Goal: Task Accomplishment & Management: Manage account settings

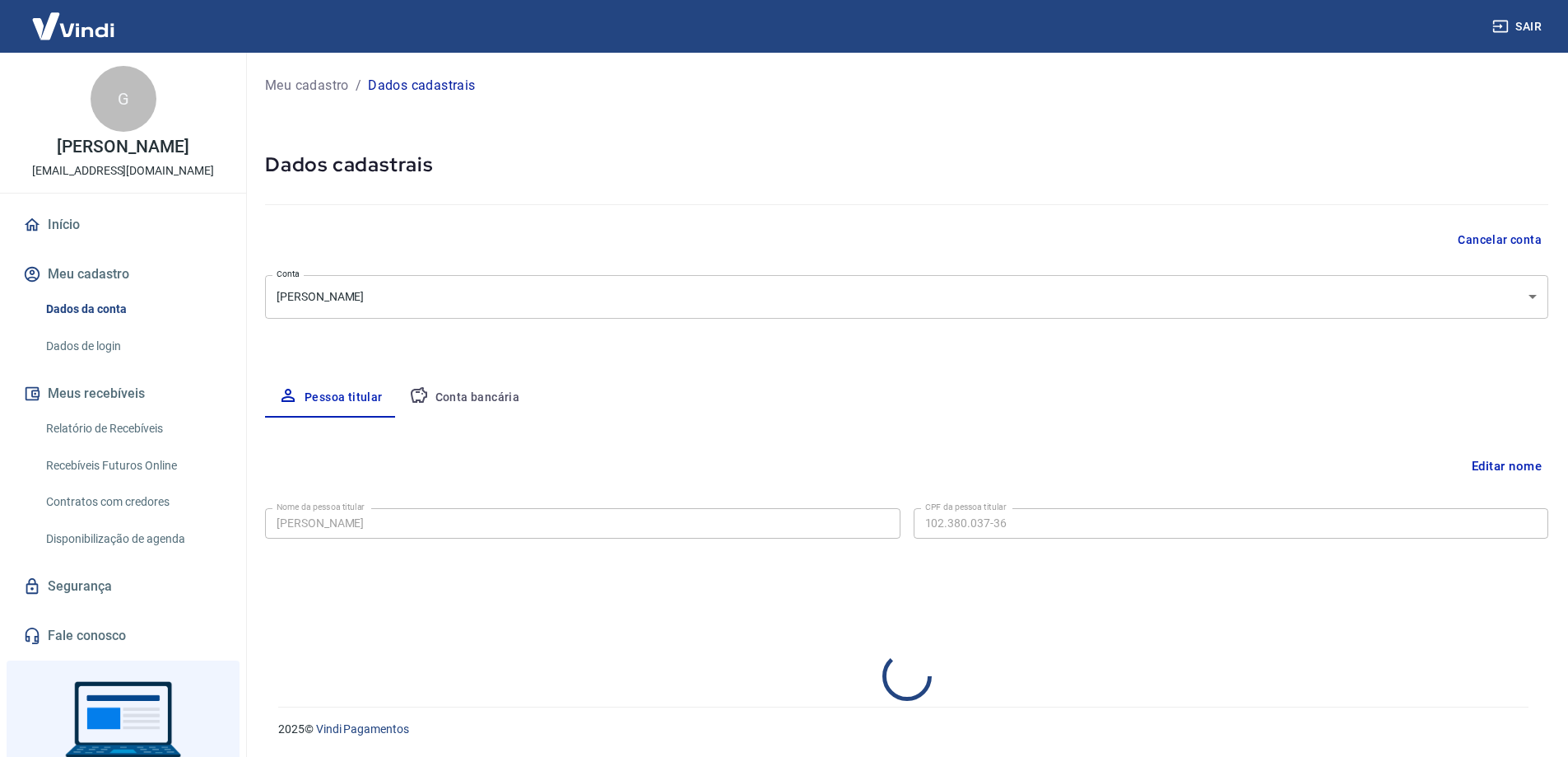
select select "ES"
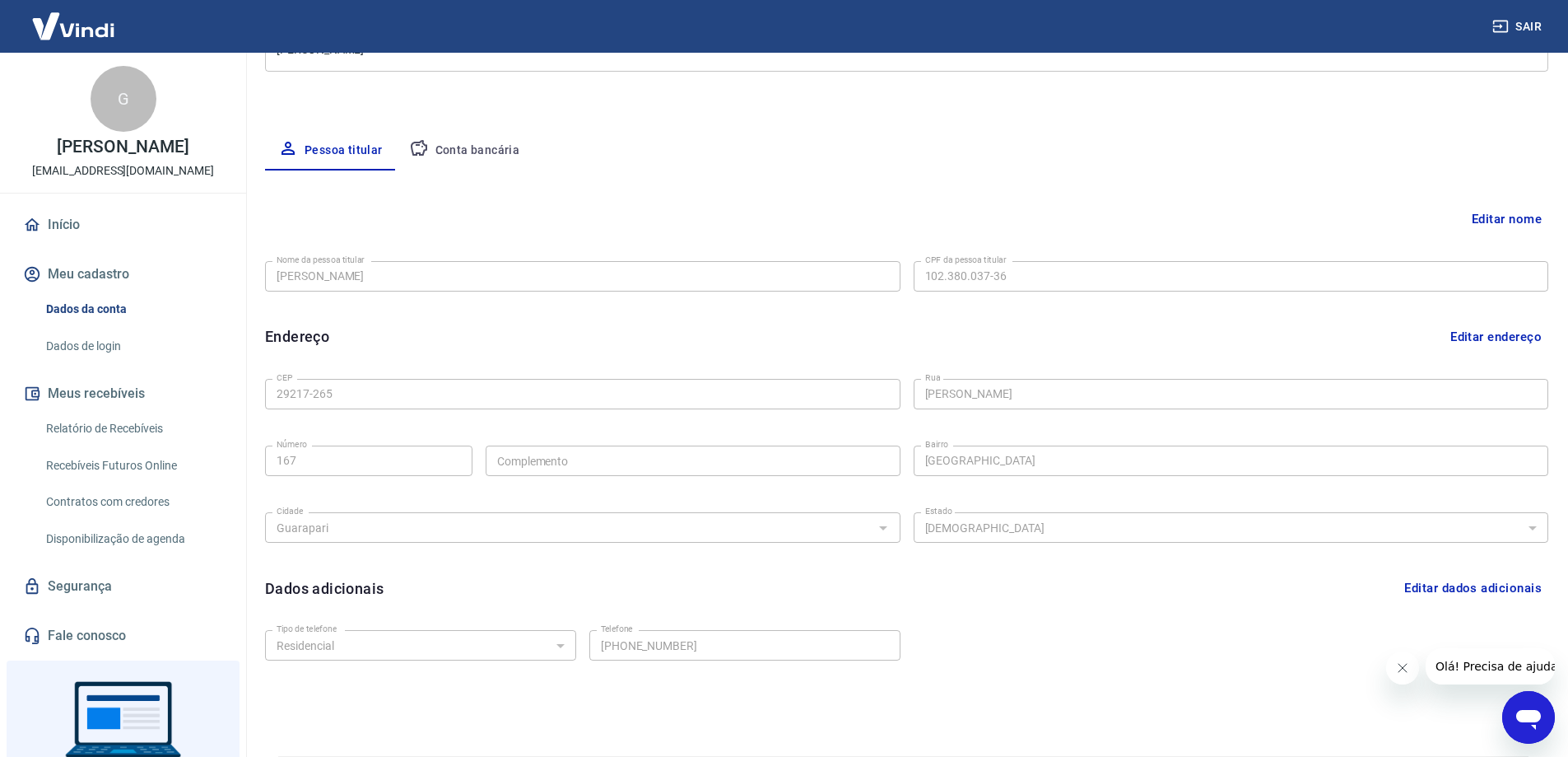
scroll to position [297, 0]
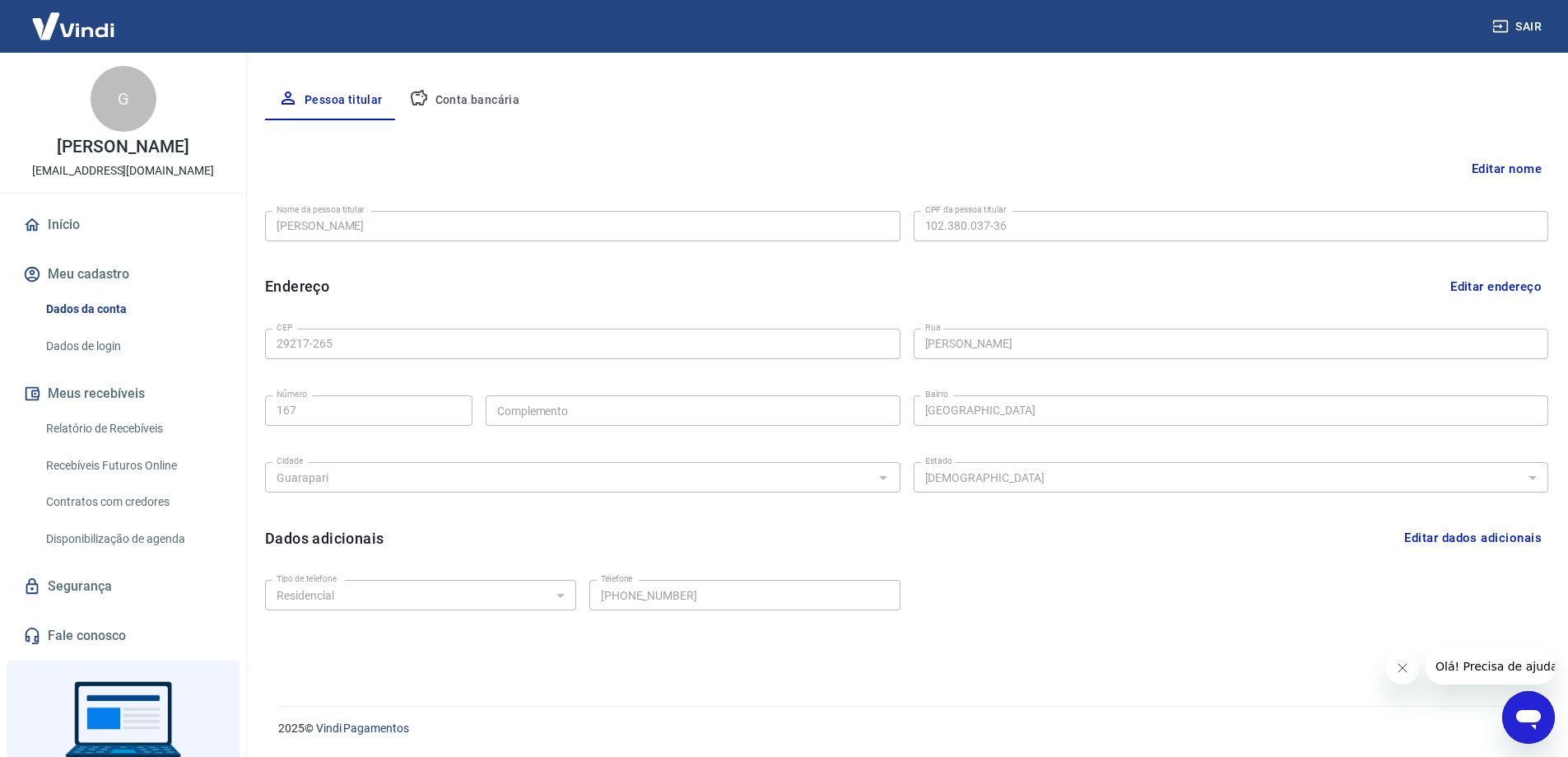
click at [1460, 536] on button "Editar dados adicionais" at bounding box center [1472, 537] width 151 height 31
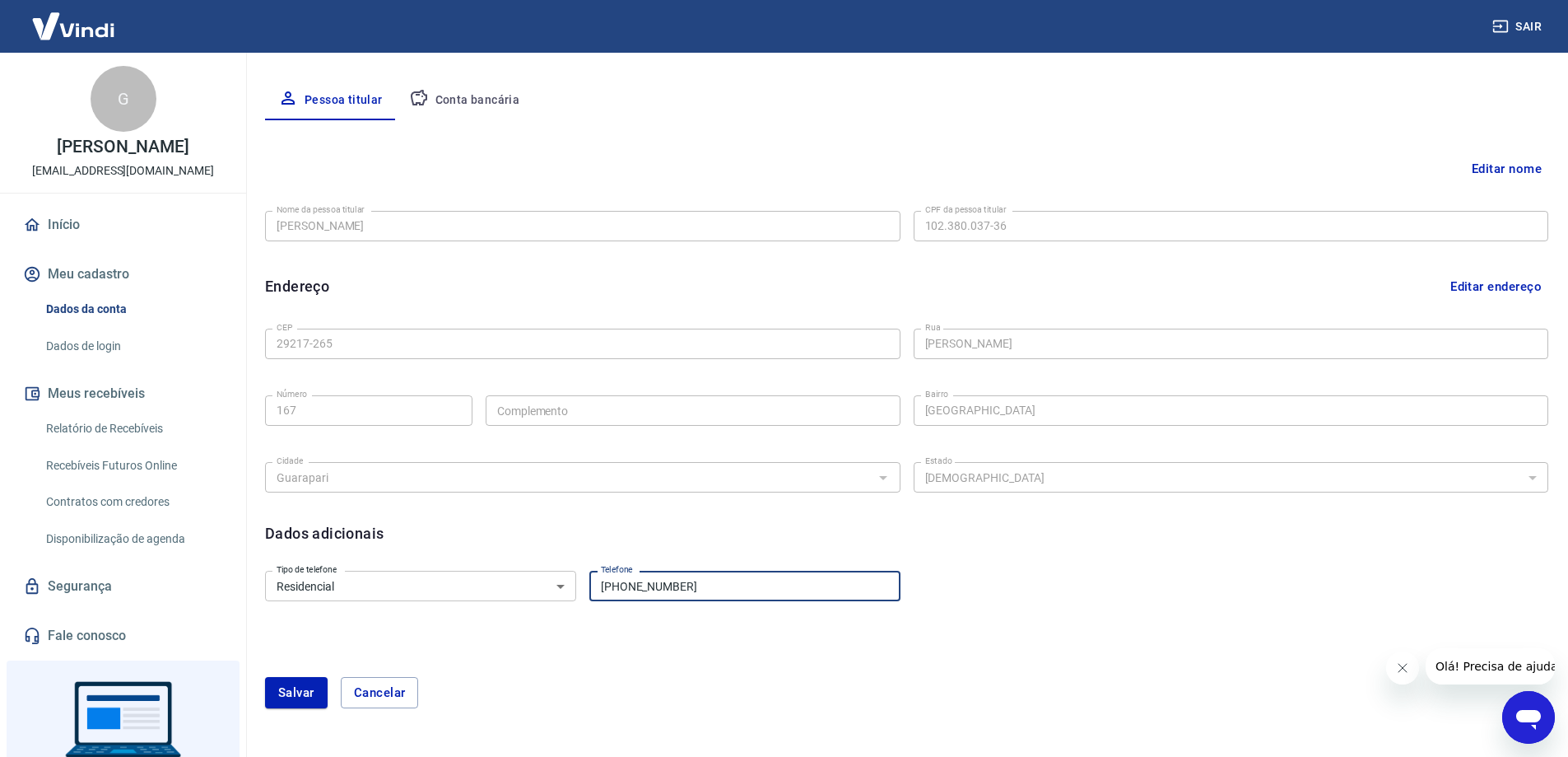
drag, startPoint x: 694, startPoint y: 589, endPoint x: 568, endPoint y: 588, distance: 126.0
click at [568, 588] on div "Tipo de telefone Residencial Comercial Tipo de telefone Telefone (27) 99629-198…" at bounding box center [582, 584] width 635 height 41
type input "[PHONE_NUMBER]"
click at [1079, 645] on form "Tipo de telefone Residencial Comercial Tipo de telefone Telefone (27) 99983-201…" at bounding box center [906, 645] width 1283 height 164
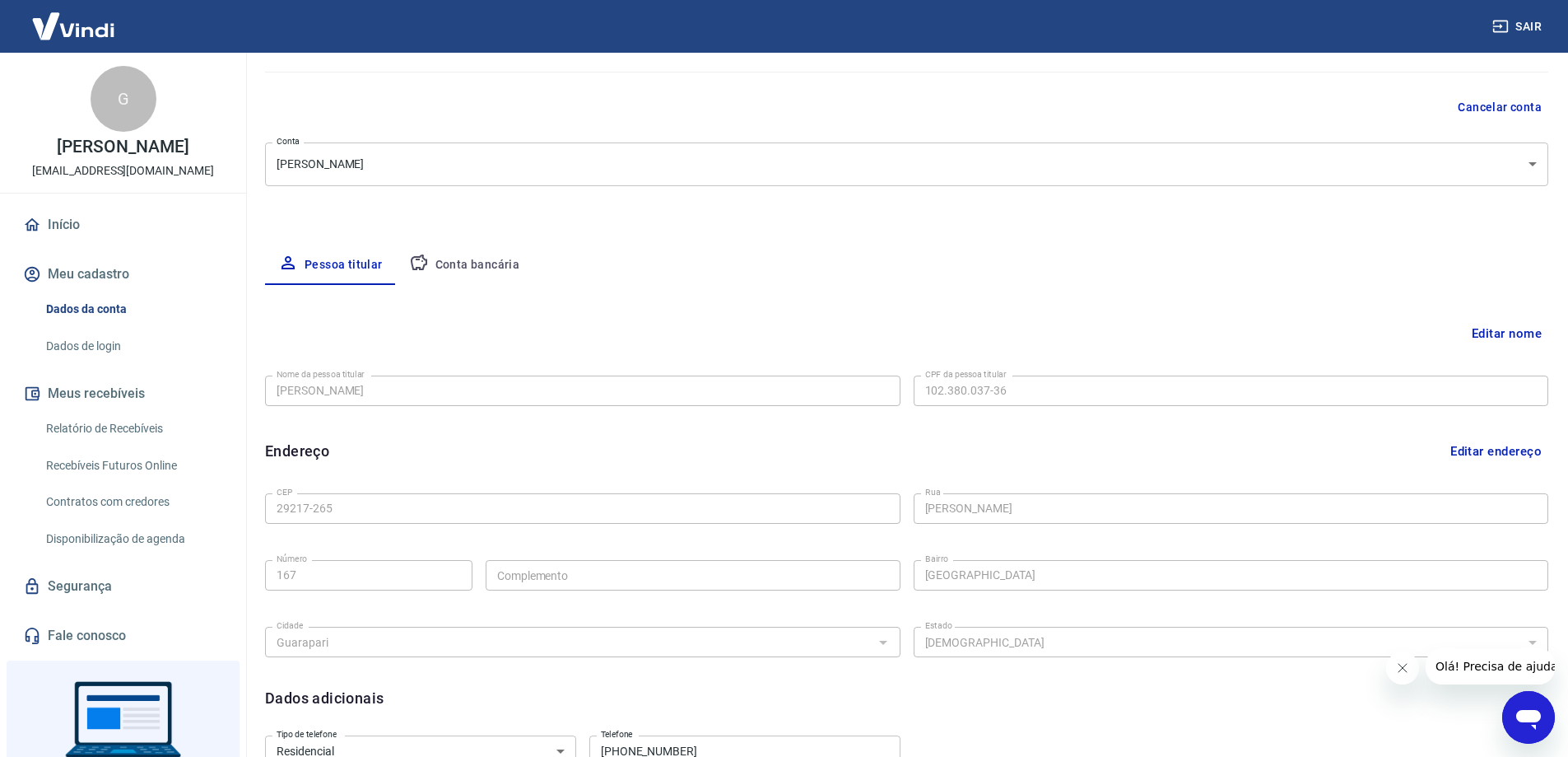
scroll to position [215, 0]
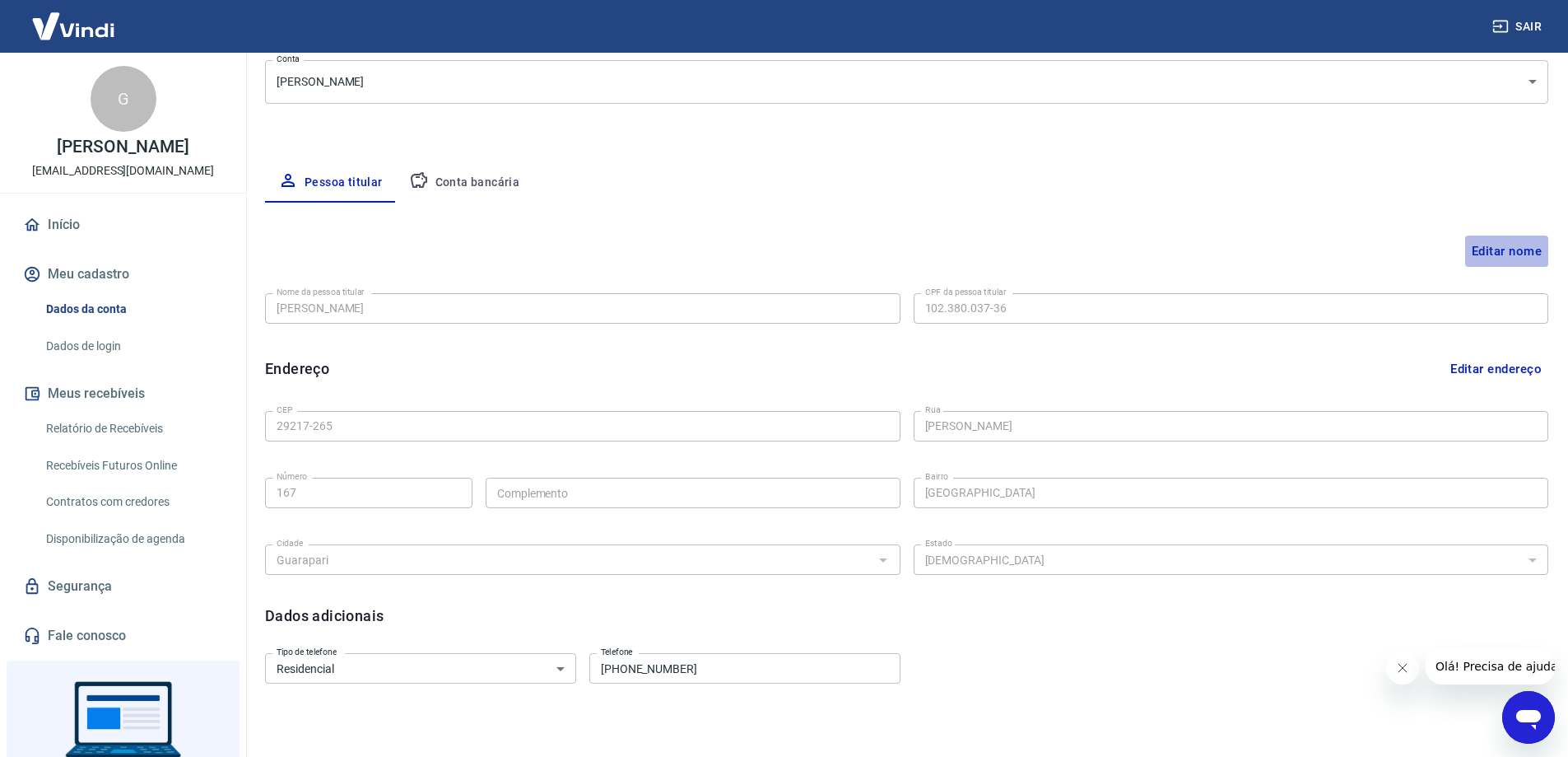
click at [1517, 248] on button "Editar nome" at bounding box center [1506, 251] width 83 height 31
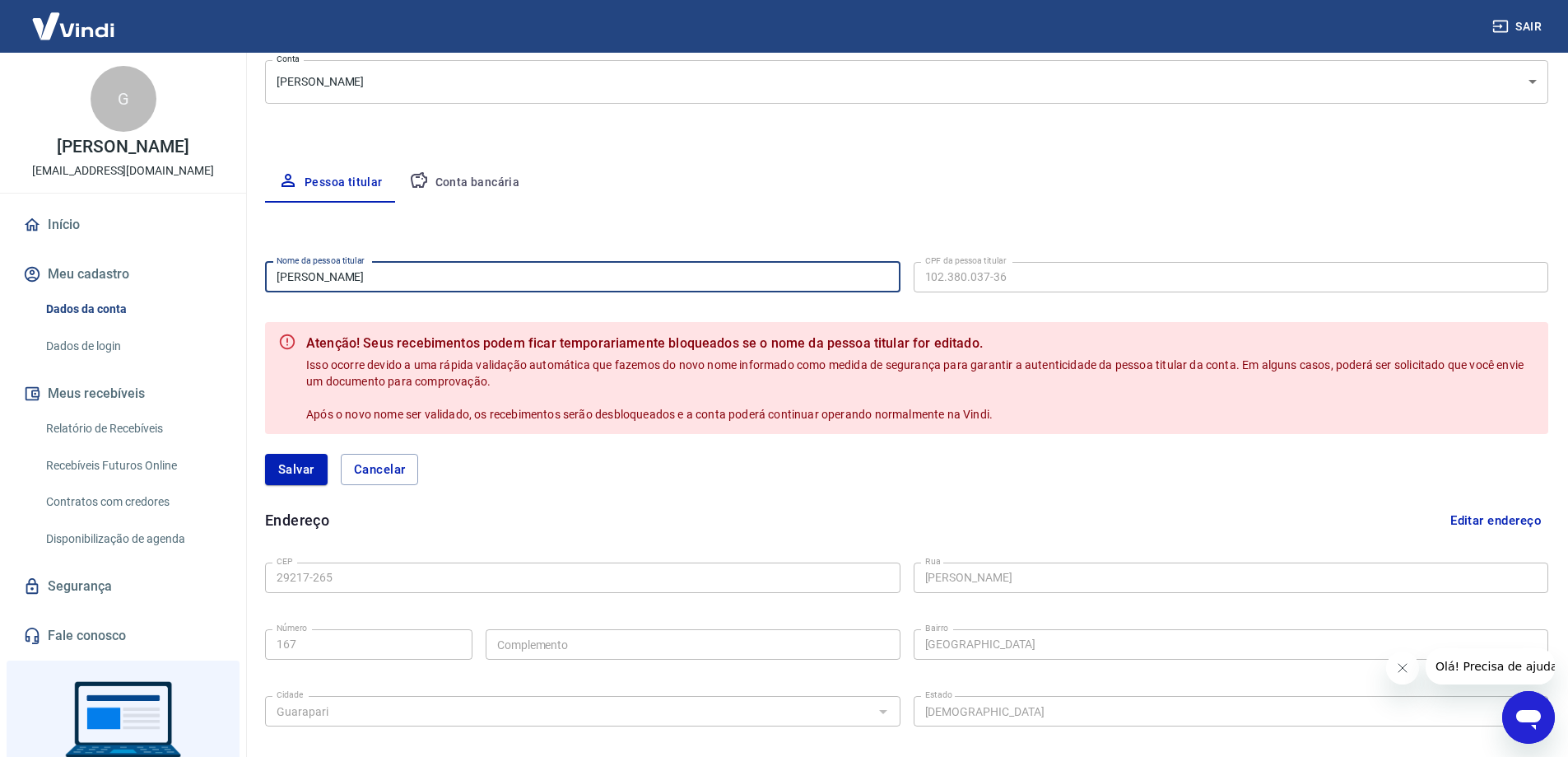
drag, startPoint x: 419, startPoint y: 278, endPoint x: 250, endPoint y: 287, distance: 169.2
click at [254, 287] on div "Meu cadastro / Dados cadastrais Dados cadastrais Cancelar conta Conta Gildson S…" at bounding box center [906, 409] width 1323 height 1144
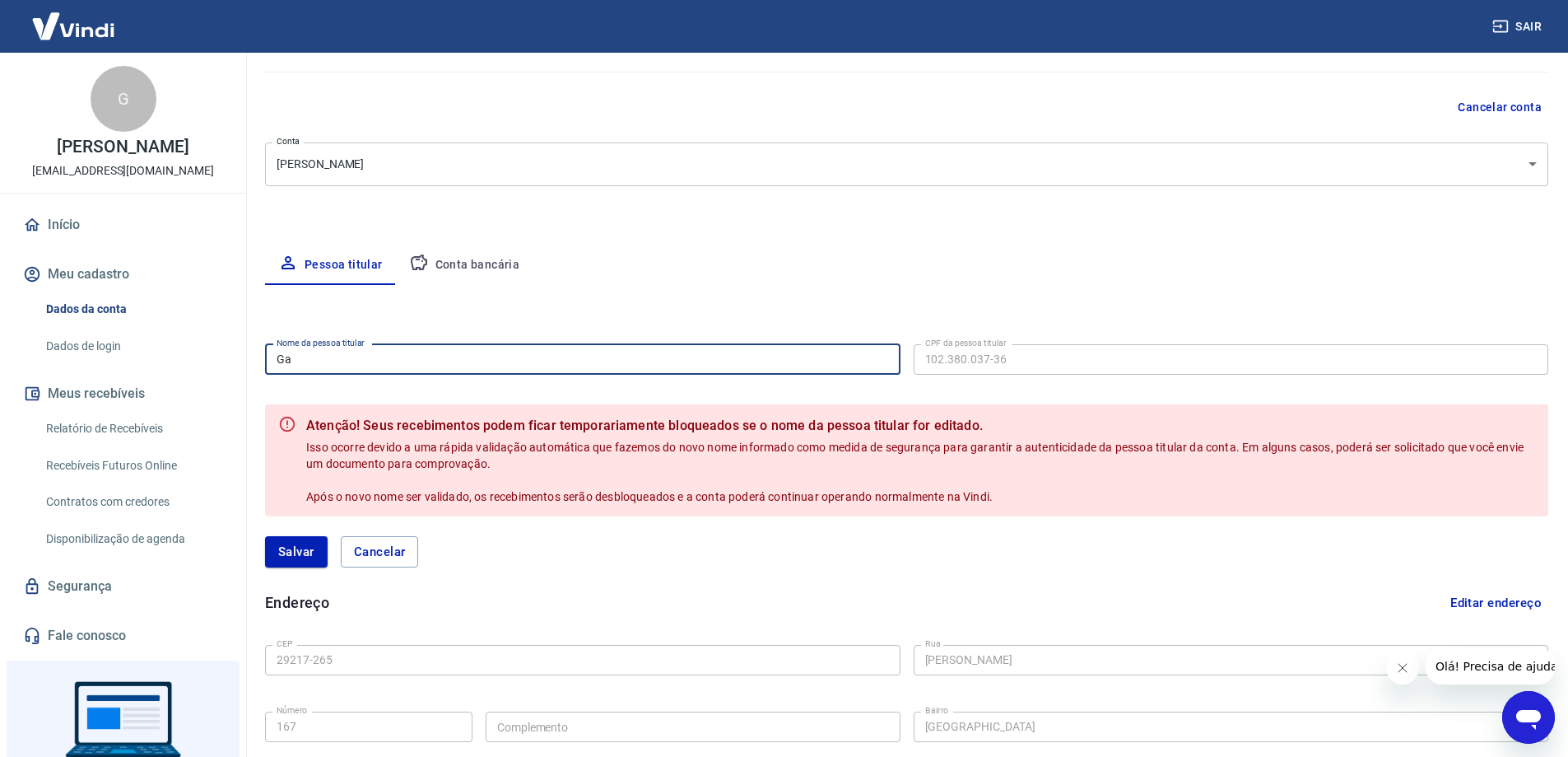
scroll to position [50, 0]
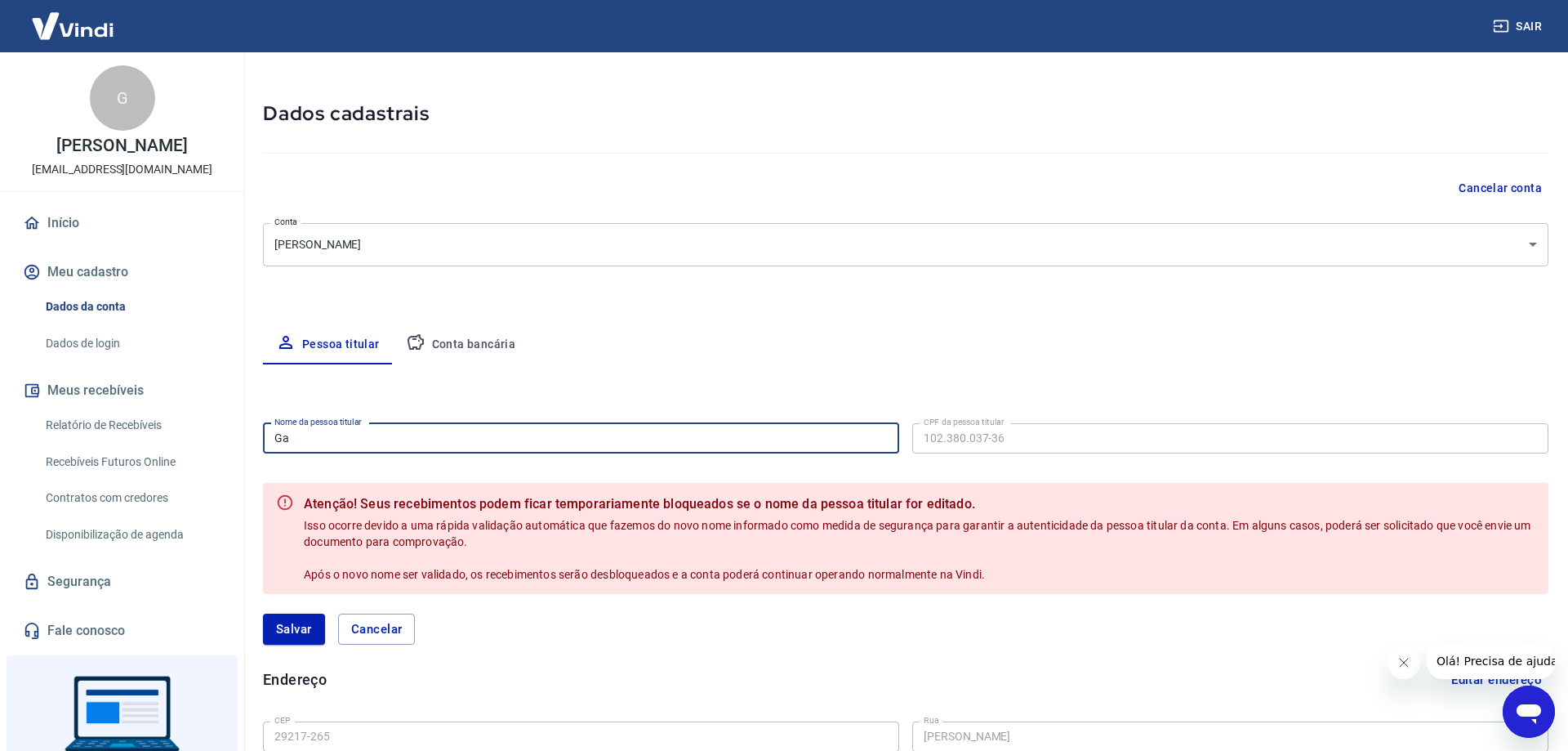
click at [1516, 244] on body "Sair G Gabriela Vizzoni Mezadri rezzendegabriel@gmail.com Início Meu cadastro D…" at bounding box center [784, 325] width 1568 height 751
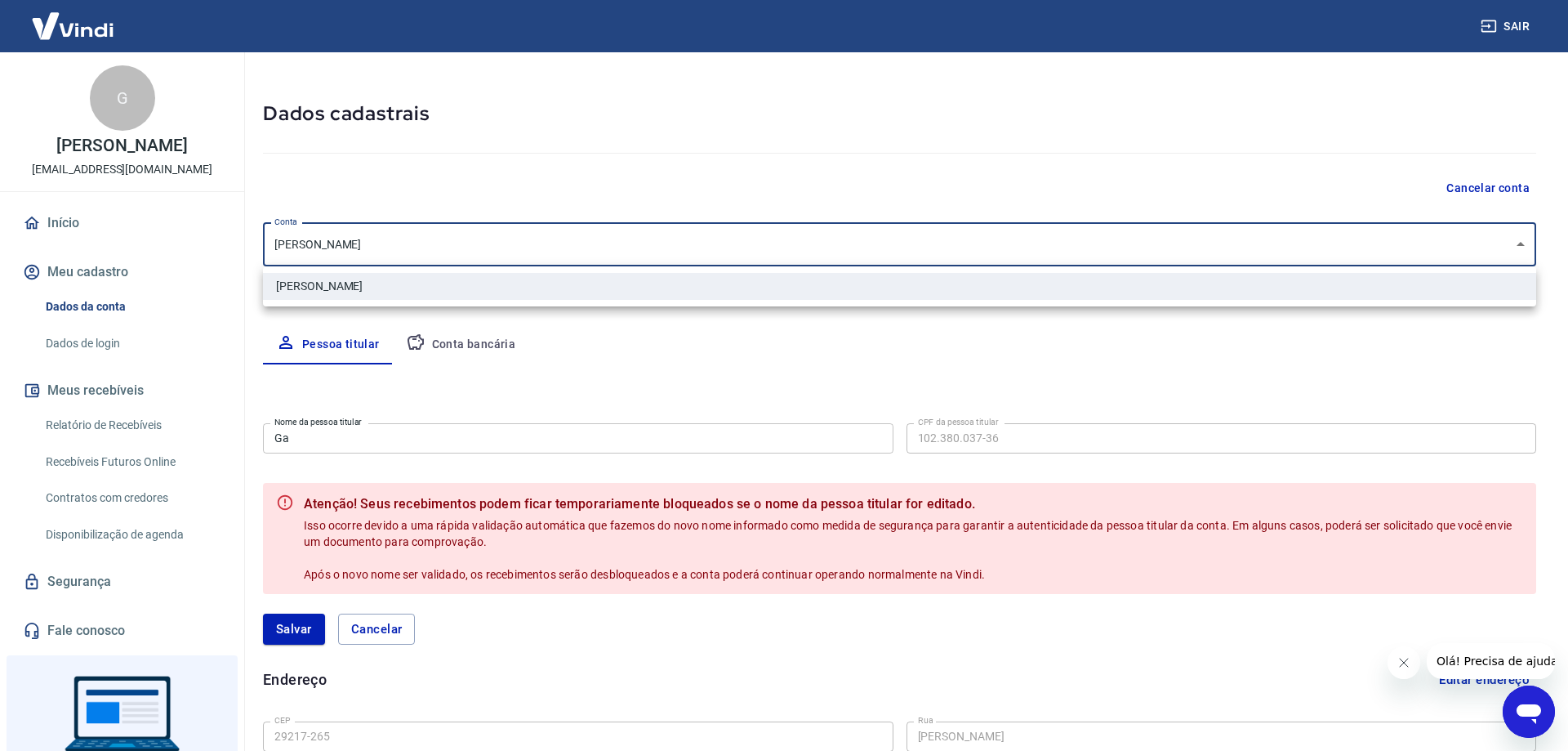
click at [1516, 244] on div at bounding box center [784, 375] width 1568 height 751
drag, startPoint x: 429, startPoint y: 235, endPoint x: 407, endPoint y: 239, distance: 22.4
click at [428, 235] on body "Sair G Gabriela Vizzoni Mezadri rezzendegabriel@gmail.com Início Meu cadastro D…" at bounding box center [784, 325] width 1568 height 751
click at [377, 291] on li "Gildson Souza Corrêa" at bounding box center [899, 286] width 1273 height 27
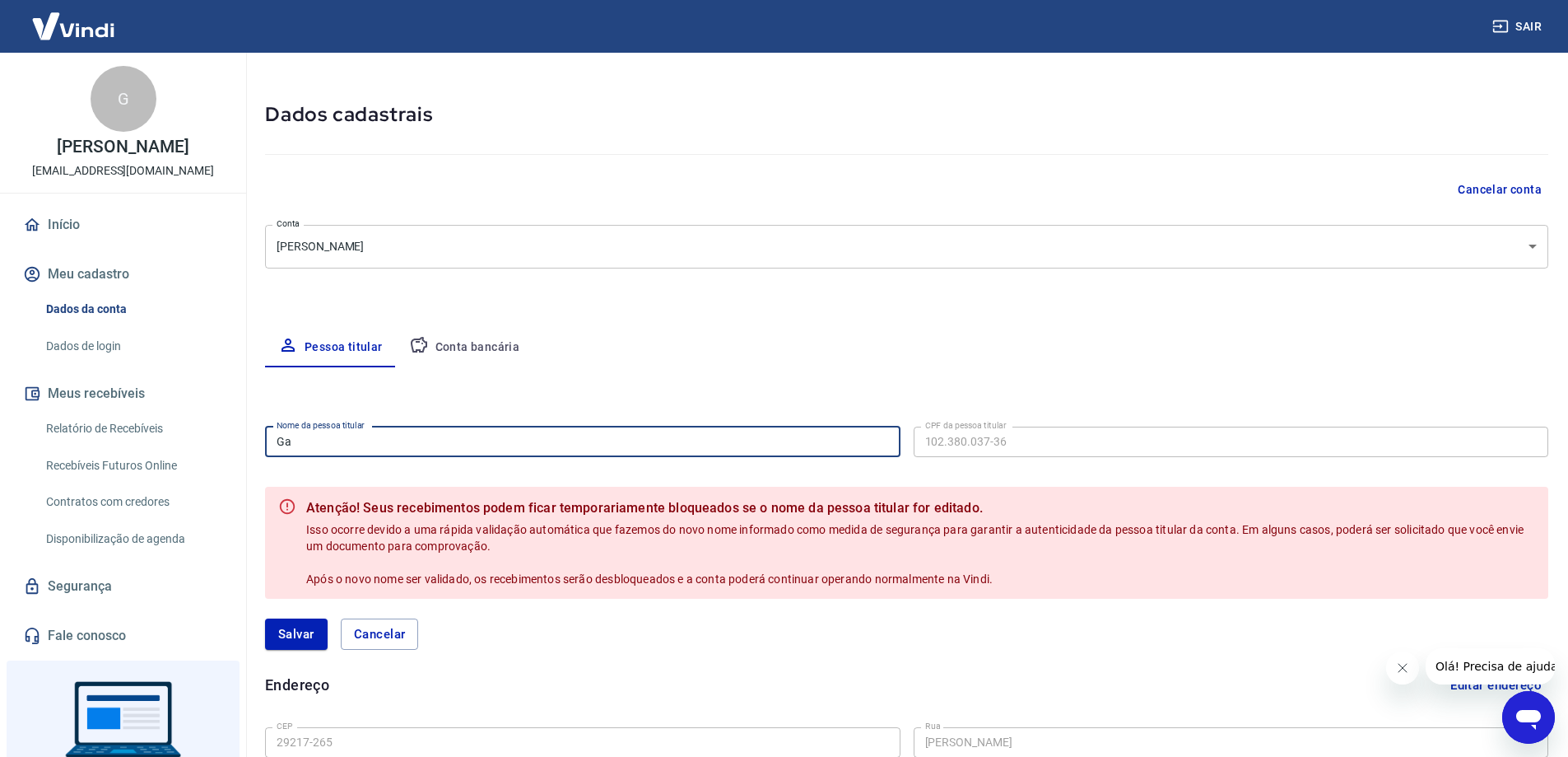
click at [364, 447] on input "Ga" at bounding box center [582, 442] width 635 height 30
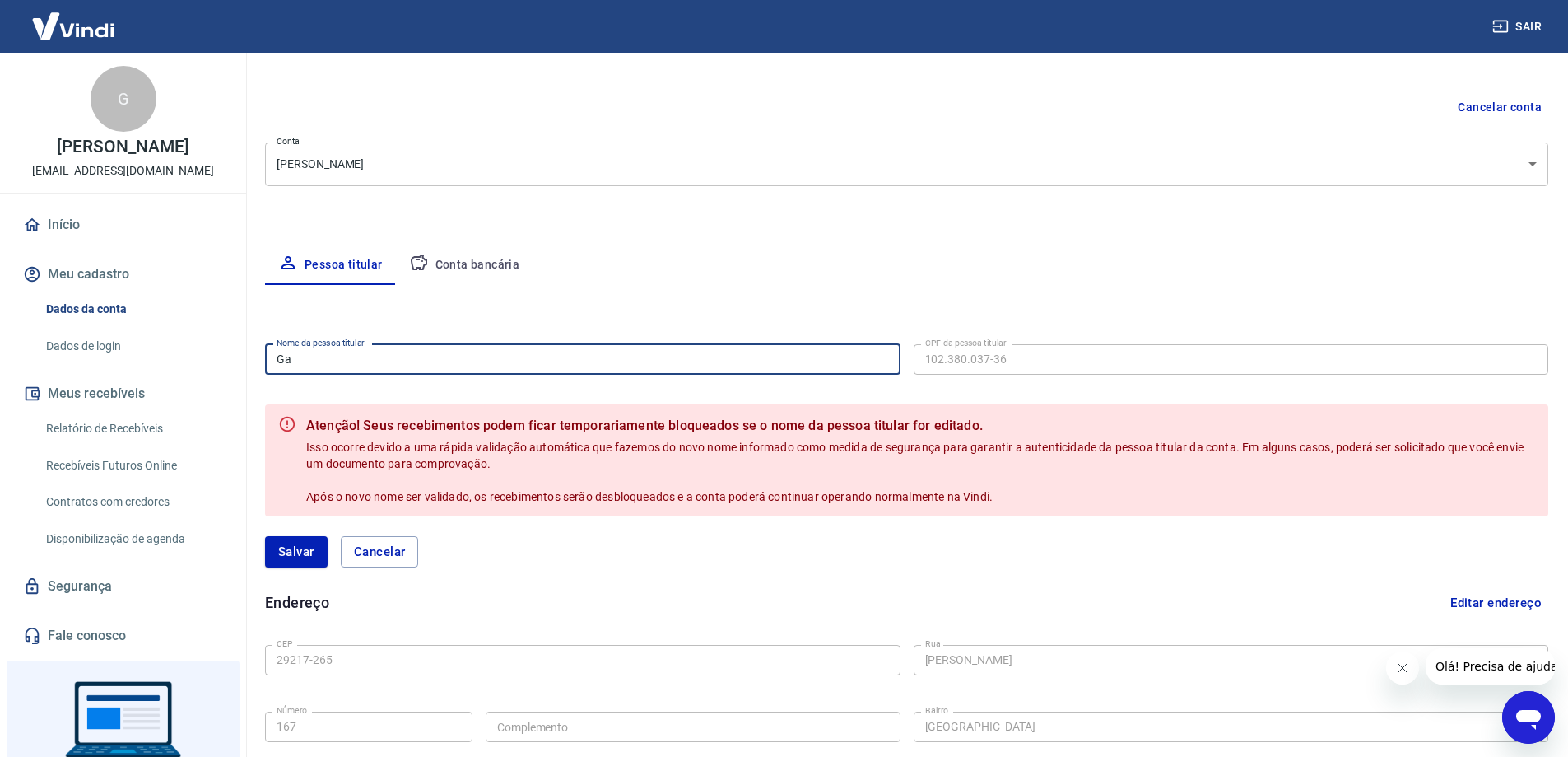
scroll to position [215, 0]
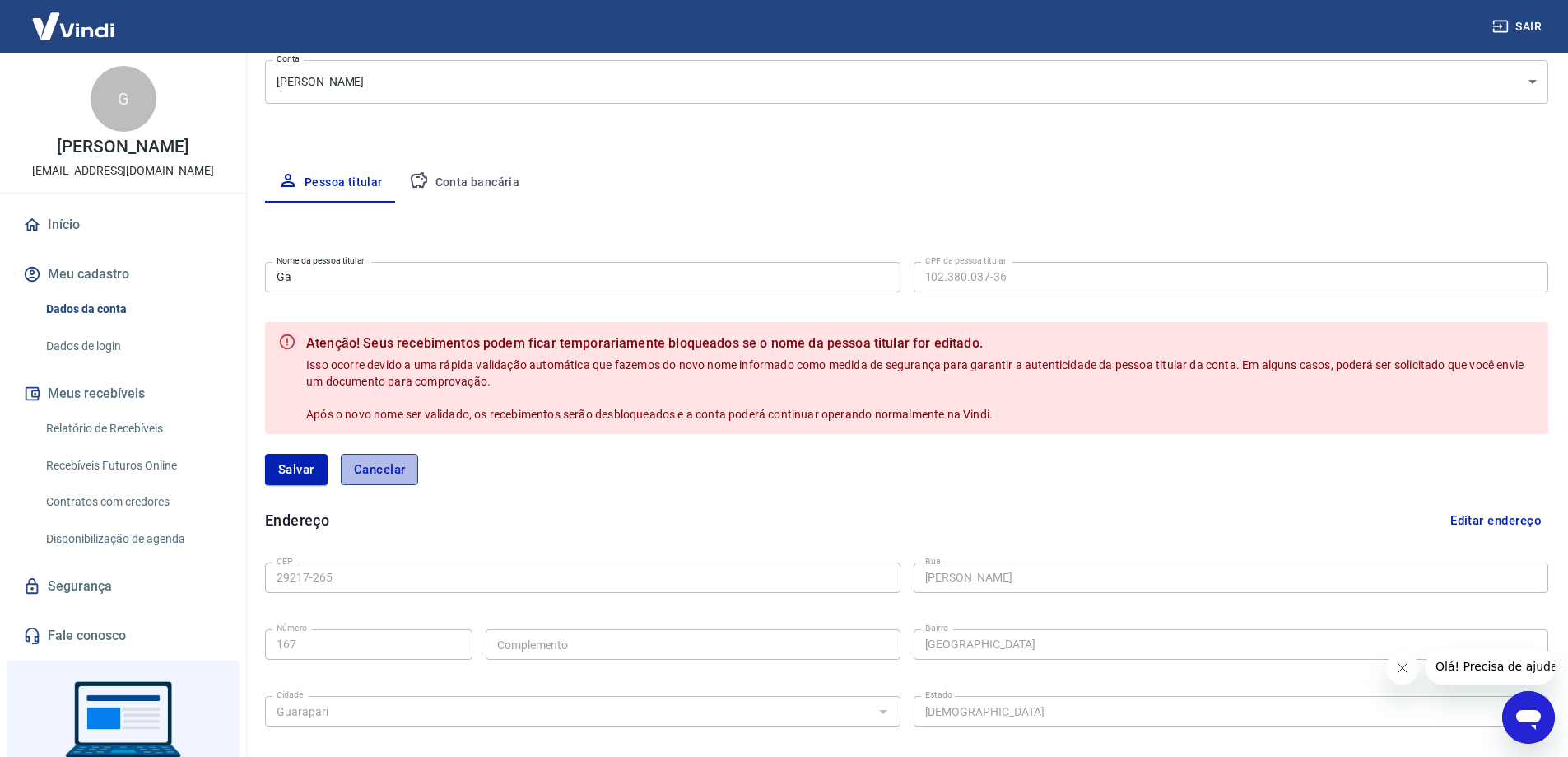
click at [399, 473] on button "Cancelar" at bounding box center [380, 469] width 79 height 31
type input "Gildson Souza Corrêa"
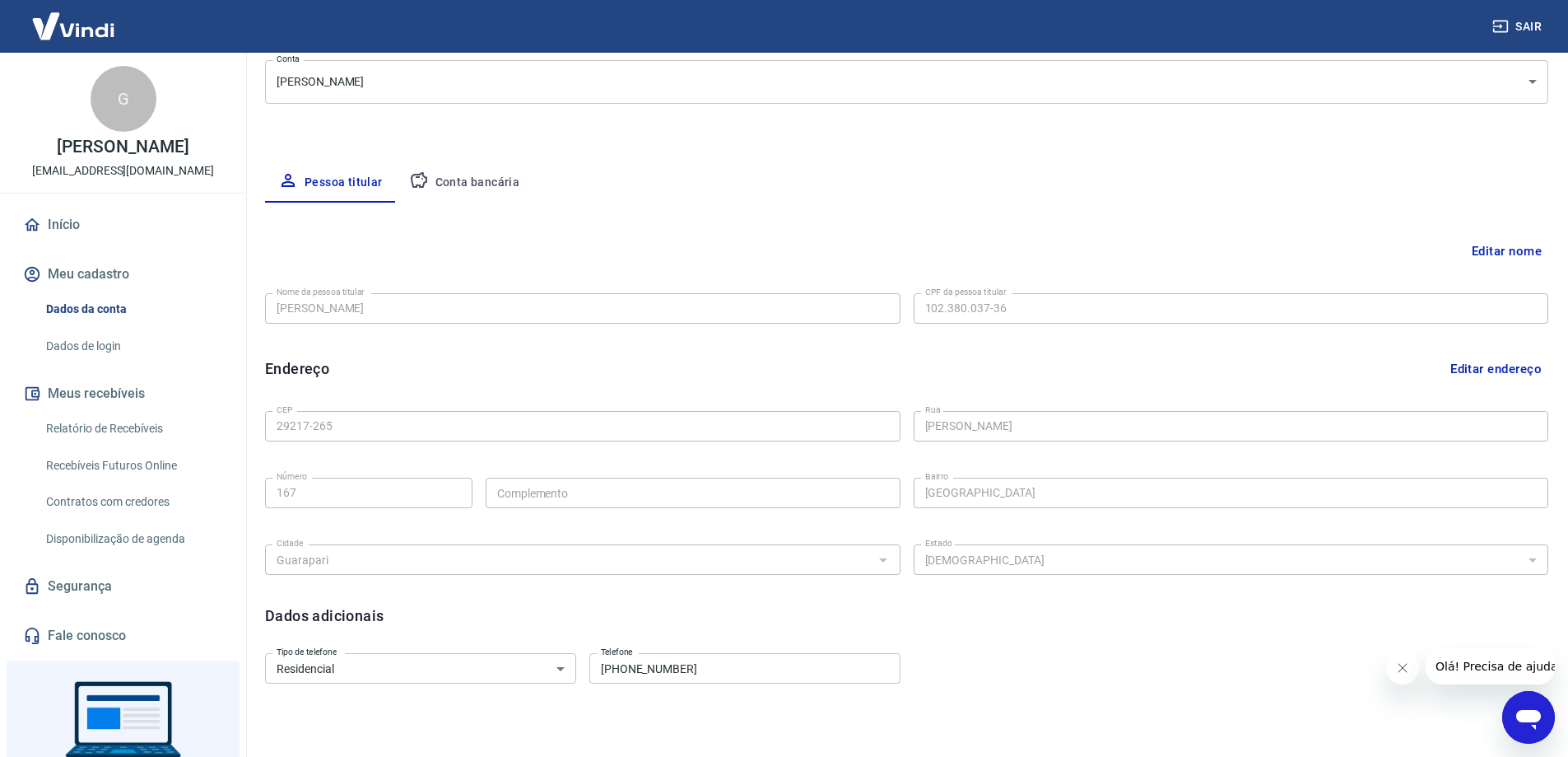
scroll to position [359, 0]
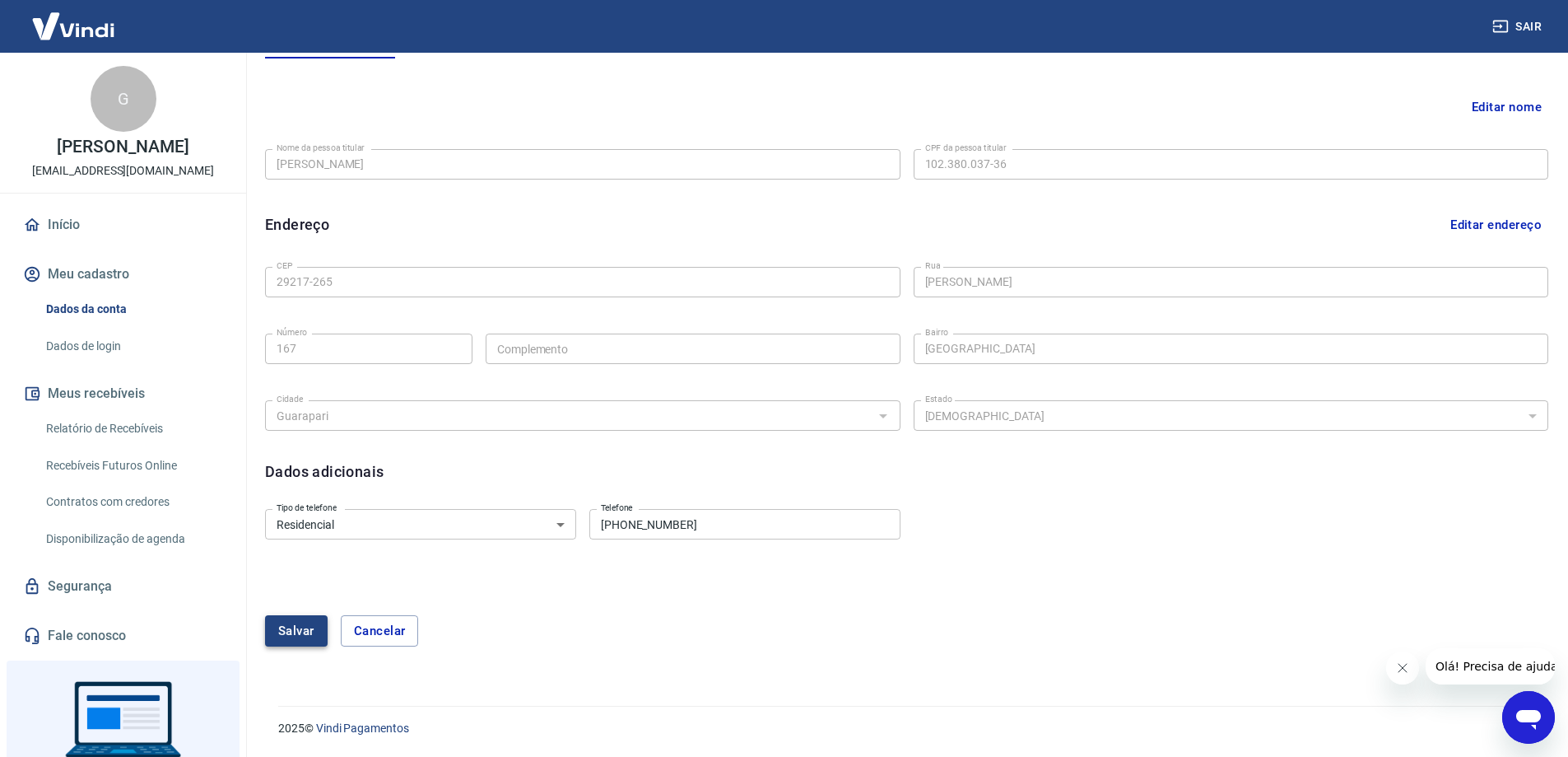
click at [303, 627] on button "Salvar" at bounding box center [296, 630] width 62 height 31
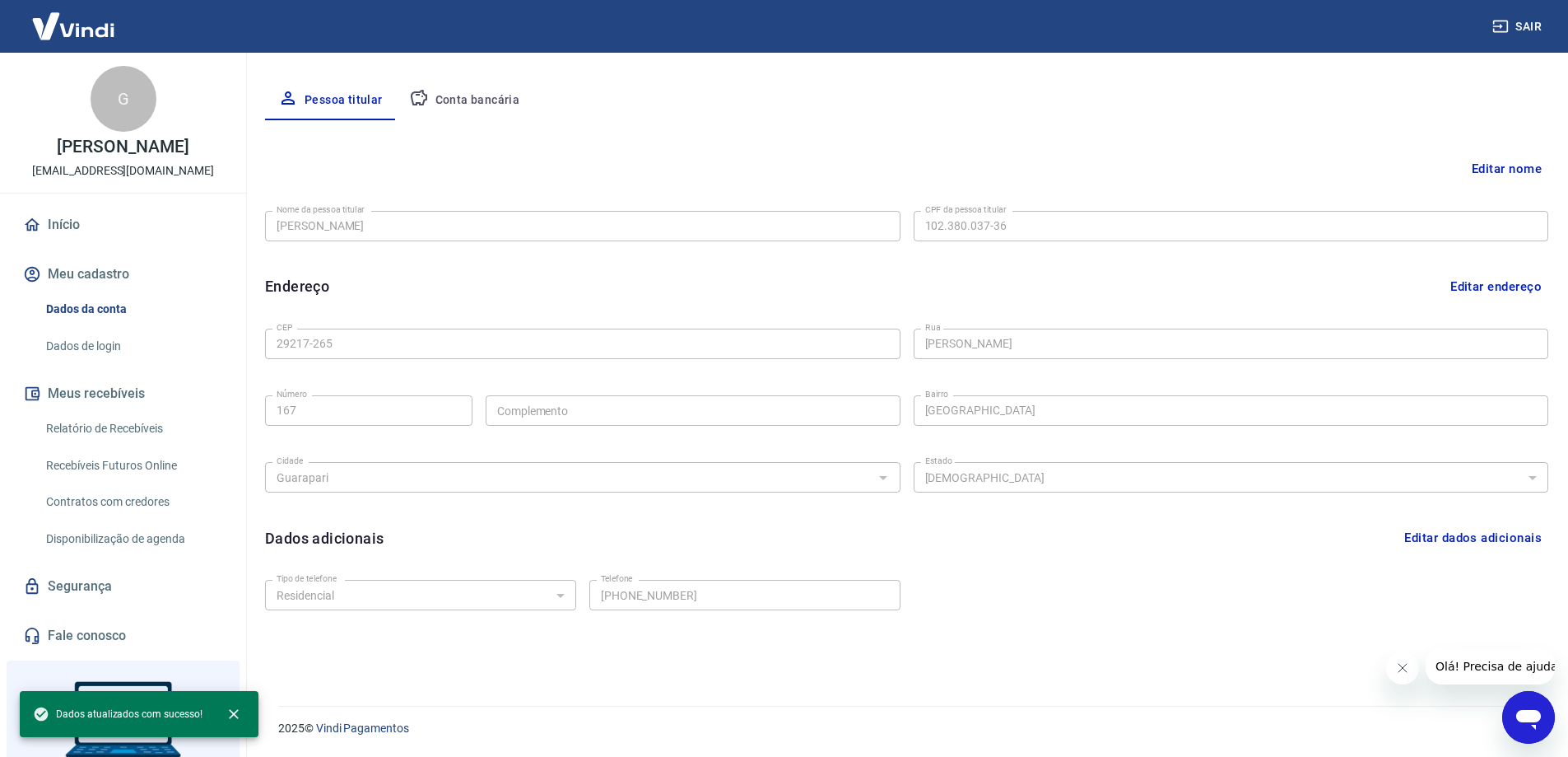
scroll to position [297, 0]
click at [1461, 538] on button "Editar dados adicionais" at bounding box center [1472, 537] width 151 height 31
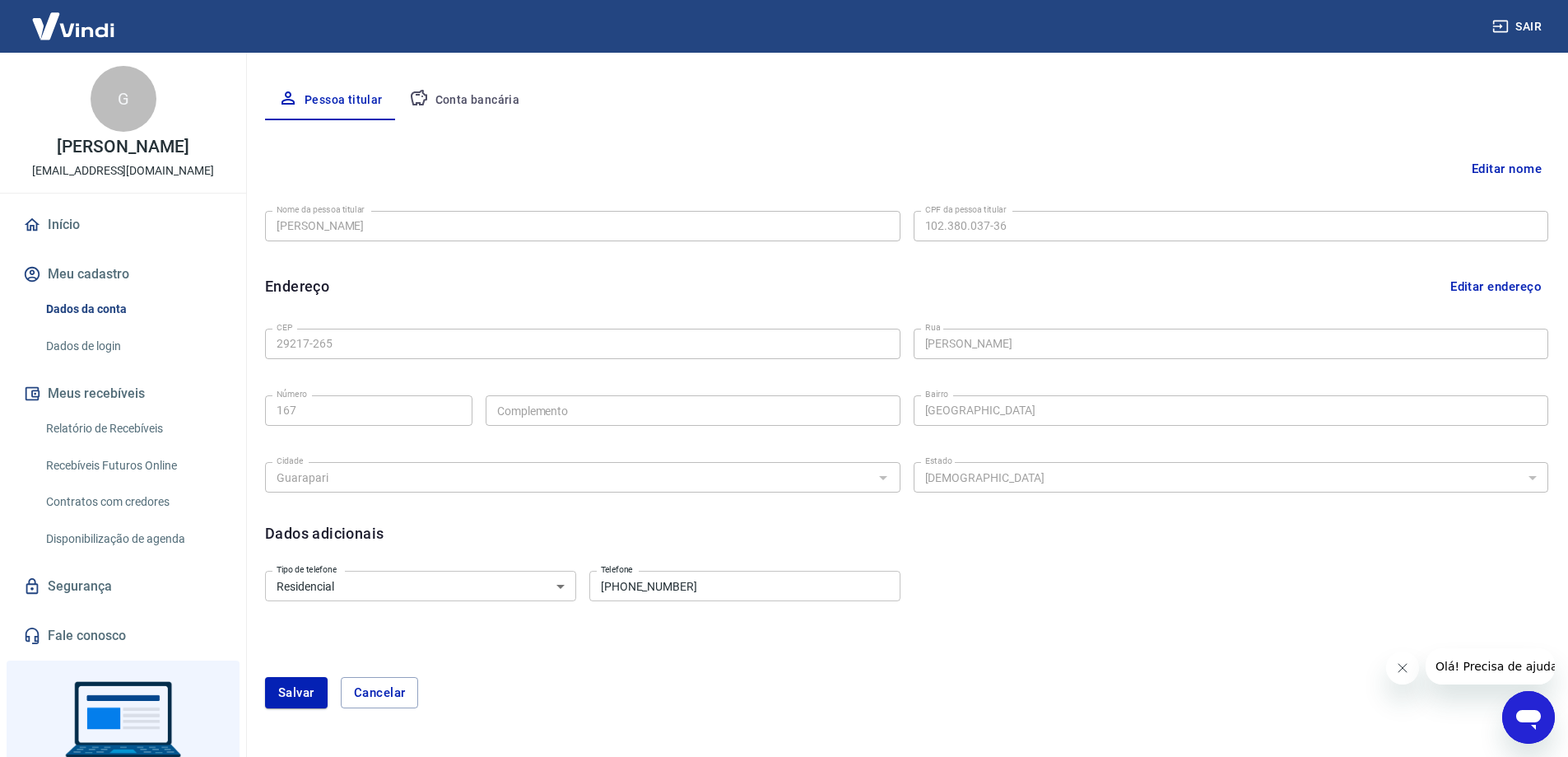
click at [559, 586] on select "Residencial Comercial" at bounding box center [420, 586] width 312 height 30
select select "business"
click at [265, 570] on select "Residencial Comercial" at bounding box center [420, 586] width 312 height 30
click at [295, 695] on button "Salvar" at bounding box center [296, 692] width 62 height 31
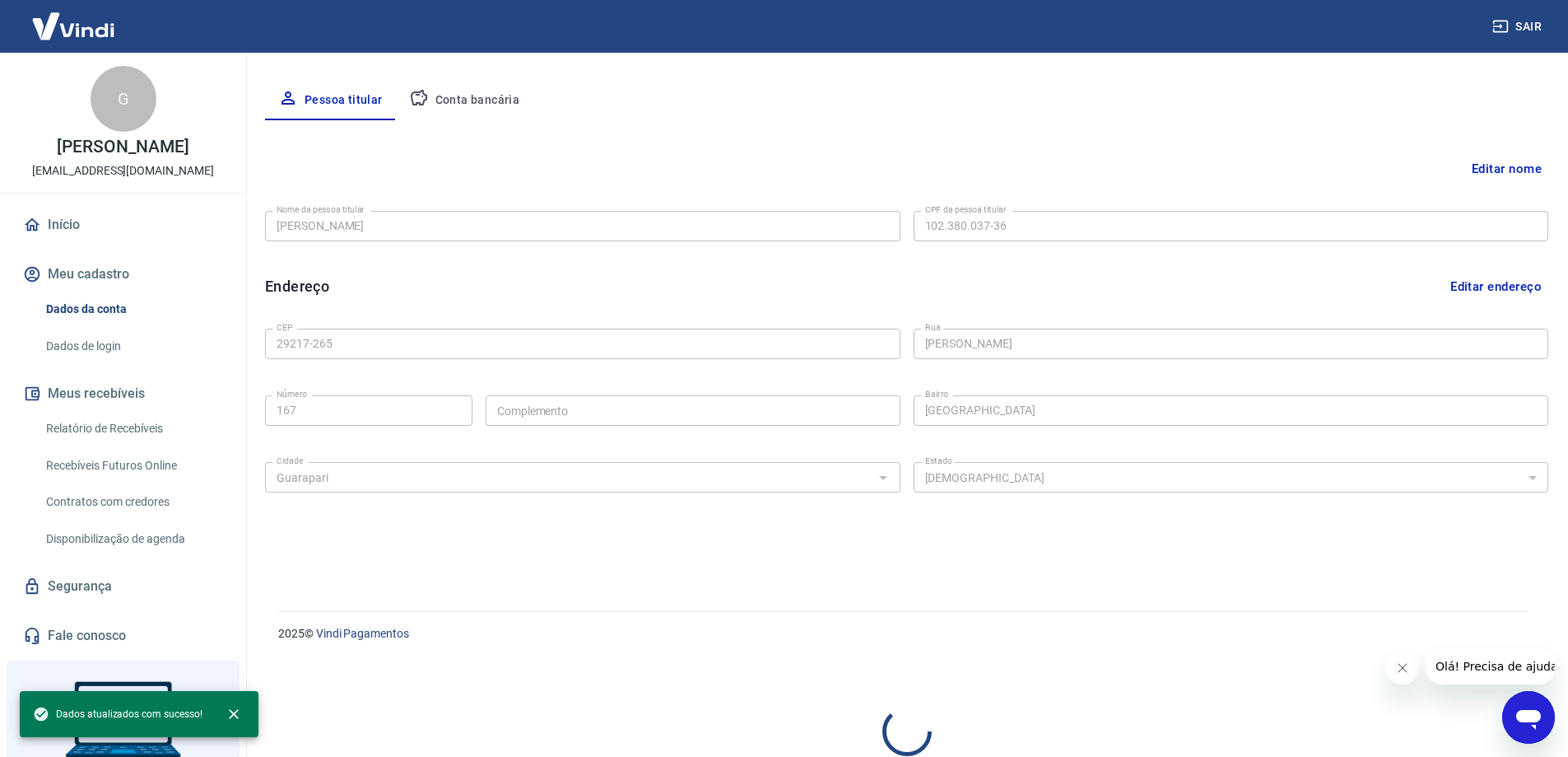
select select "business"
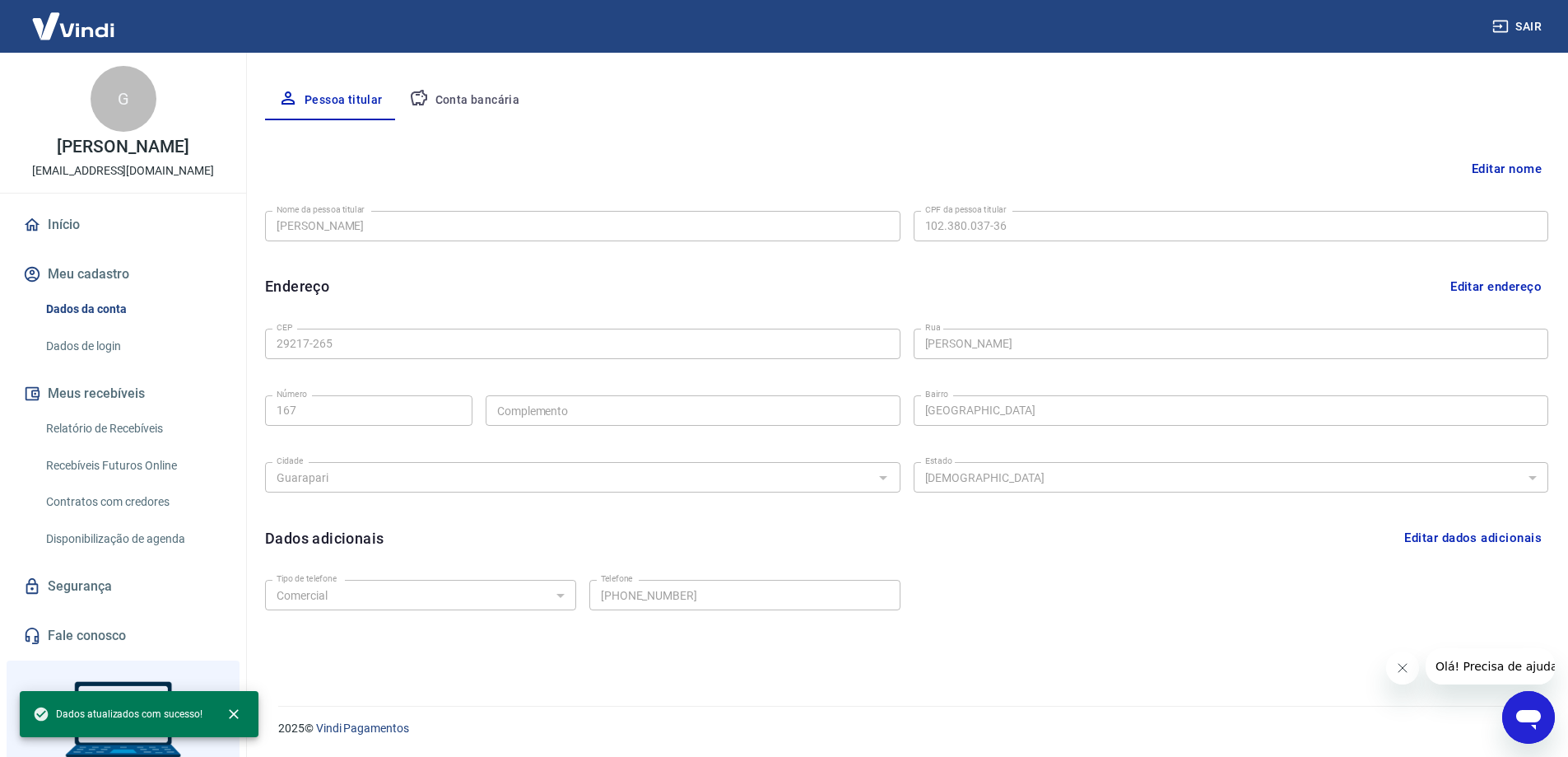
click at [477, 99] on button "Conta bancária" at bounding box center [464, 100] width 137 height 40
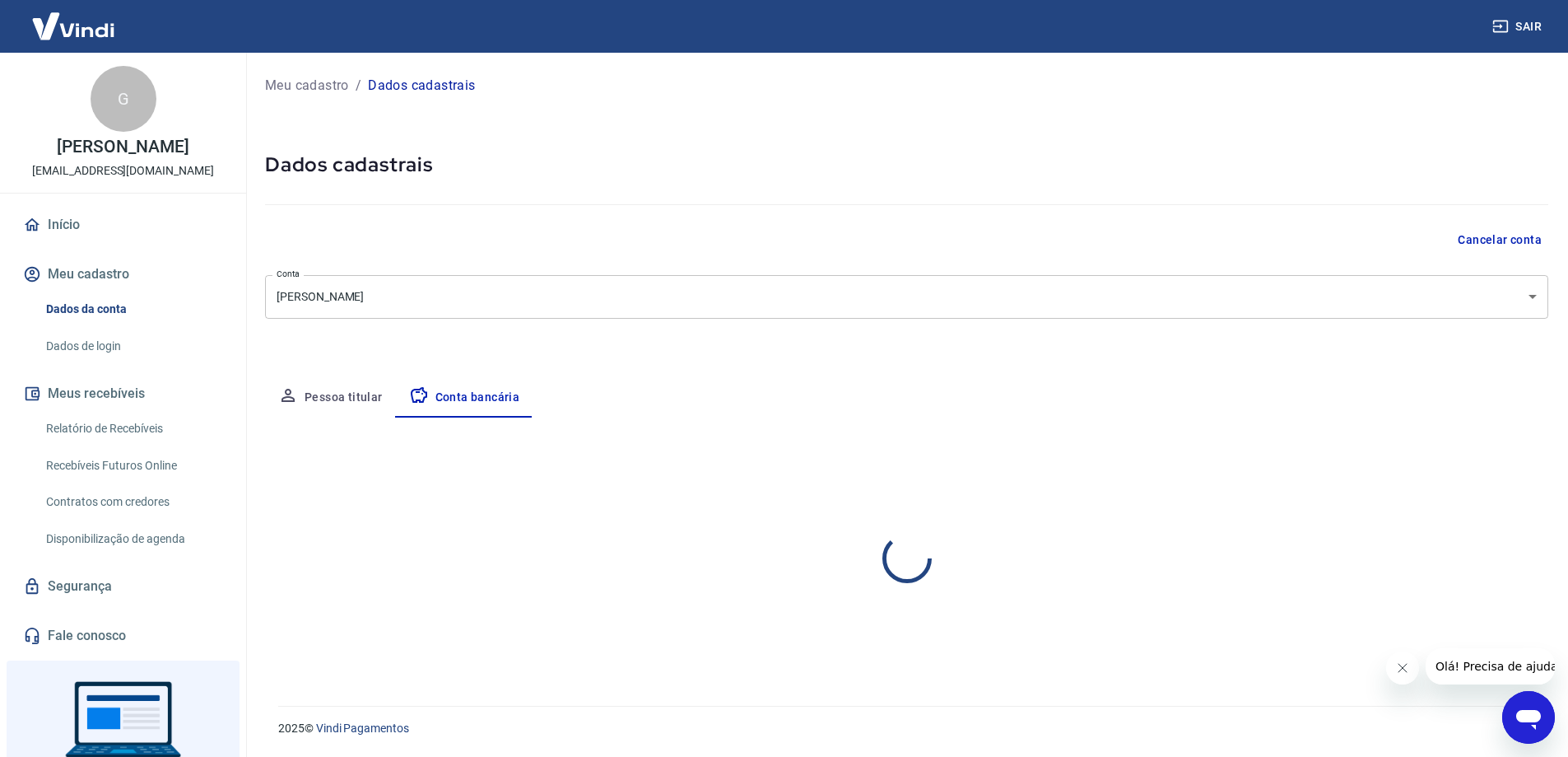
scroll to position [0, 0]
select select "1"
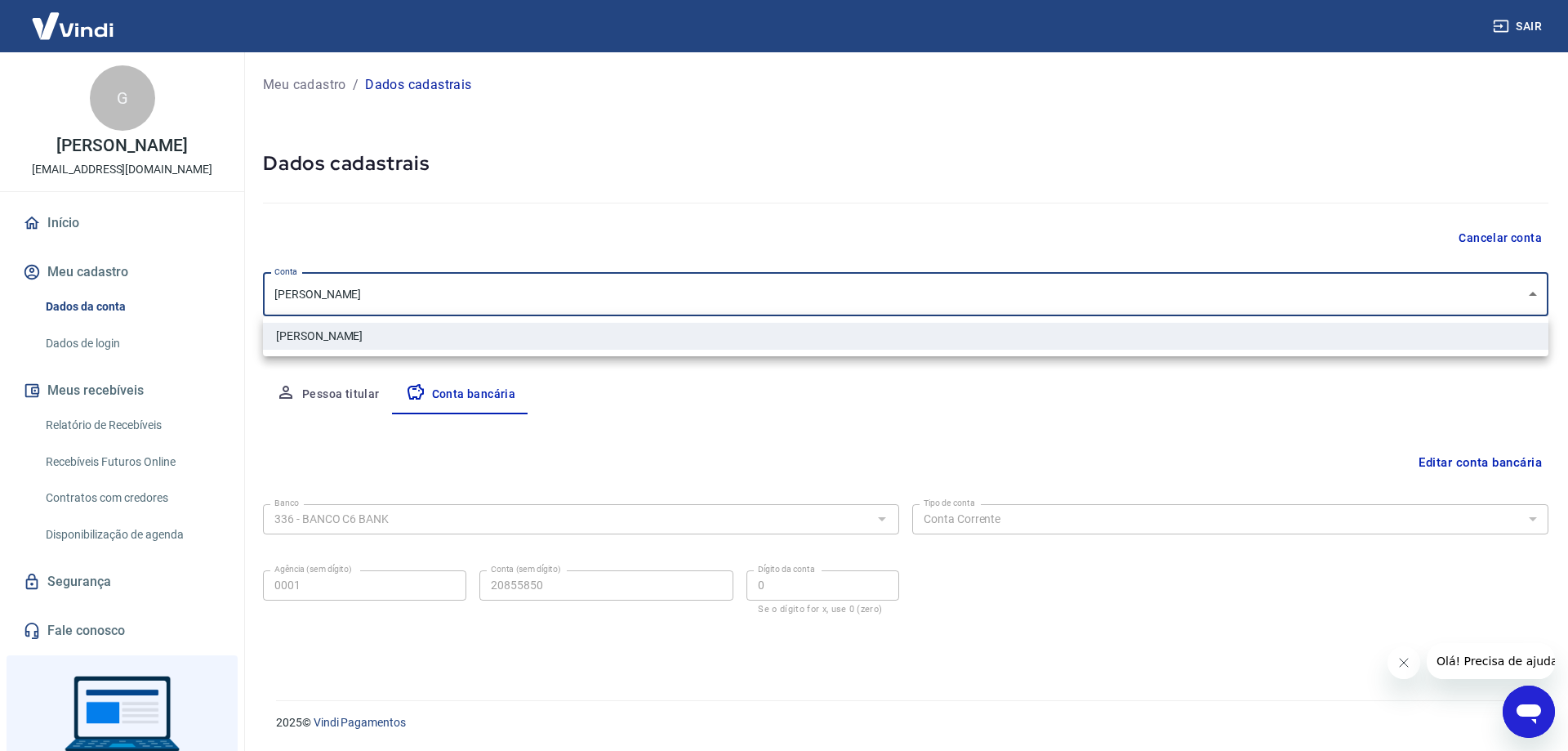
click at [714, 302] on body "Sair G Gabriela Vizzoni Mezadri rezzendegabriel@gmail.com Início Meu cadastro D…" at bounding box center [784, 375] width 1568 height 751
click at [714, 302] on div at bounding box center [784, 375] width 1568 height 751
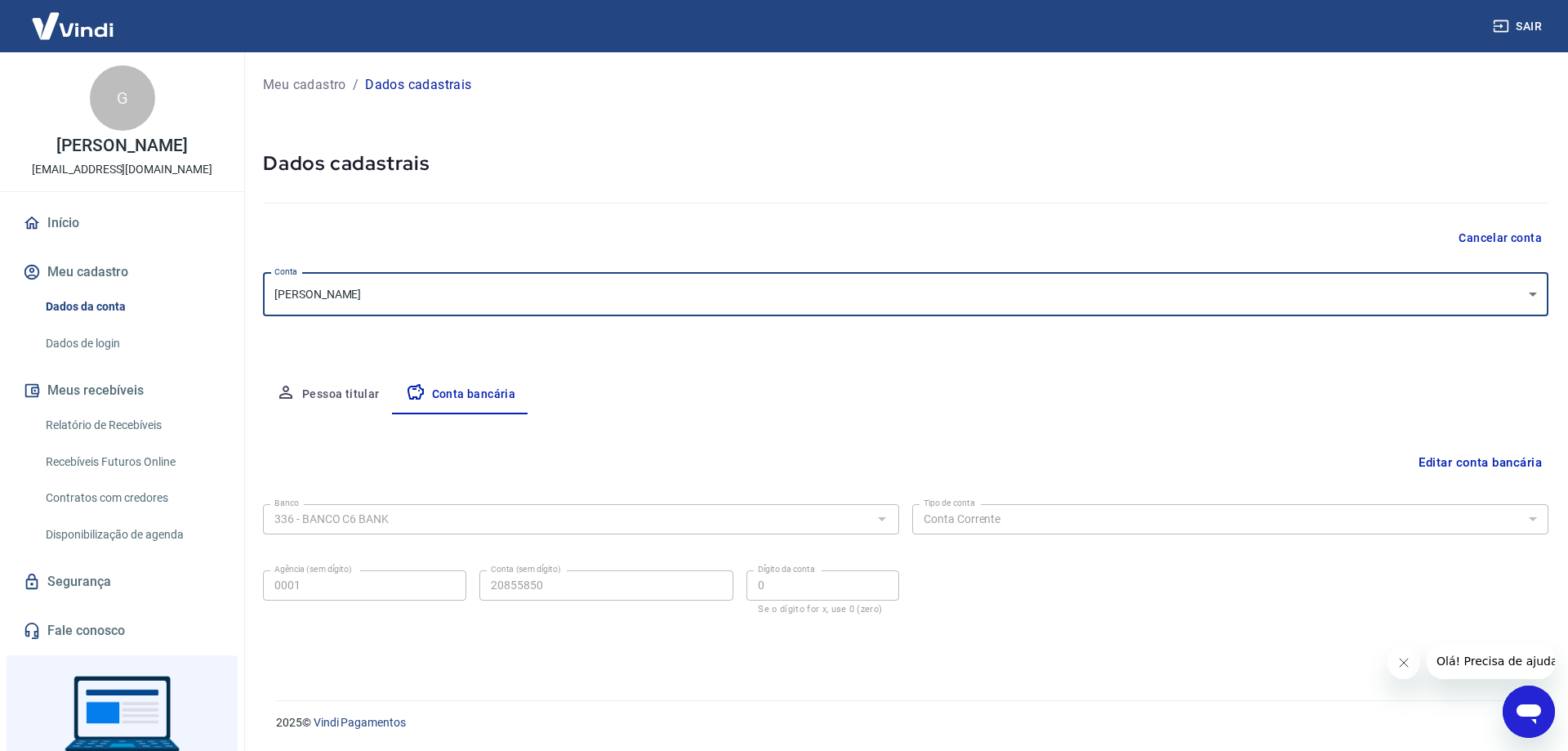
click at [1446, 461] on button "Editar conta bancária" at bounding box center [1480, 462] width 136 height 31
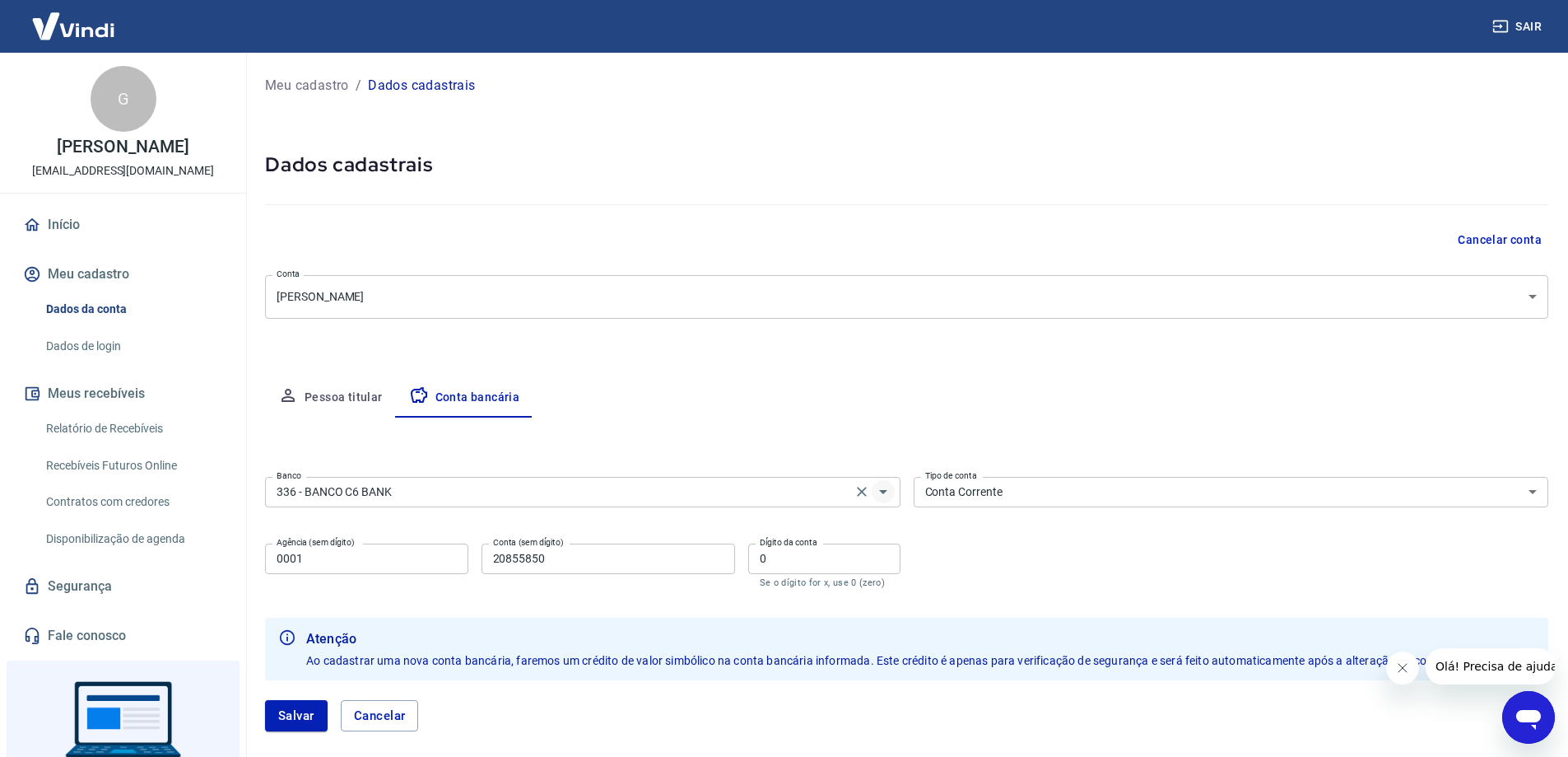
click at [893, 495] on button "Abrir" at bounding box center [882, 492] width 23 height 23
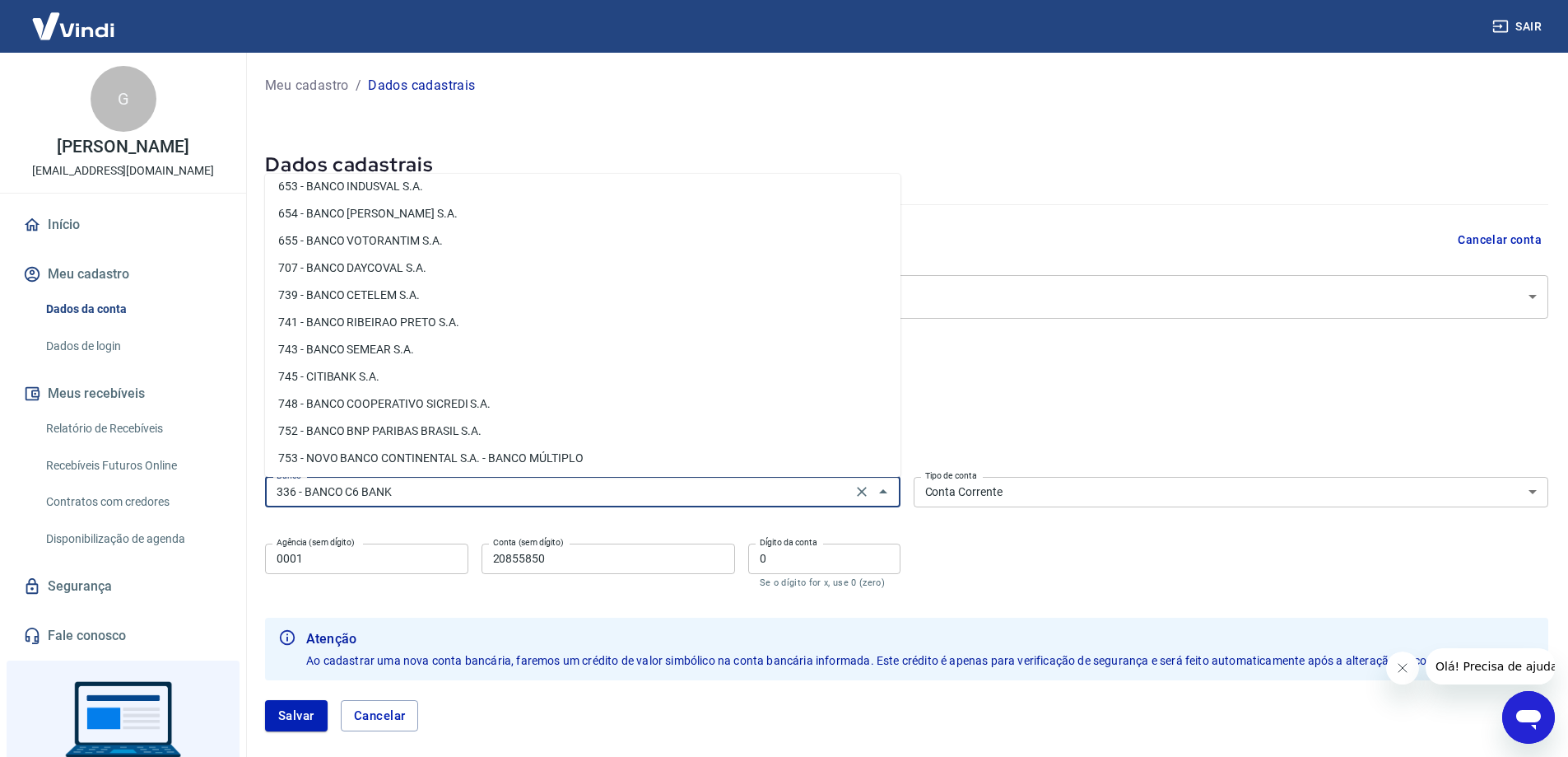
scroll to position [2526, 0]
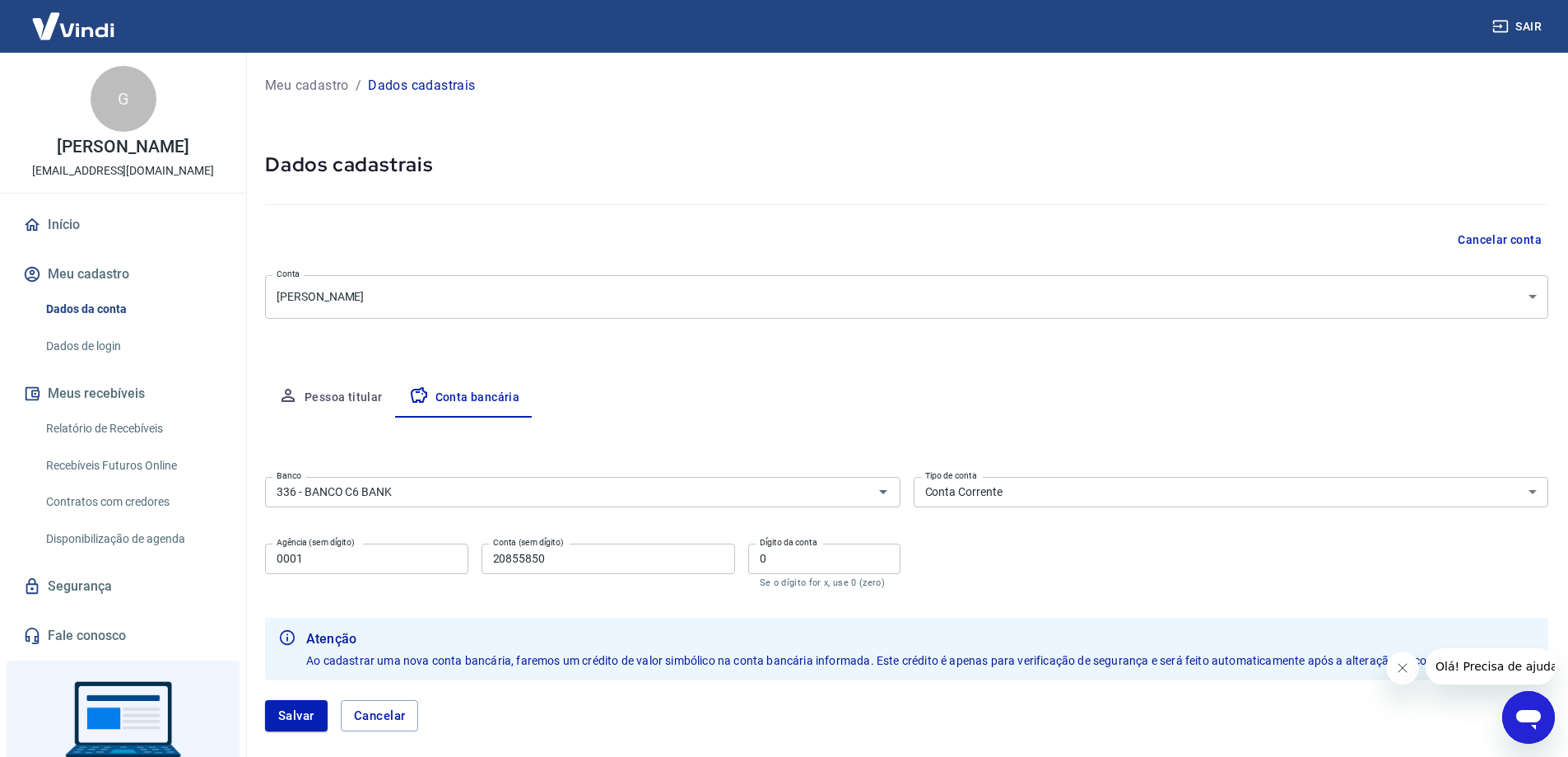
click at [971, 567] on div "Banco 336 - BANCO C6 BANK Banco Tipo de conta Conta Corrente Conta Poupança Tip…" at bounding box center [906, 531] width 1283 height 121
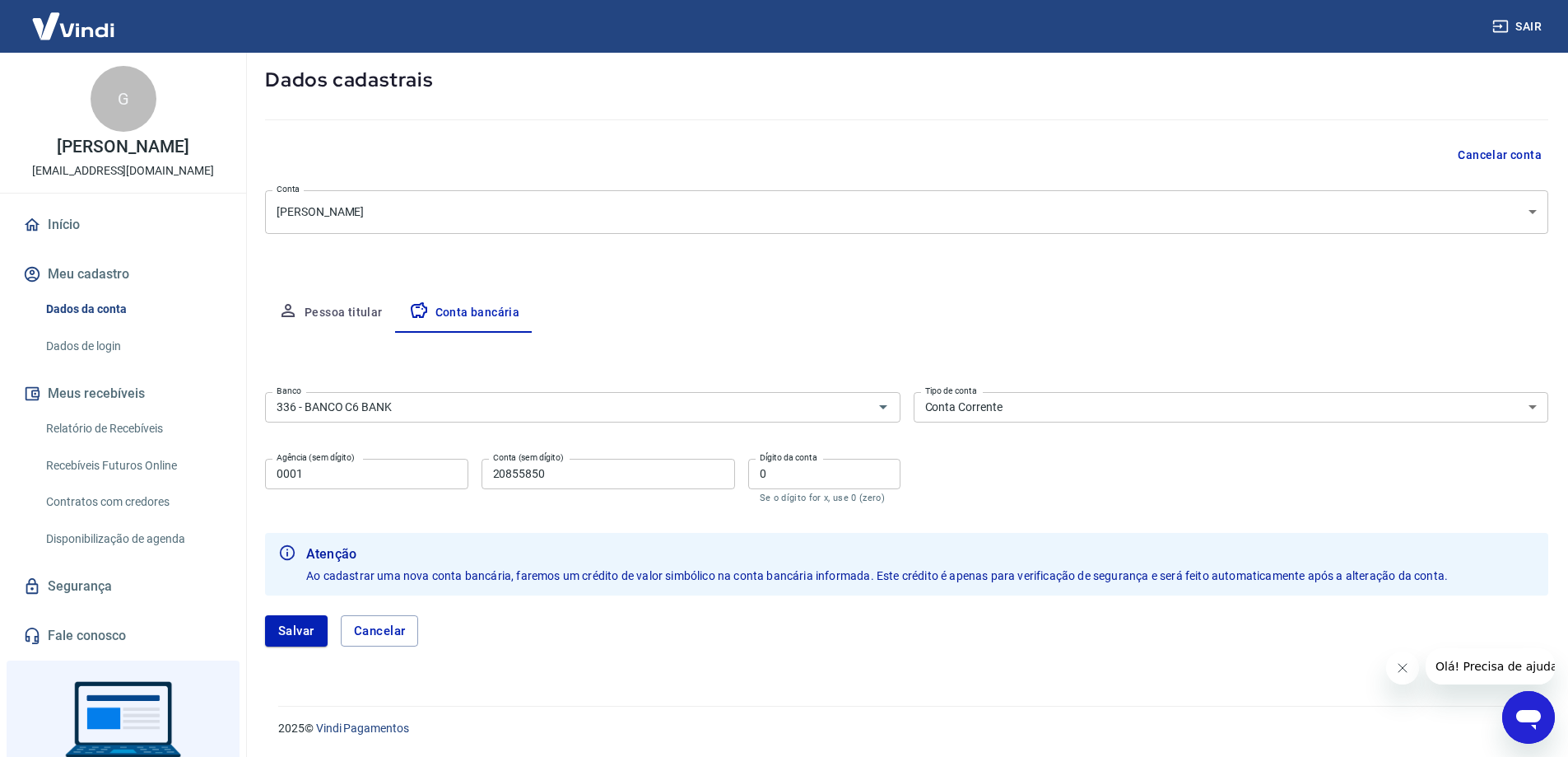
click at [349, 313] on button "Pessoa titular" at bounding box center [330, 313] width 131 height 40
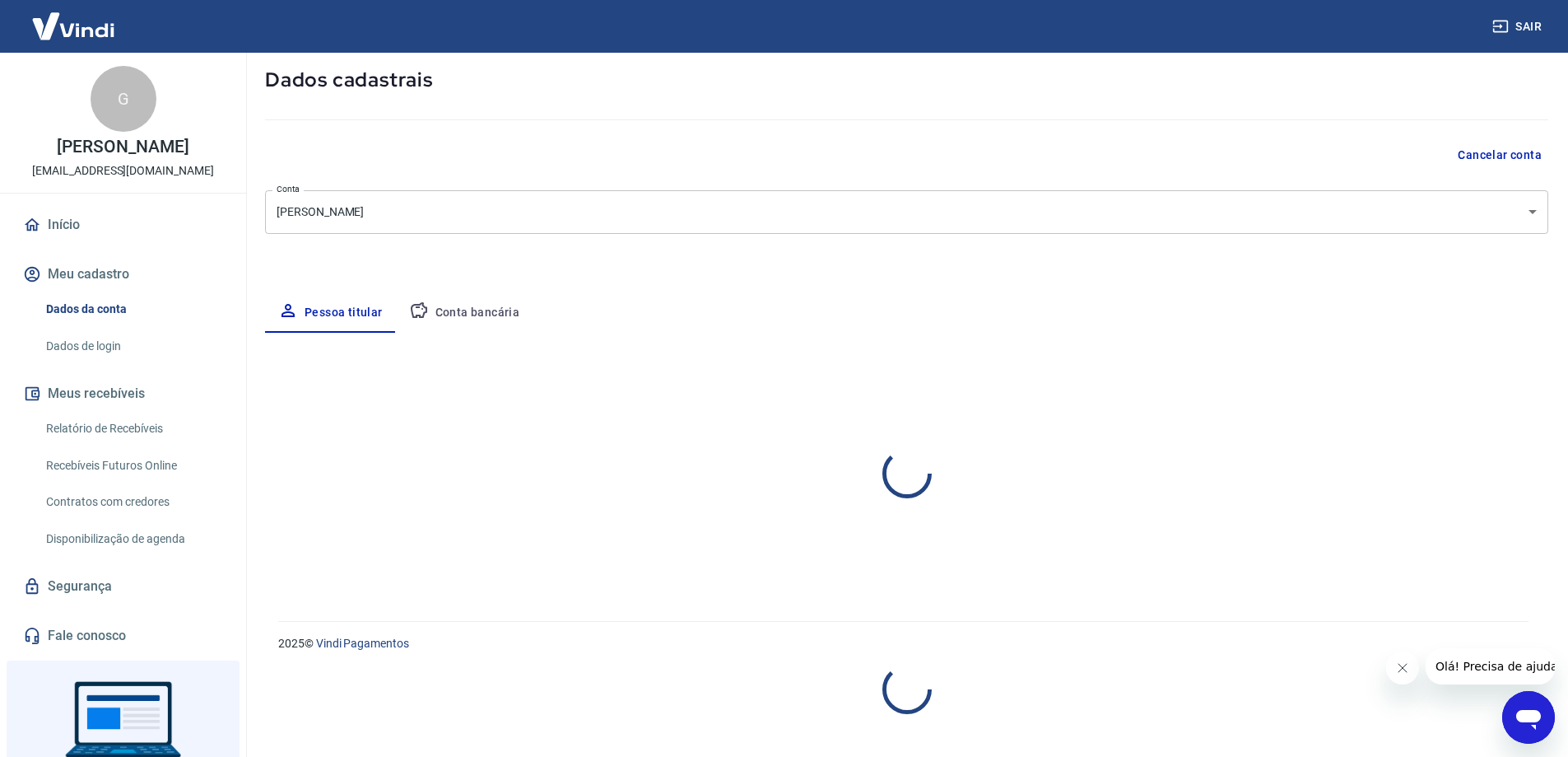
select select "ES"
select select "business"
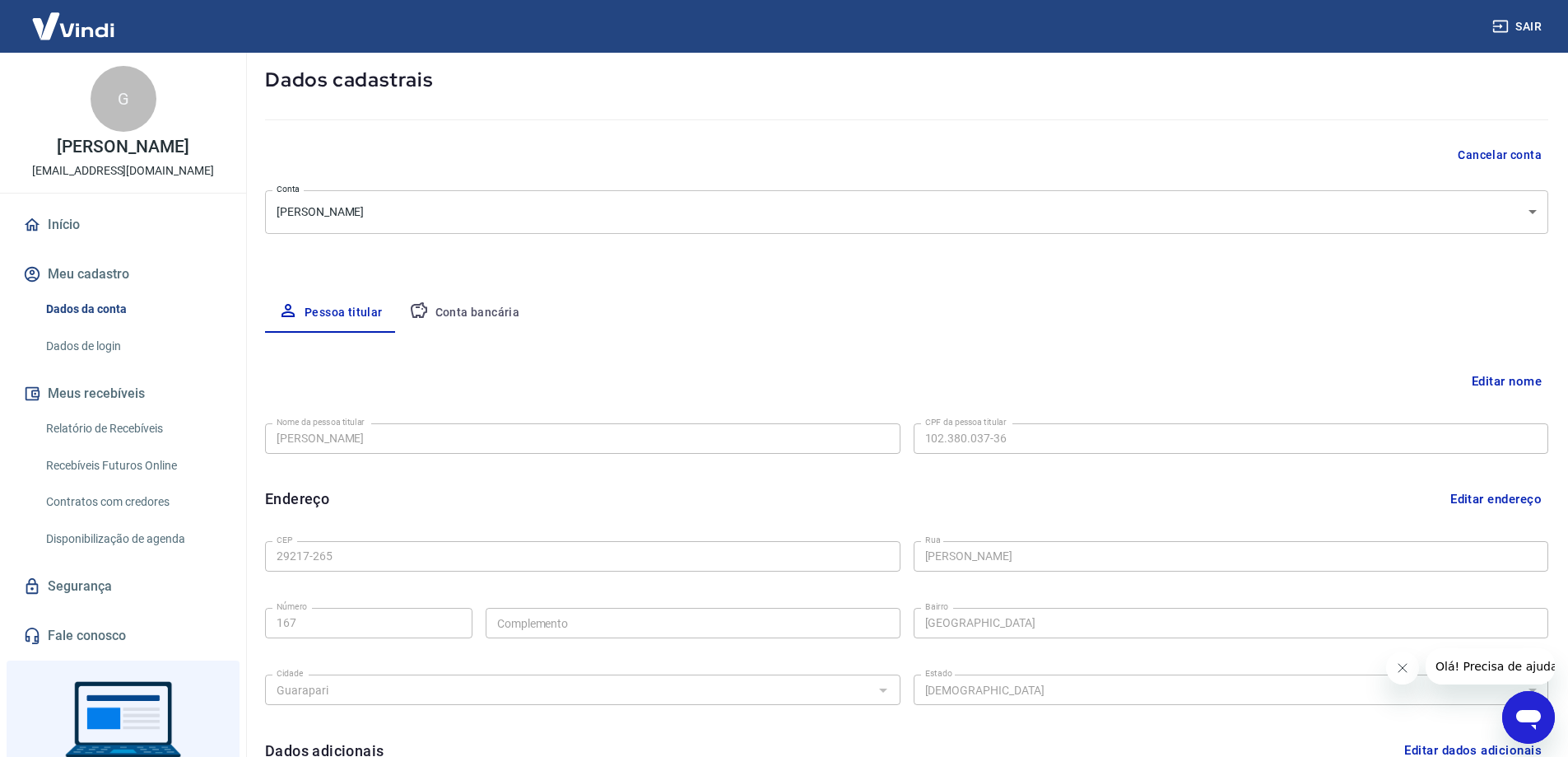
scroll to position [167, 0]
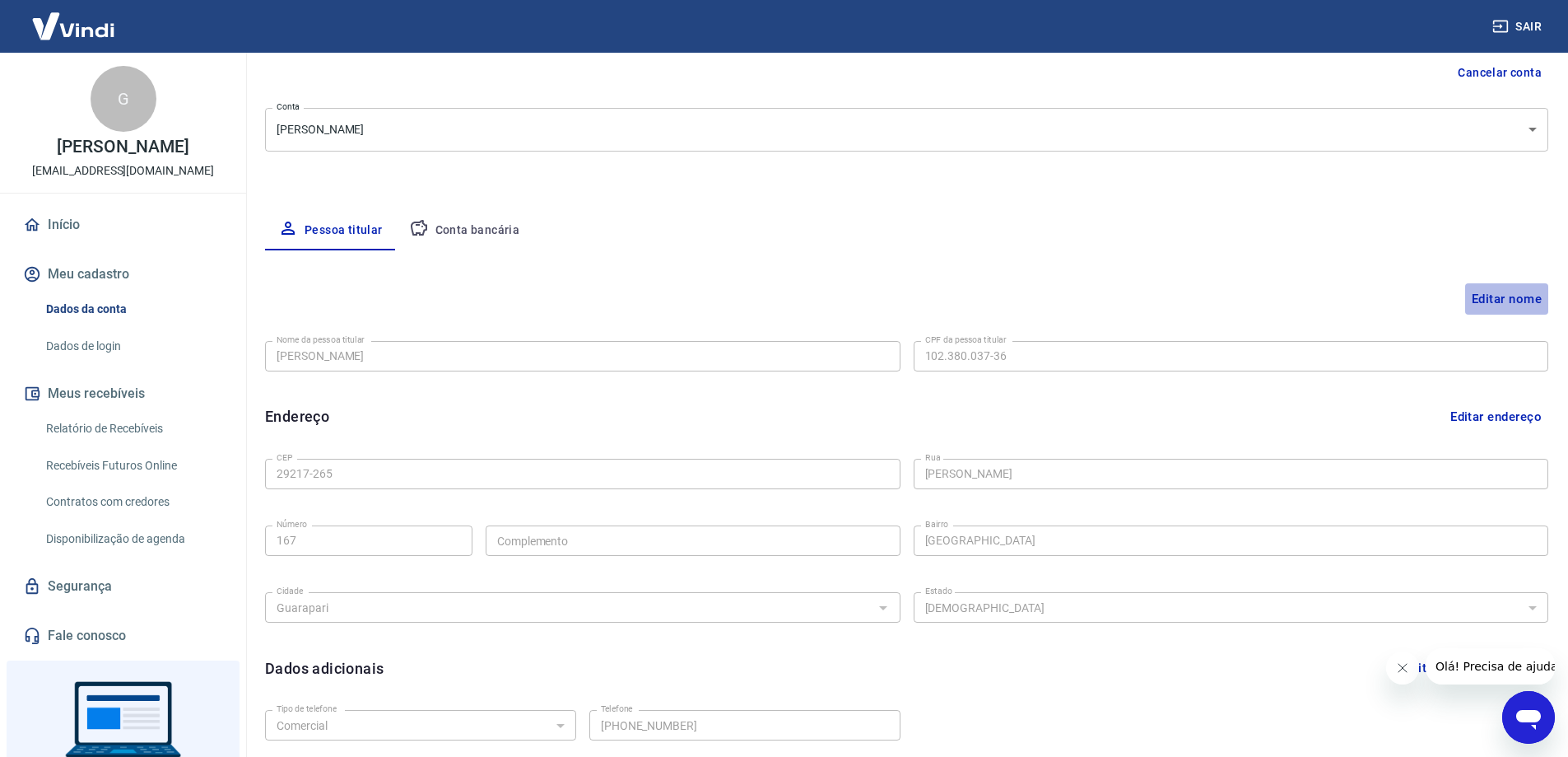
click at [1494, 301] on button "Editar nome" at bounding box center [1506, 298] width 83 height 31
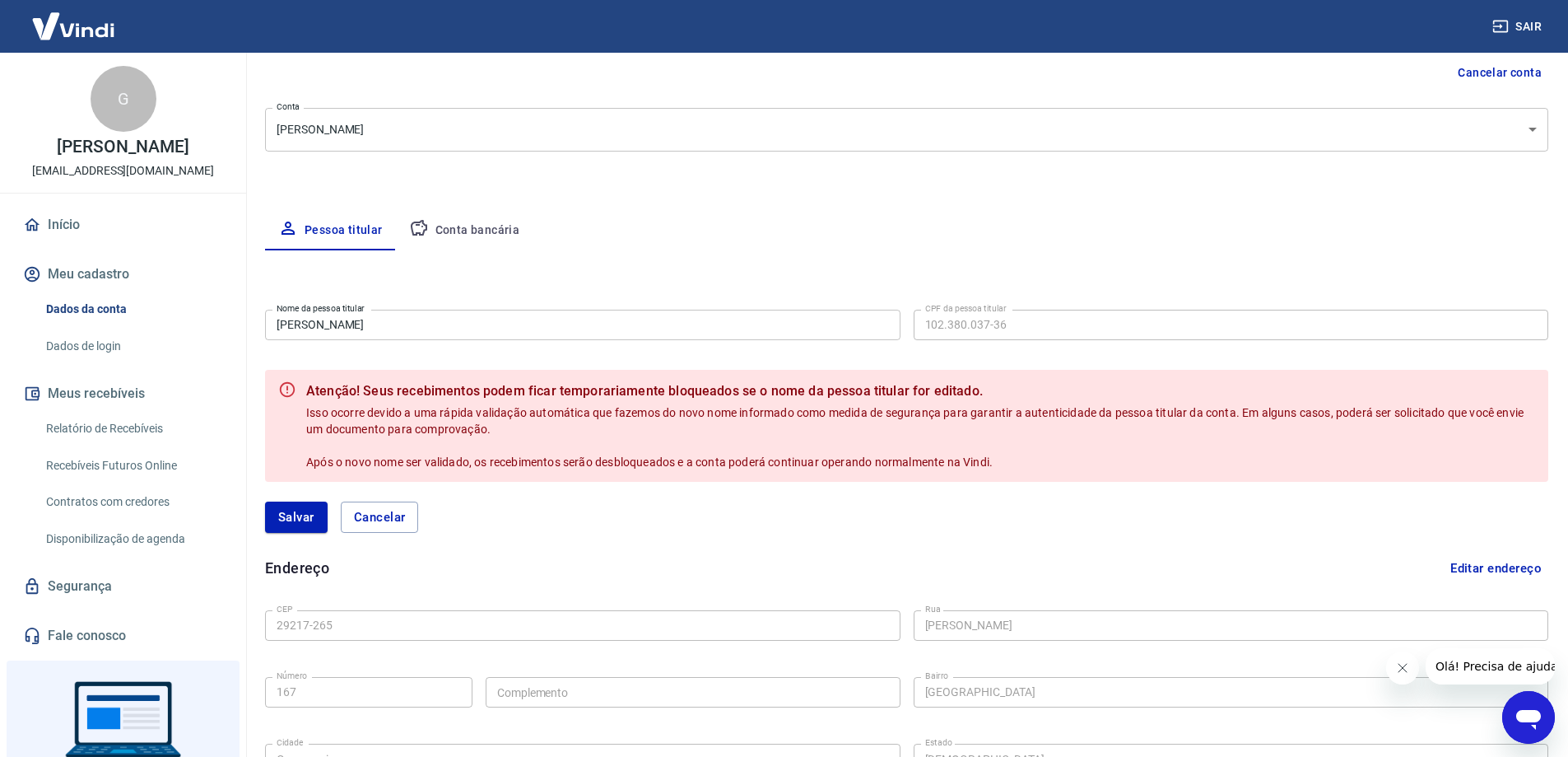
click at [668, 253] on div "Editar nome Nome da pessoa titular Gildson Souza Corrêa Nome da pessoa titular …" at bounding box center [906, 599] width 1283 height 698
click at [380, 515] on button "Cancelar" at bounding box center [380, 516] width 79 height 31
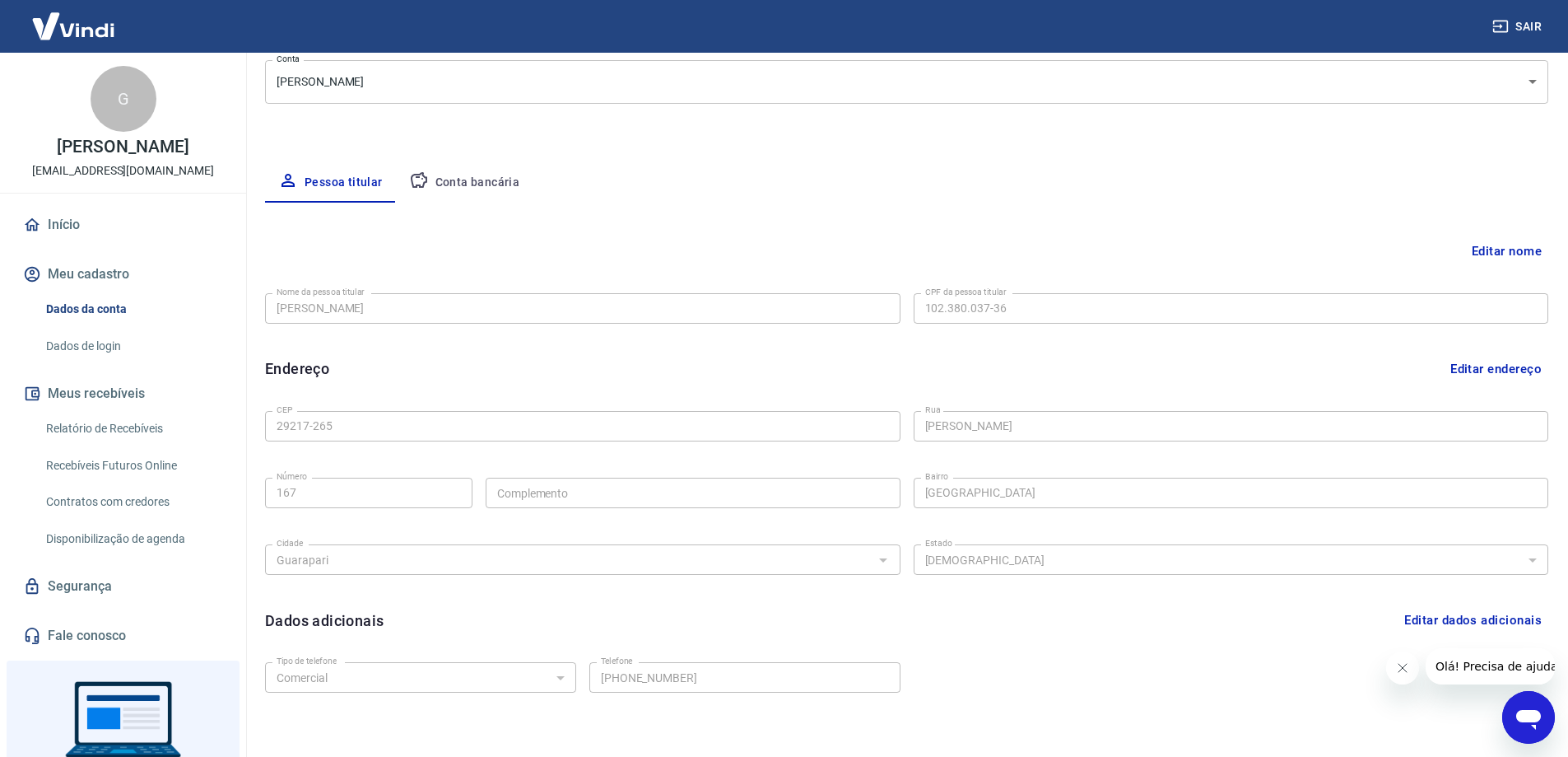
scroll to position [133, 0]
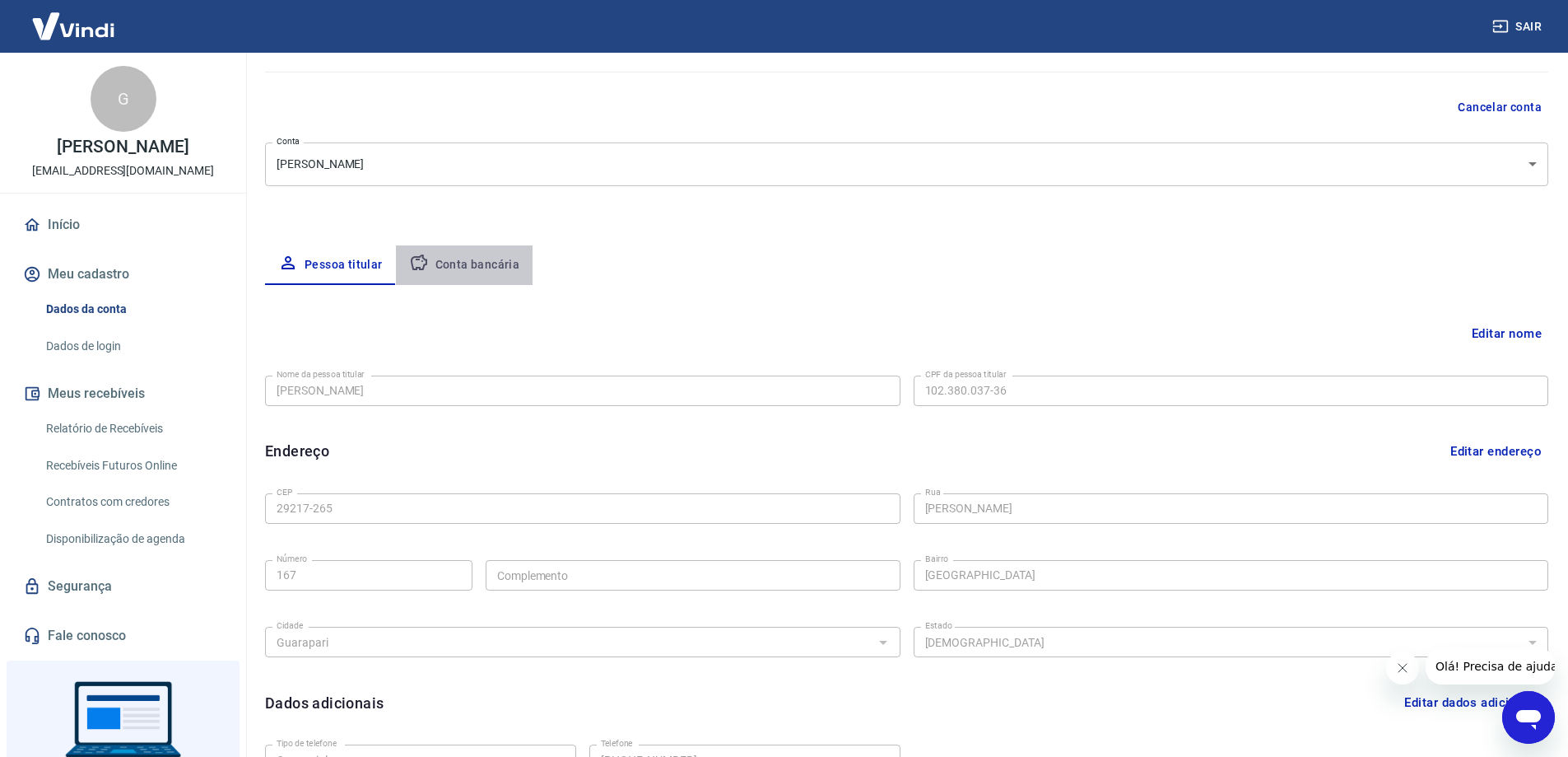
click at [469, 274] on button "Conta bancária" at bounding box center [464, 265] width 137 height 40
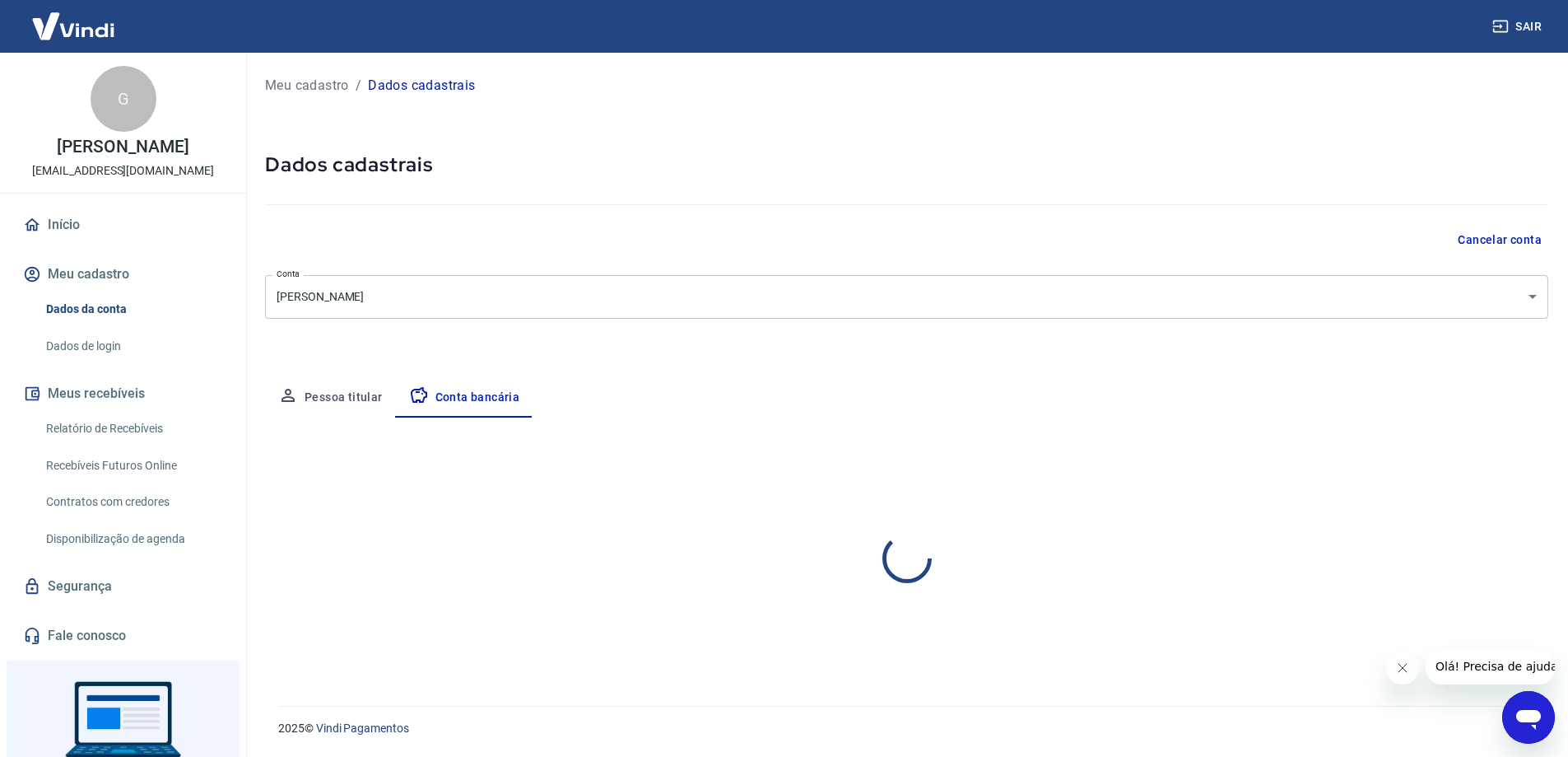
scroll to position [0, 0]
select select "1"
click at [346, 389] on button "Pessoa titular" at bounding box center [330, 398] width 131 height 40
select select "ES"
select select "business"
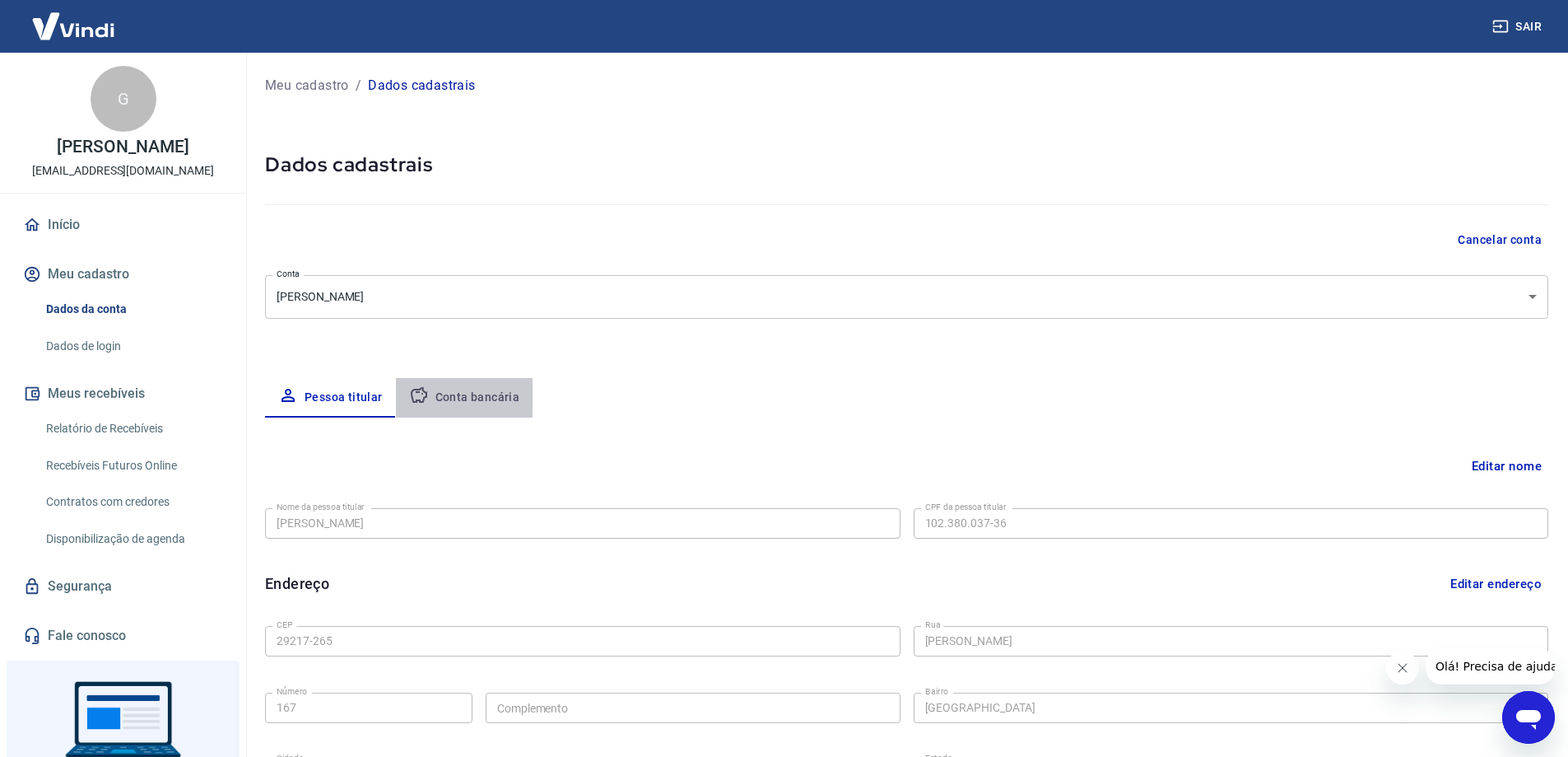
click at [493, 397] on button "Conta bancária" at bounding box center [464, 398] width 137 height 40
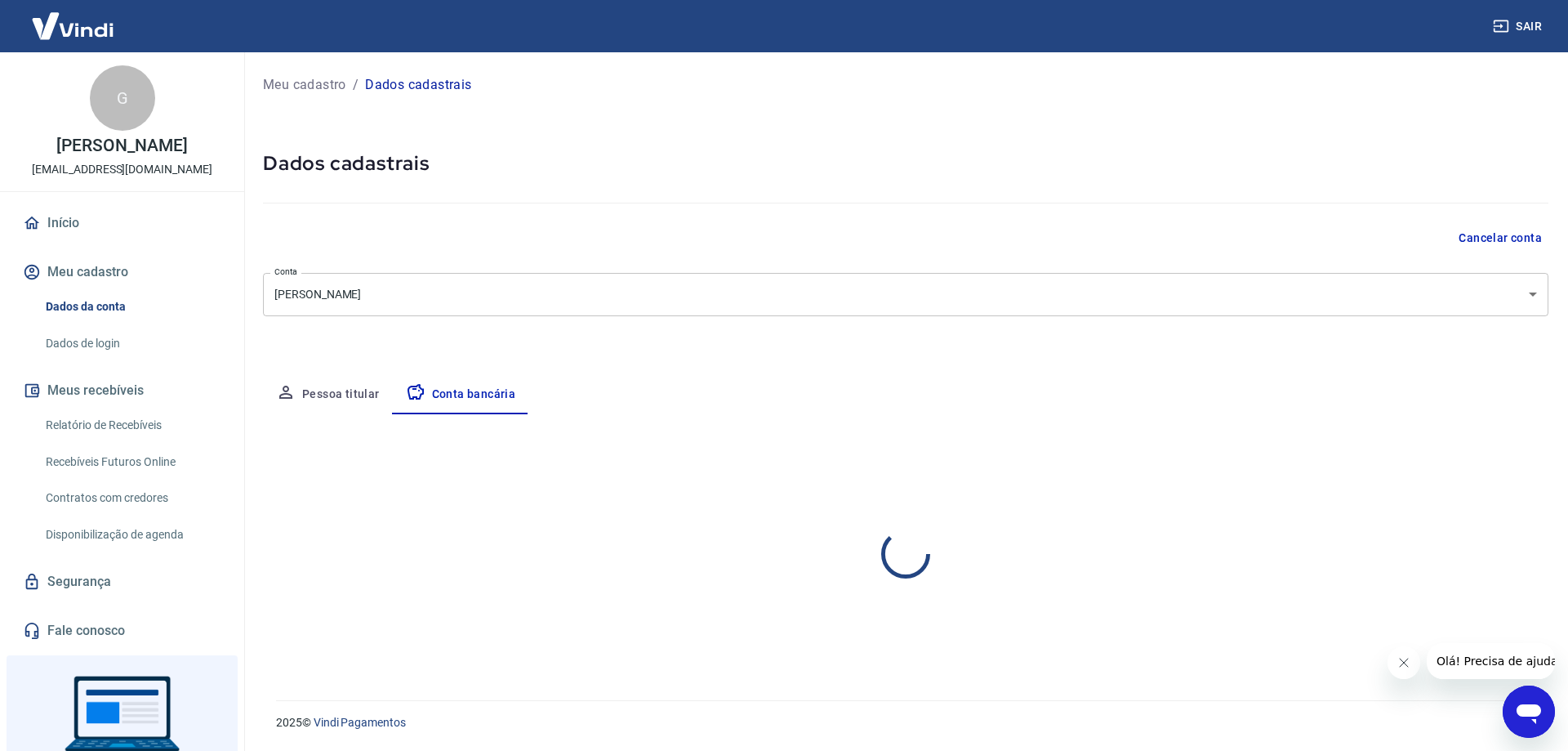
select select "1"
drag, startPoint x: 870, startPoint y: 517, endPoint x: 862, endPoint y: 519, distance: 8.2
click at [867, 518] on div "336 - BANCO C6 BANK Banco" at bounding box center [581, 519] width 636 height 30
click at [1439, 461] on button "Editar conta bancária" at bounding box center [1480, 462] width 136 height 31
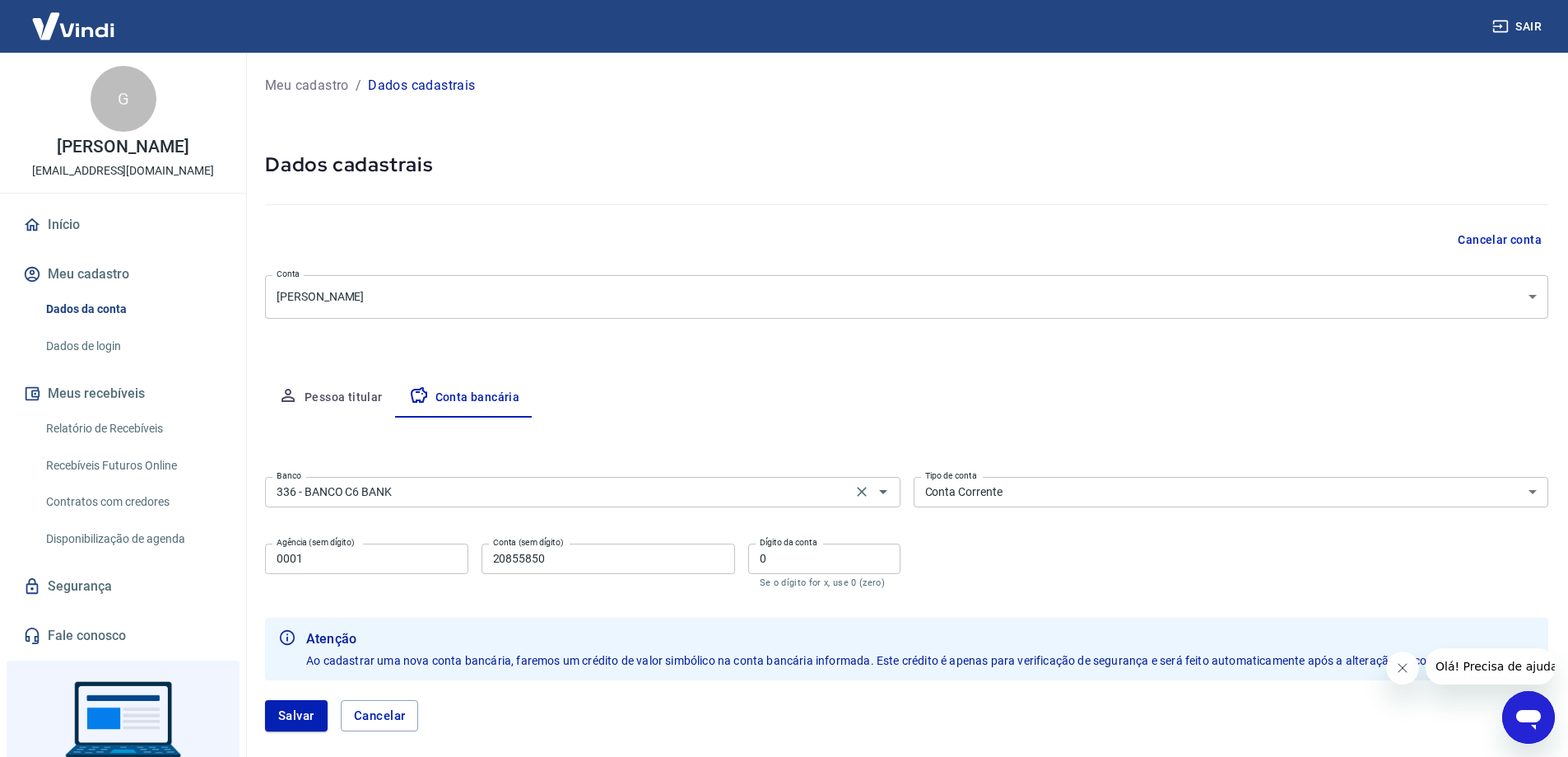
click at [465, 485] on input "336 - BANCO C6 BANK" at bounding box center [558, 492] width 577 height 21
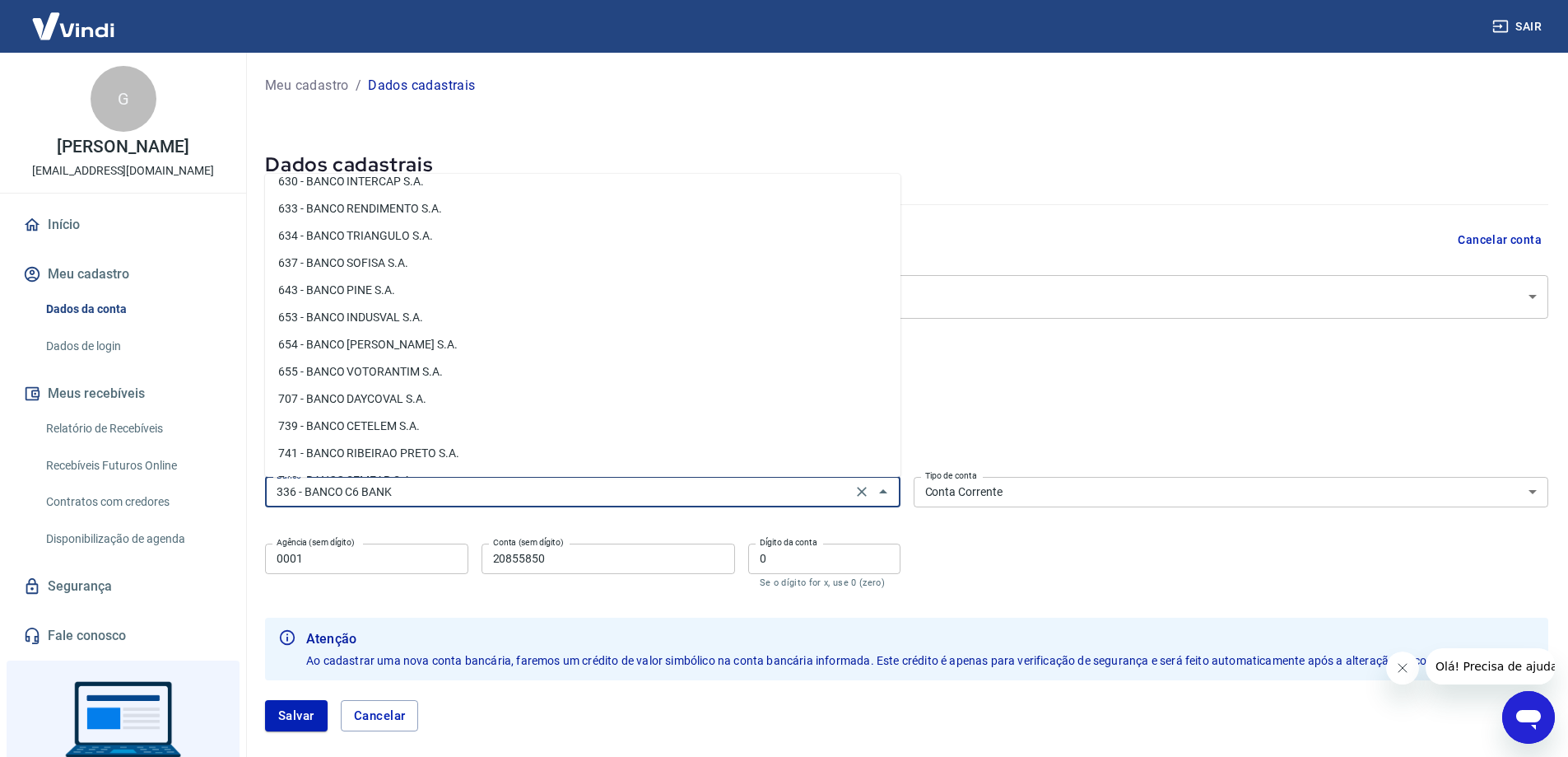
scroll to position [2526, 0]
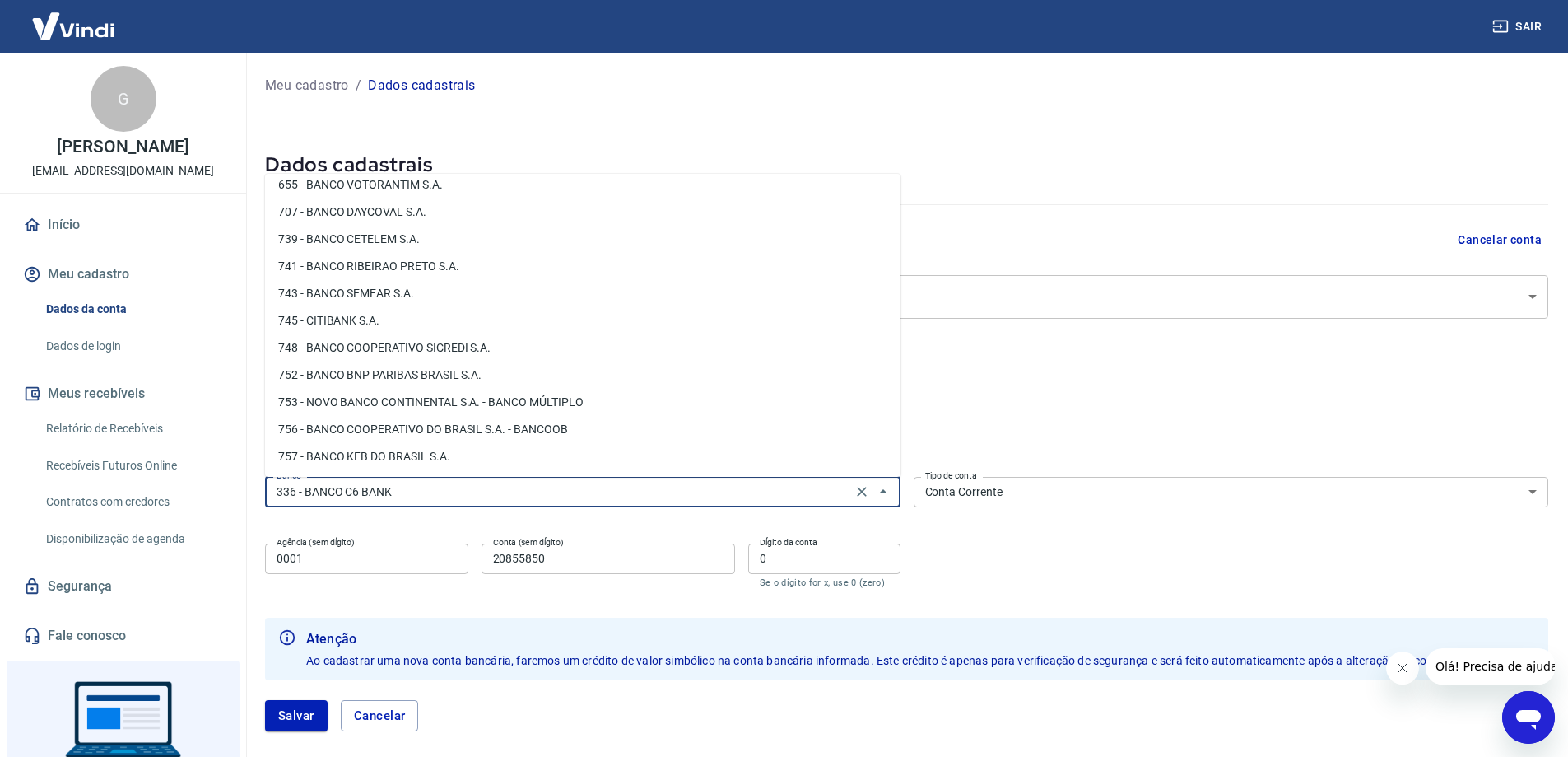
click at [366, 433] on li "756 - BANCO COOPERATIVO DO BRASIL S.A. - BANCOOB" at bounding box center [582, 429] width 635 height 27
type input "756 - BANCO COOPERATIVO DO BRASIL S.A. - BANCOOB"
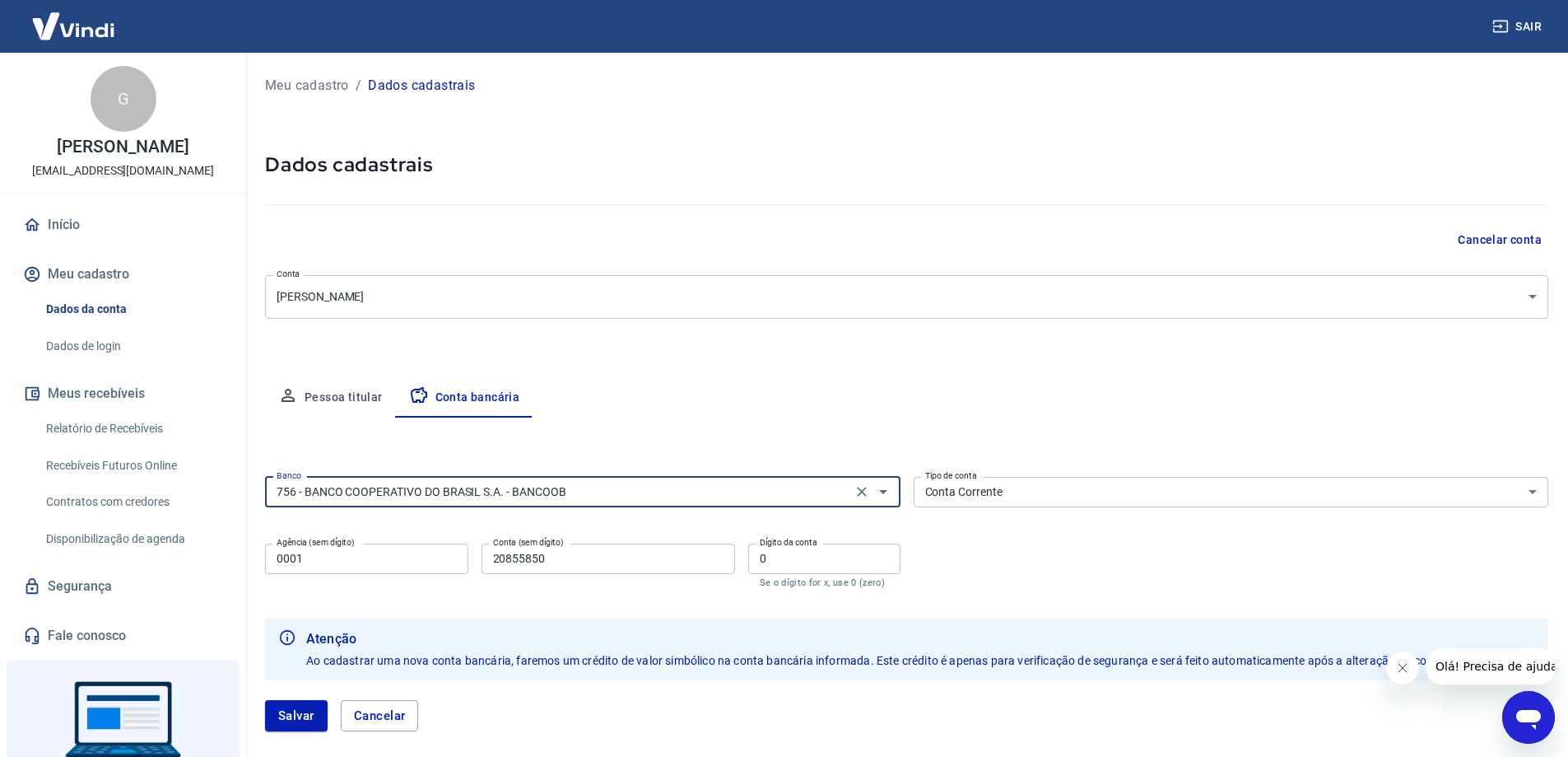
click at [415, 557] on input "0001" at bounding box center [366, 559] width 204 height 30
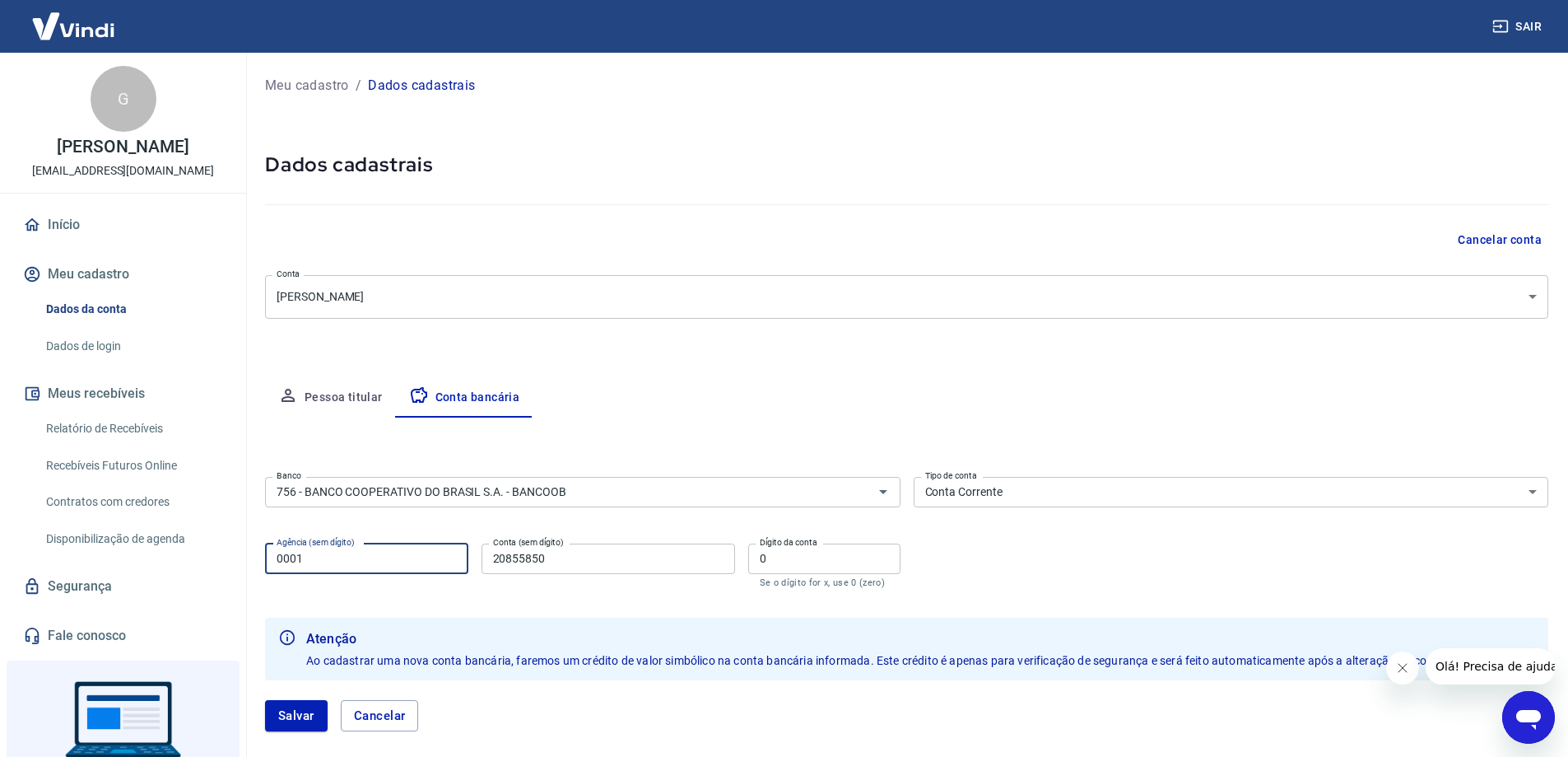
click at [415, 557] on input "0001" at bounding box center [366, 559] width 204 height 30
type input "3001"
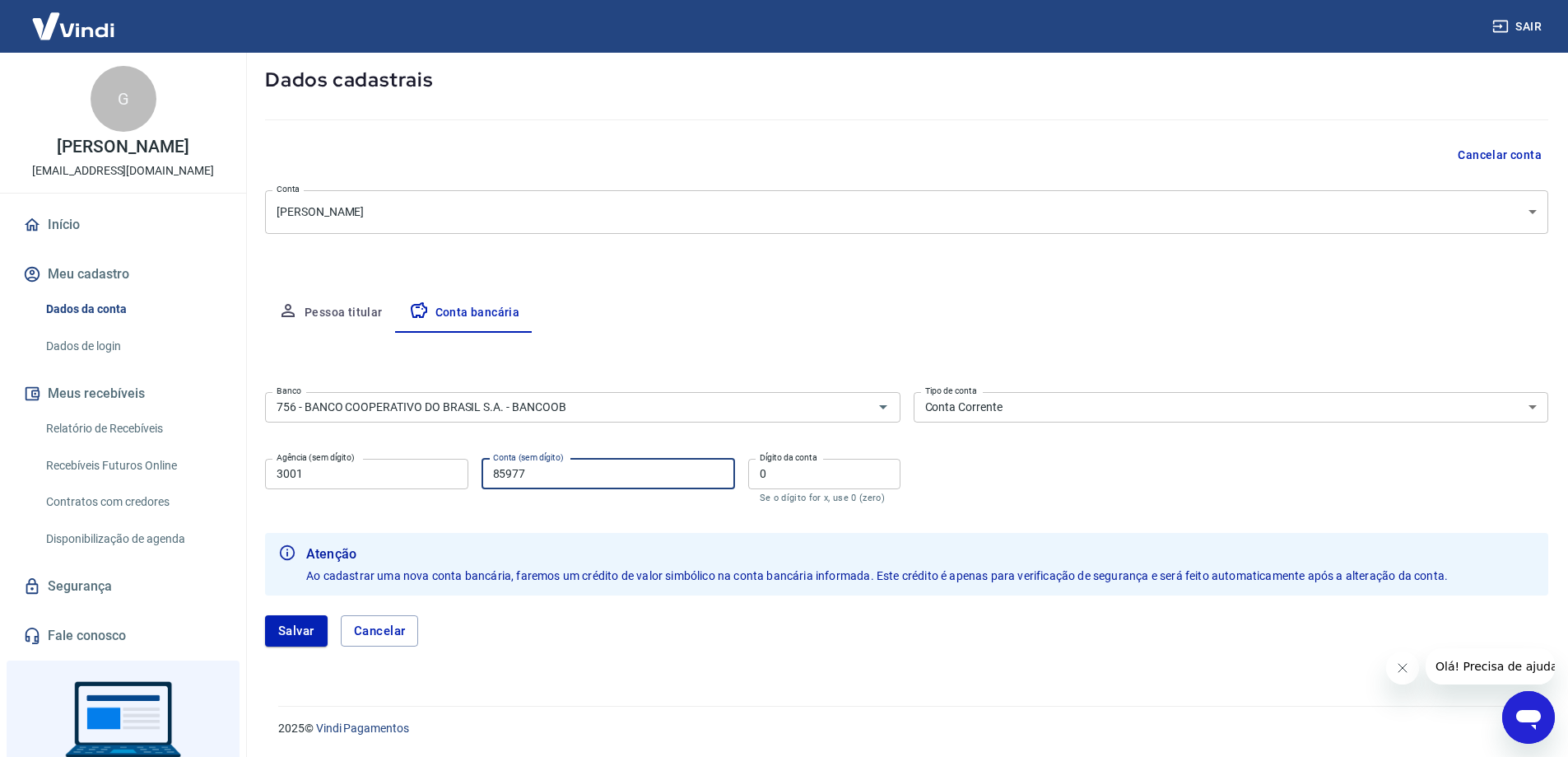
scroll to position [0, 0]
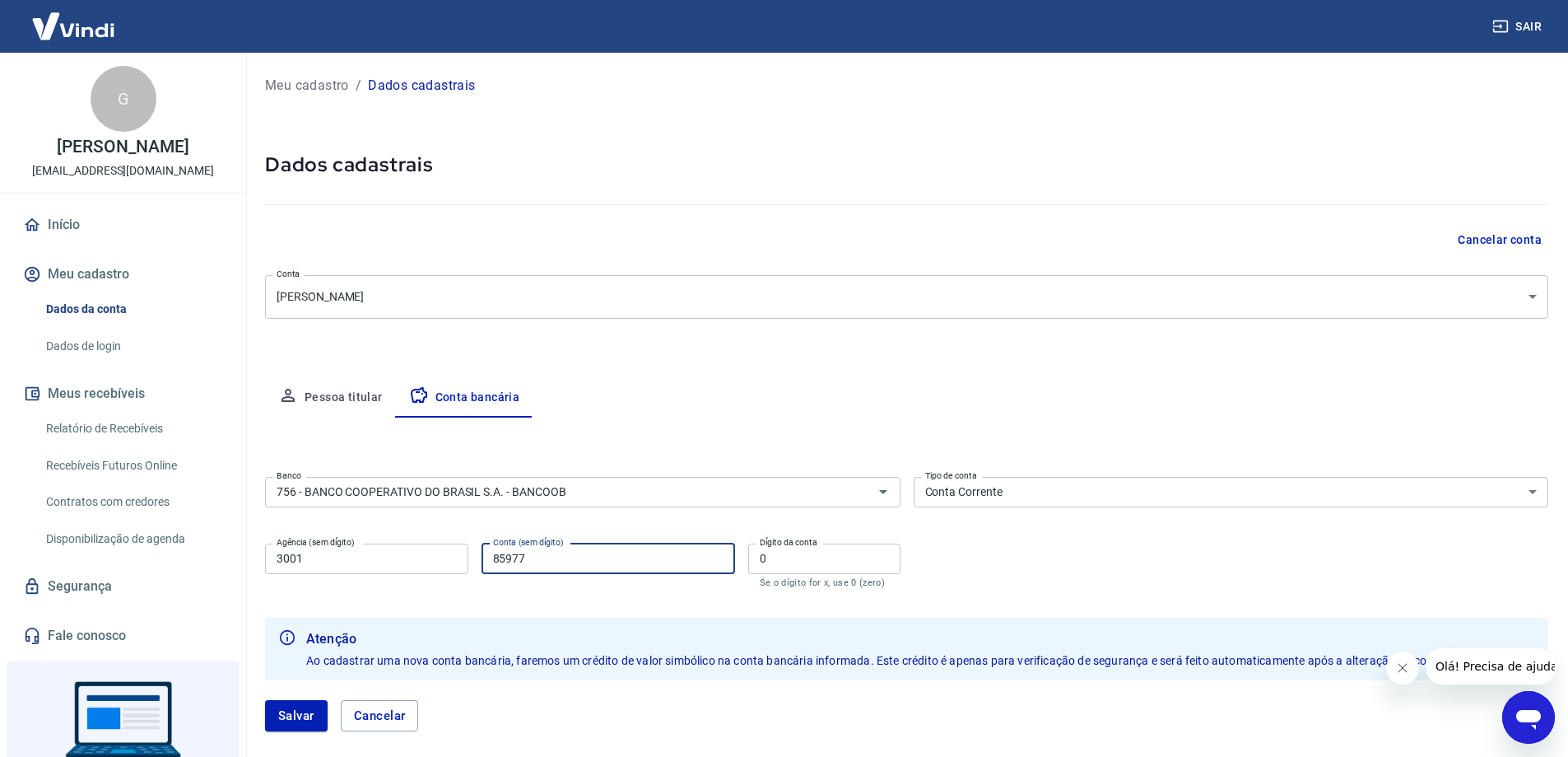
type input "85977"
click at [357, 399] on button "Pessoa titular" at bounding box center [330, 398] width 131 height 40
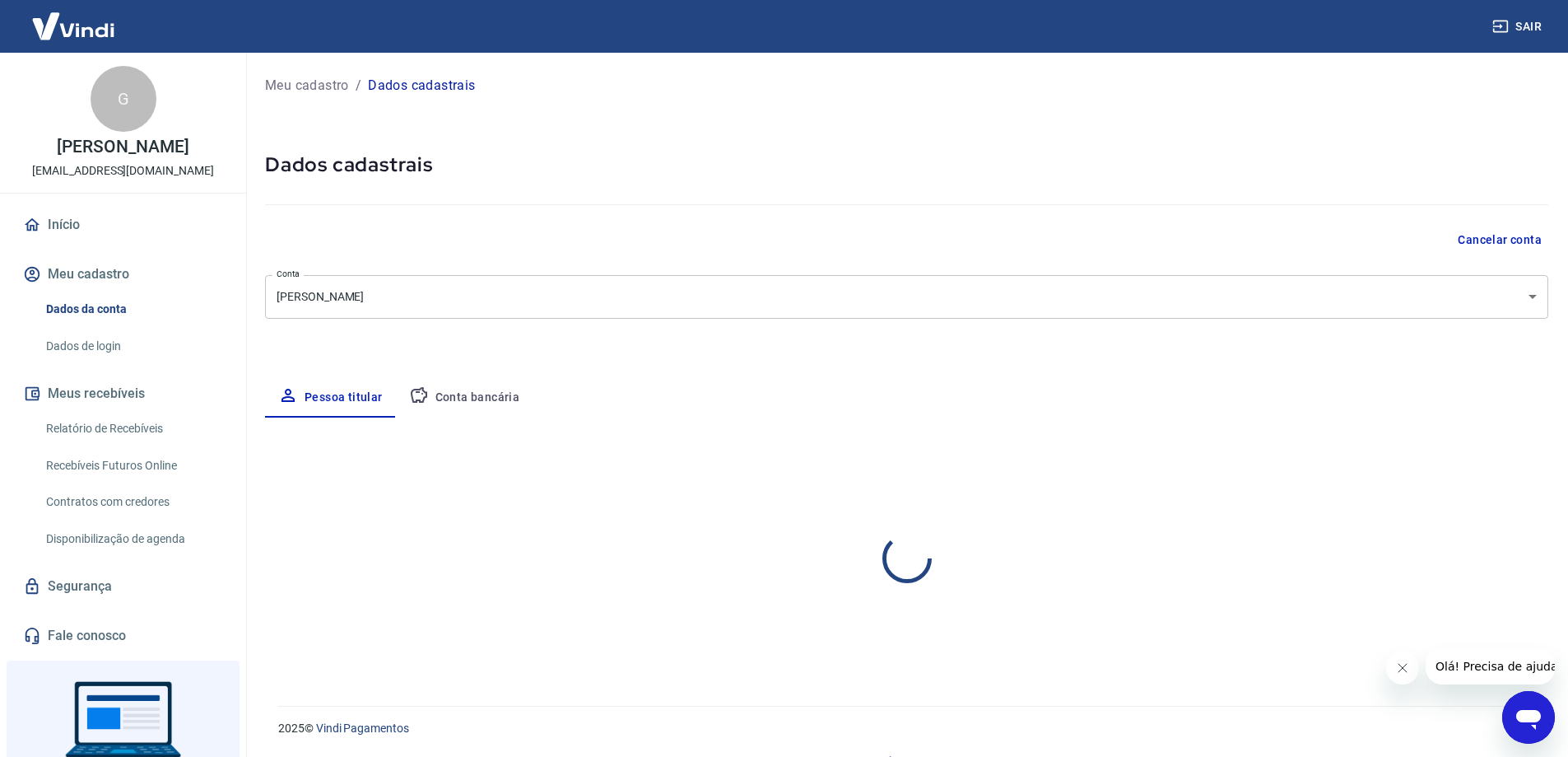
select select "ES"
select select "business"
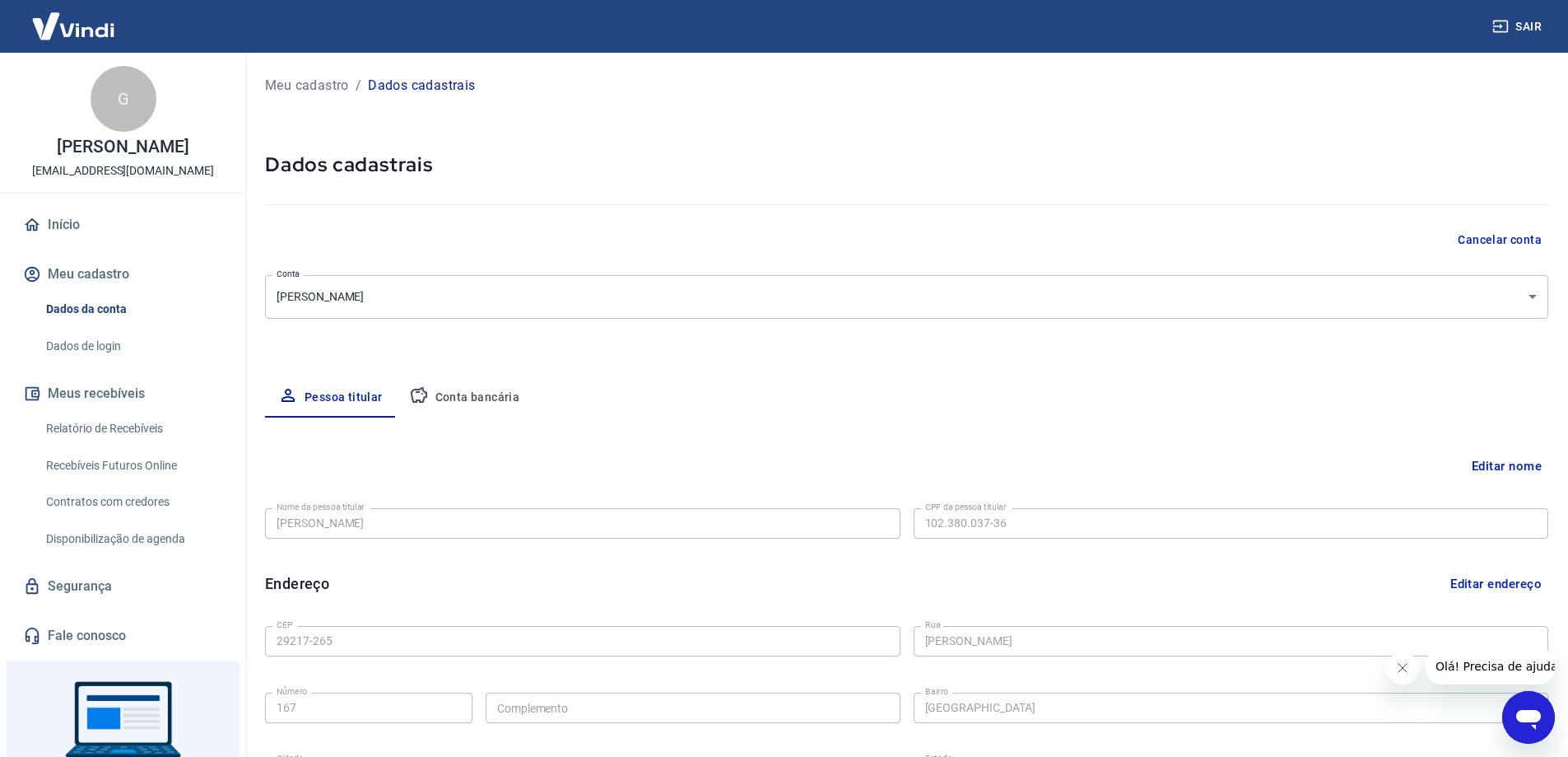
click at [1487, 468] on button "Editar nome" at bounding box center [1506, 465] width 83 height 31
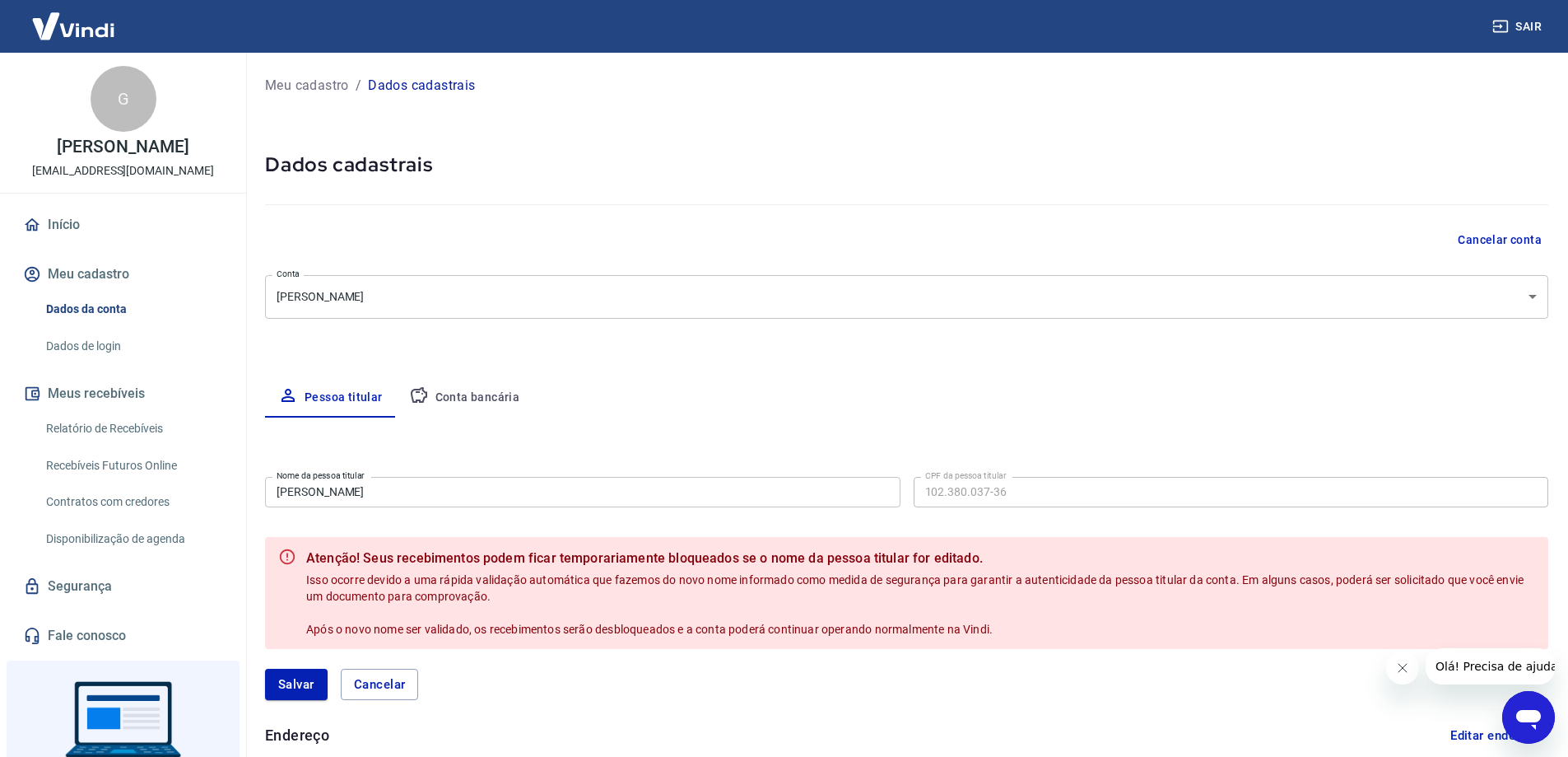
click at [525, 494] on input "Gildson Souza Corrêa" at bounding box center [582, 492] width 635 height 30
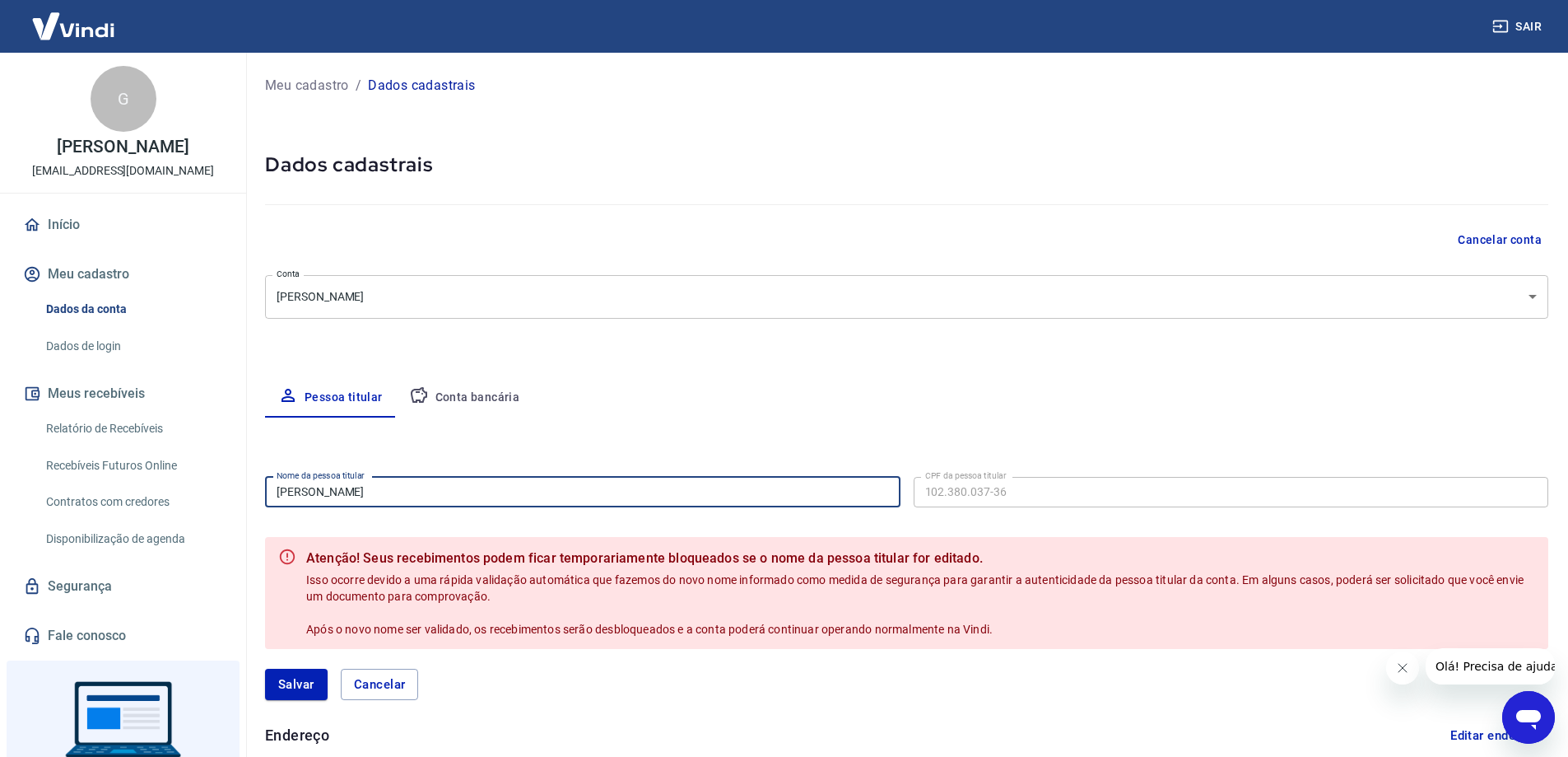
click at [525, 494] on input "Gildson Souza Corrêa" at bounding box center [582, 492] width 635 height 30
type input "[PERSON_NAME]"
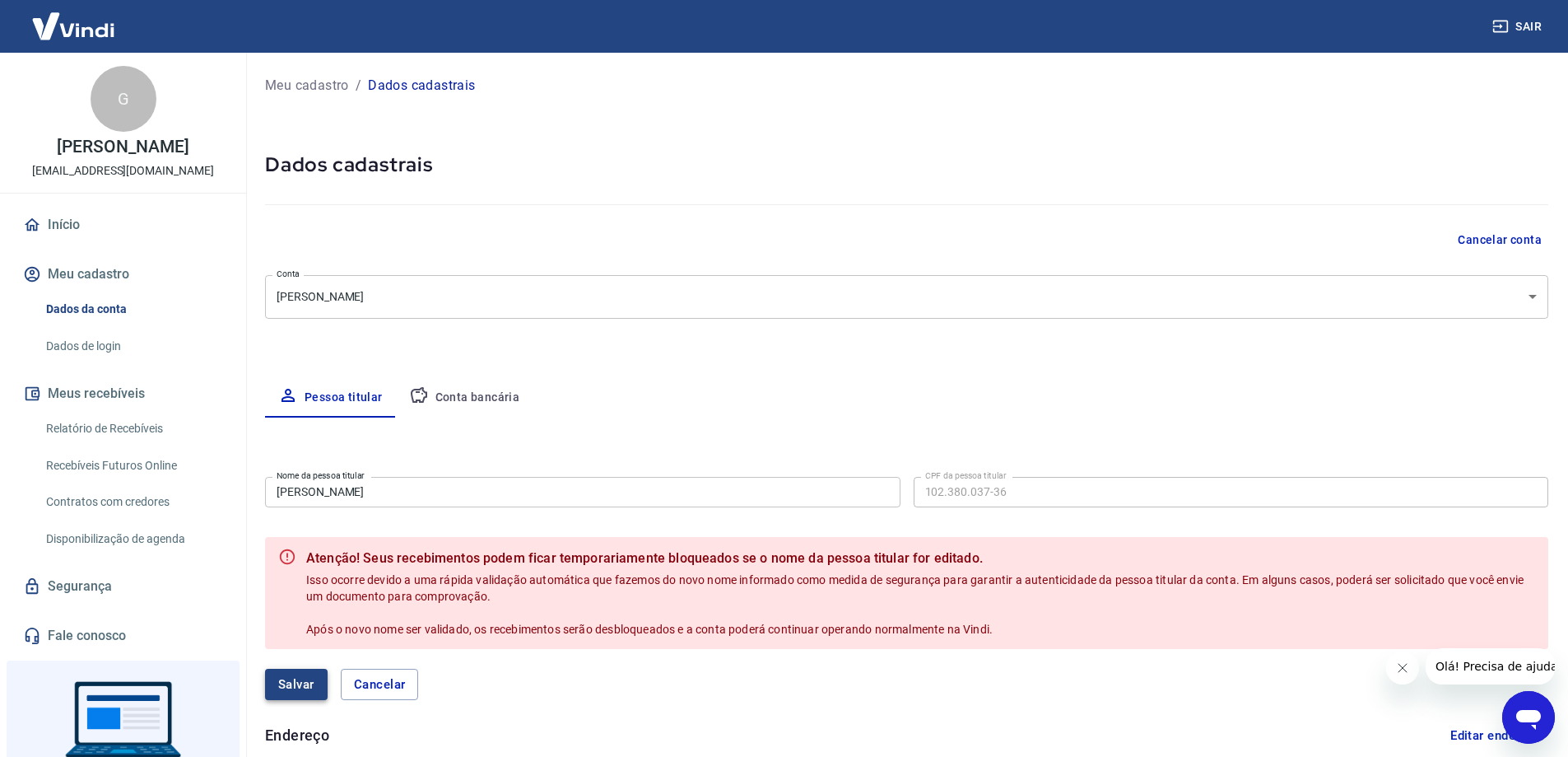
click at [312, 680] on button "Salvar" at bounding box center [296, 684] width 62 height 31
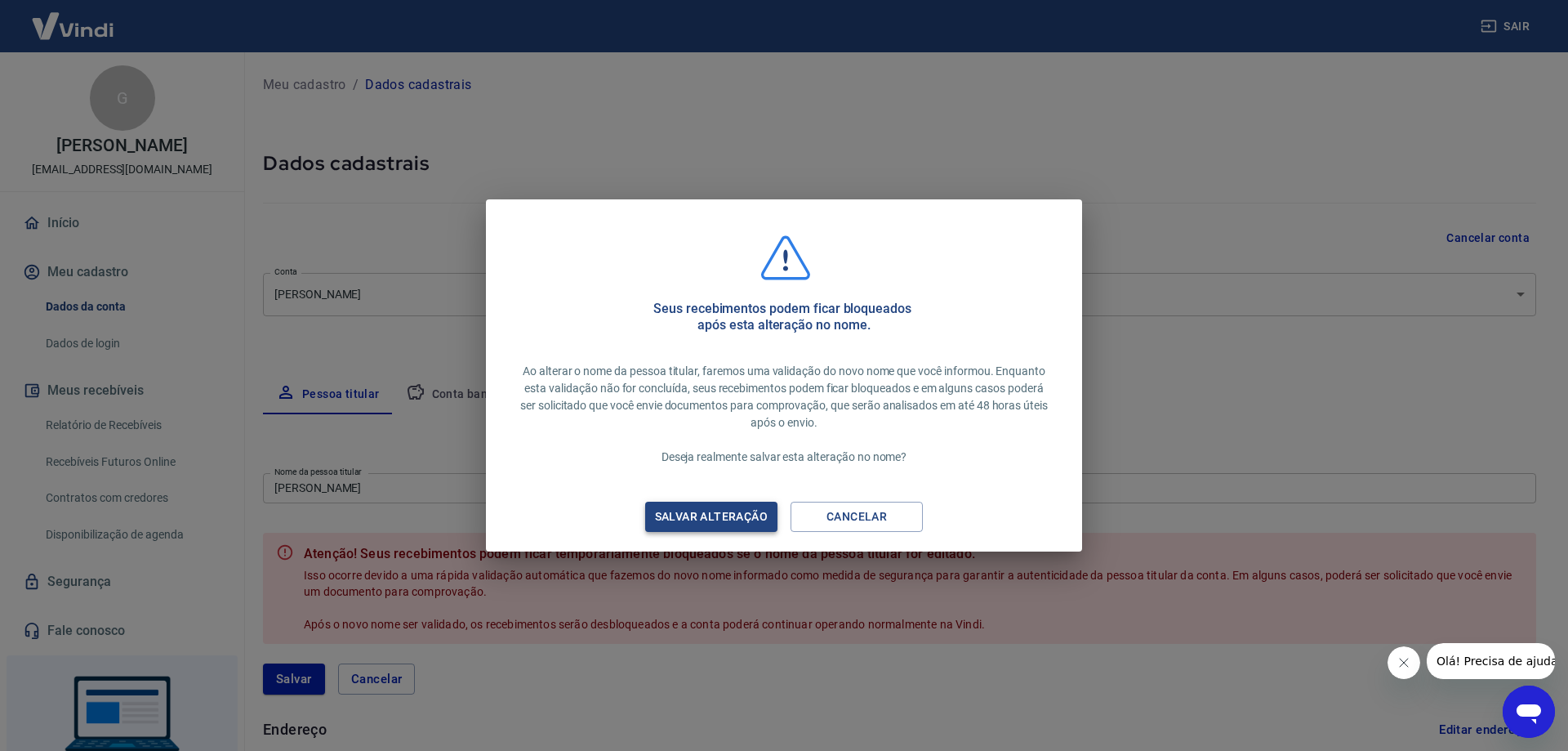
click at [708, 516] on div "Salvar alteração" at bounding box center [711, 517] width 152 height 21
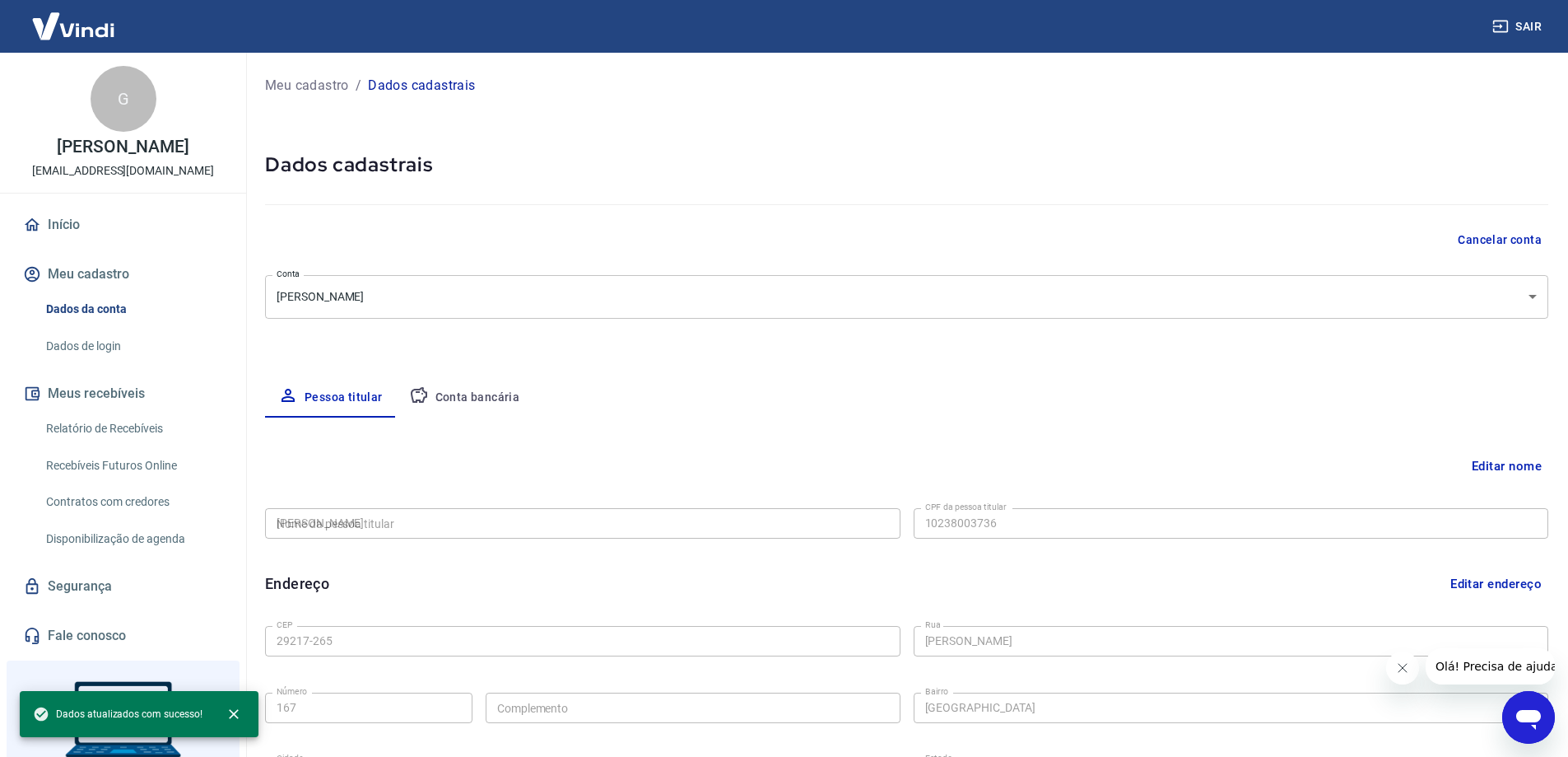
type input "102.380.037-36"
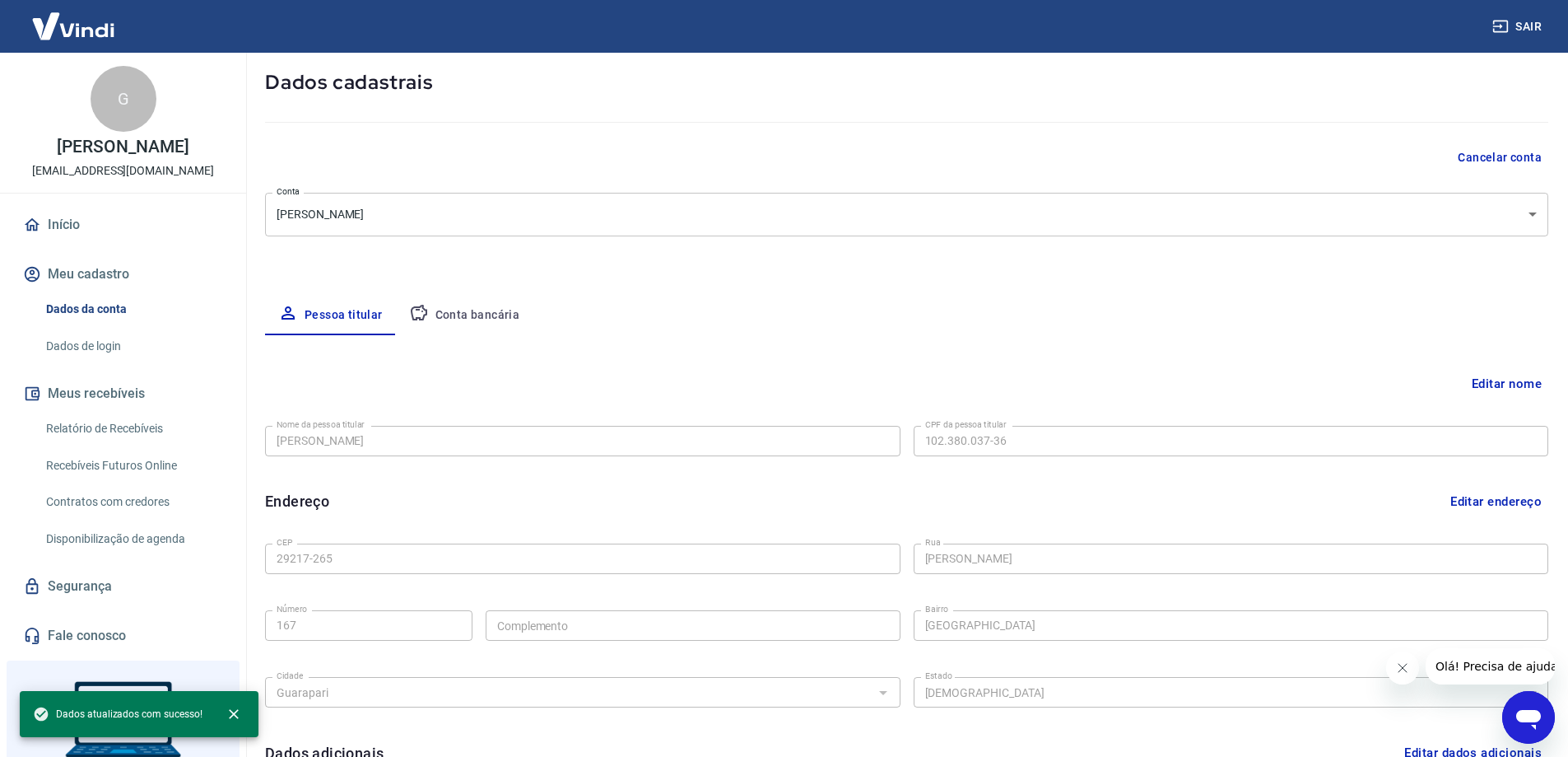
scroll to position [165, 0]
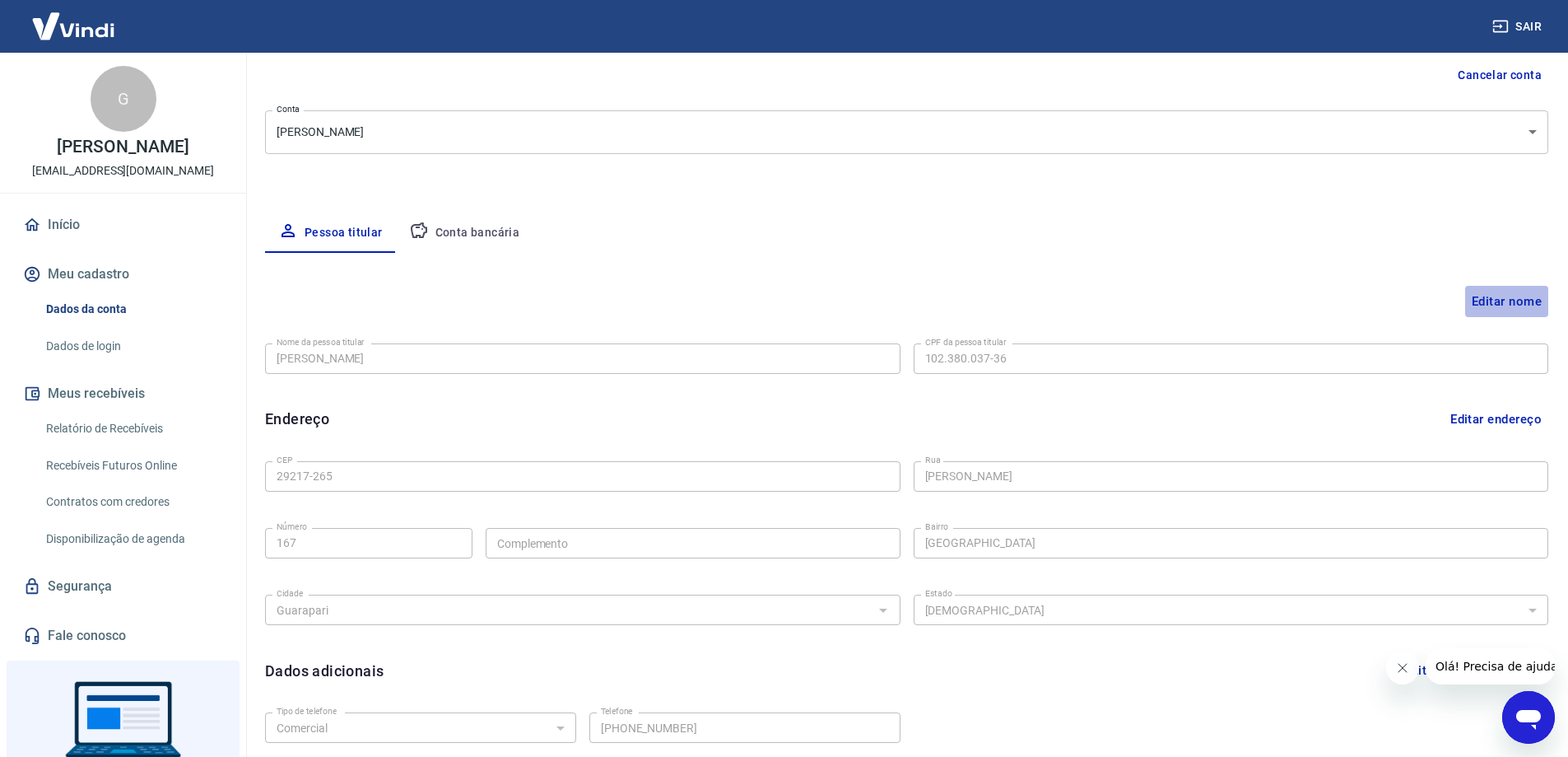
click at [1495, 298] on button "Editar nome" at bounding box center [1506, 301] width 83 height 31
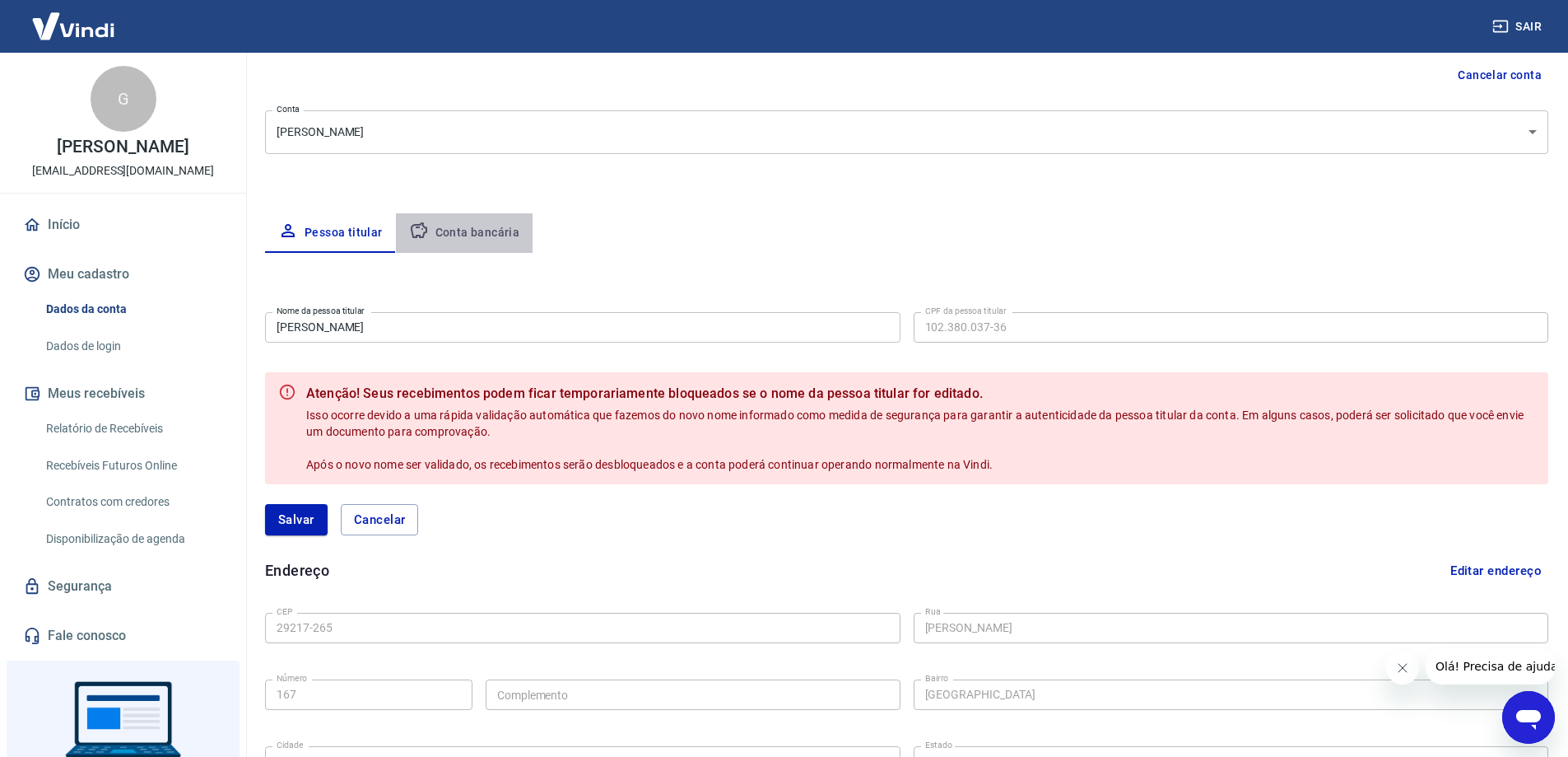
click at [492, 232] on button "Conta bancária" at bounding box center [464, 233] width 137 height 40
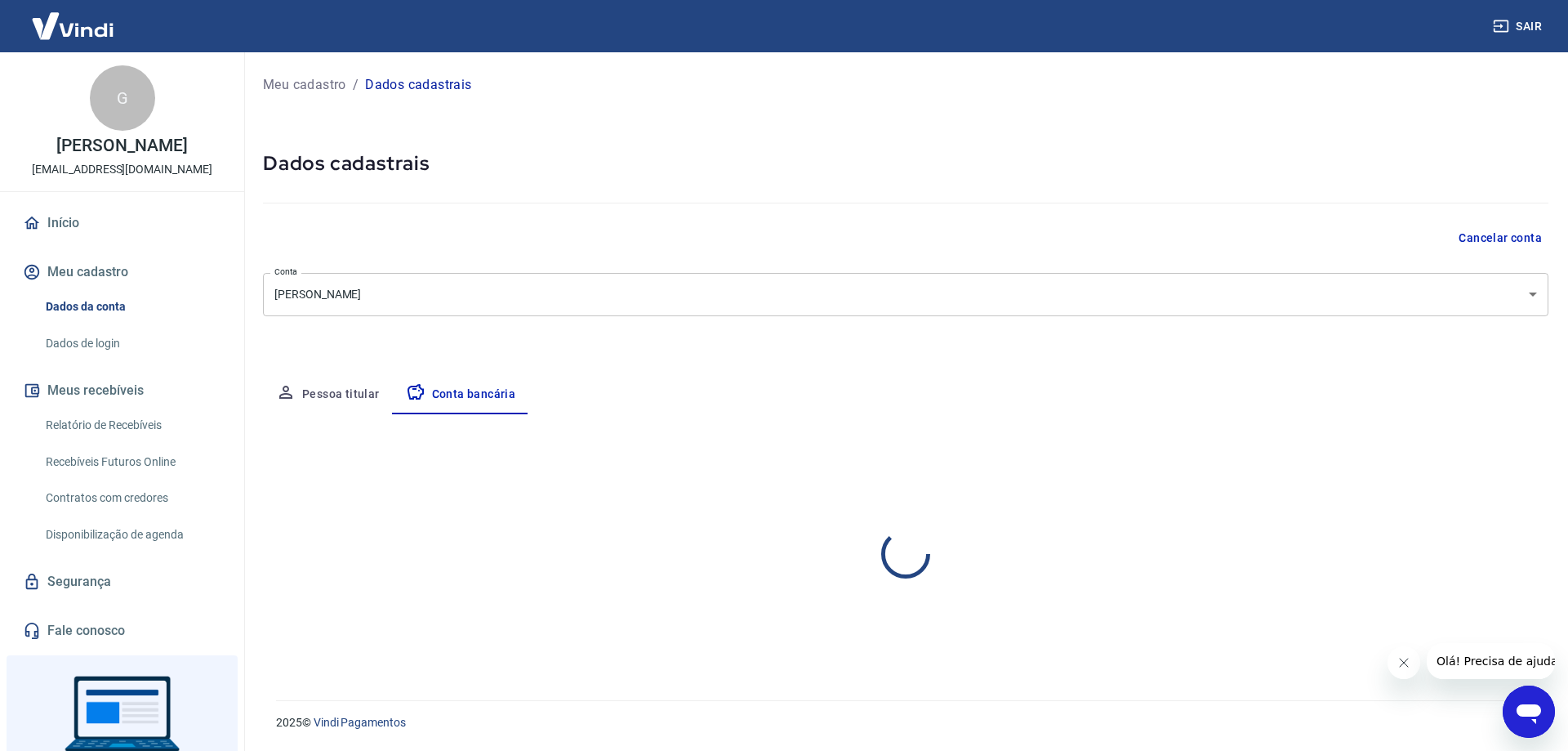
select select "1"
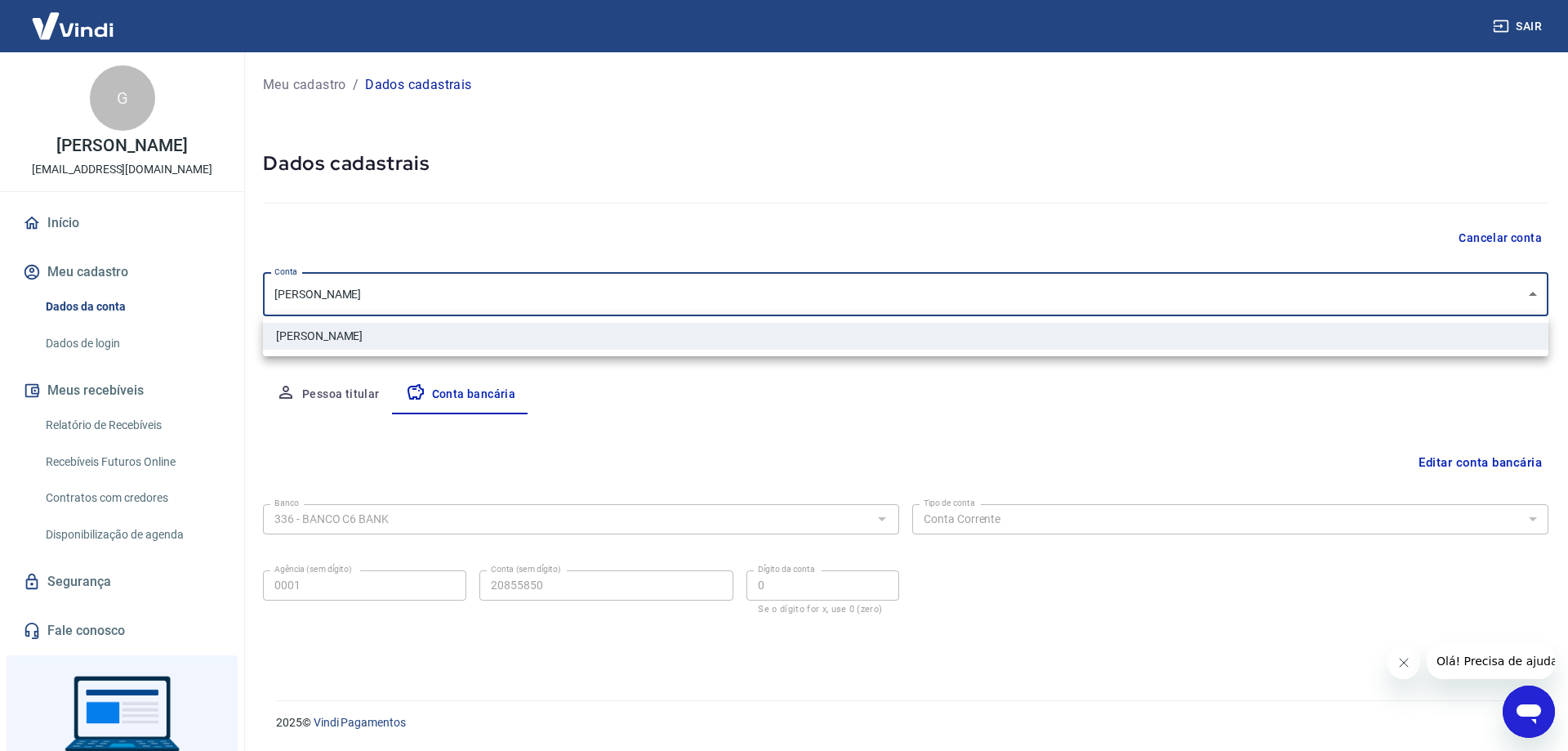
click at [667, 284] on body "Sair G Gabriela Vizzoni Mezadri rezzendegabriel@gmail.com Início Meu cadastro D…" at bounding box center [784, 375] width 1568 height 751
click at [667, 284] on div at bounding box center [784, 375] width 1568 height 751
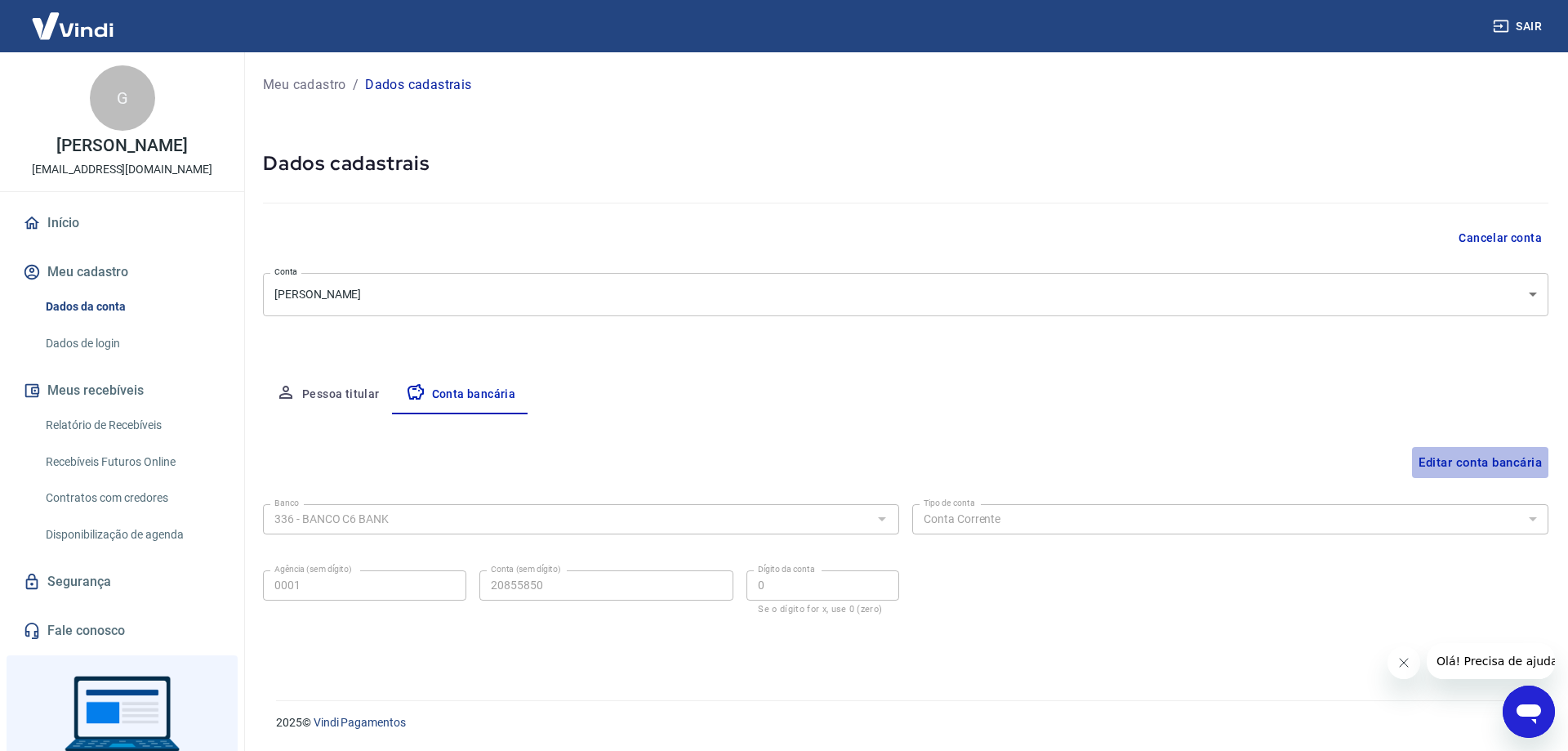
click at [1474, 471] on button "Editar conta bancária" at bounding box center [1480, 462] width 136 height 31
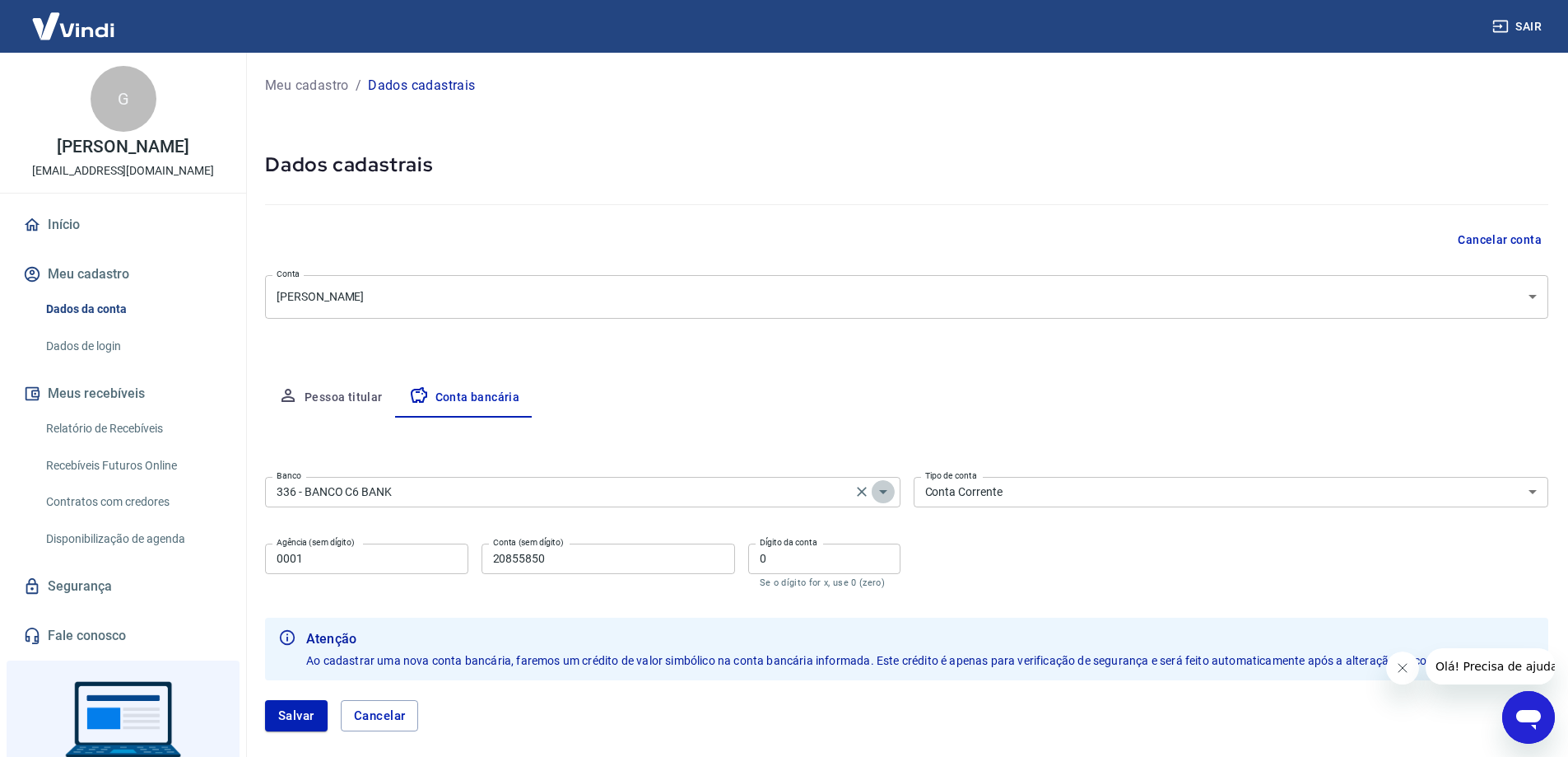
click at [879, 490] on icon "Abrir" at bounding box center [882, 491] width 20 height 20
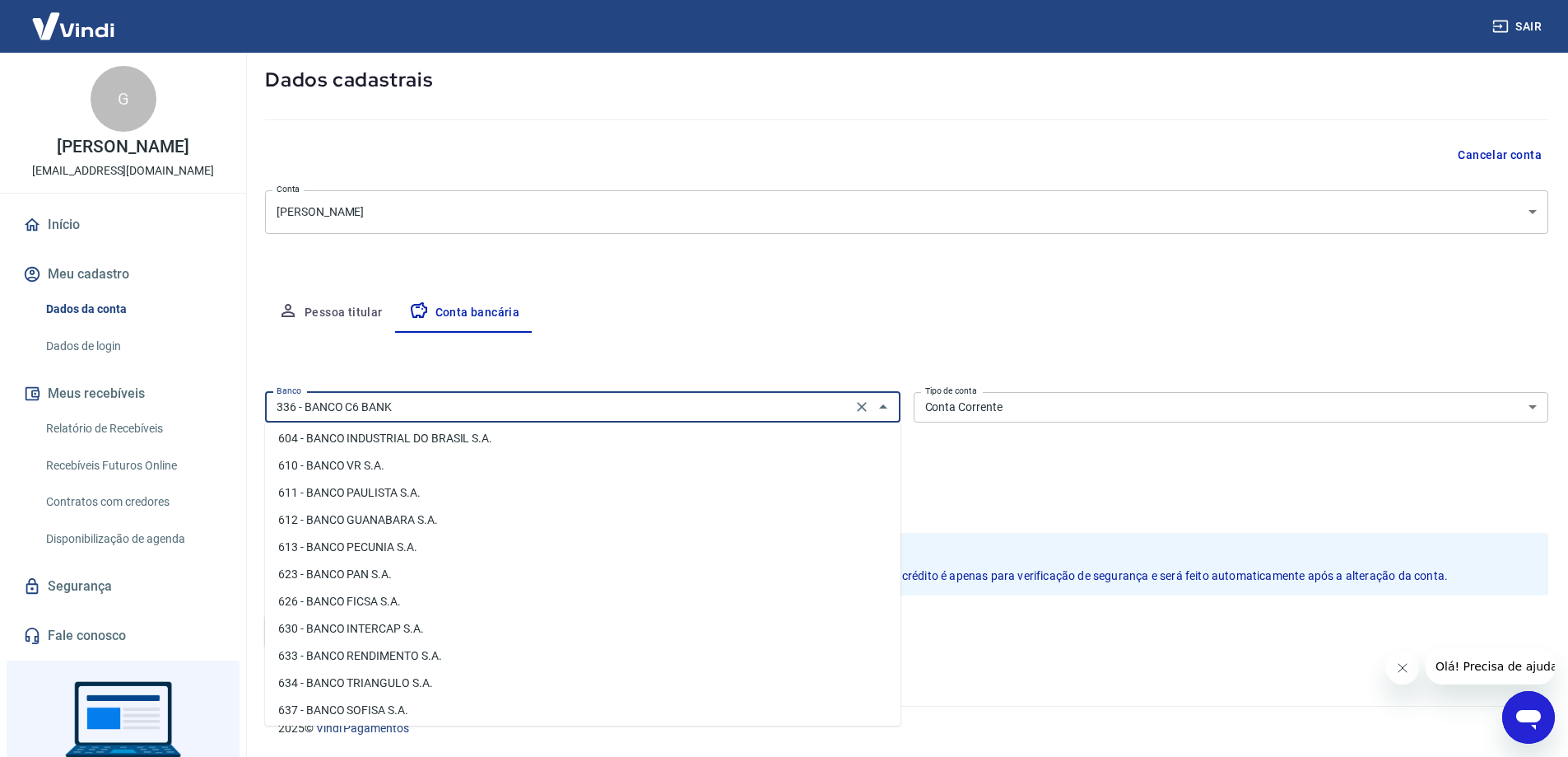
scroll to position [2526, 0]
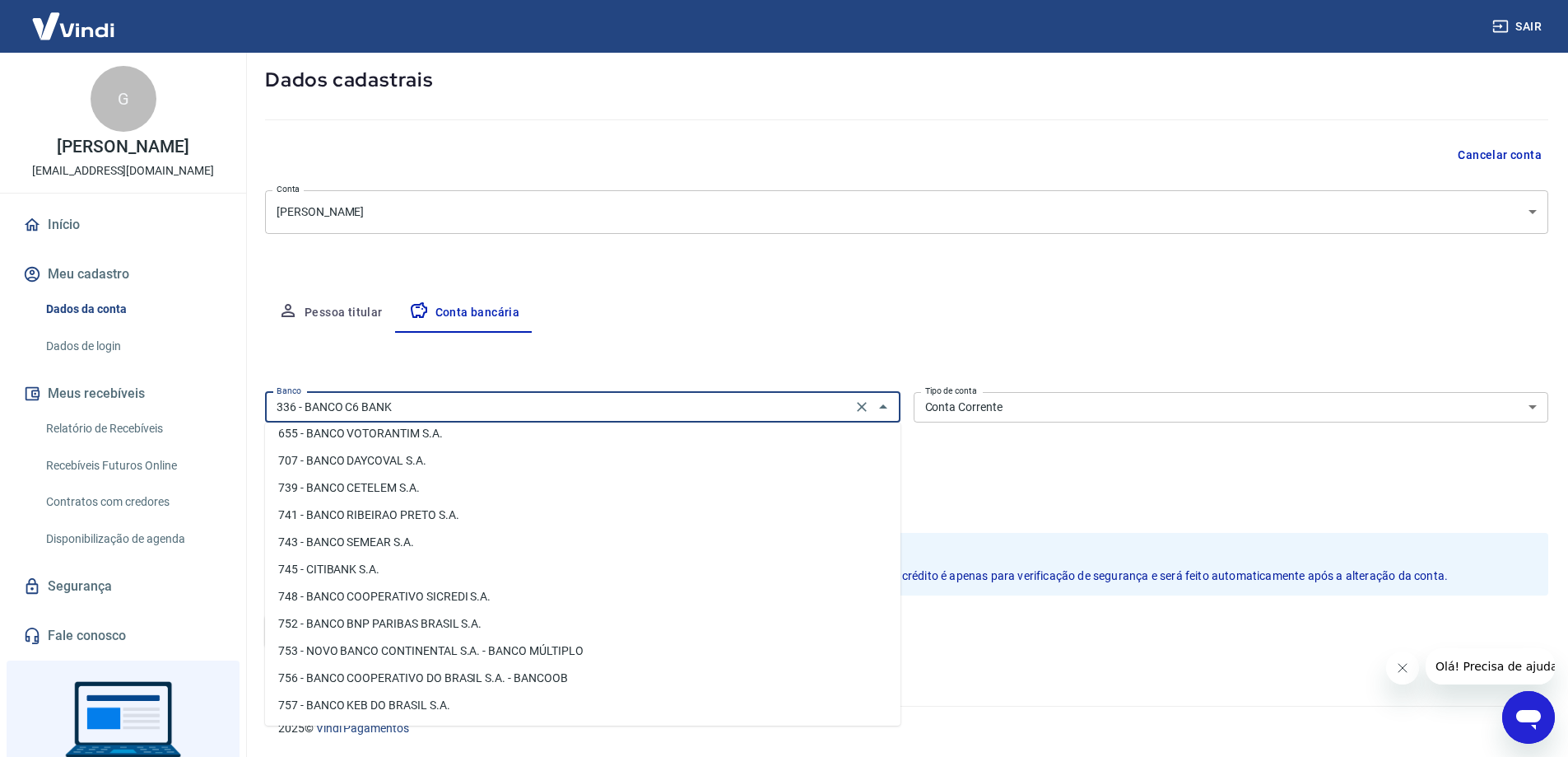
click at [434, 676] on li "756 - BANCO COOPERATIVO DO BRASIL S.A. - BANCOOB" at bounding box center [582, 677] width 635 height 27
type input "756 - BANCO COOPERATIVO DO BRASIL S.A. - BANCOOB"
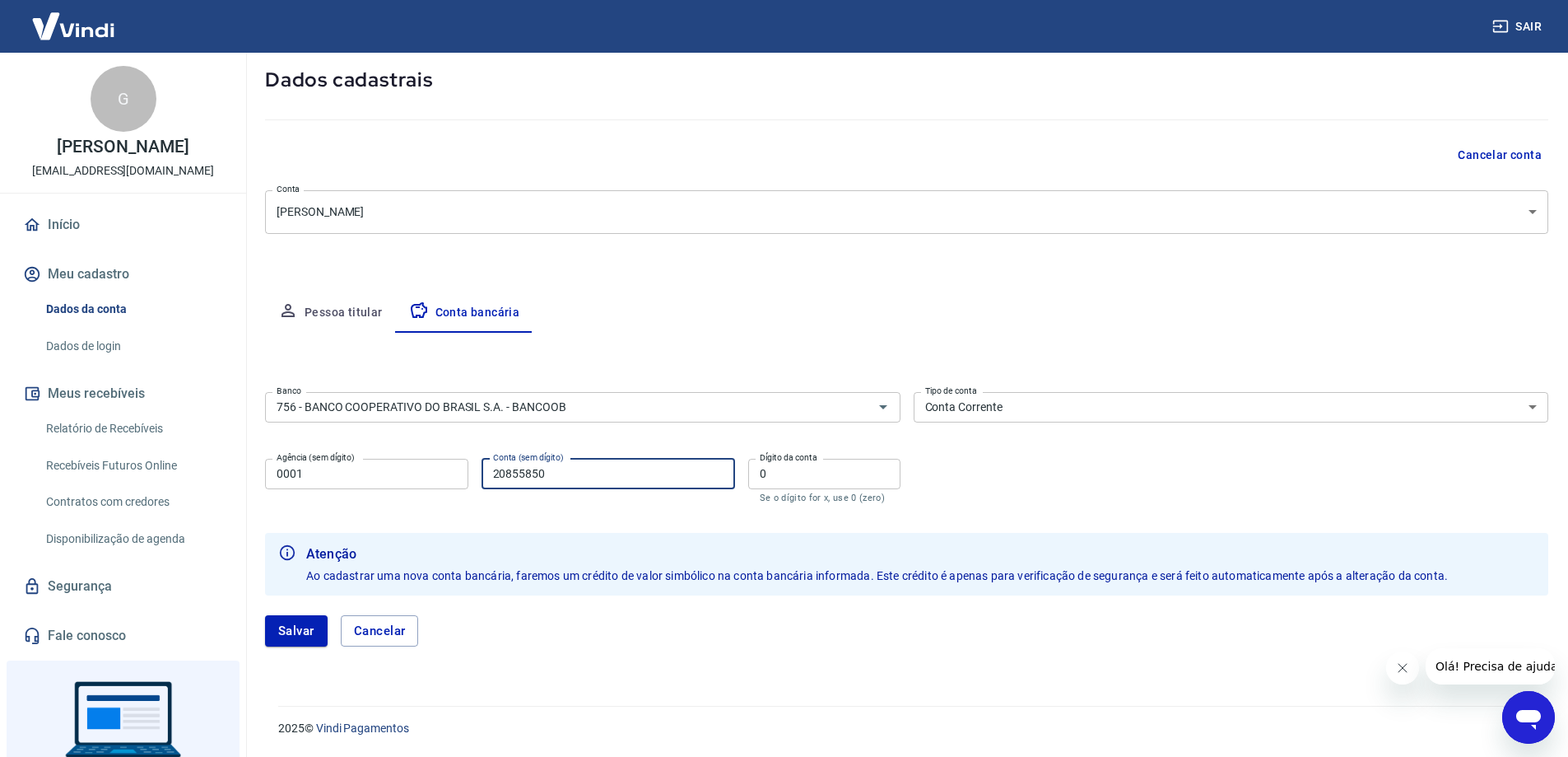
click at [543, 477] on input "20855850" at bounding box center [608, 474] width 254 height 30
type input "85977"
drag, startPoint x: 388, startPoint y: 478, endPoint x: 209, endPoint y: 513, distance: 182.4
click at [210, 513] on div "Sair G Gabriela Vizzoni Mezadri rezzendegabriel@gmail.com Início Meu cadastro D…" at bounding box center [784, 293] width 1568 height 757
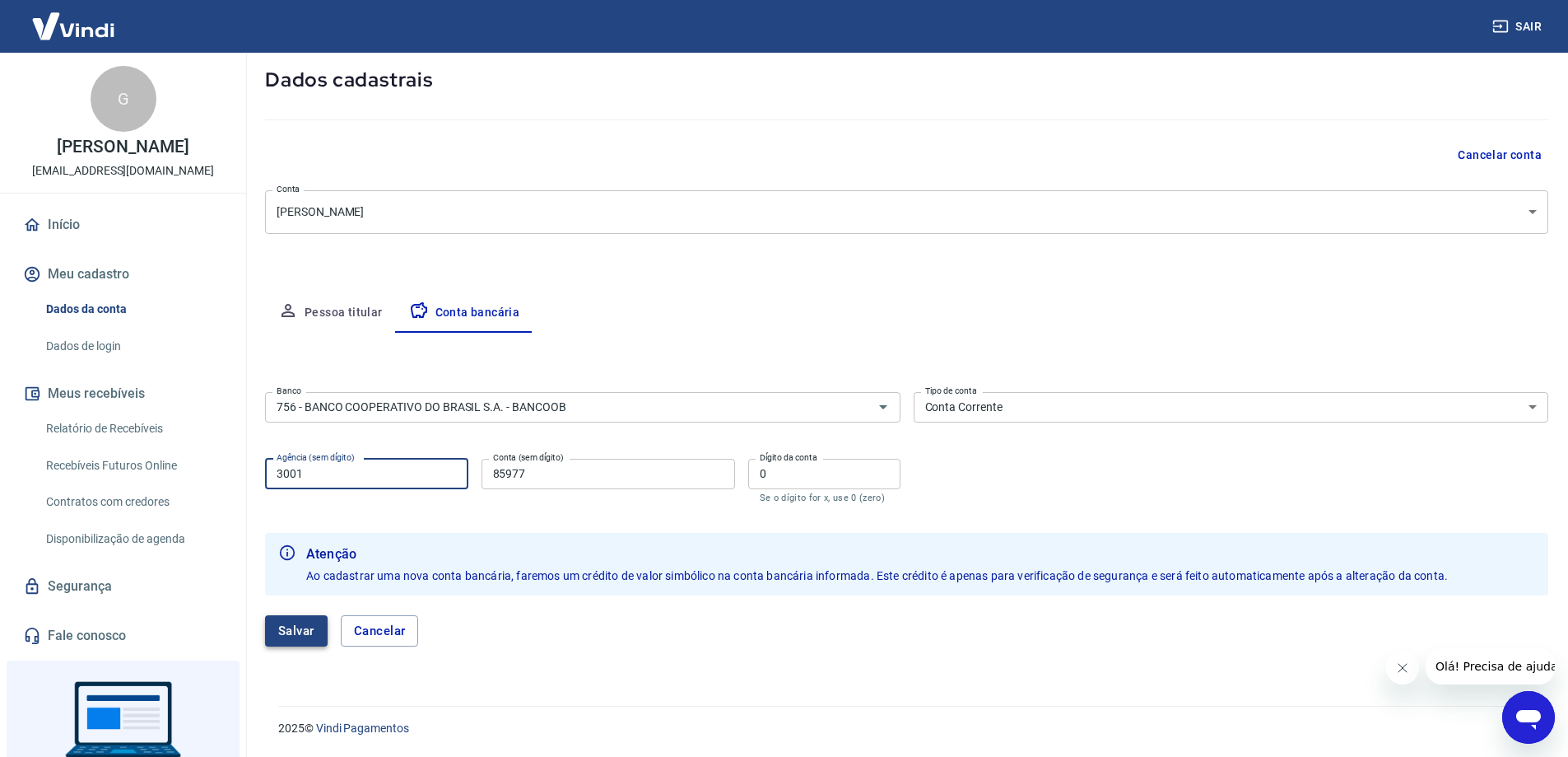
type input "3001"
click at [297, 628] on button "Salvar" at bounding box center [296, 630] width 62 height 31
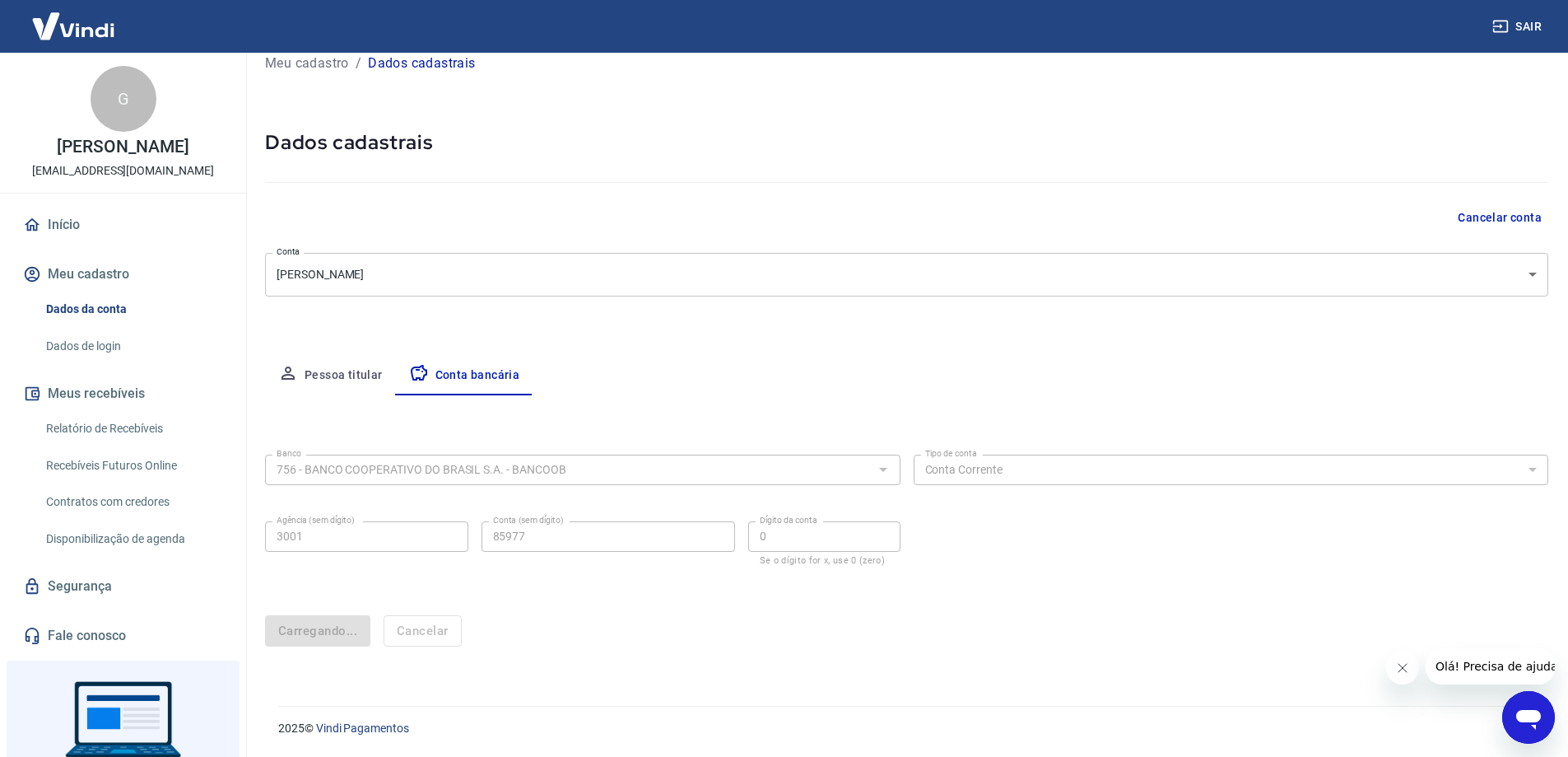
scroll to position [0, 0]
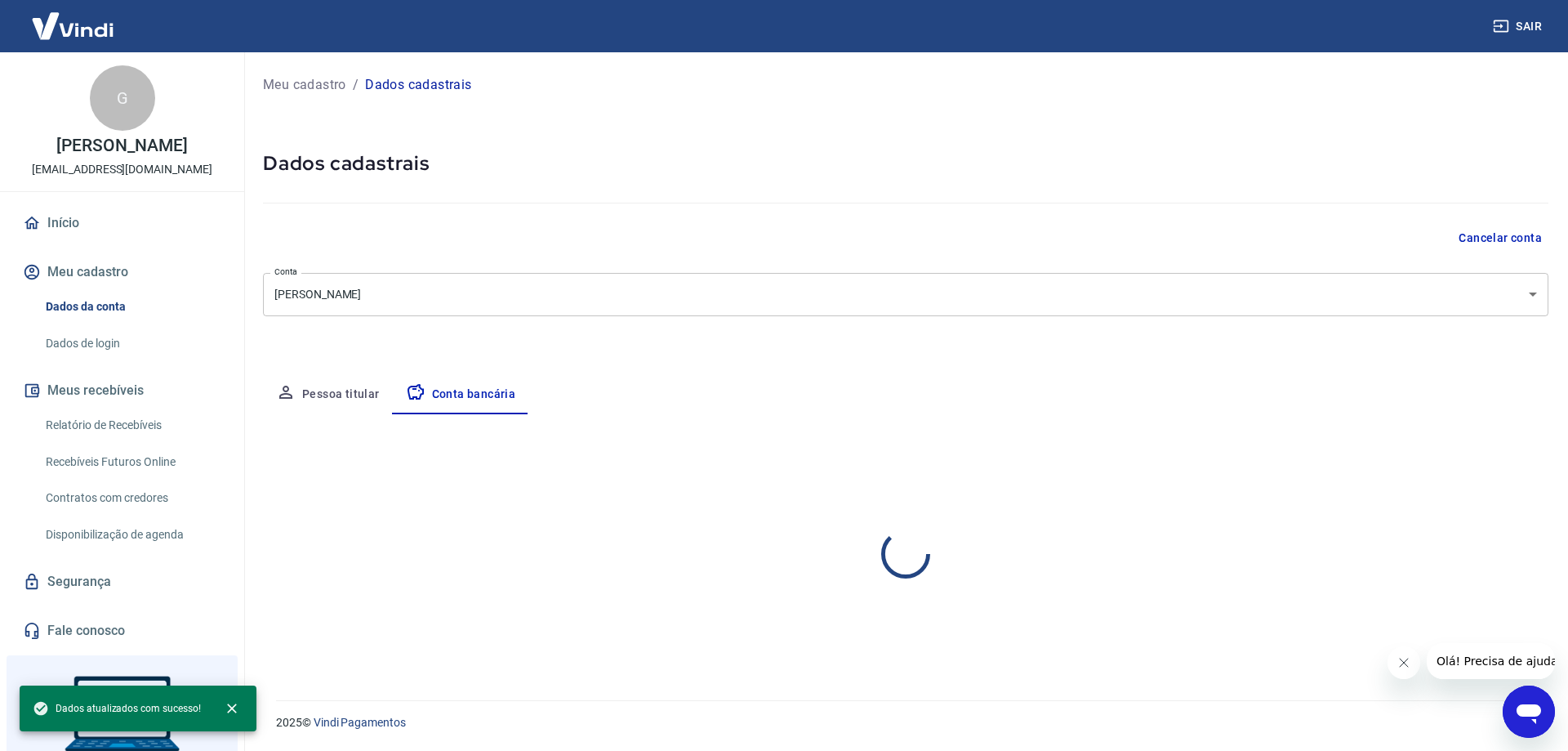
select select "1"
click at [683, 420] on div "Editar conta bancária Banco 756 - BANCO COOPERATIVO DO BRASIL S.A. - BANCOOB Ba…" at bounding box center [906, 538] width 1285 height 246
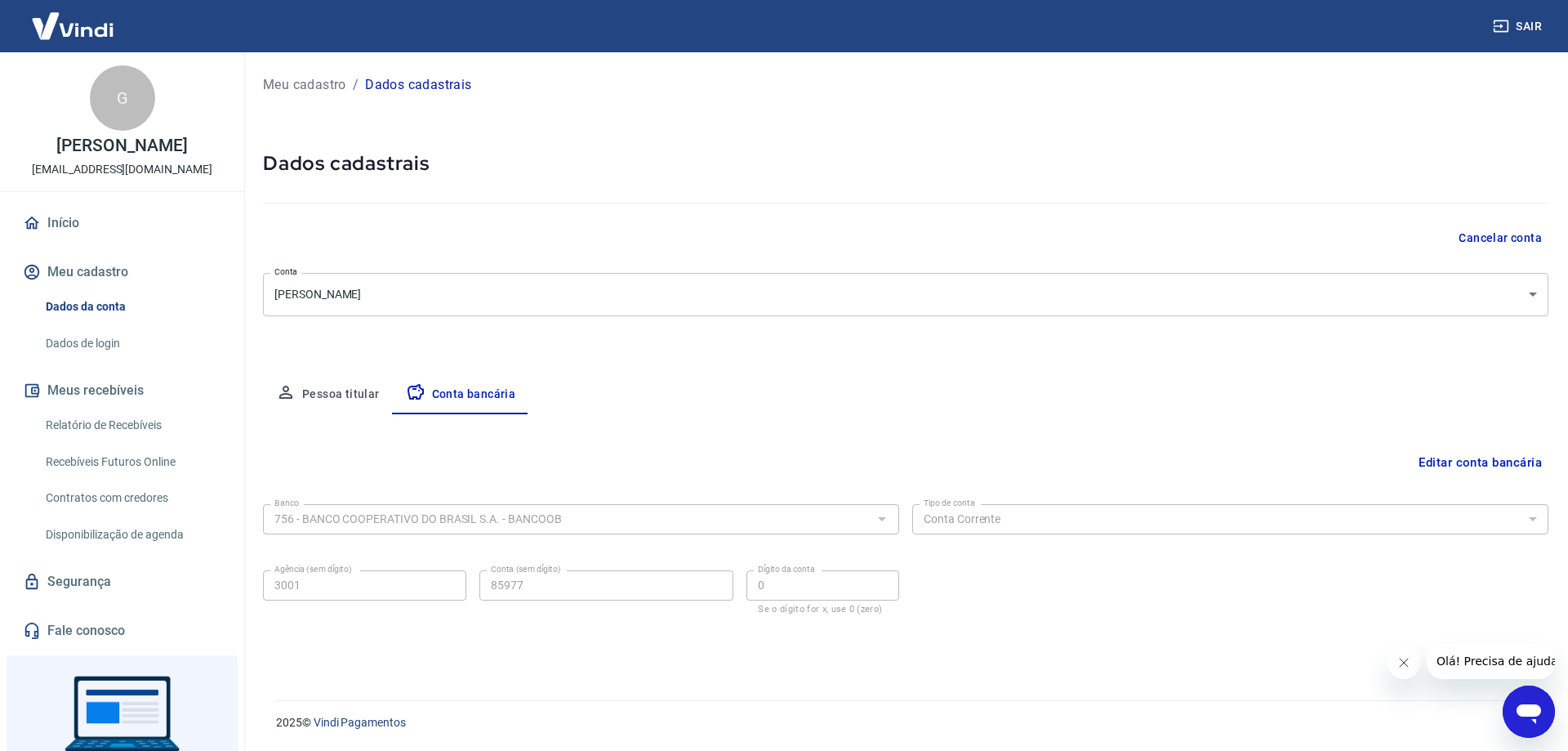
click at [329, 395] on button "Pessoa titular" at bounding box center [328, 395] width 130 height 39
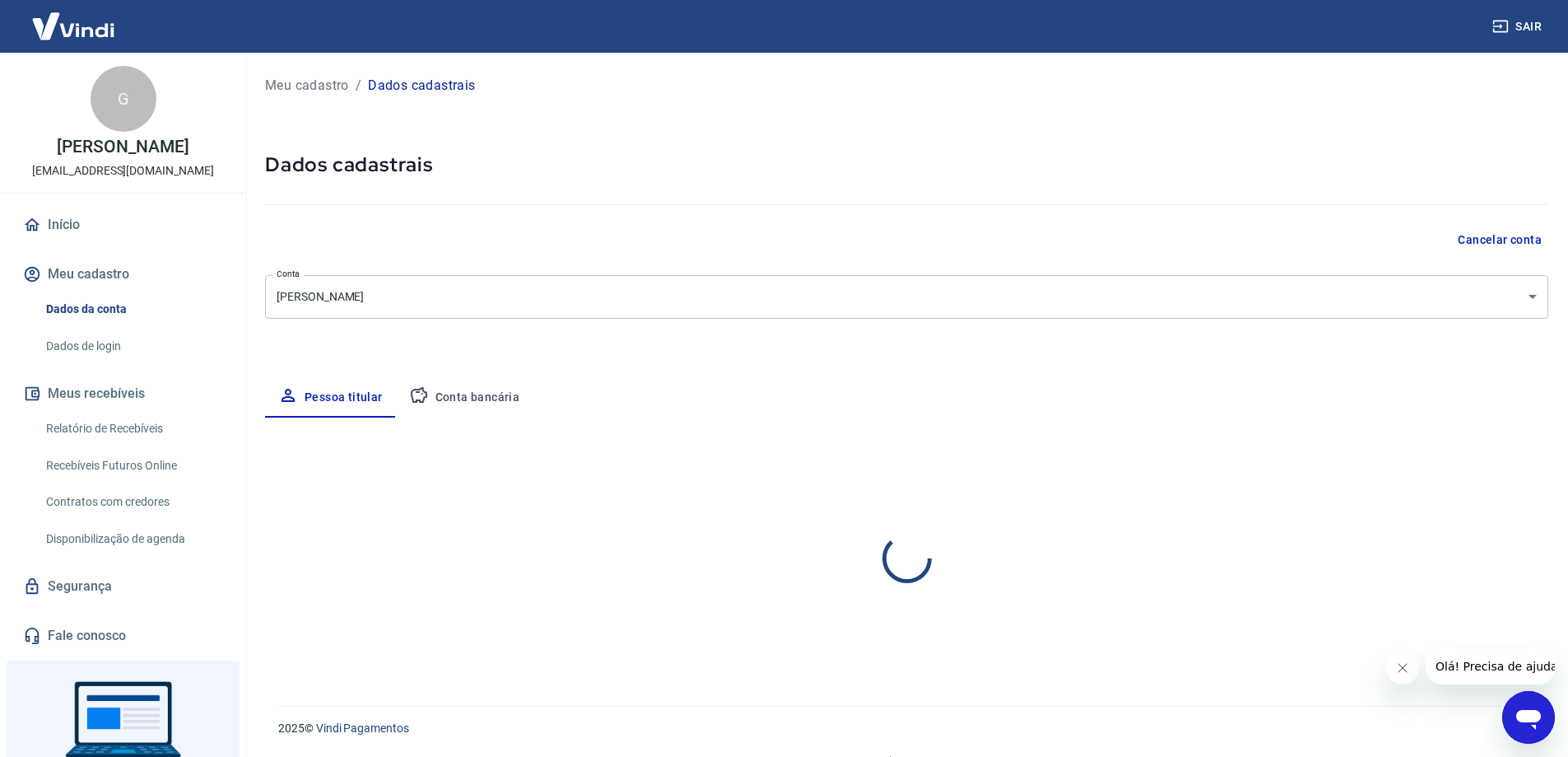
select select "ES"
select select "business"
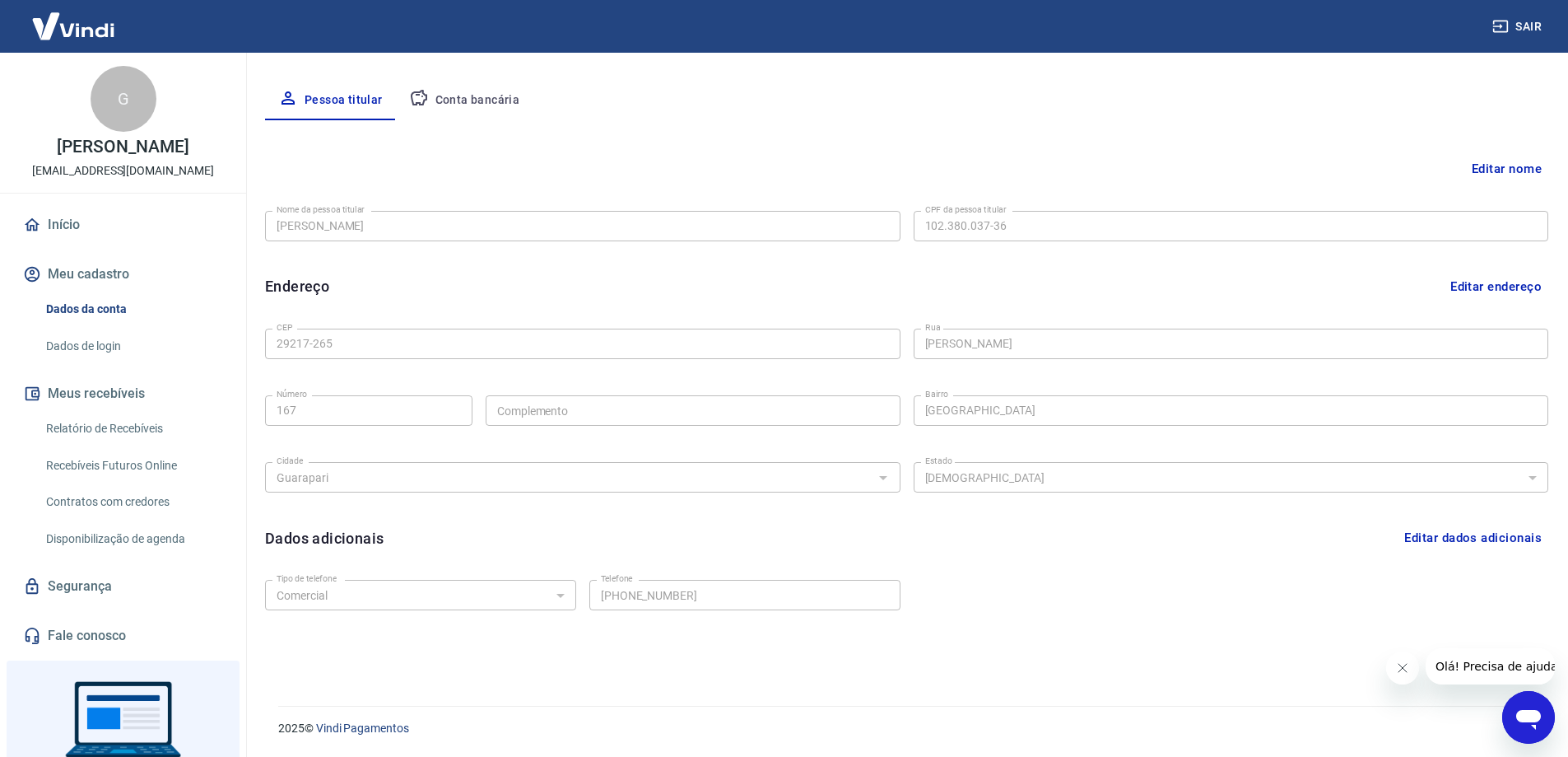
click at [74, 227] on link "Início" at bounding box center [123, 225] width 206 height 36
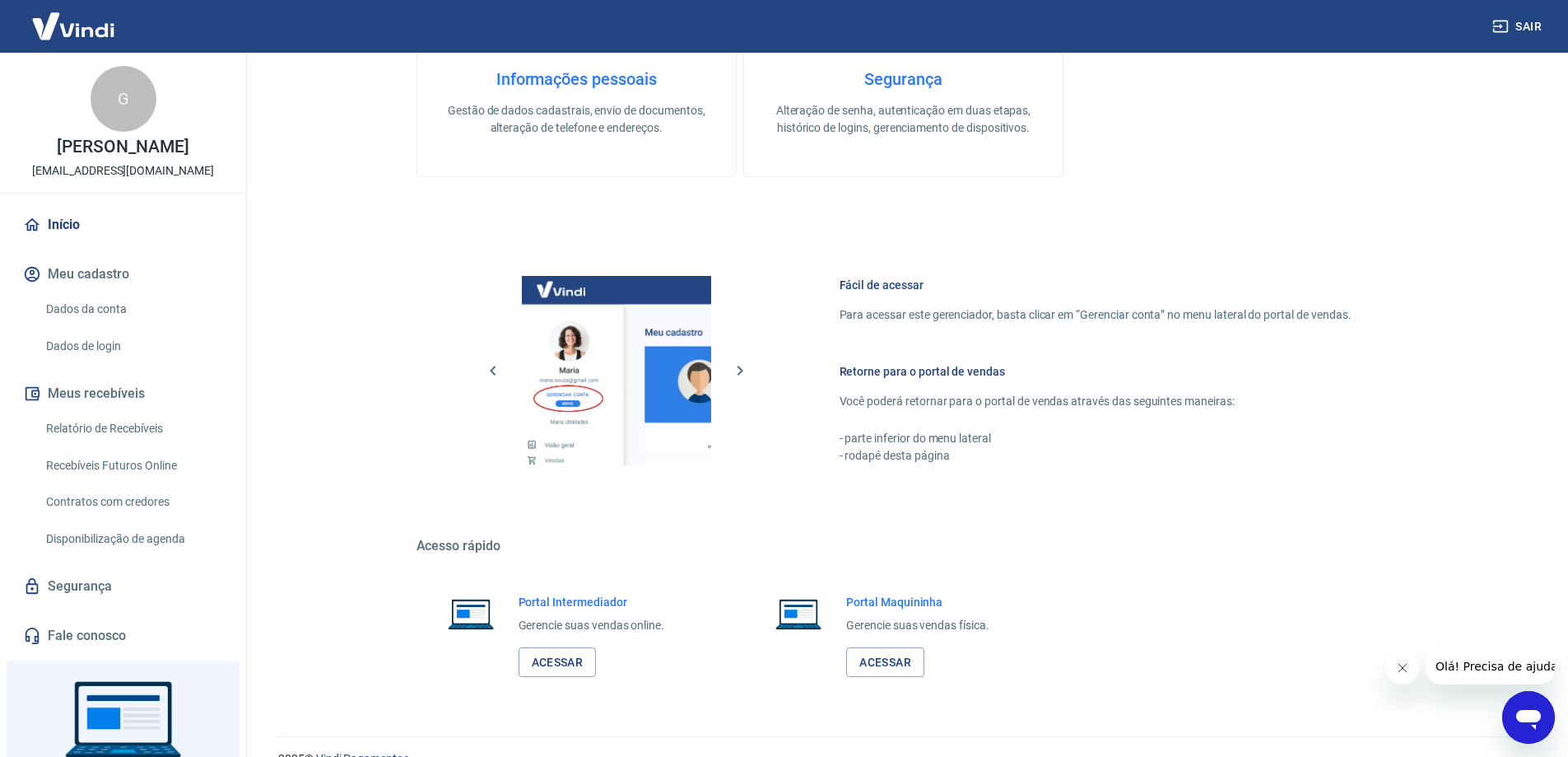
scroll to position [826, 0]
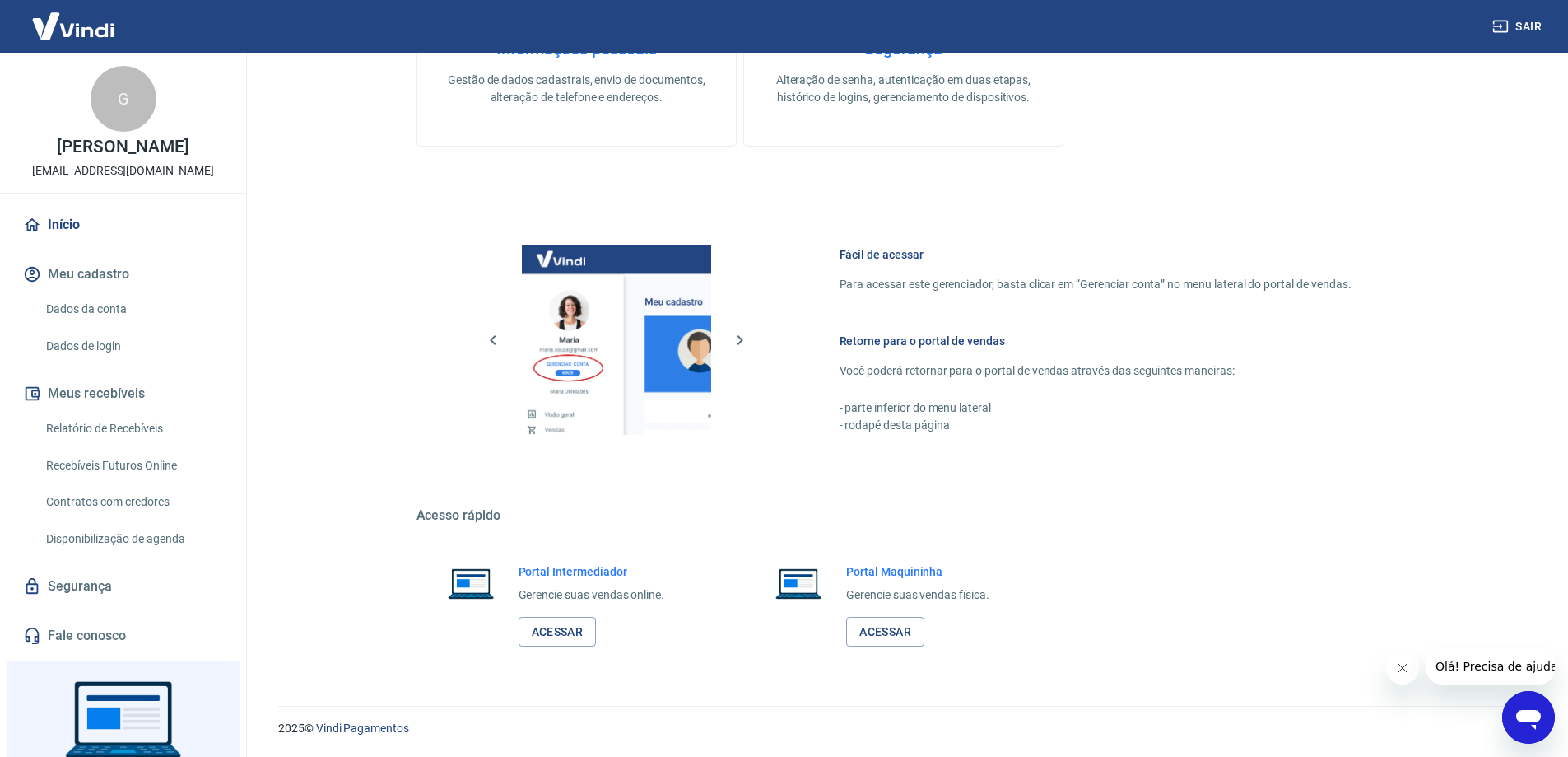
click at [1531, 717] on icon "Abrir janela de mensagens" at bounding box center [1528, 719] width 25 height 20
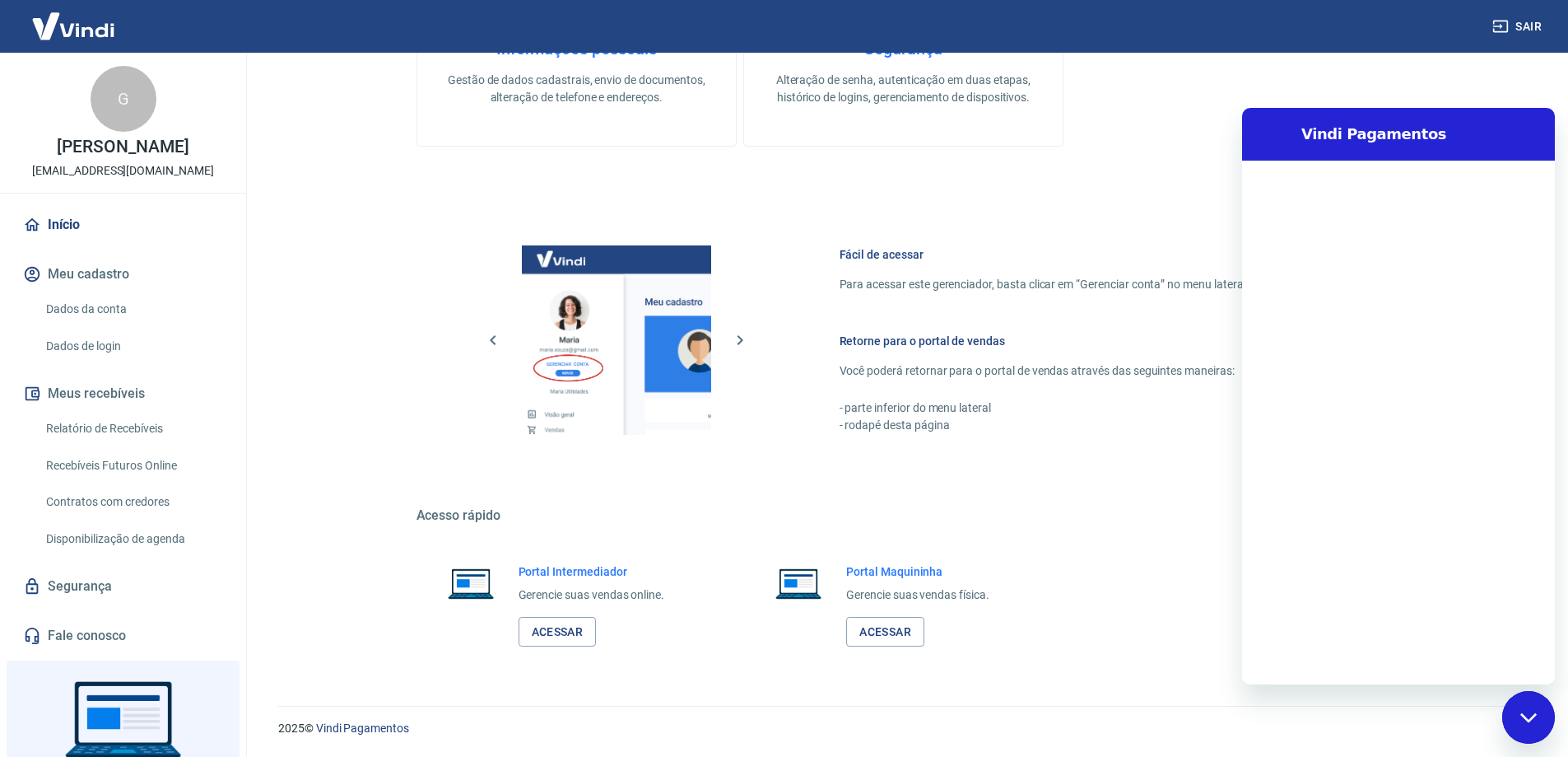
scroll to position [0, 0]
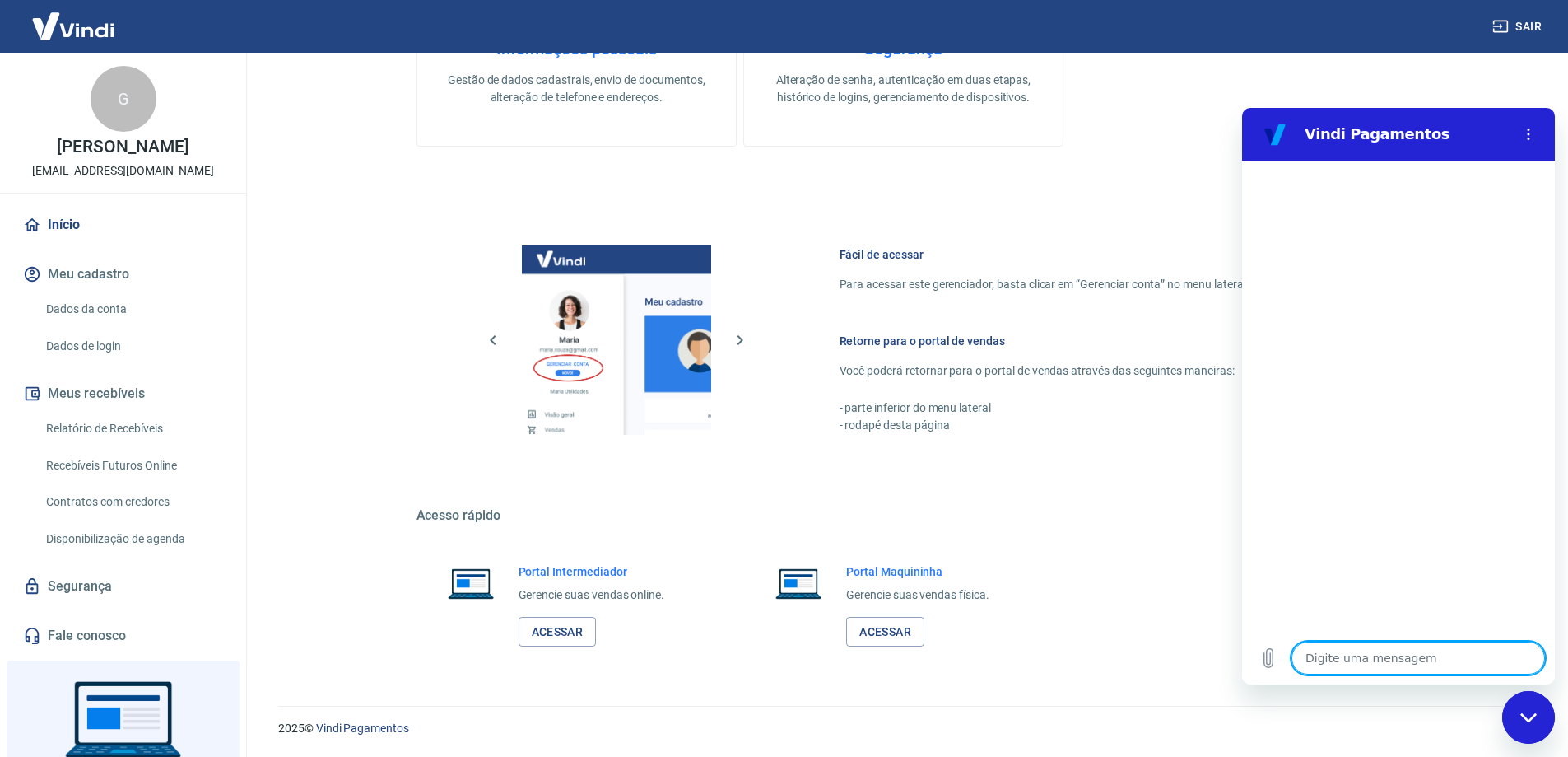
type textarea "p"
type textarea "x"
type textarea "pr"
type textarea "x"
type textarea "pre"
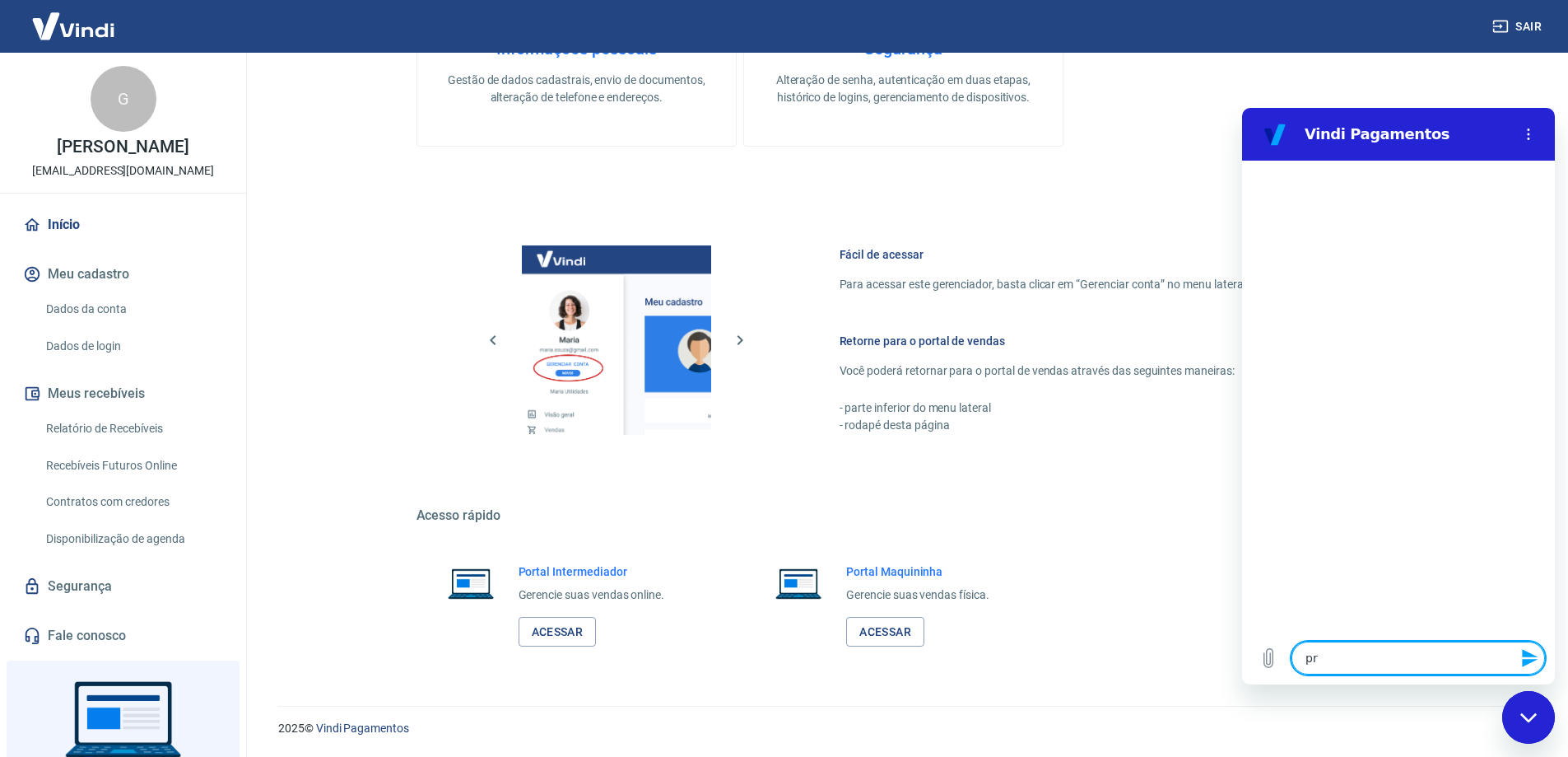
type textarea "x"
type textarea "prec"
type textarea "x"
type textarea "preci"
type textarea "x"
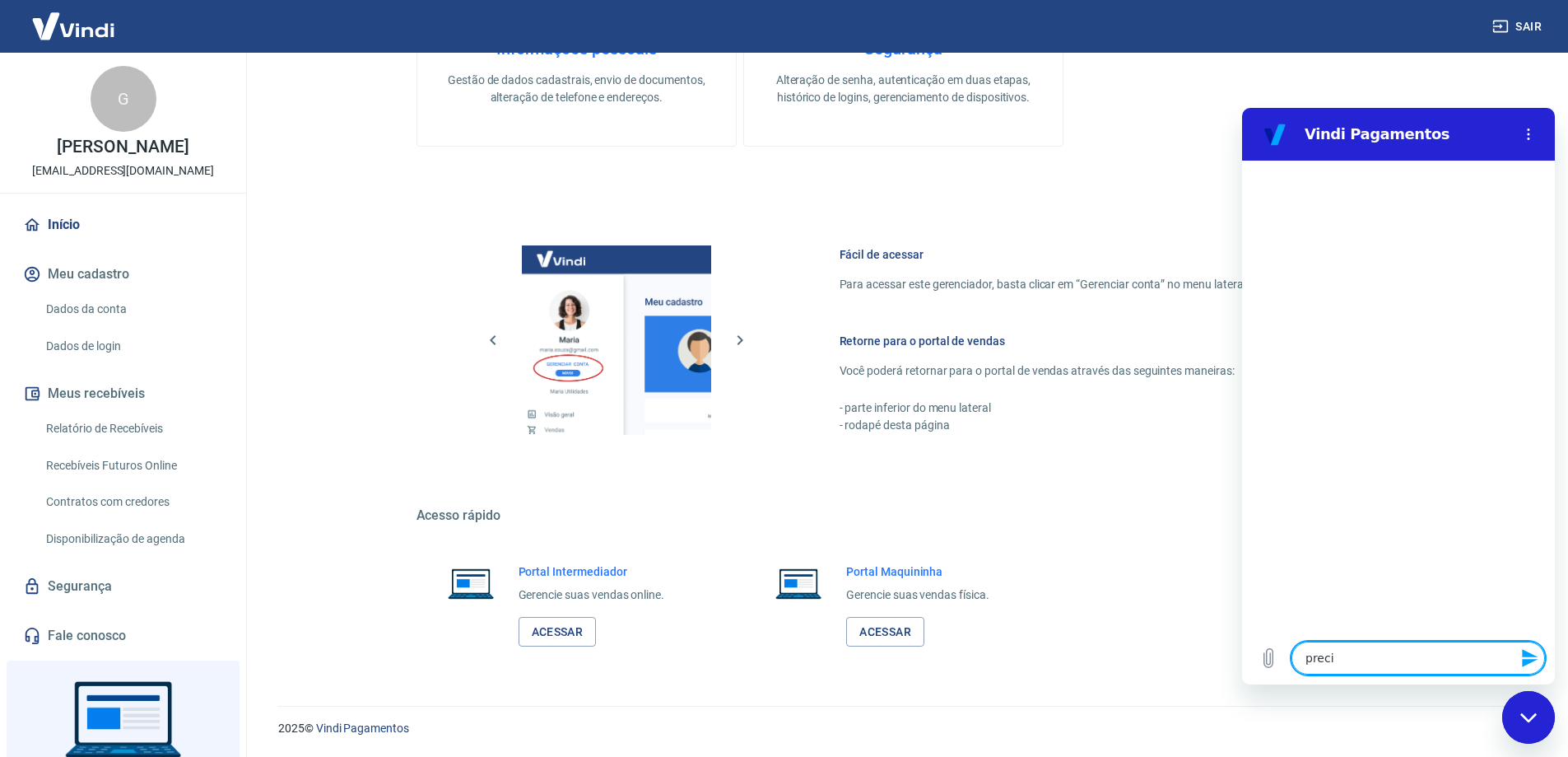
type textarea "precis"
type textarea "x"
type textarea "preciso"
type textarea "x"
type textarea "preciso"
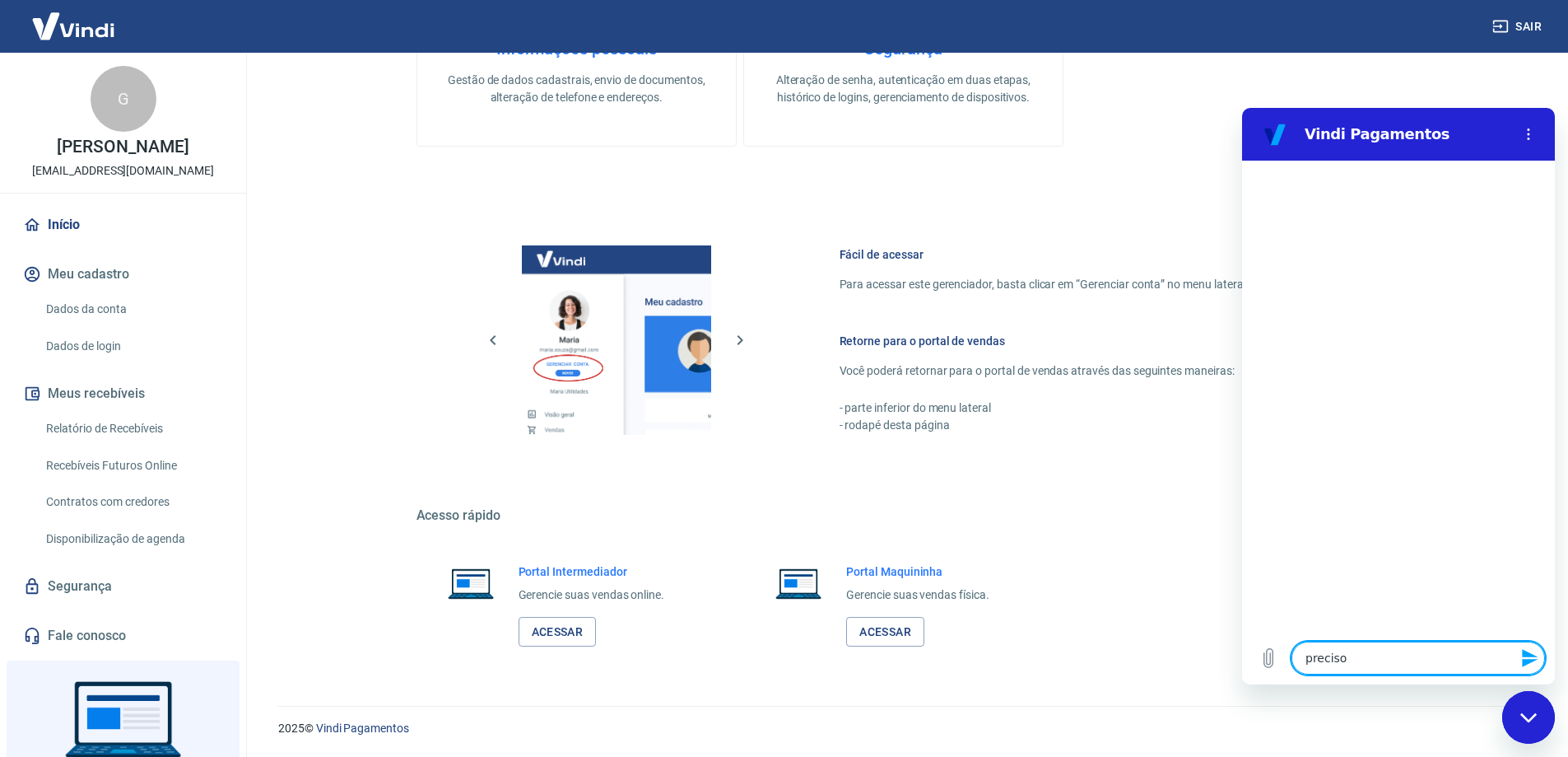
type textarea "x"
type textarea "preciso t"
type textarea "x"
type textarea "preciso tr"
type textarea "x"
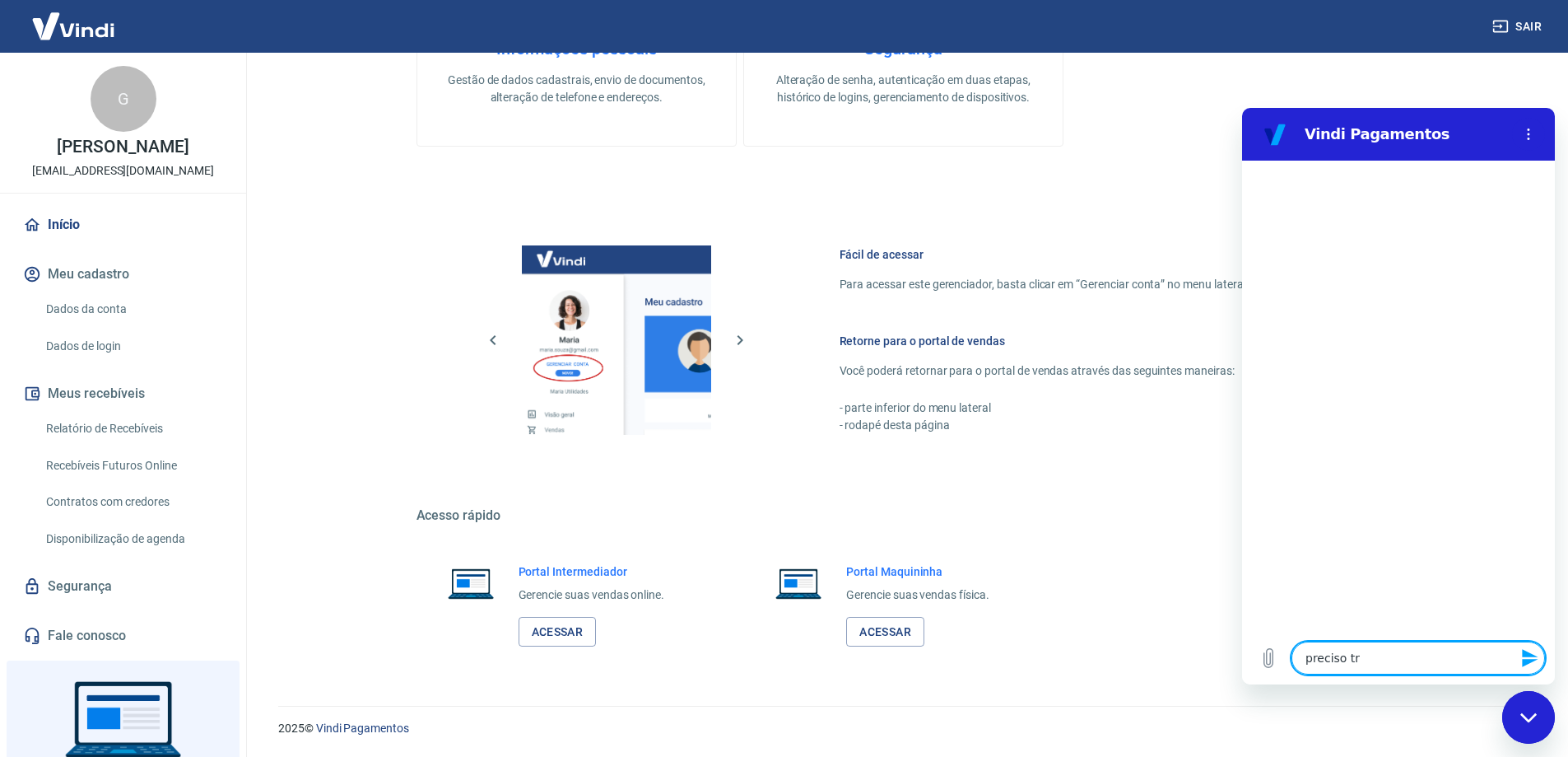
type textarea "preciso tro"
type textarea "x"
type textarea "preciso troc"
type textarea "x"
type textarea "preciso troca"
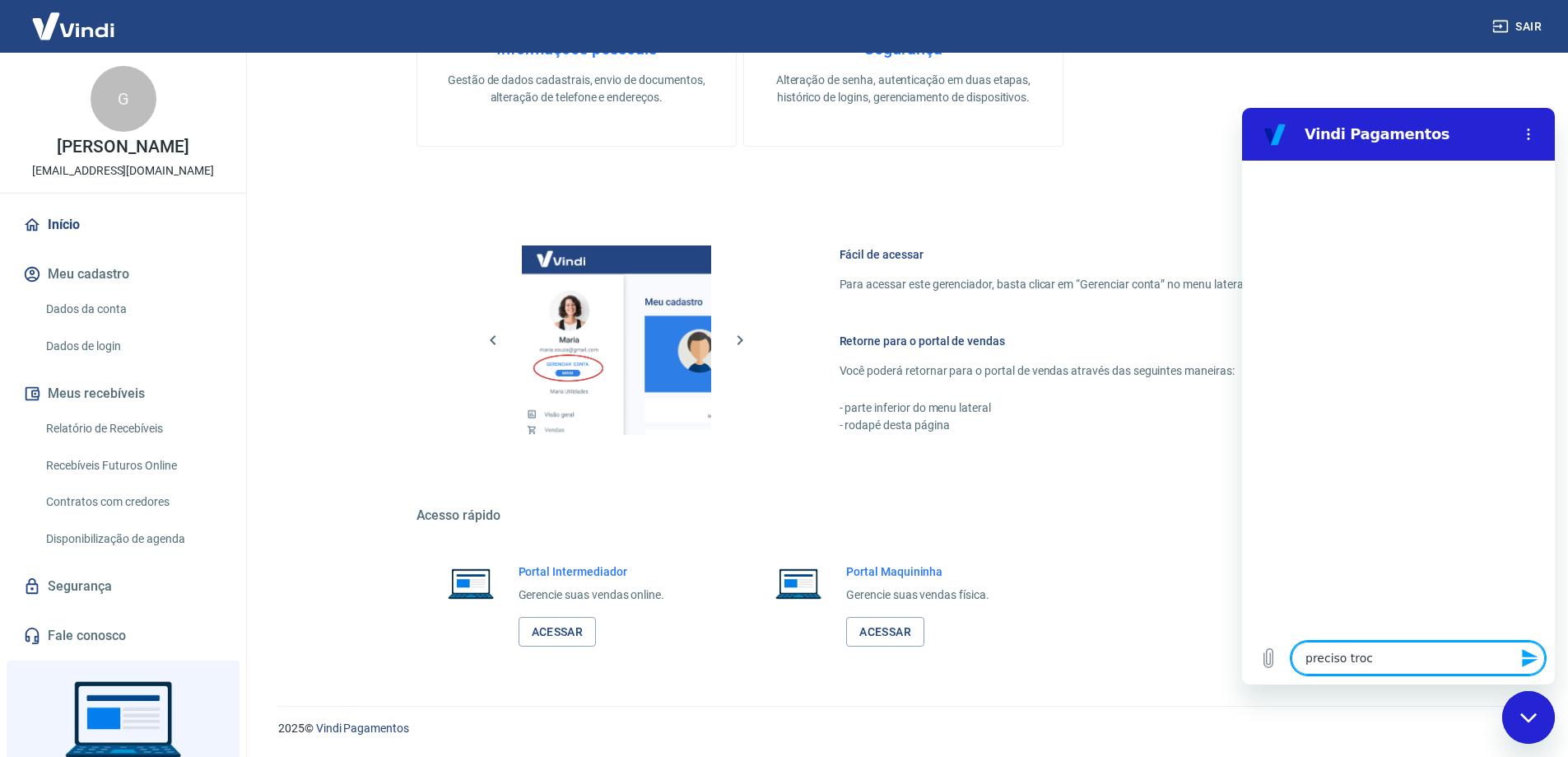
type textarea "x"
type textarea "preciso trocar"
type textarea "x"
type textarea "preciso trocar"
type textarea "x"
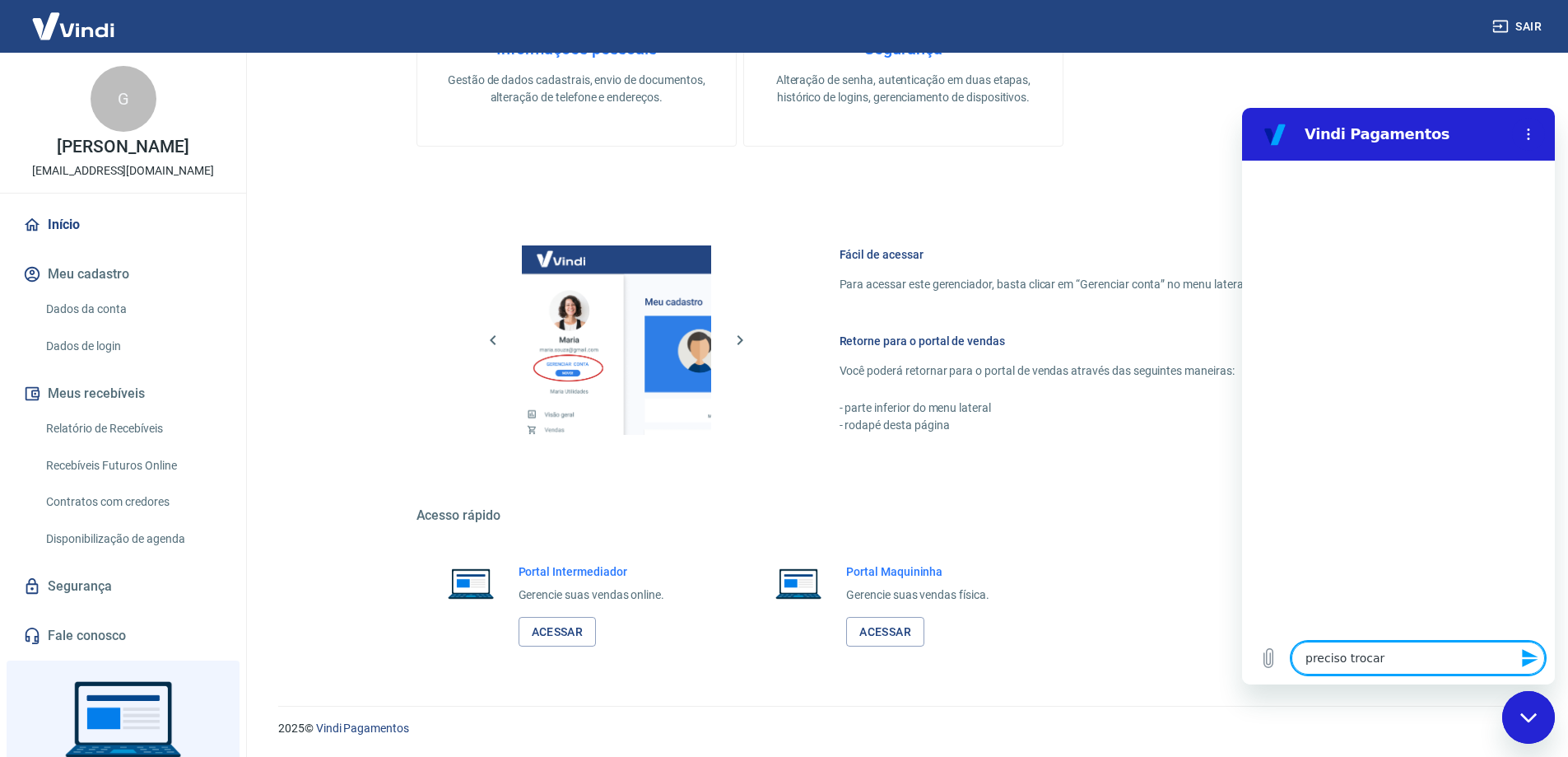
type textarea "preciso trocar o"
type textarea "x"
type textarea "preciso trocar o"
type textarea "x"
type textarea "preciso trocar o c"
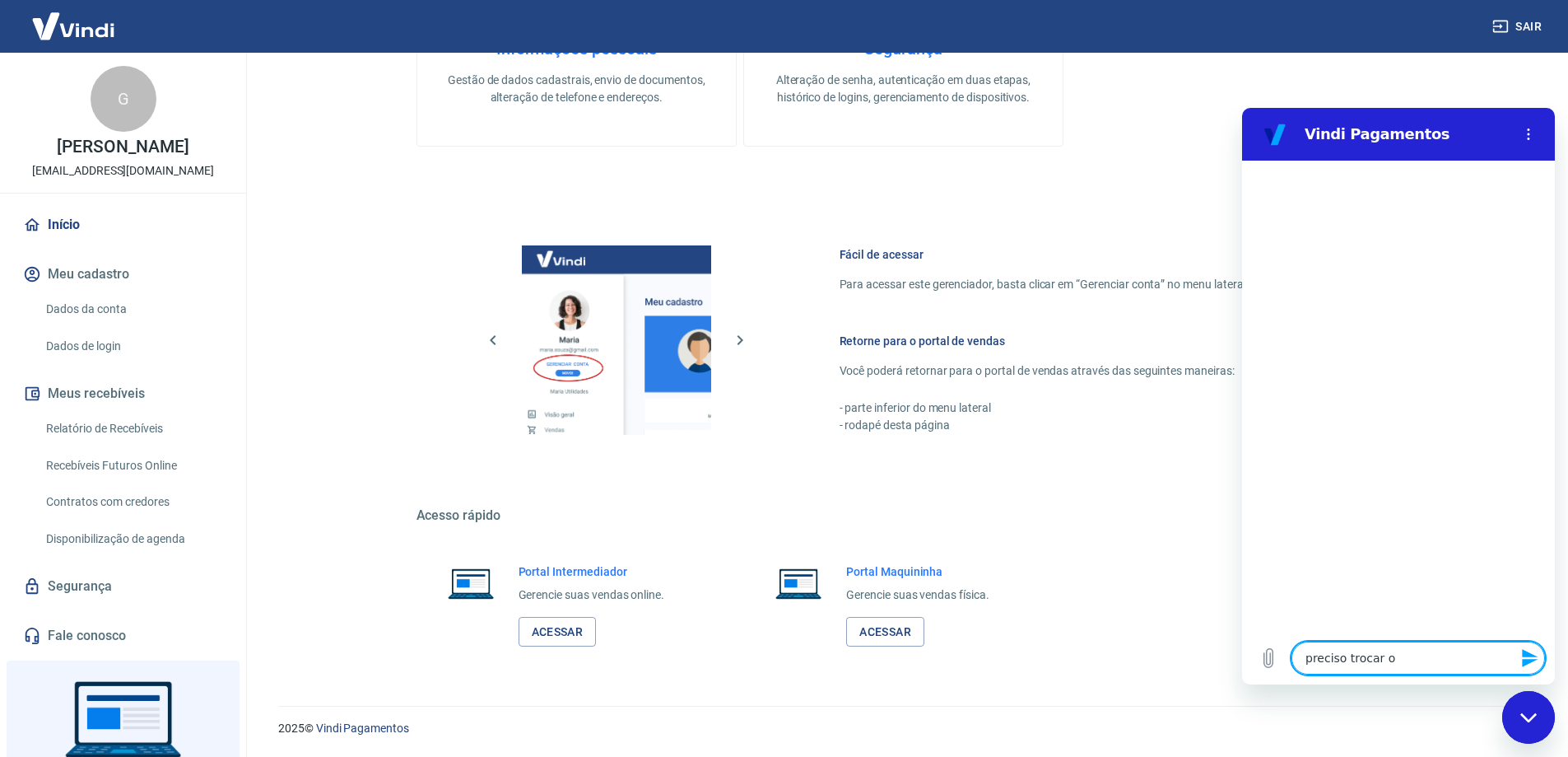
type textarea "x"
type textarea "preciso trocar o cp"
type textarea "x"
type textarea "preciso trocar o cpf"
type textarea "x"
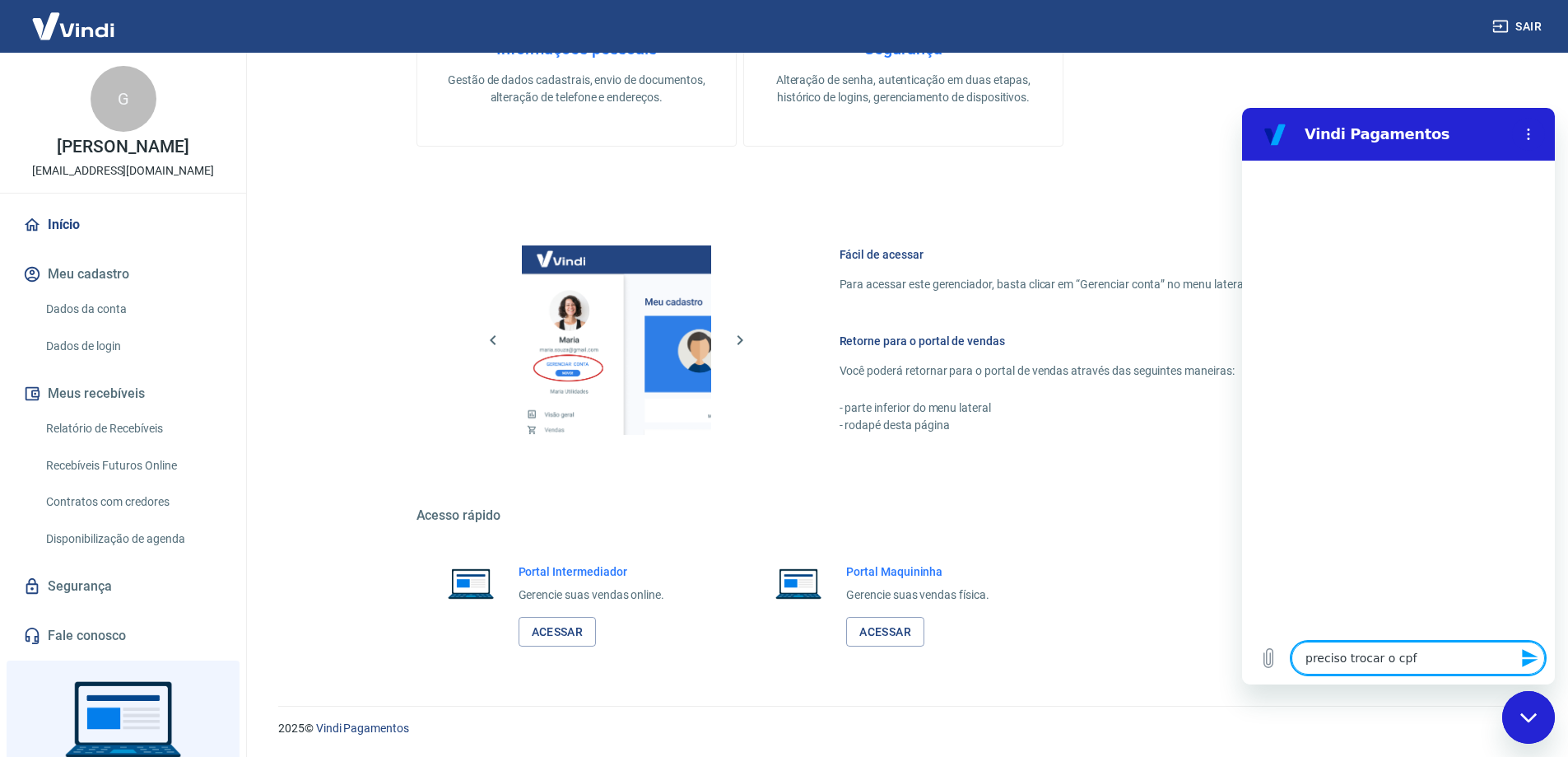
type textarea "preciso trocar o cpf"
type textarea "x"
type textarea "preciso trocar o cpf d"
type textarea "x"
type textarea "preciso trocar o cpf do"
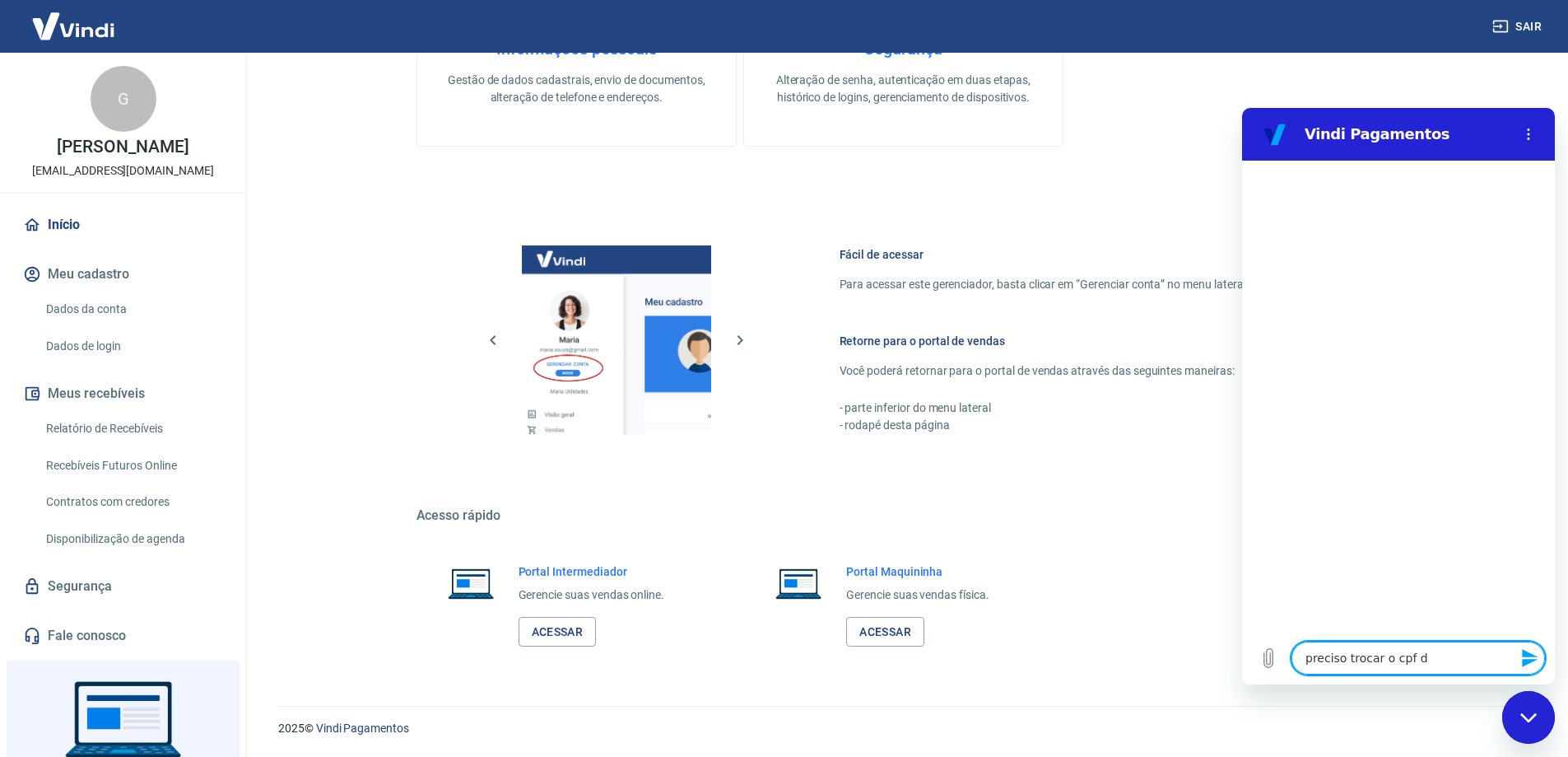
type textarea "x"
type textarea "preciso trocar o cpf do"
type textarea "x"
type textarea "preciso trocar o cpf do t"
type textarea "x"
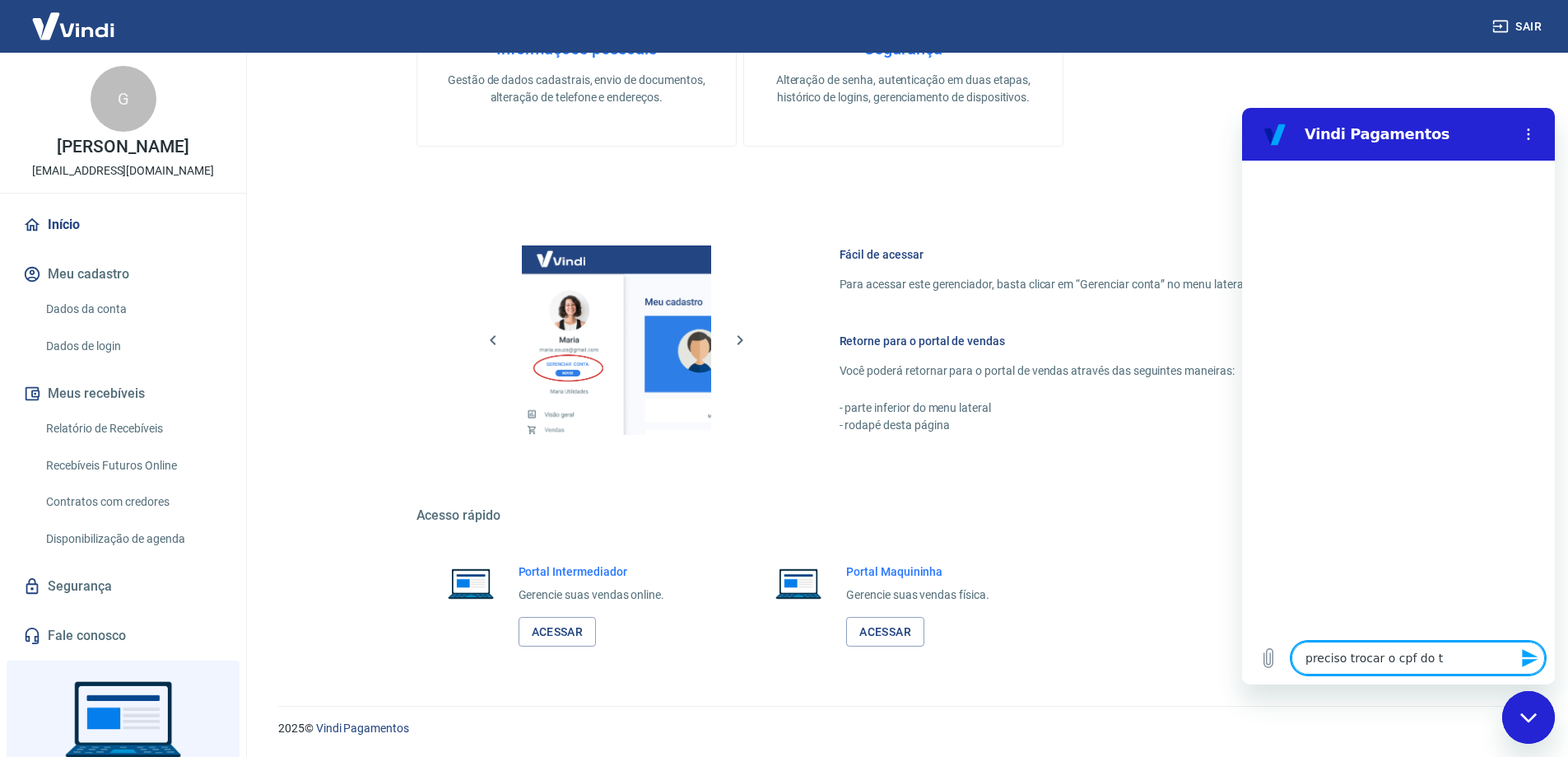
type textarea "preciso trocar o cpf do ti"
type textarea "x"
type textarea "preciso trocar o cpf do tit"
type textarea "x"
type textarea "preciso trocar o cpf do titu"
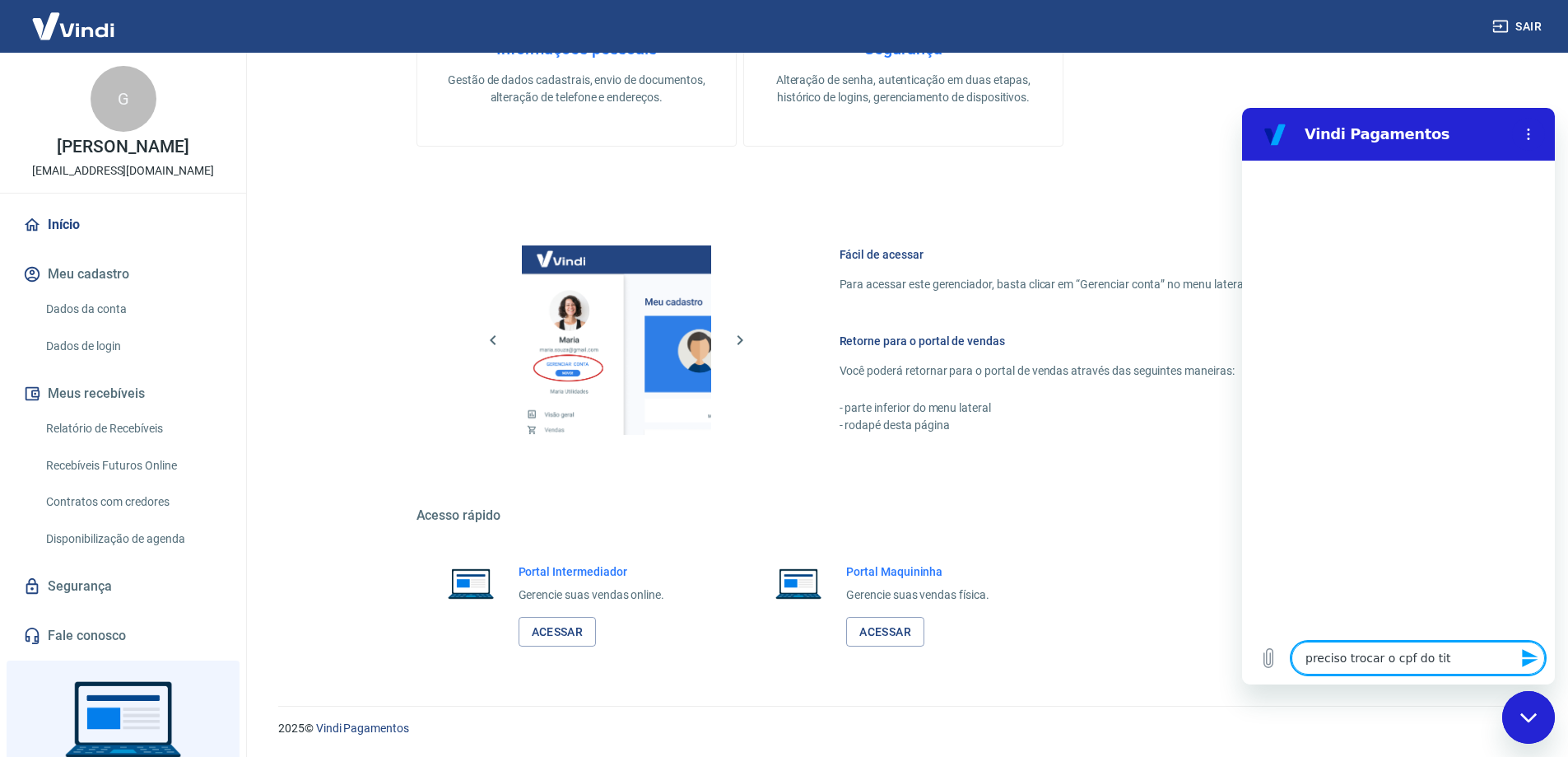
type textarea "x"
type textarea "preciso trocar o cpf do titul"
type textarea "x"
type textarea "preciso trocar o cpf do titula"
type textarea "x"
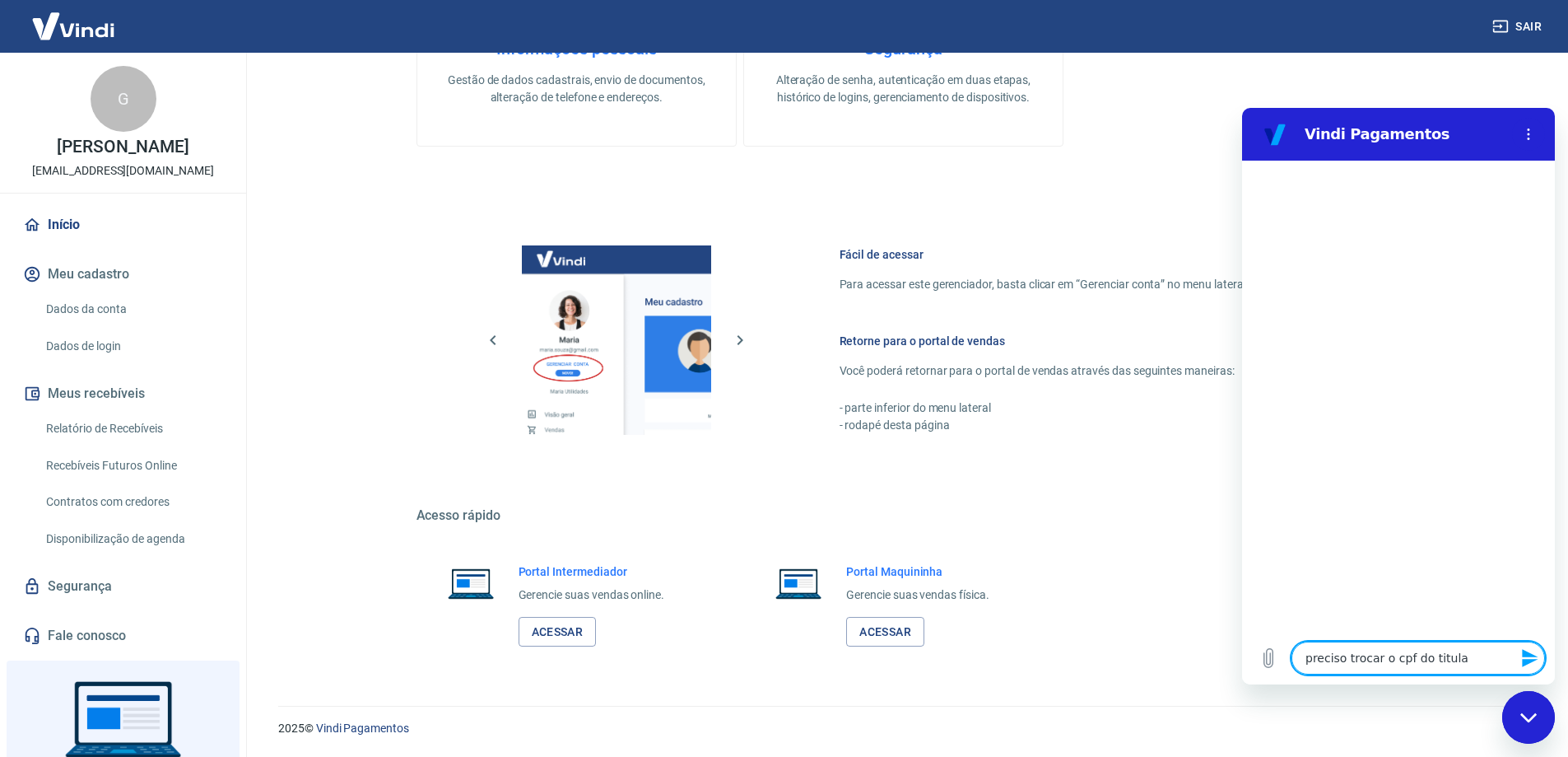
type textarea "preciso trocar o cpf do titular"
type textarea "x"
click at [1359, 660] on textarea "preciso trocar o cpf do titular" at bounding box center [1418, 658] width 254 height 33
type textarea "preciso mo cpf do titular"
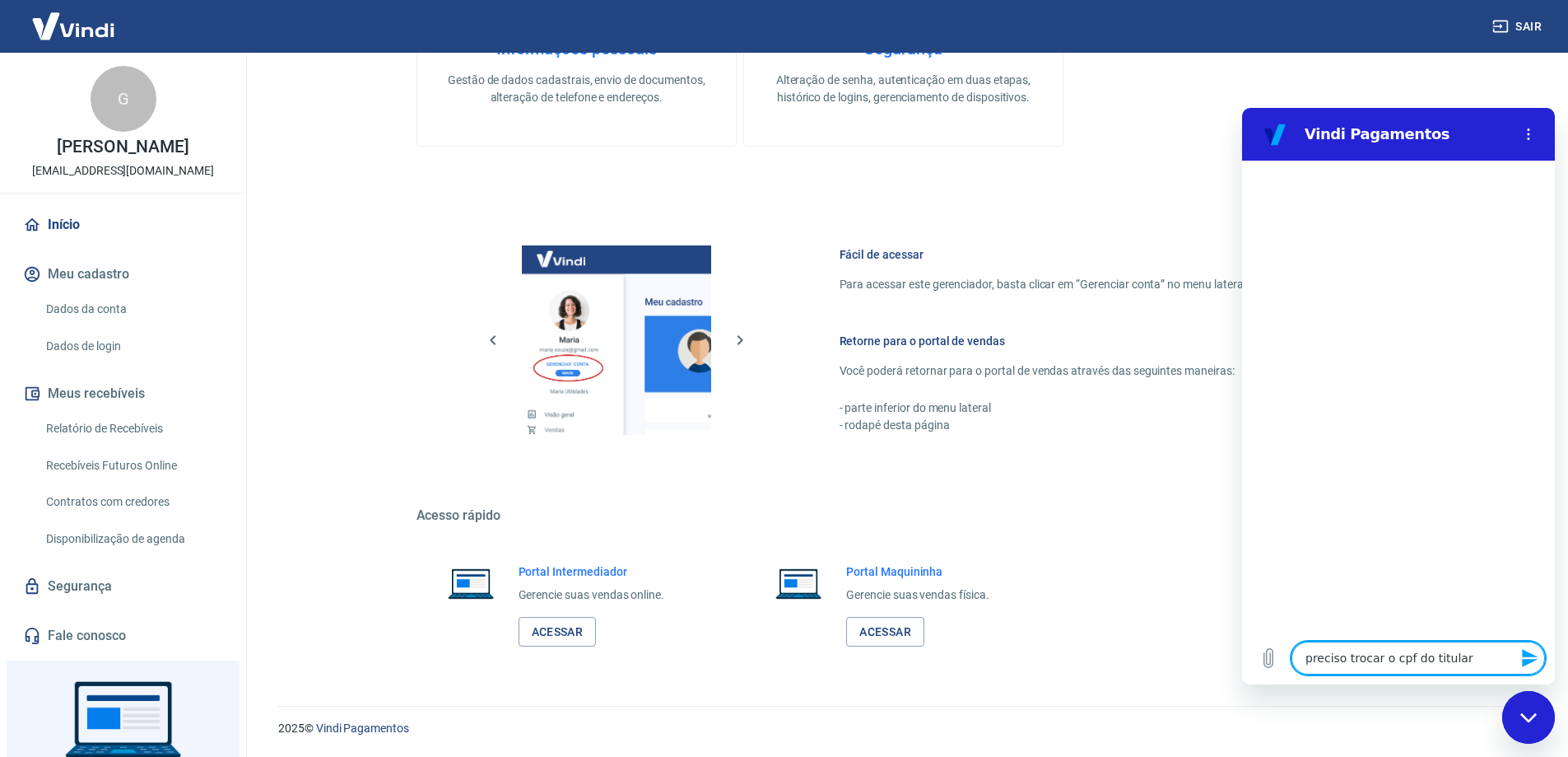
type textarea "x"
type textarea "preciso muo cpf do titular"
type textarea "x"
type textarea "preciso mudo cpf do titular"
type textarea "x"
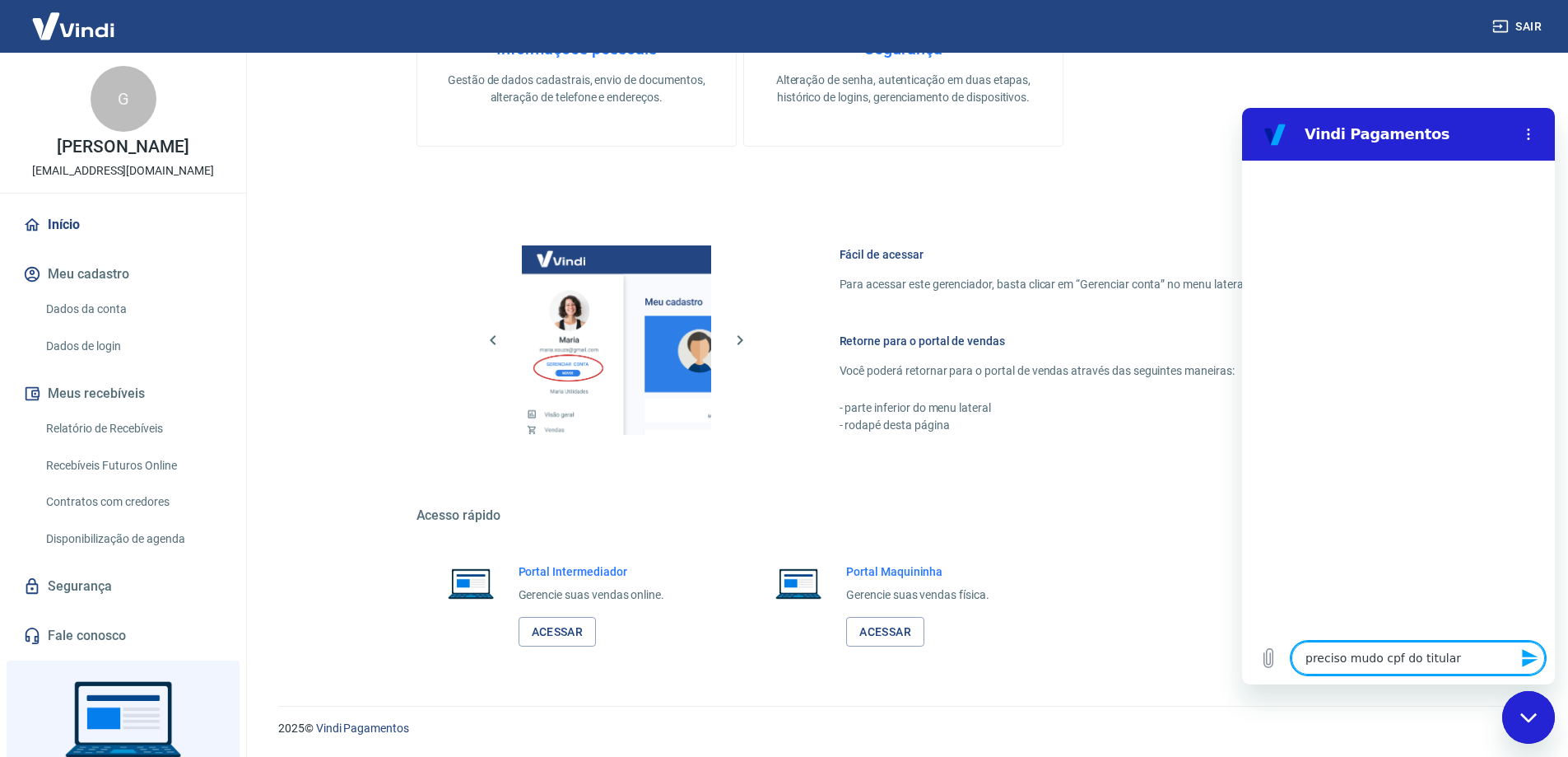
type textarea "preciso mudao cpf do titular"
type textarea "x"
type textarea "preciso mudaro cpf do titular"
type textarea "x"
type textarea "preciso mudar o cpf do titular"
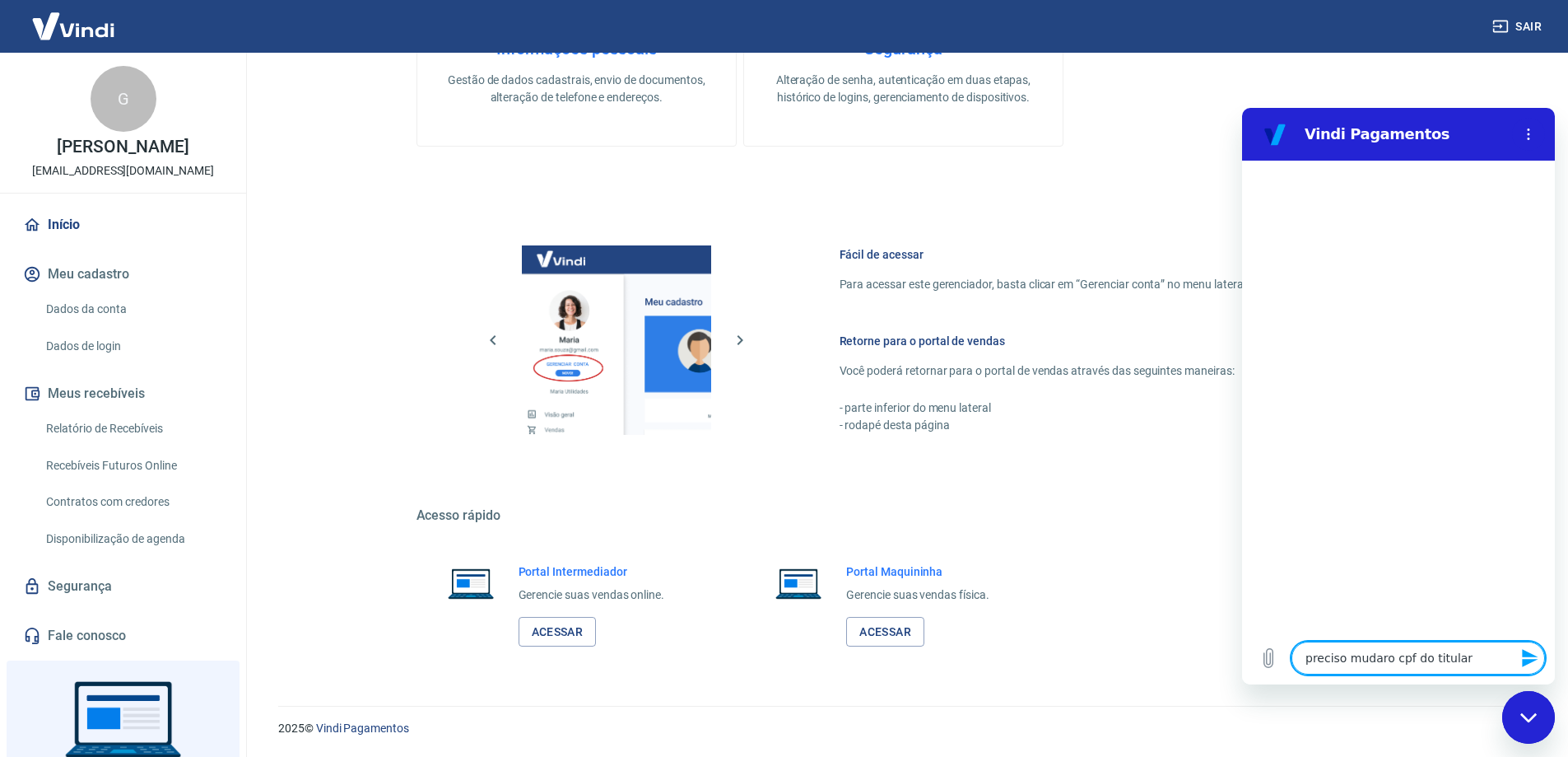
type textarea "x"
type textarea "preciso mudar oo cpf do titular"
type textarea "x"
type textarea "preciso mudar o o cpf do titular"
type textarea "x"
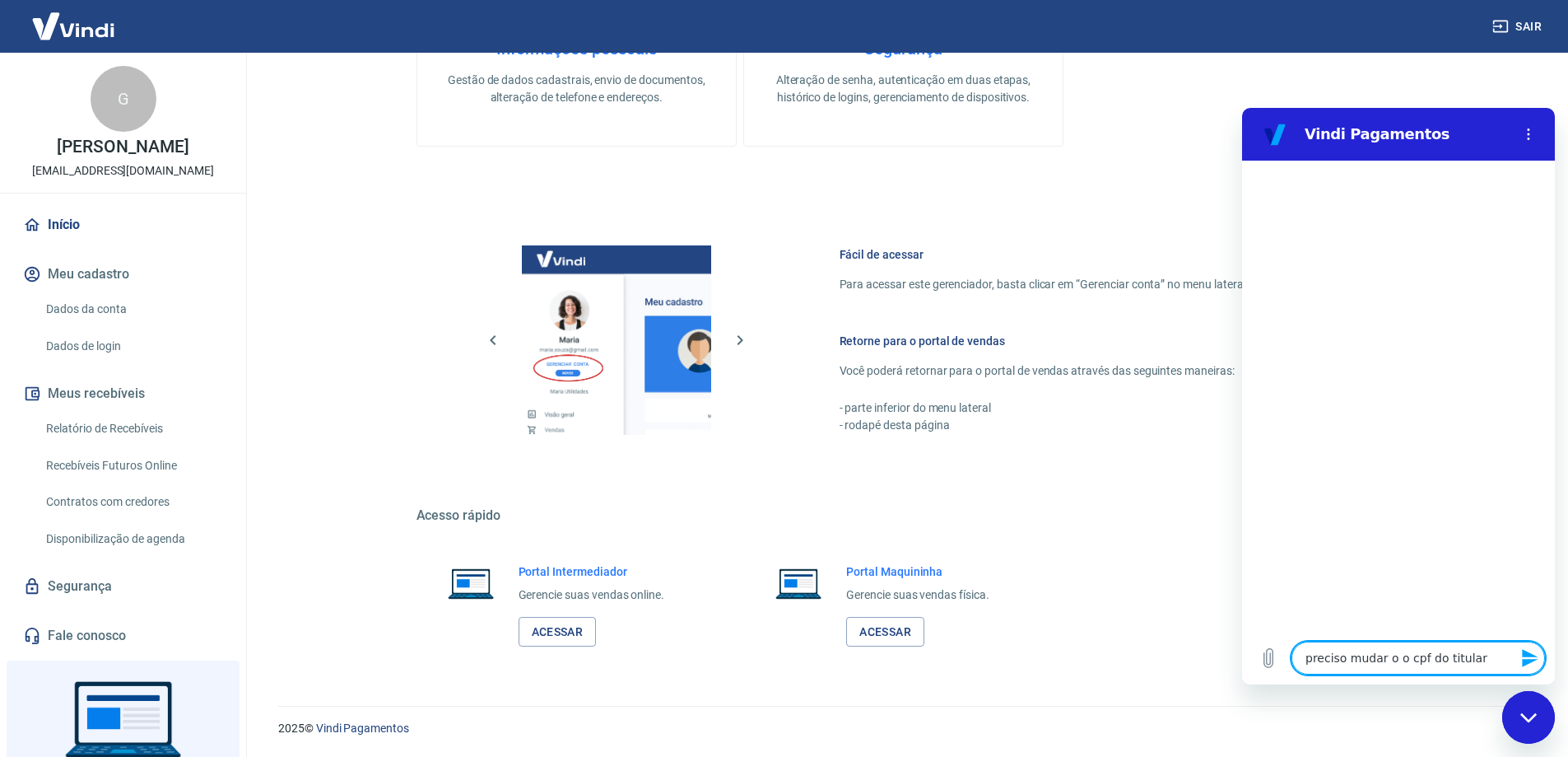
type textarea "preciso mudar o no cpf do titular"
type textarea "x"
type textarea "preciso mudar o noo cpf do titular"
type textarea "x"
type textarea "preciso mudar o nomo cpf do titular"
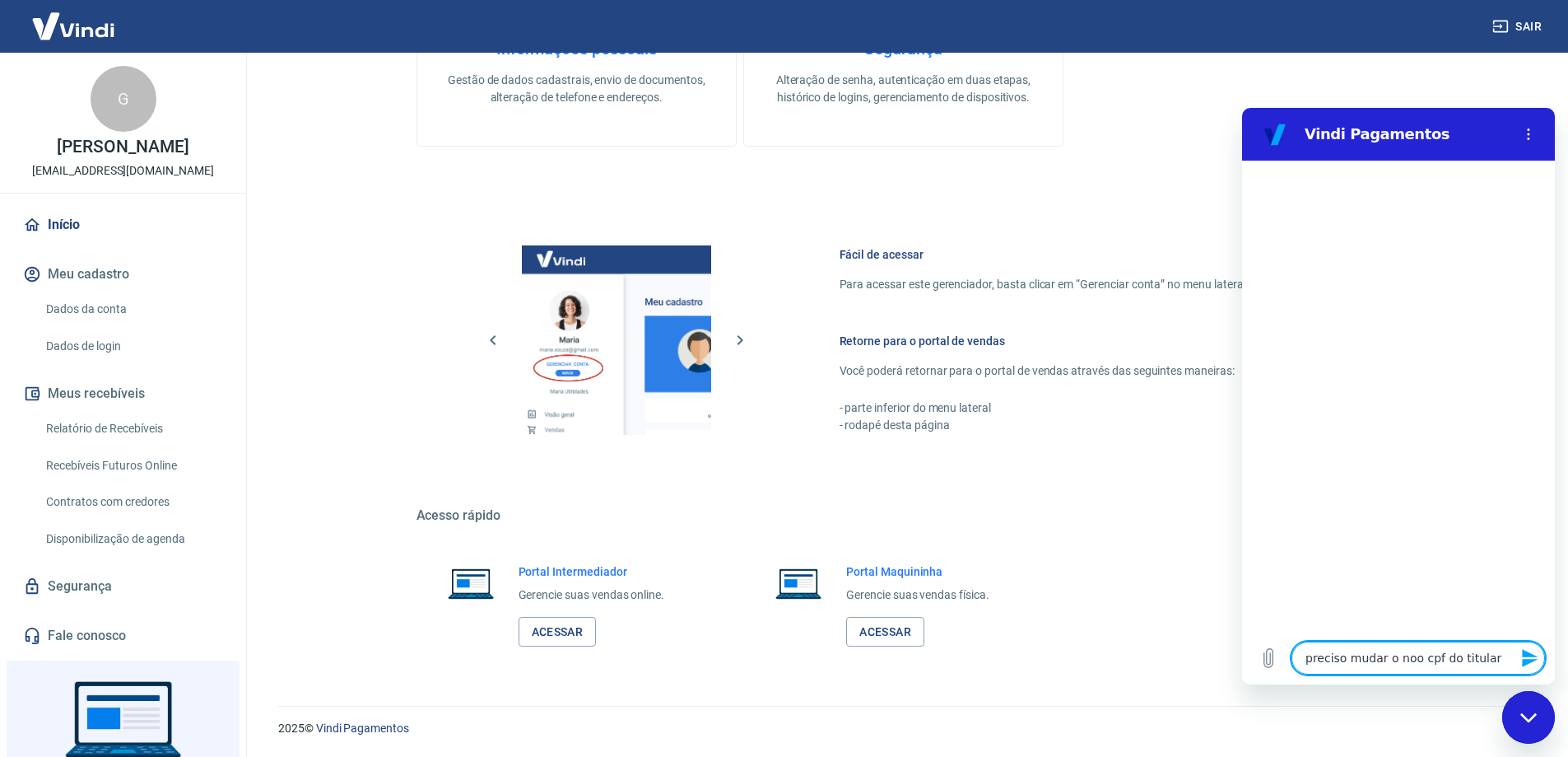
type textarea "x"
type textarea "preciso mudar o nomeo cpf do titular"
type textarea "x"
type textarea "preciso mudar o nome o cpf do titular"
type textarea "x"
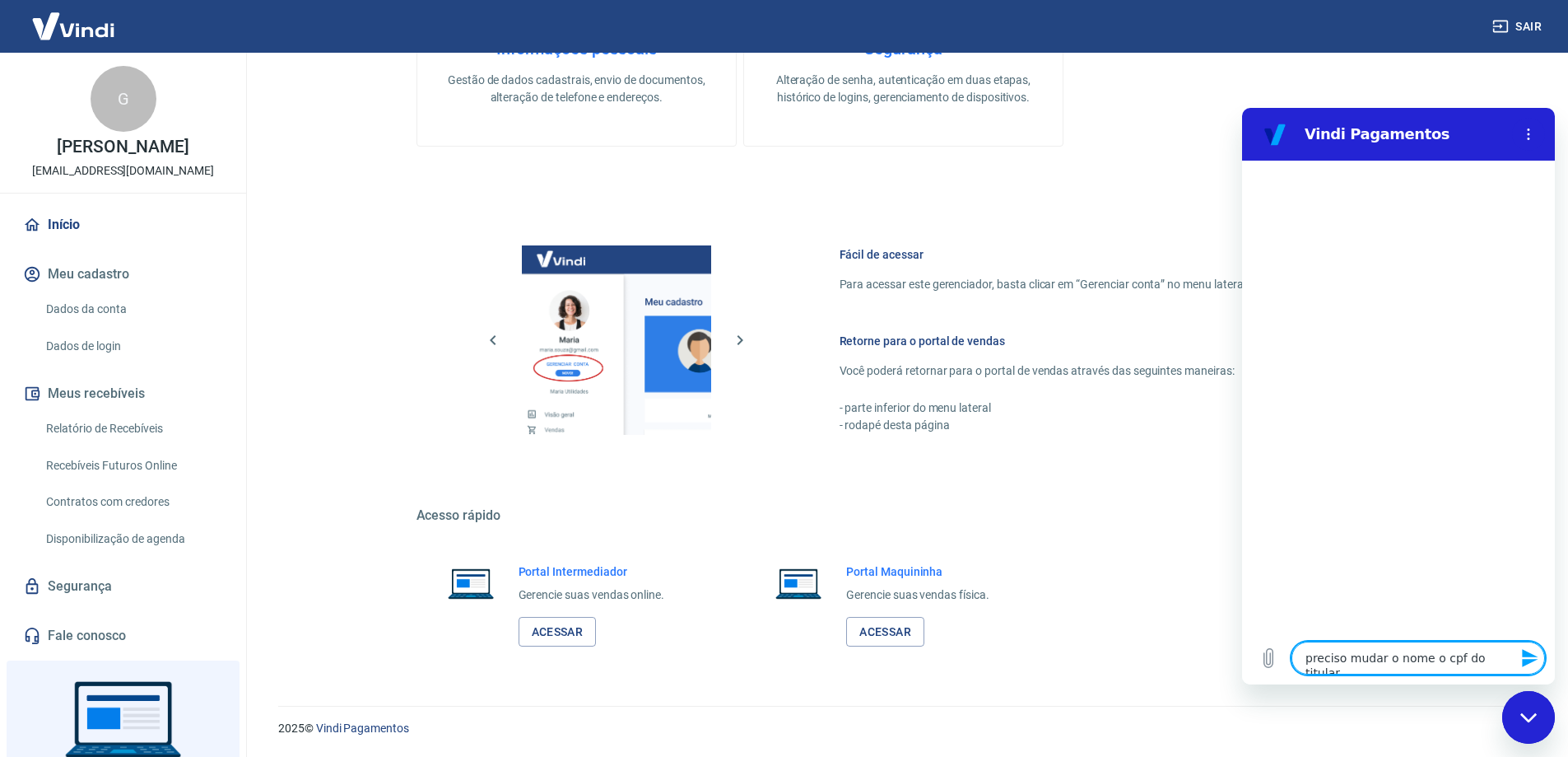
type textarea "preciso mudar o nome eo cpf do titular"
type textarea "x"
type textarea "preciso mudar o nome e o cpf do titular"
type textarea "x"
type textarea "preciso mudar o nome e o cpf do titular"
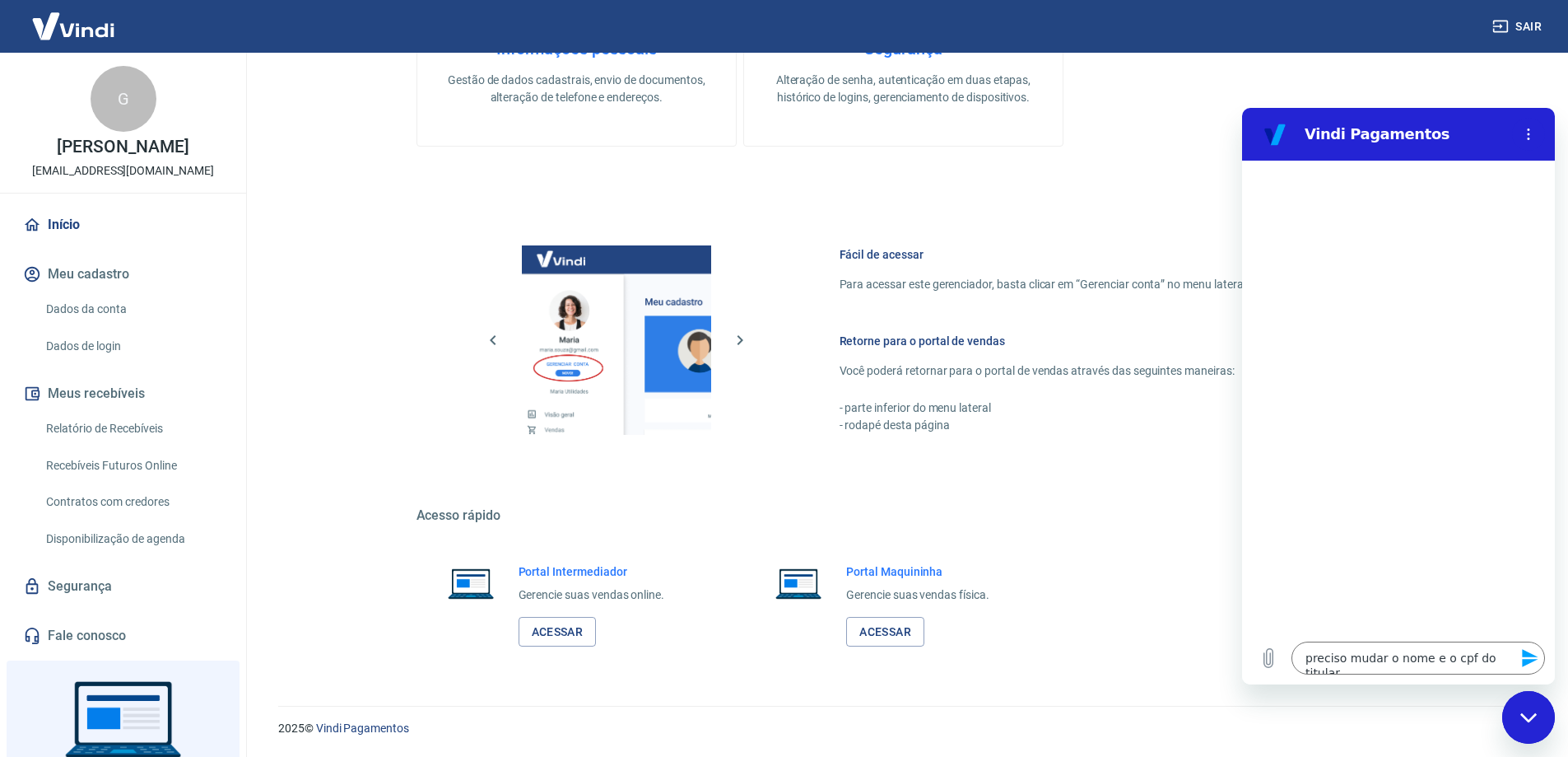
click at [1526, 657] on icon "Enviar mensagem" at bounding box center [1529, 658] width 16 height 18
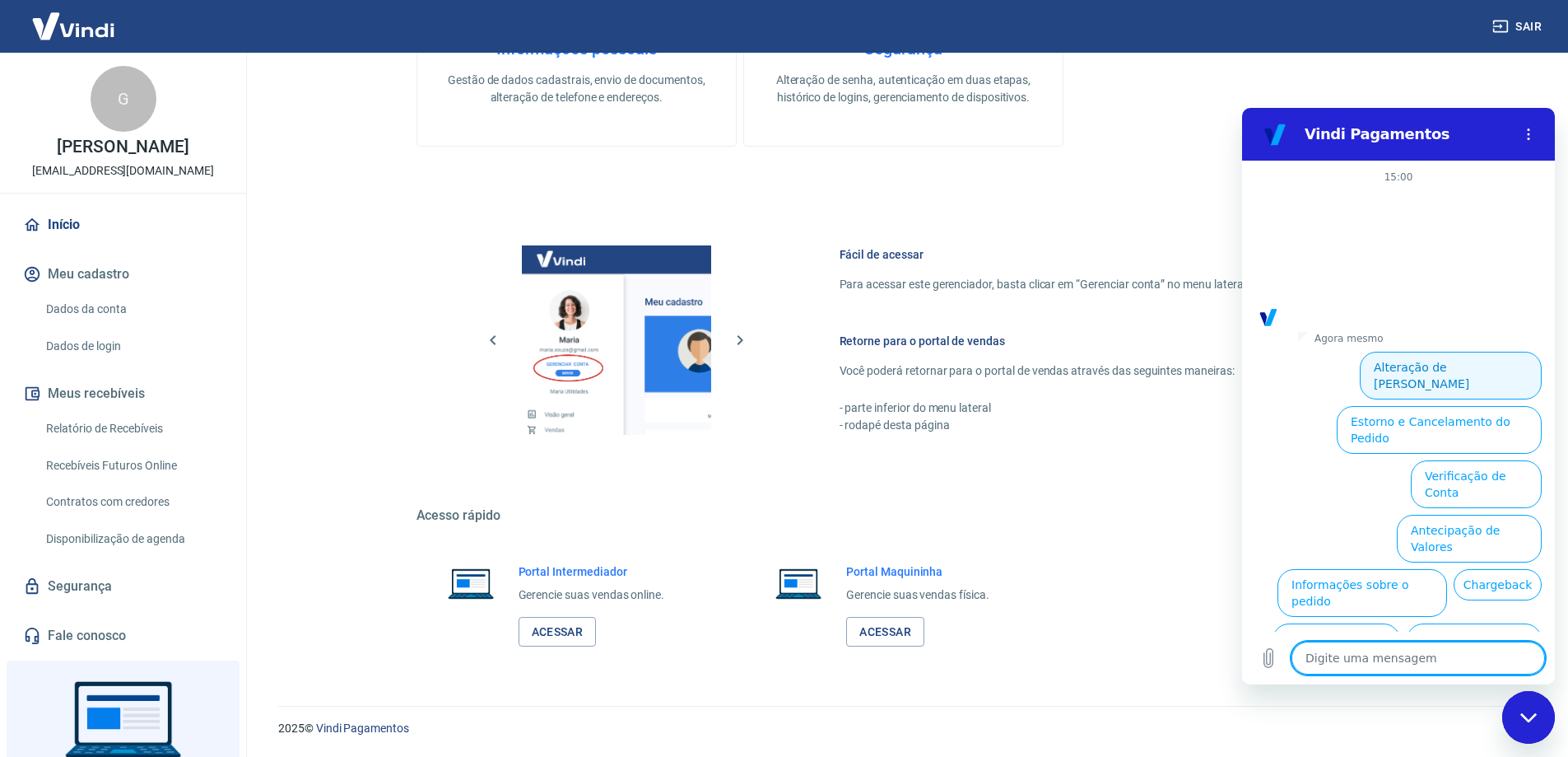
click at [1437, 351] on button "Alteração de Dados Cadastrais" at bounding box center [1451, 375] width 182 height 47
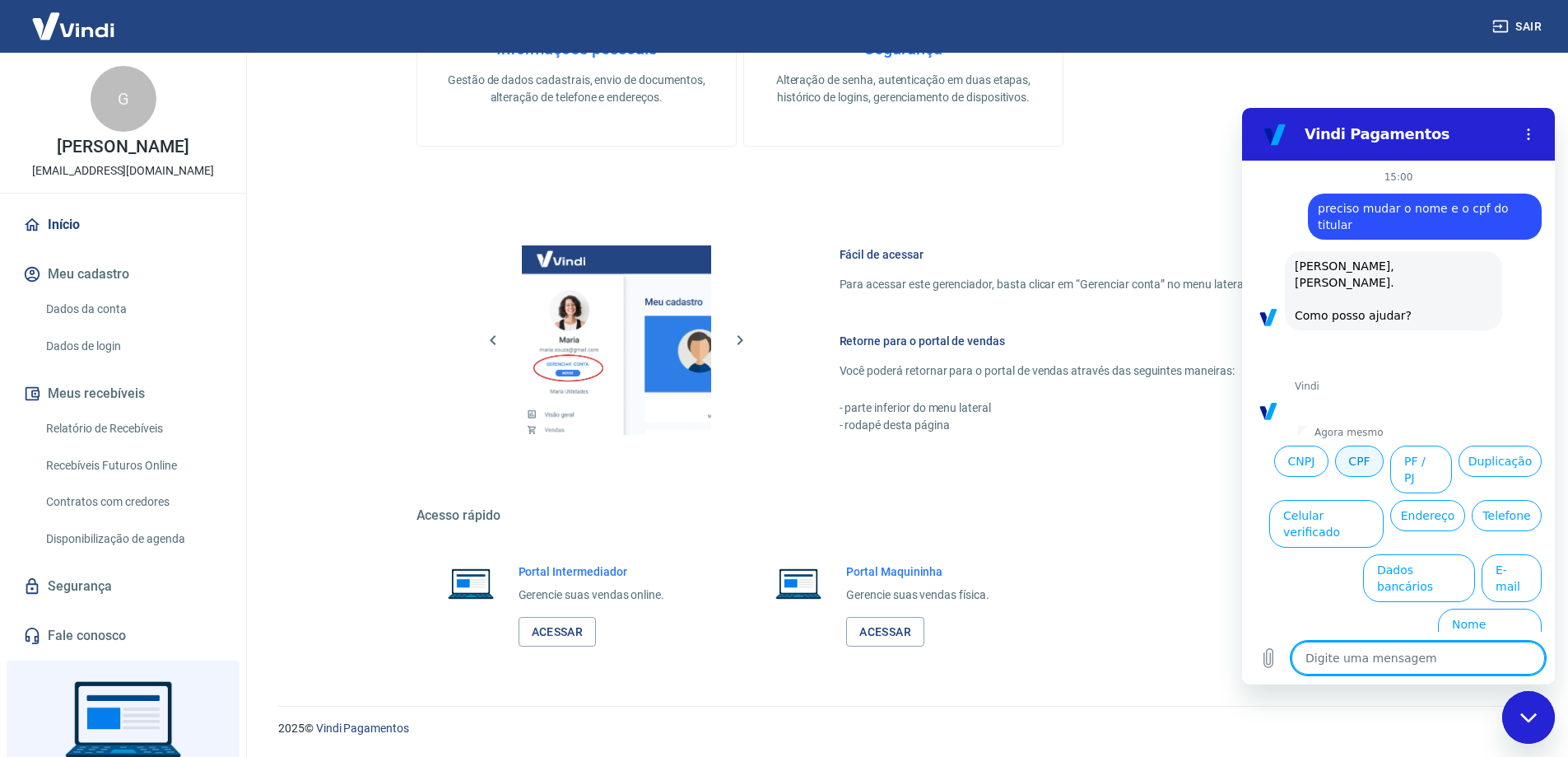
click at [1359, 445] on button "CPF" at bounding box center [1359, 460] width 48 height 31
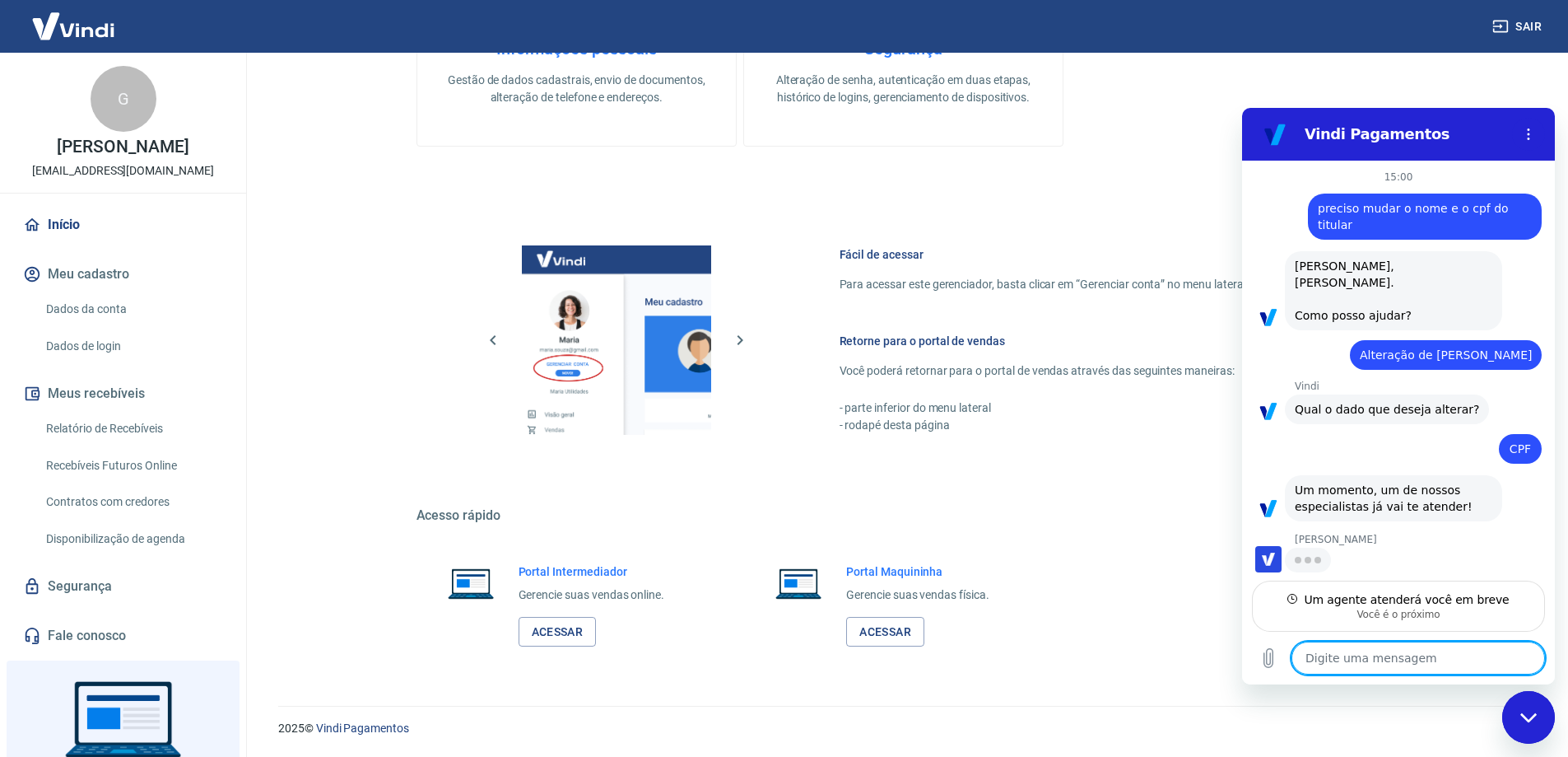
type textarea "x"
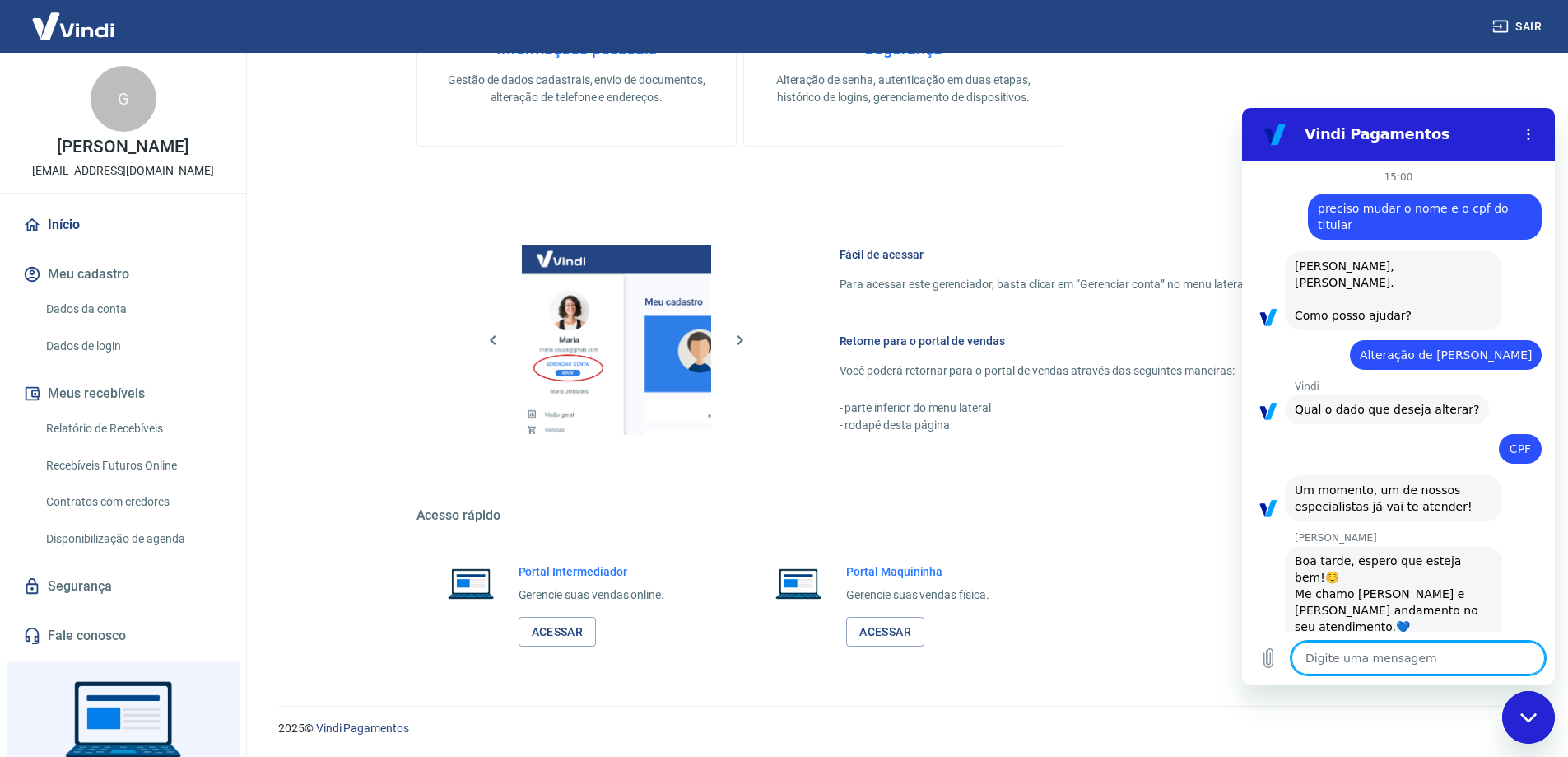
click at [1381, 663] on textarea at bounding box center [1418, 658] width 254 height 33
type textarea "b"
type textarea "x"
type textarea "bo"
type textarea "x"
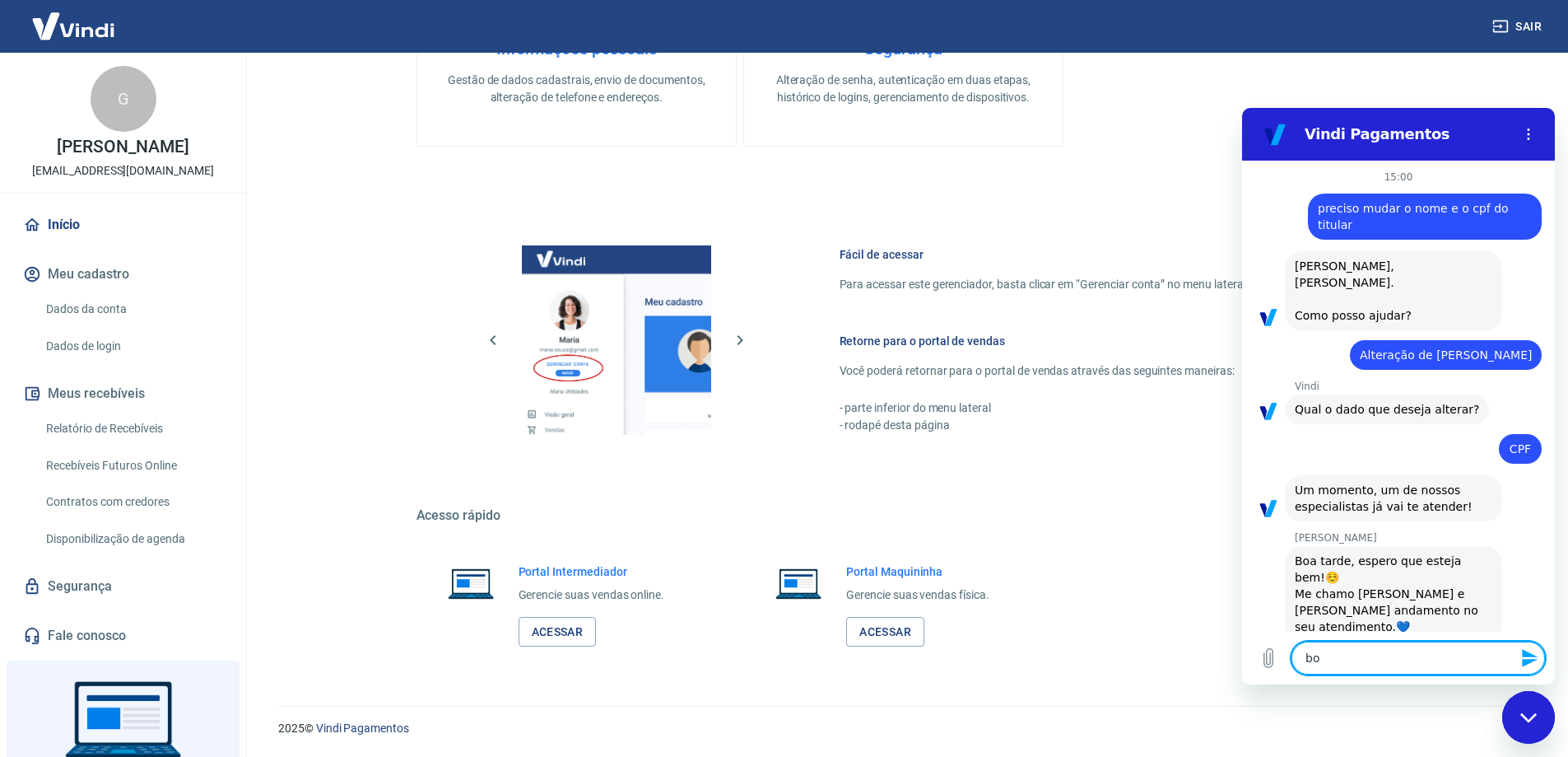
type textarea "boa"
type textarea "x"
type textarea "boa"
type textarea "x"
type textarea "boa t"
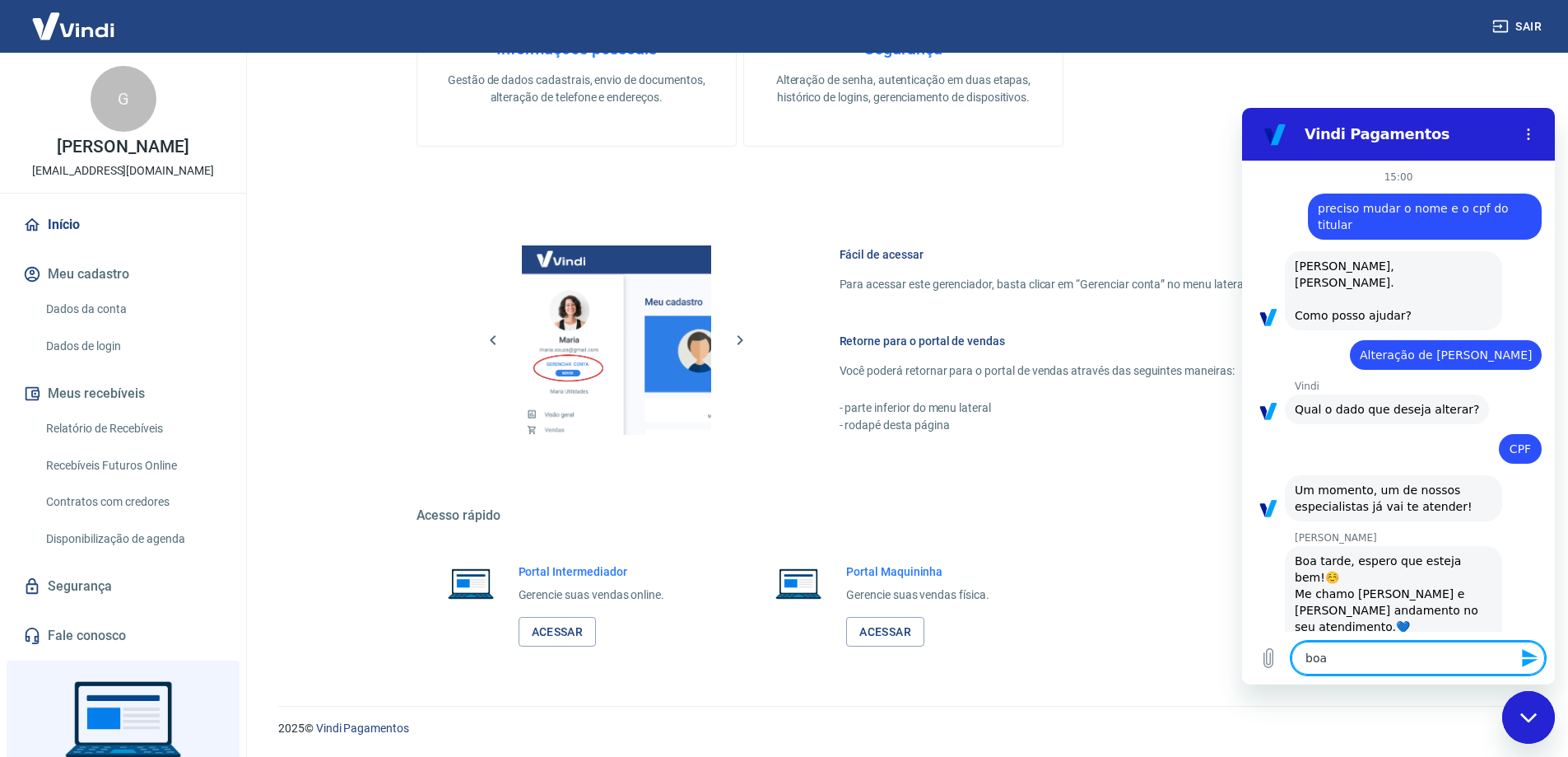
type textarea "x"
type textarea "boa tr"
type textarea "x"
type textarea "boa tra"
type textarea "x"
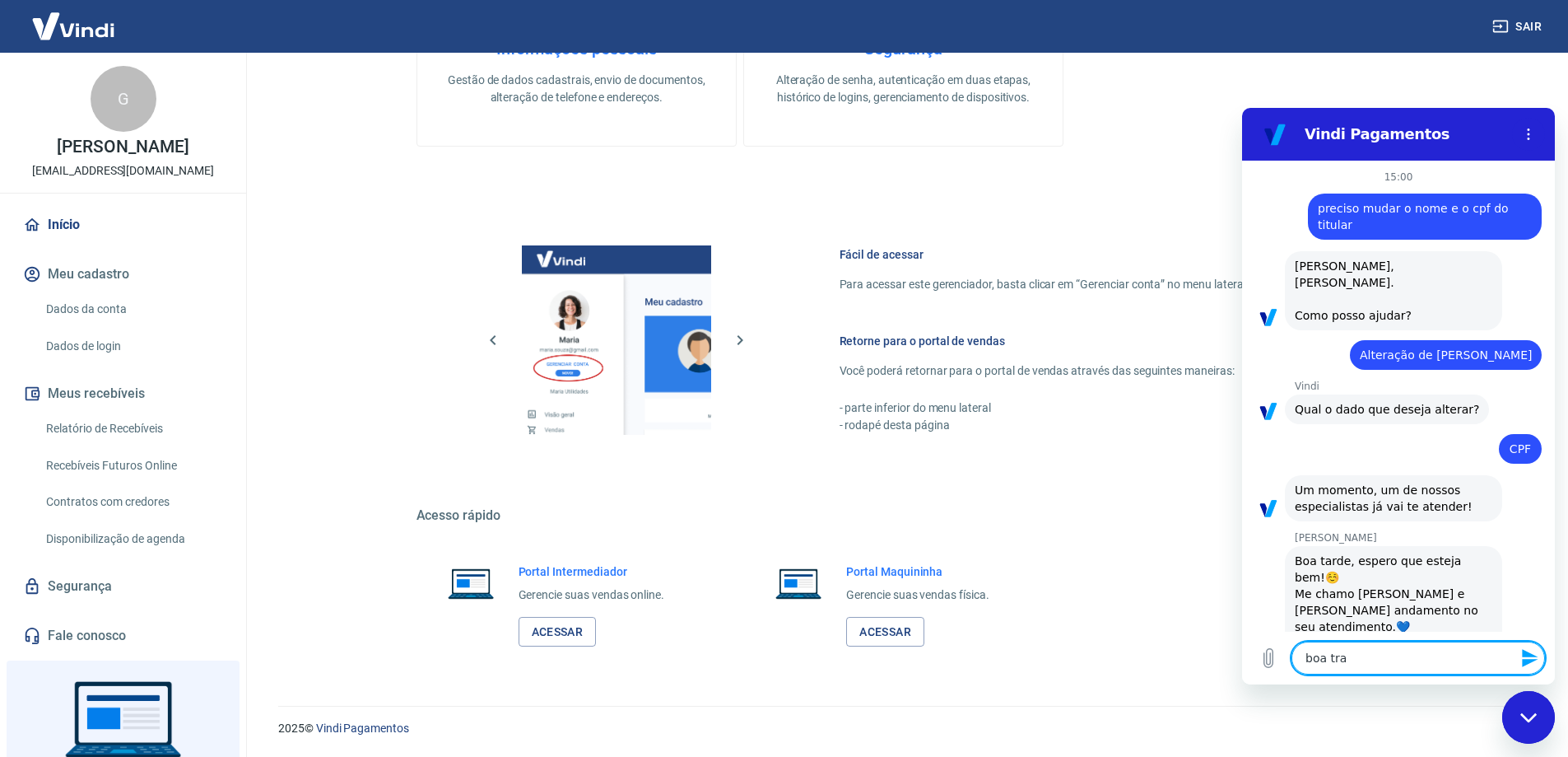
type textarea "boa trad"
type textarea "x"
type textarea "boa trade"
type textarea "x"
type textarea "boa trad"
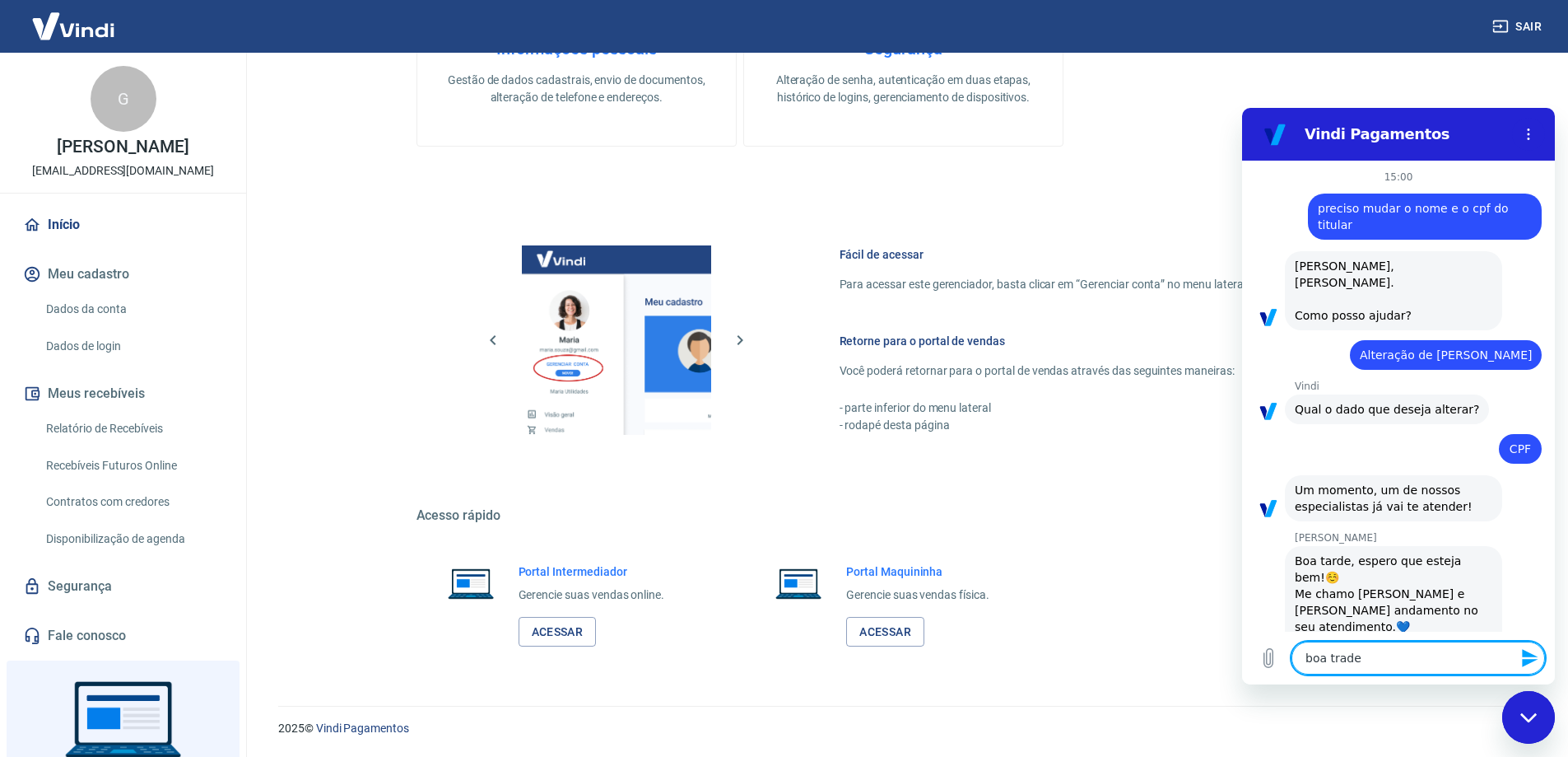
type textarea "x"
type textarea "boa tra"
type textarea "x"
type textarea "boa tr"
type textarea "x"
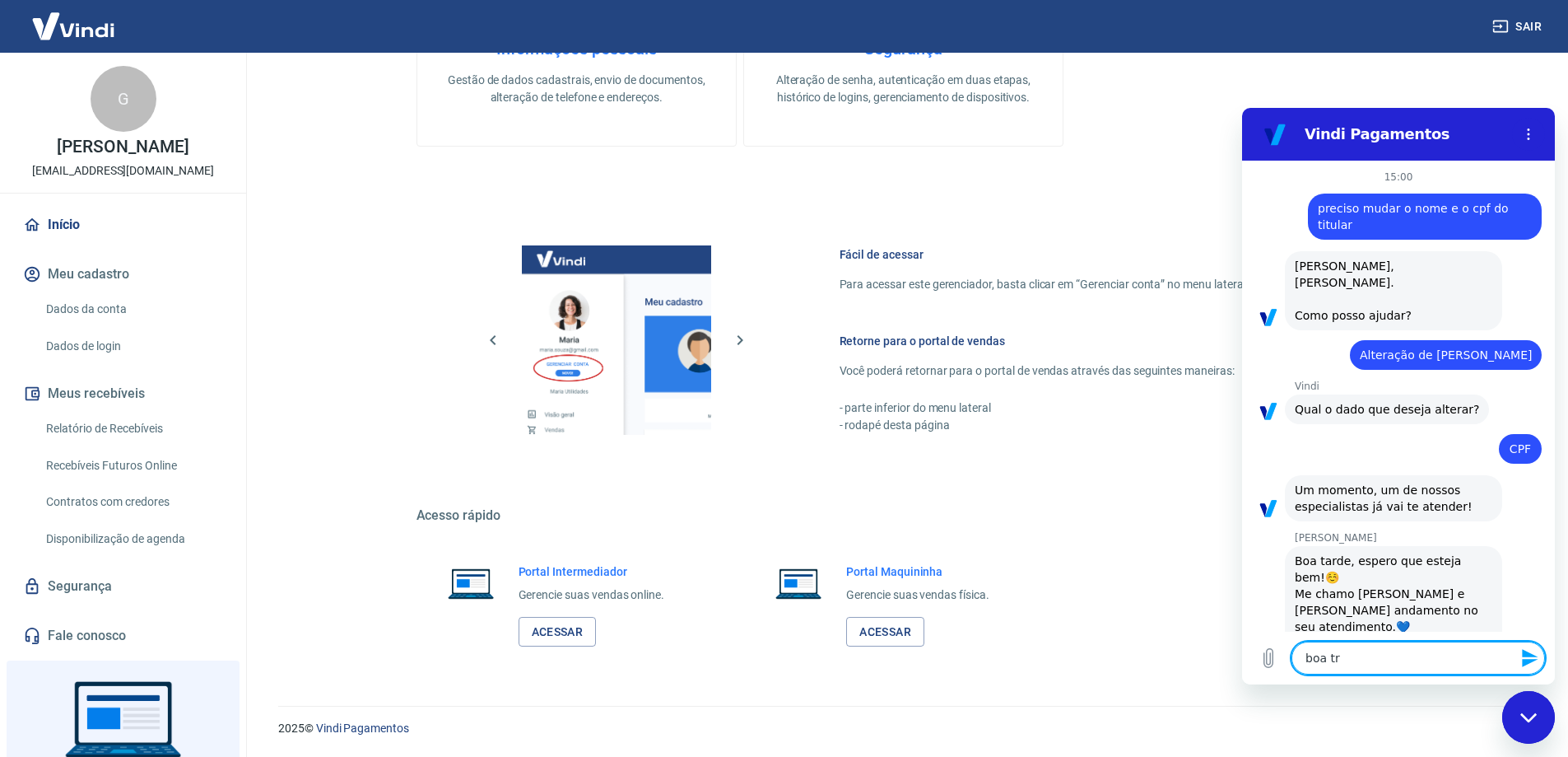
type textarea "boa t"
type textarea "x"
type textarea "boa ta"
type textarea "x"
type textarea "boa tar"
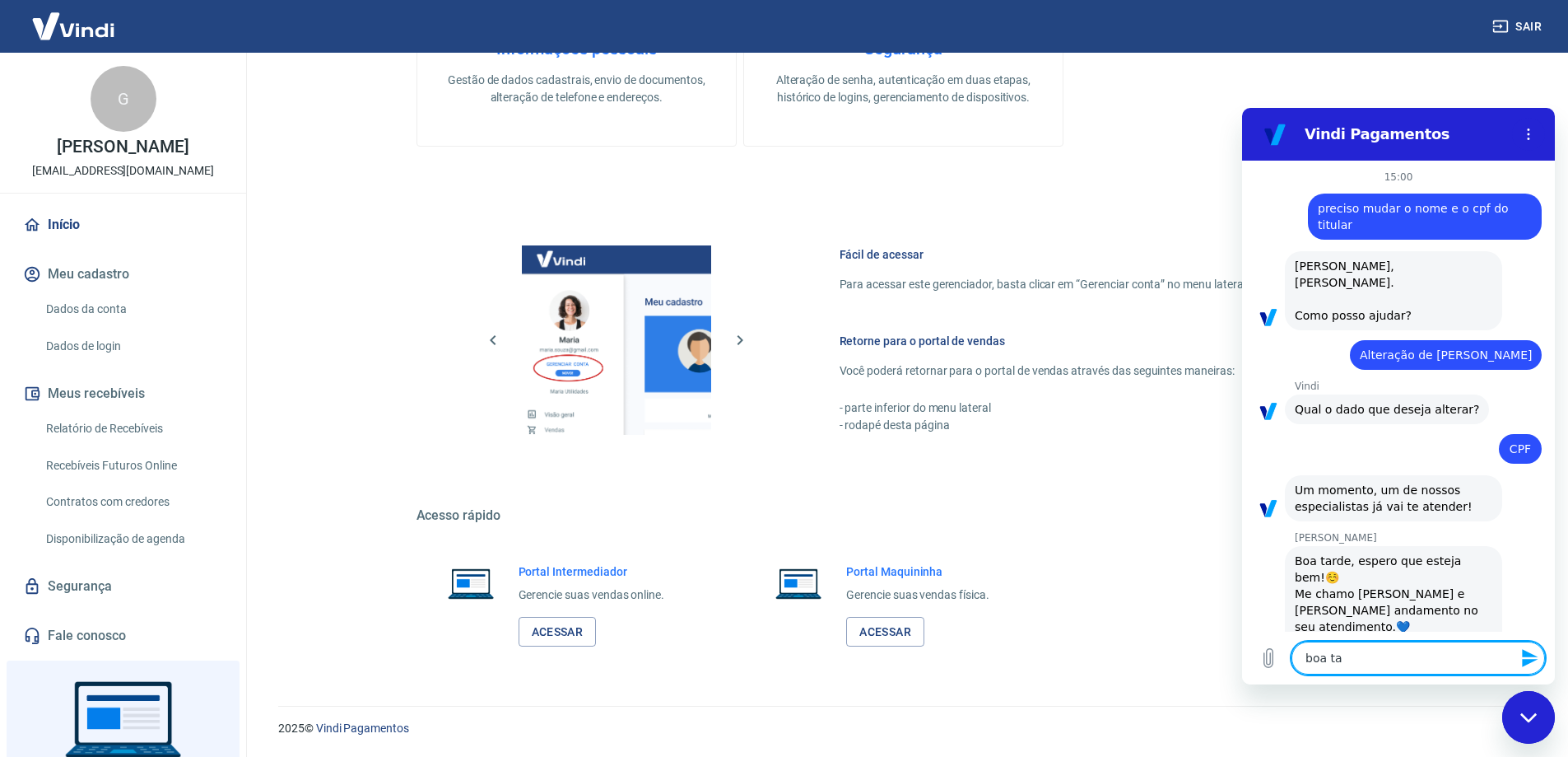
type textarea "x"
type textarea "boa tard"
type textarea "x"
type textarea "boa tarde"
type textarea "x"
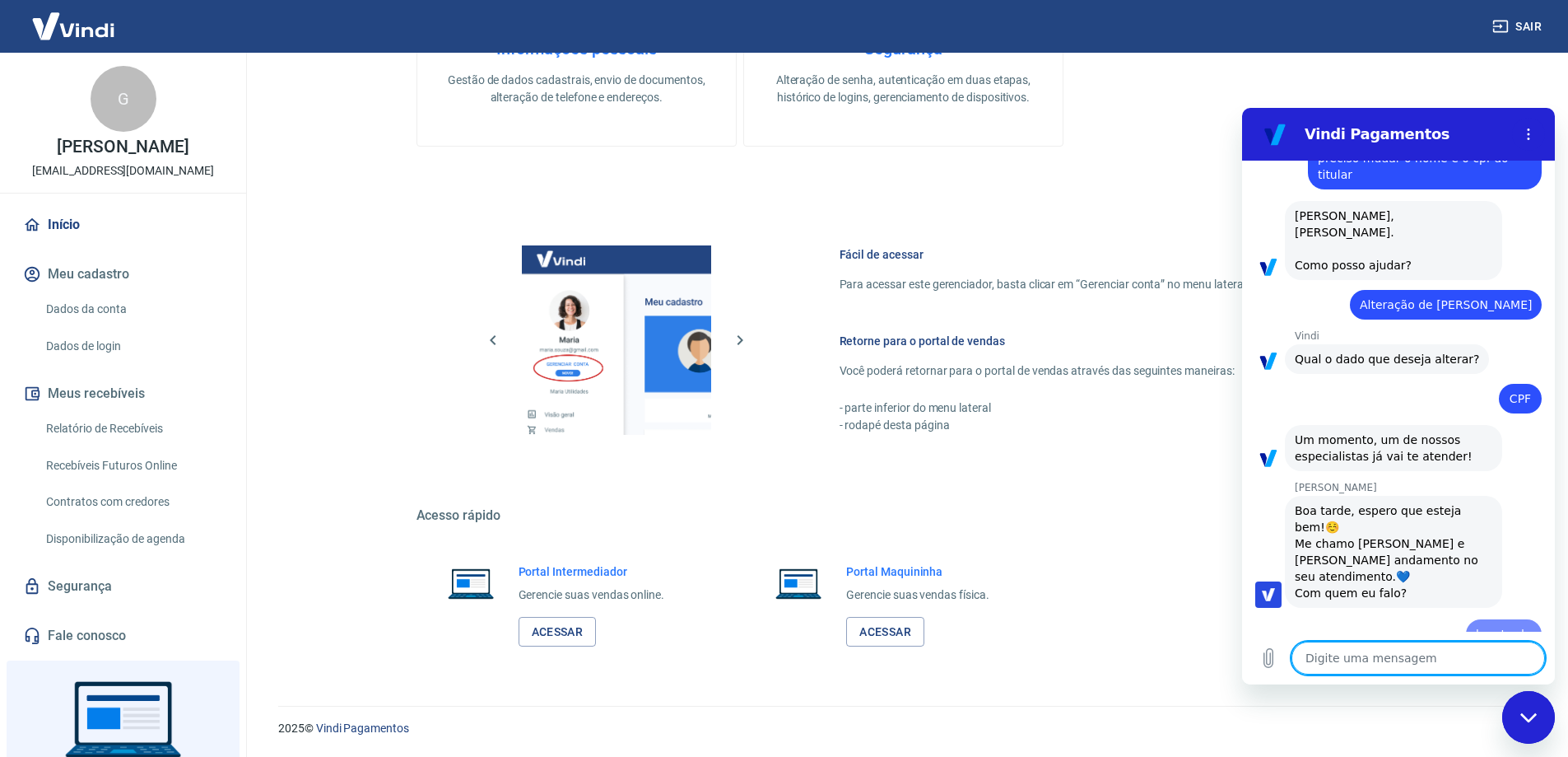
type textarea "x"
type textarea "G"
type textarea "x"
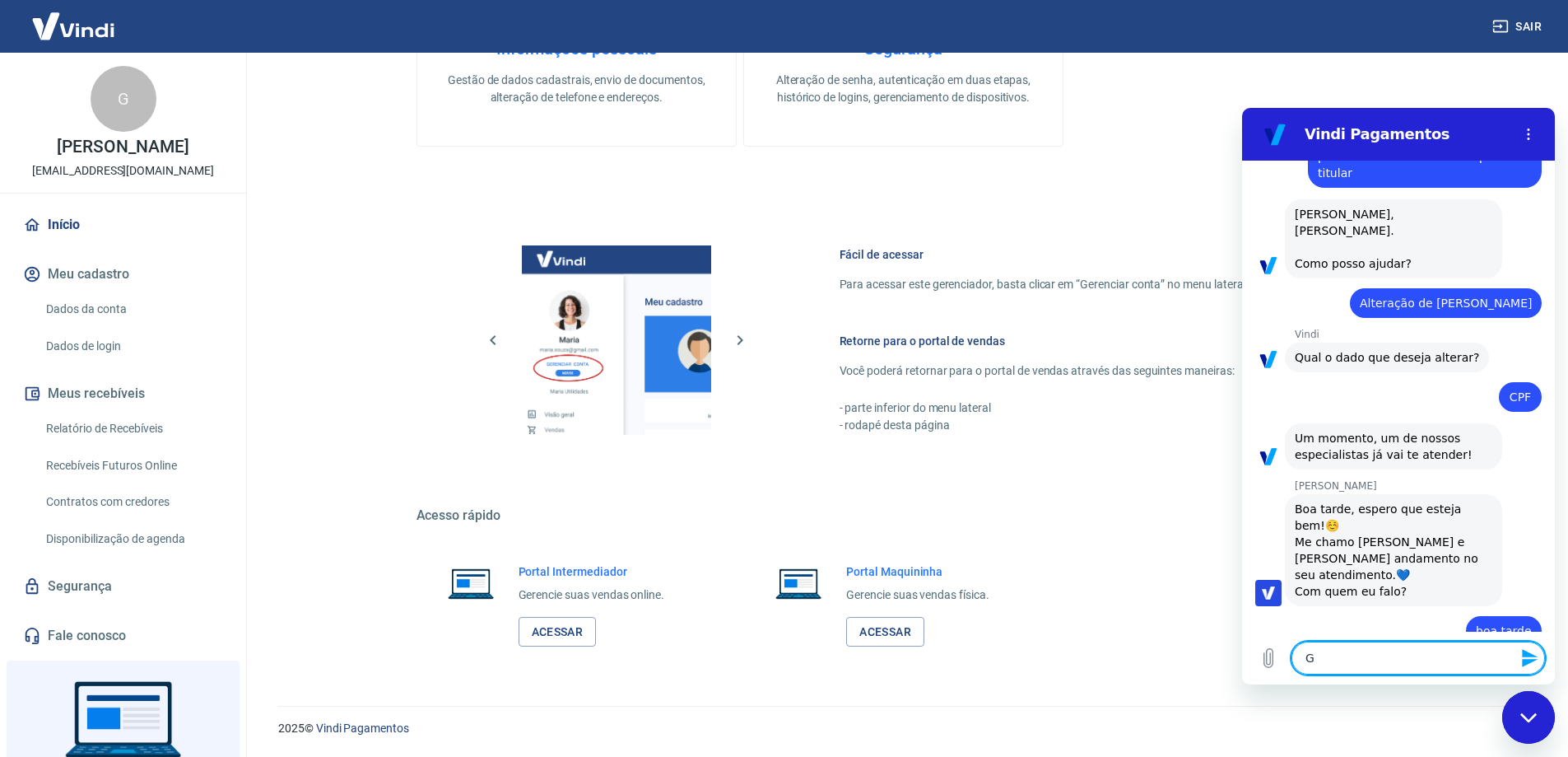
type textarea "Gi"
type textarea "x"
type textarea "Gil"
type textarea "x"
type textarea "Gild"
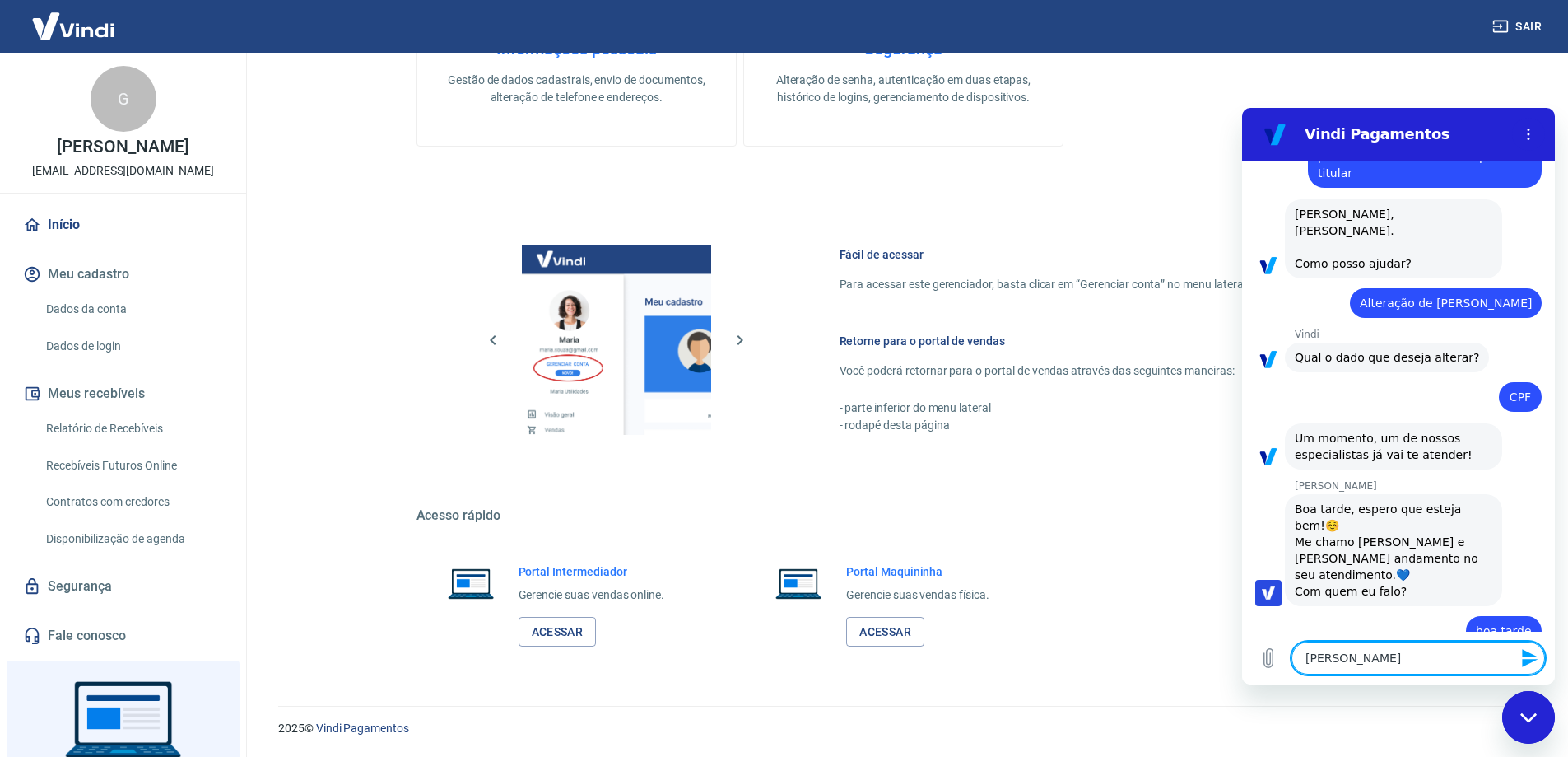
type textarea "x"
type textarea "Gilds"
type textarea "x"
type textarea "Gildso"
type textarea "x"
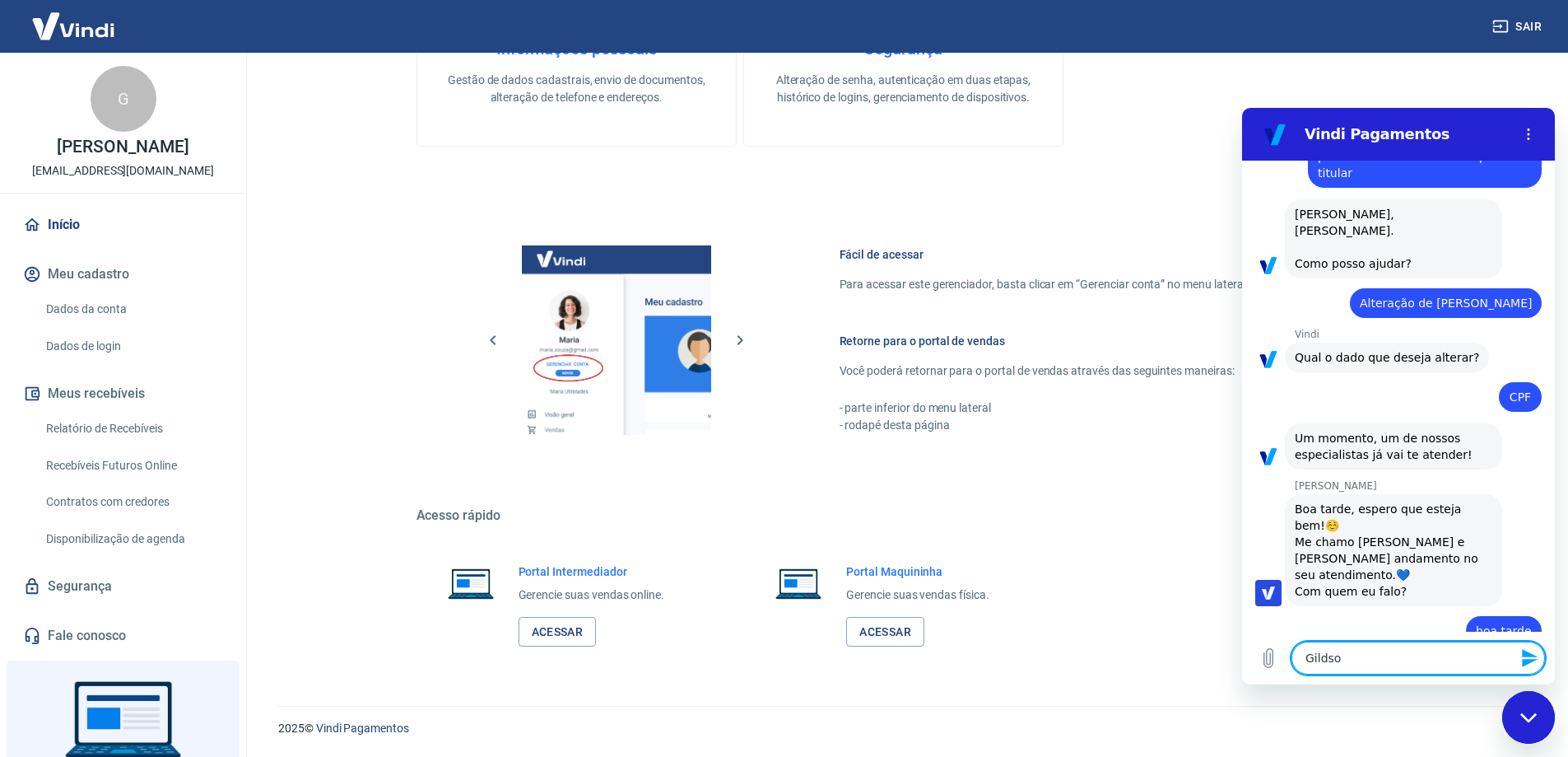
type textarea "Gildson"
type textarea "x"
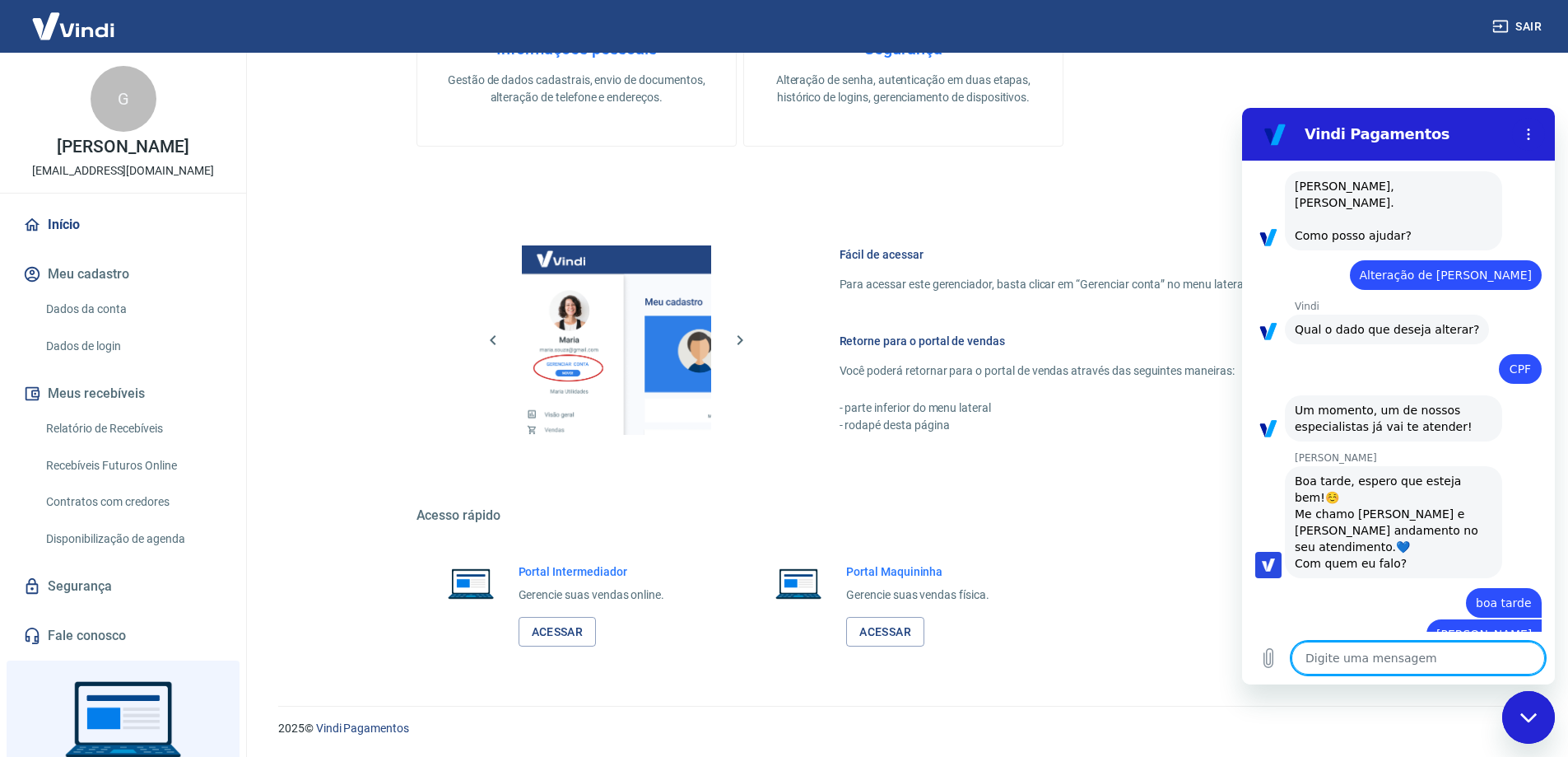
scroll to position [83, 0]
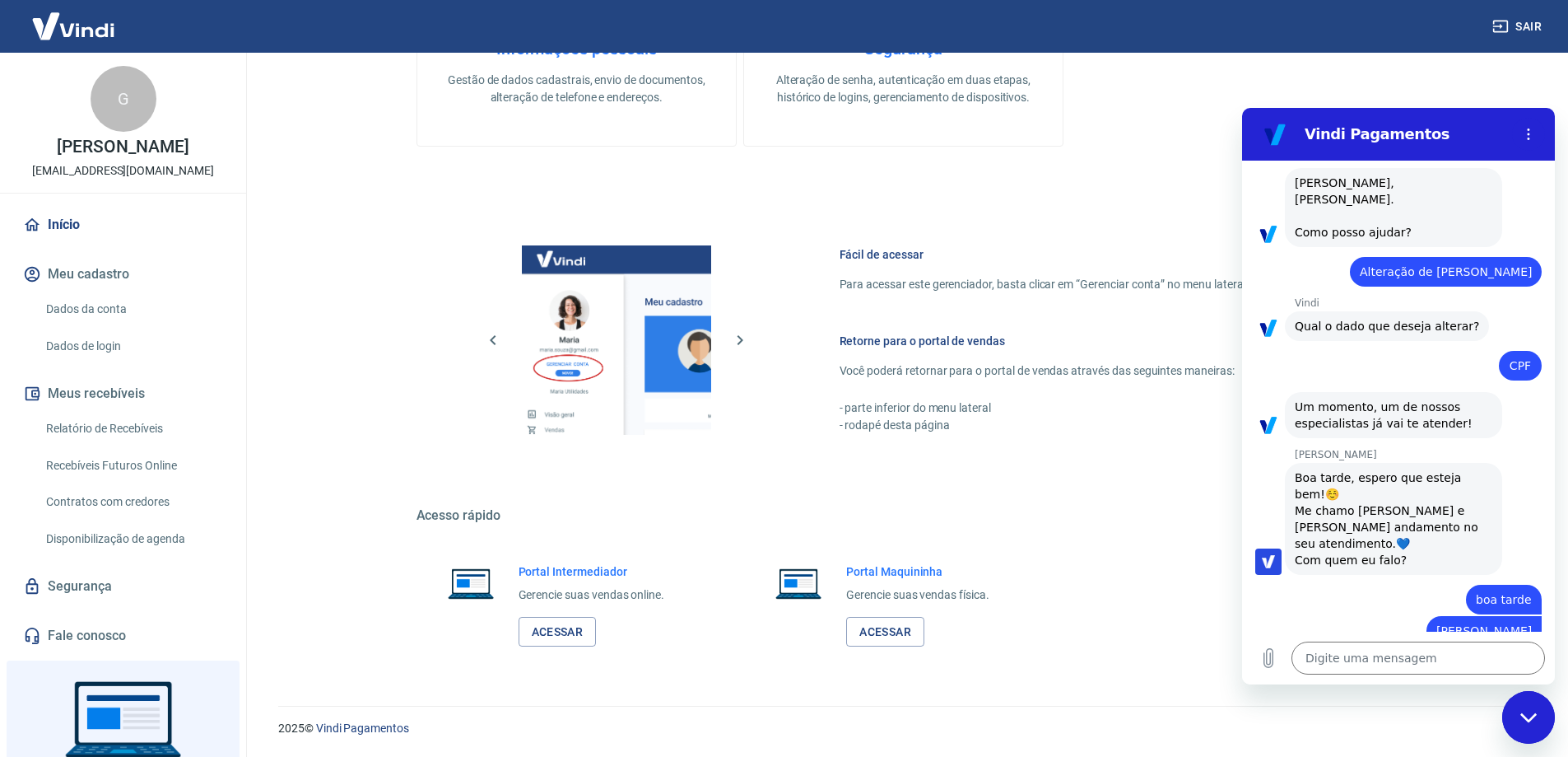
type textarea "x"
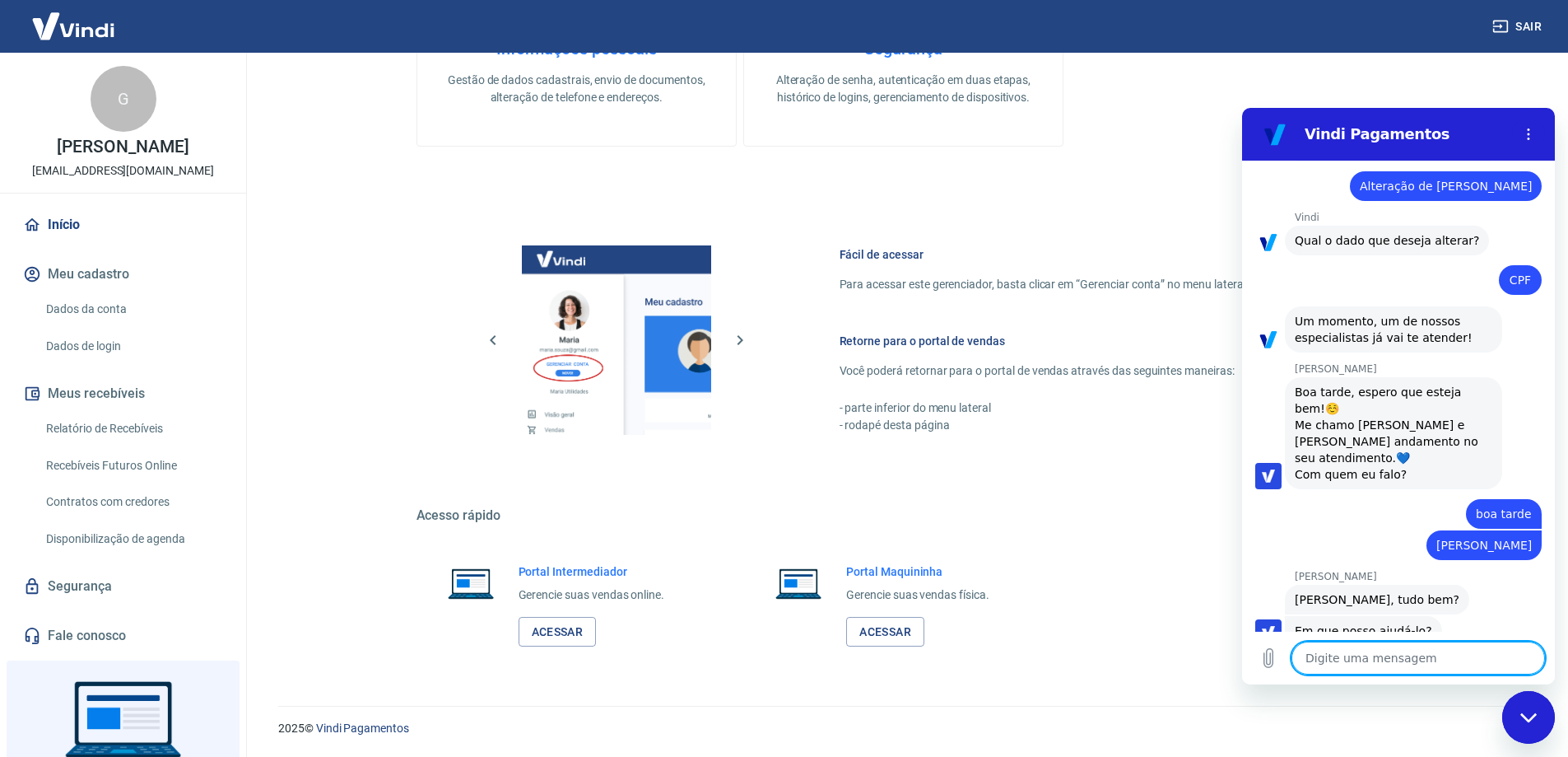
click at [1366, 656] on textarea at bounding box center [1418, 658] width 254 height 33
type textarea "P"
type textarea "x"
type textarea "PR"
type textarea "x"
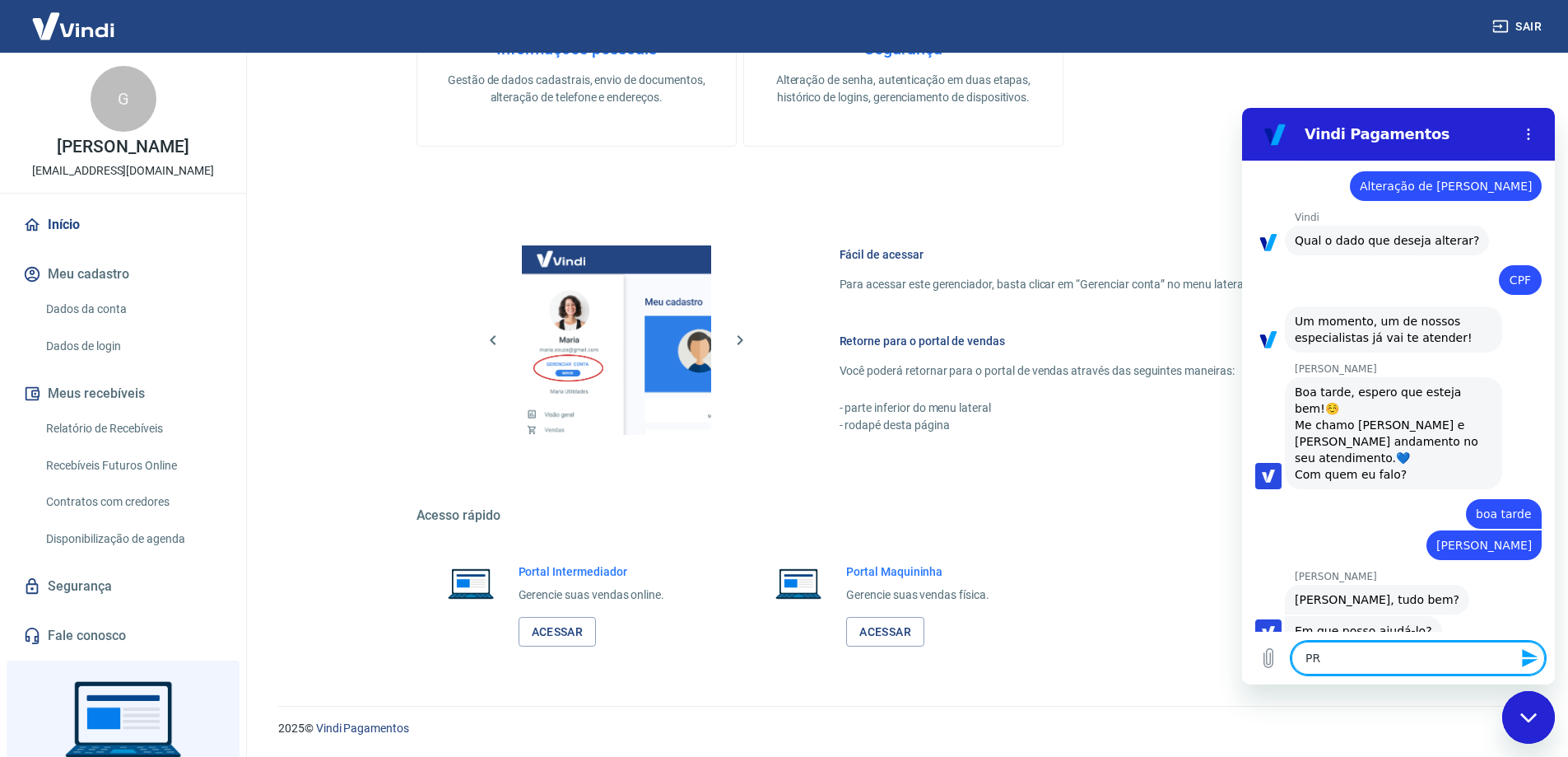
type textarea "PRE"
type textarea "x"
type textarea "PREC"
type textarea "x"
type textarea "PRECI"
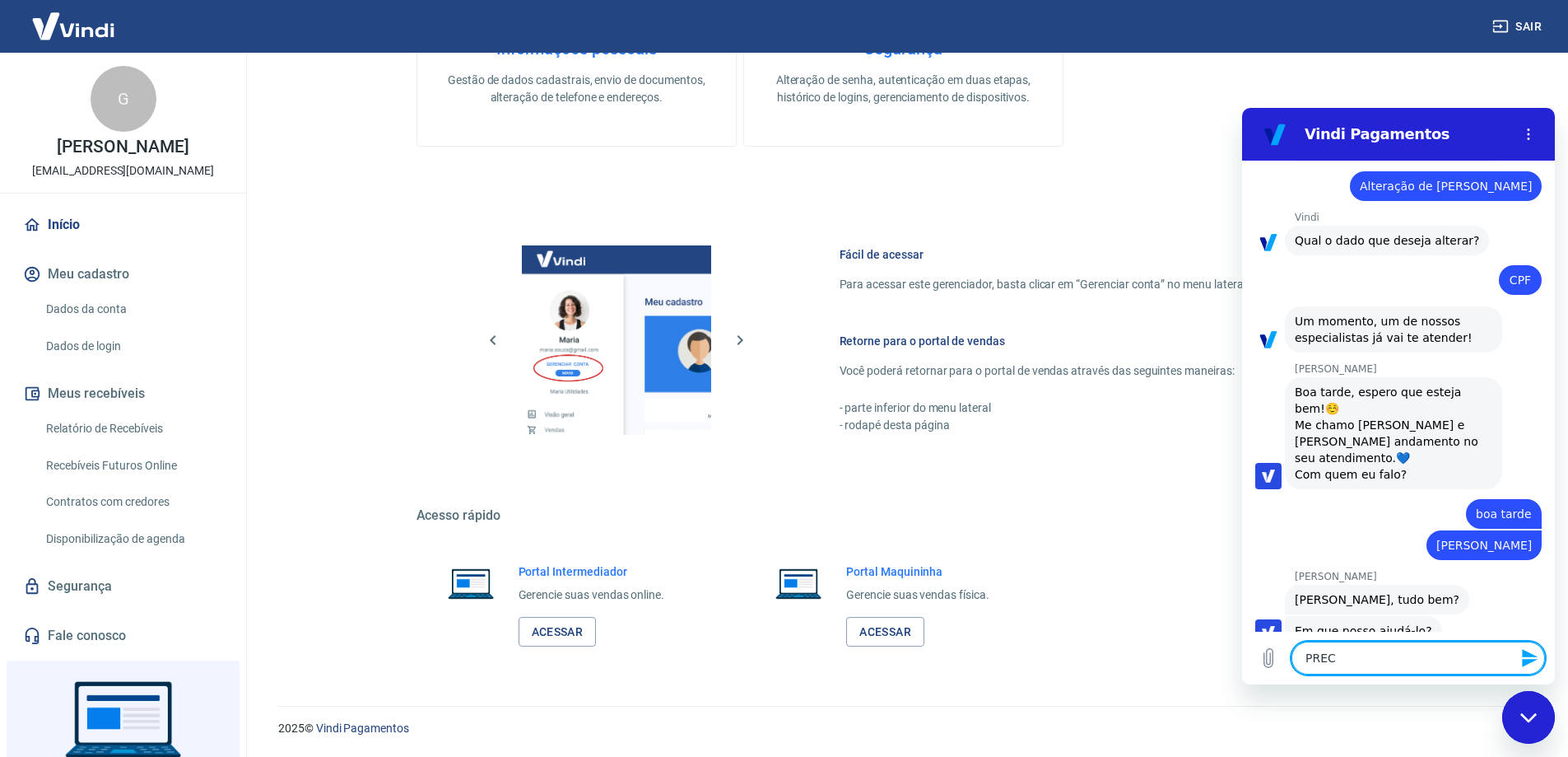
type textarea "x"
type textarea "PRECIS"
type textarea "x"
type textarea "PRECISO"
type textarea "x"
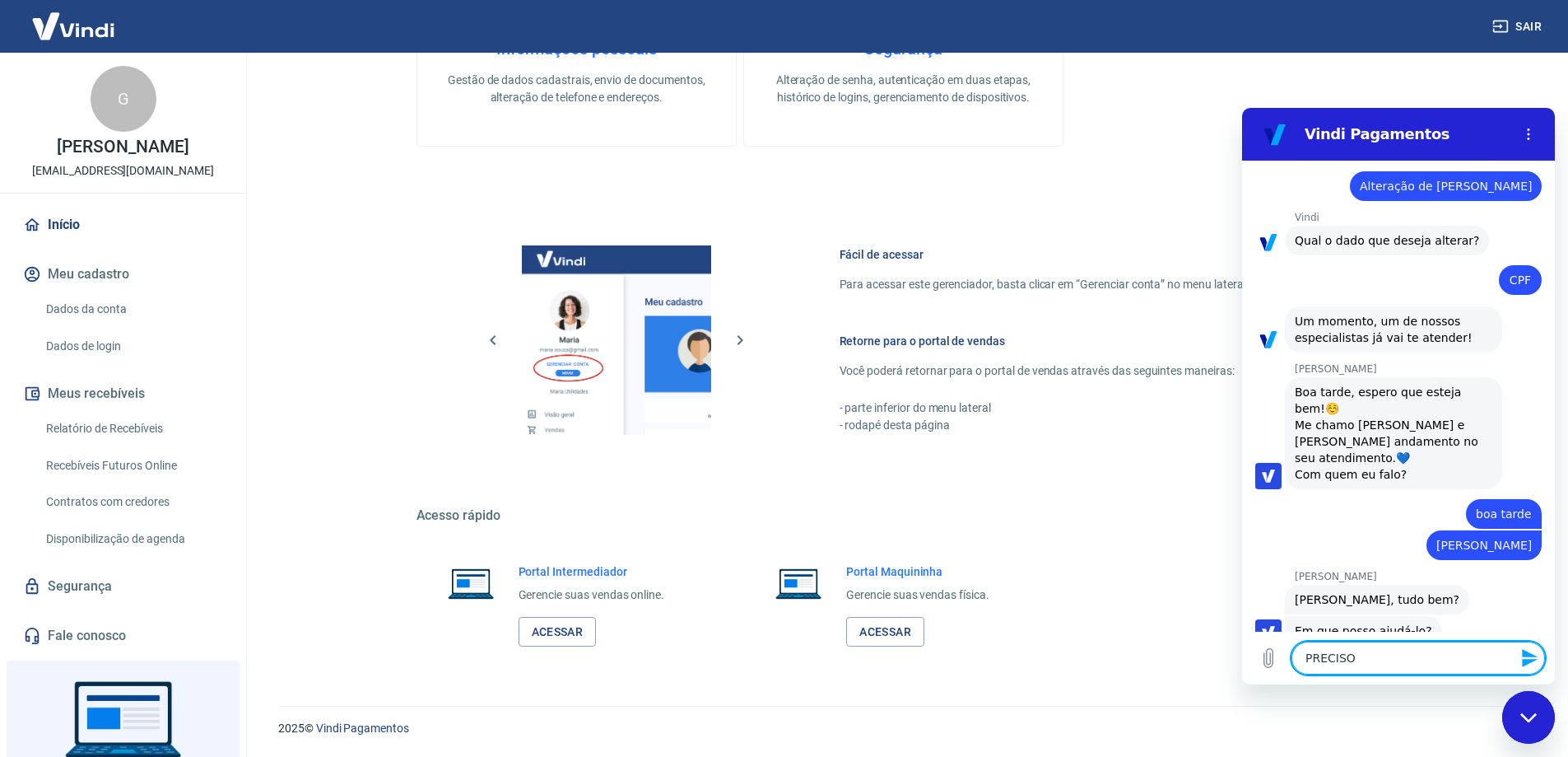
type textarea "PRECIS"
type textarea "x"
type textarea "PRECI"
type textarea "x"
type textarea "PREC"
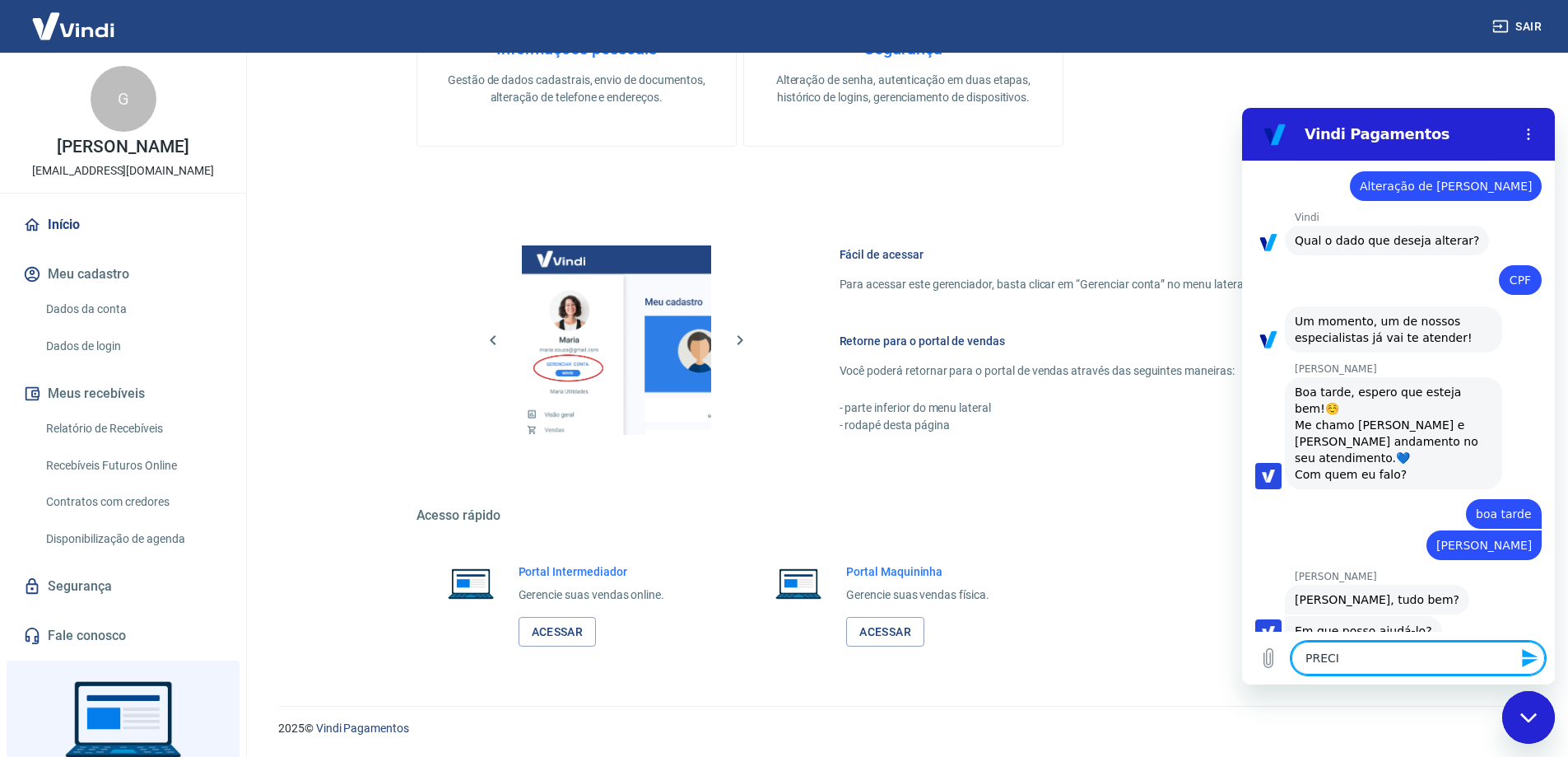
type textarea "x"
type textarea "PRE"
type textarea "x"
type textarea "PR"
type textarea "x"
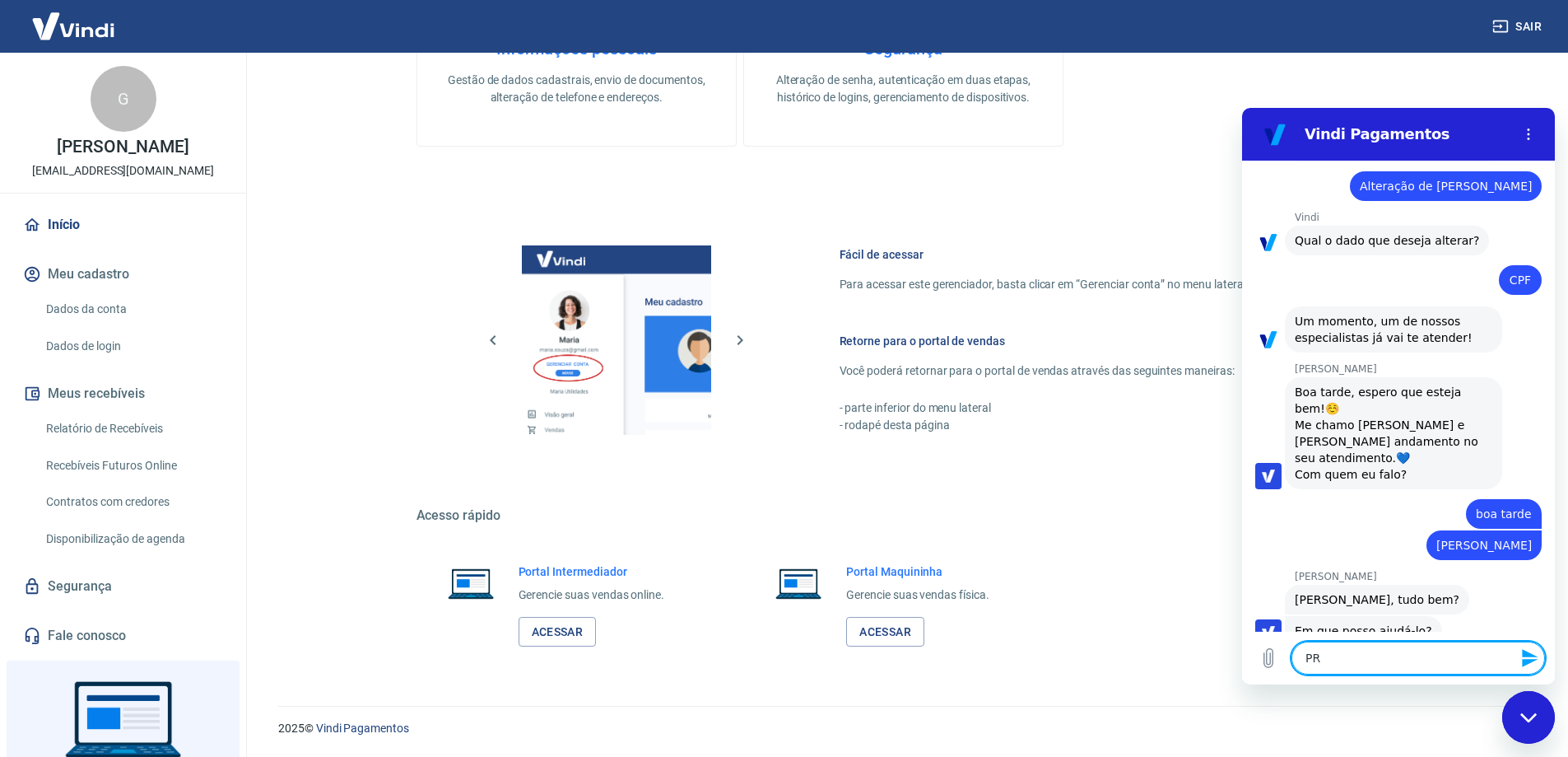
type textarea "P"
type textarea "x"
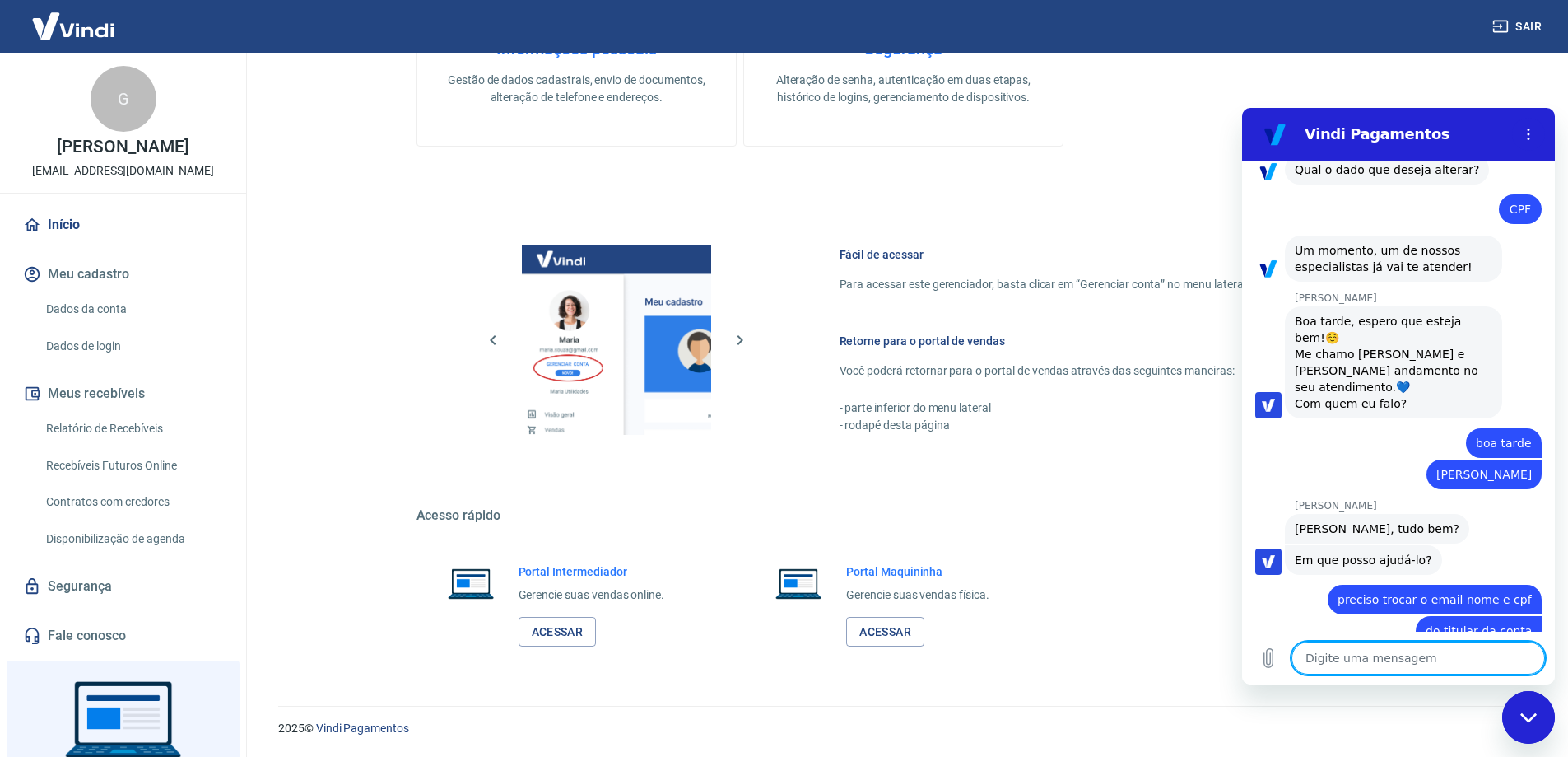
scroll to position [442, 0]
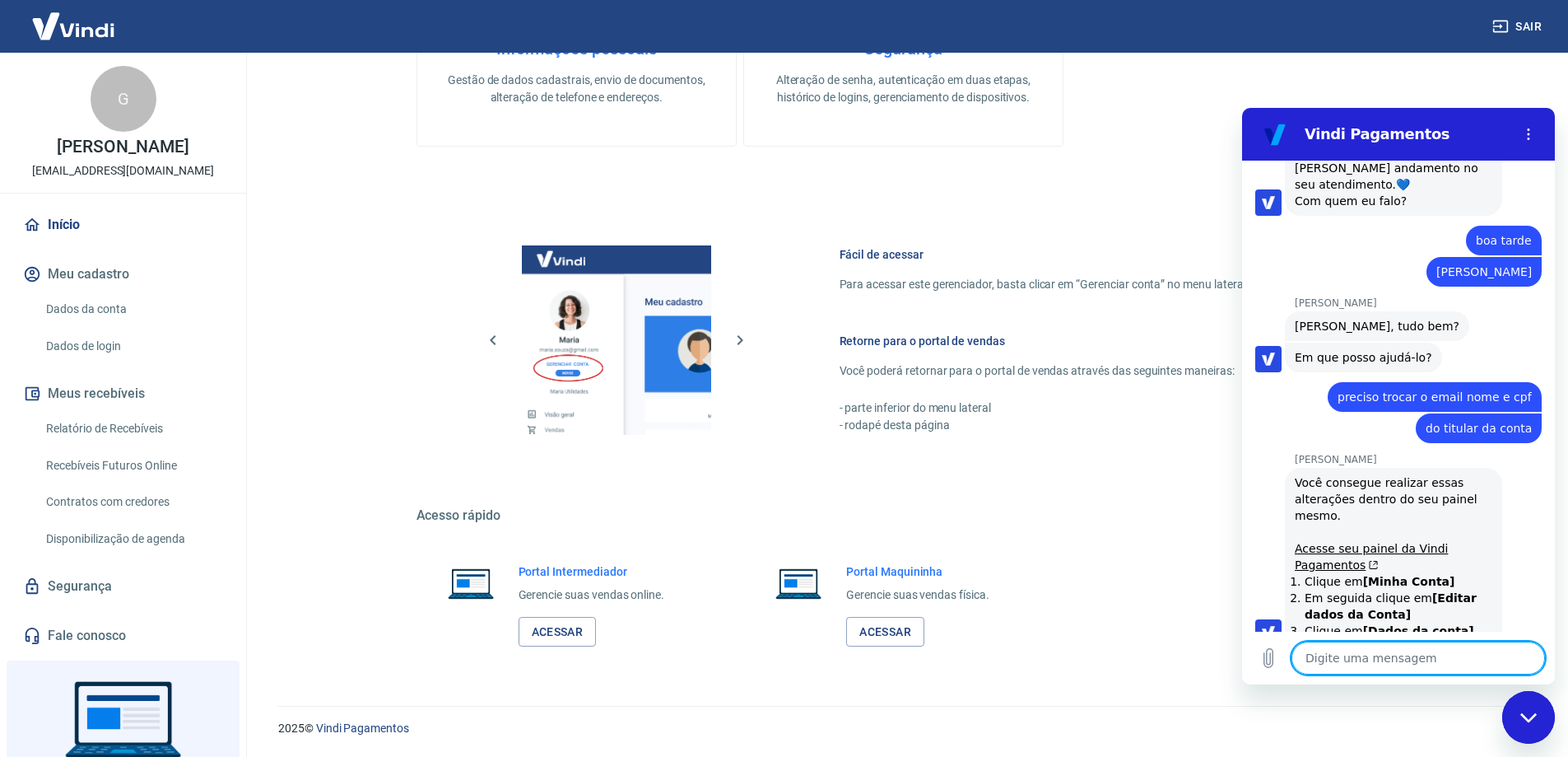
click at [1390, 658] on textarea at bounding box center [1418, 658] width 254 height 33
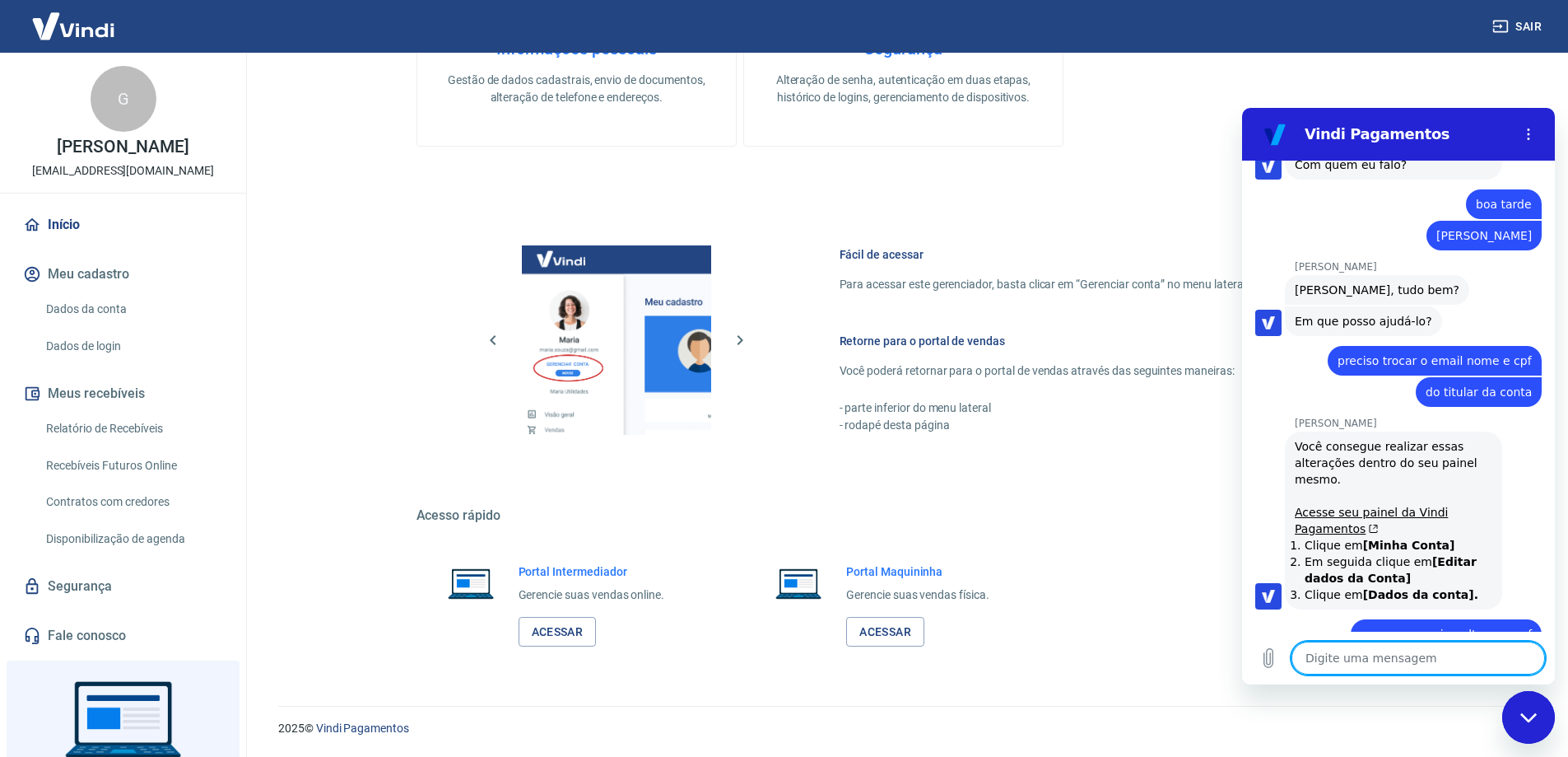
scroll to position [481, 0]
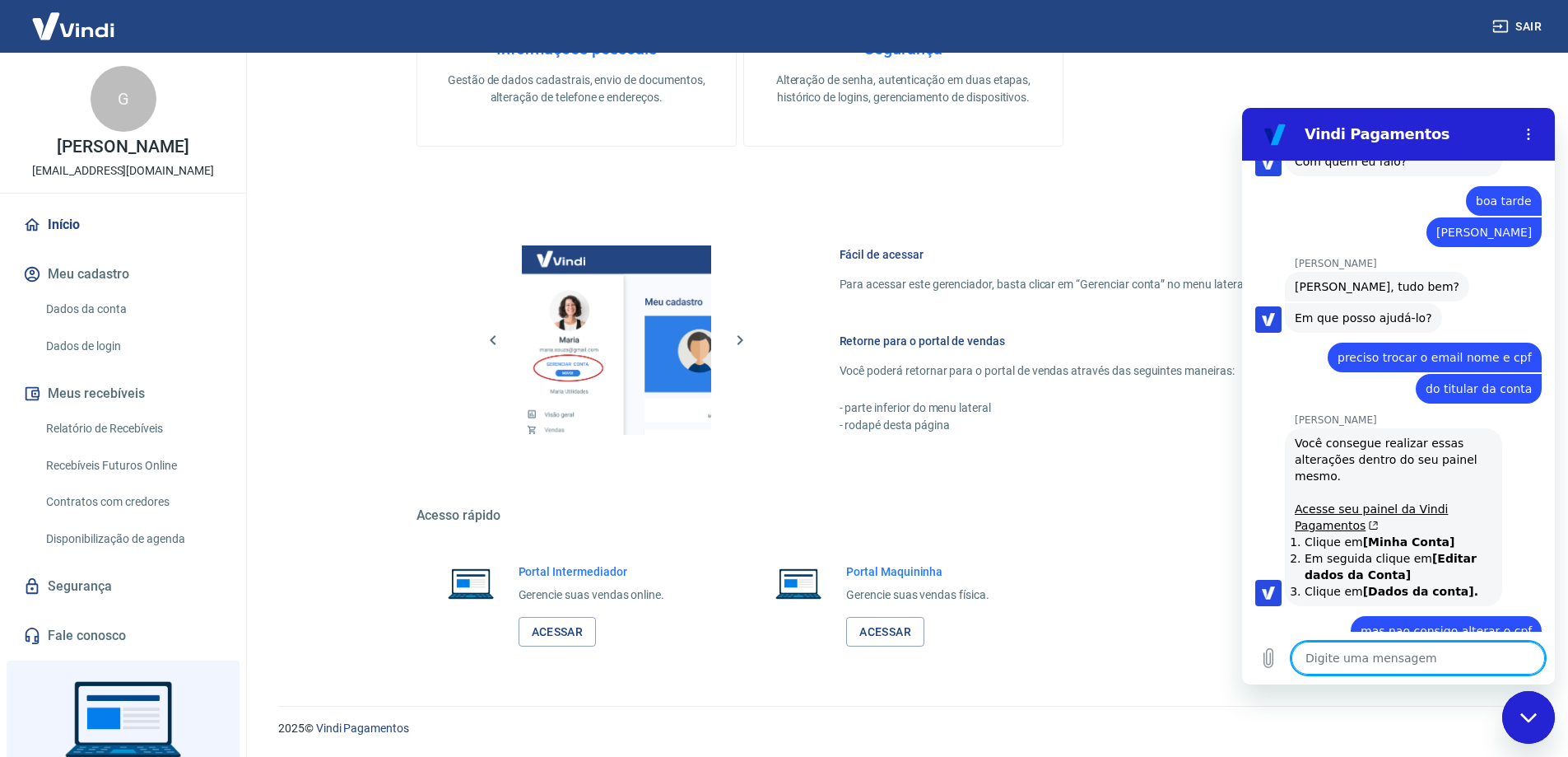
click at [108, 304] on link "Dados da conta" at bounding box center [133, 310] width 187 height 34
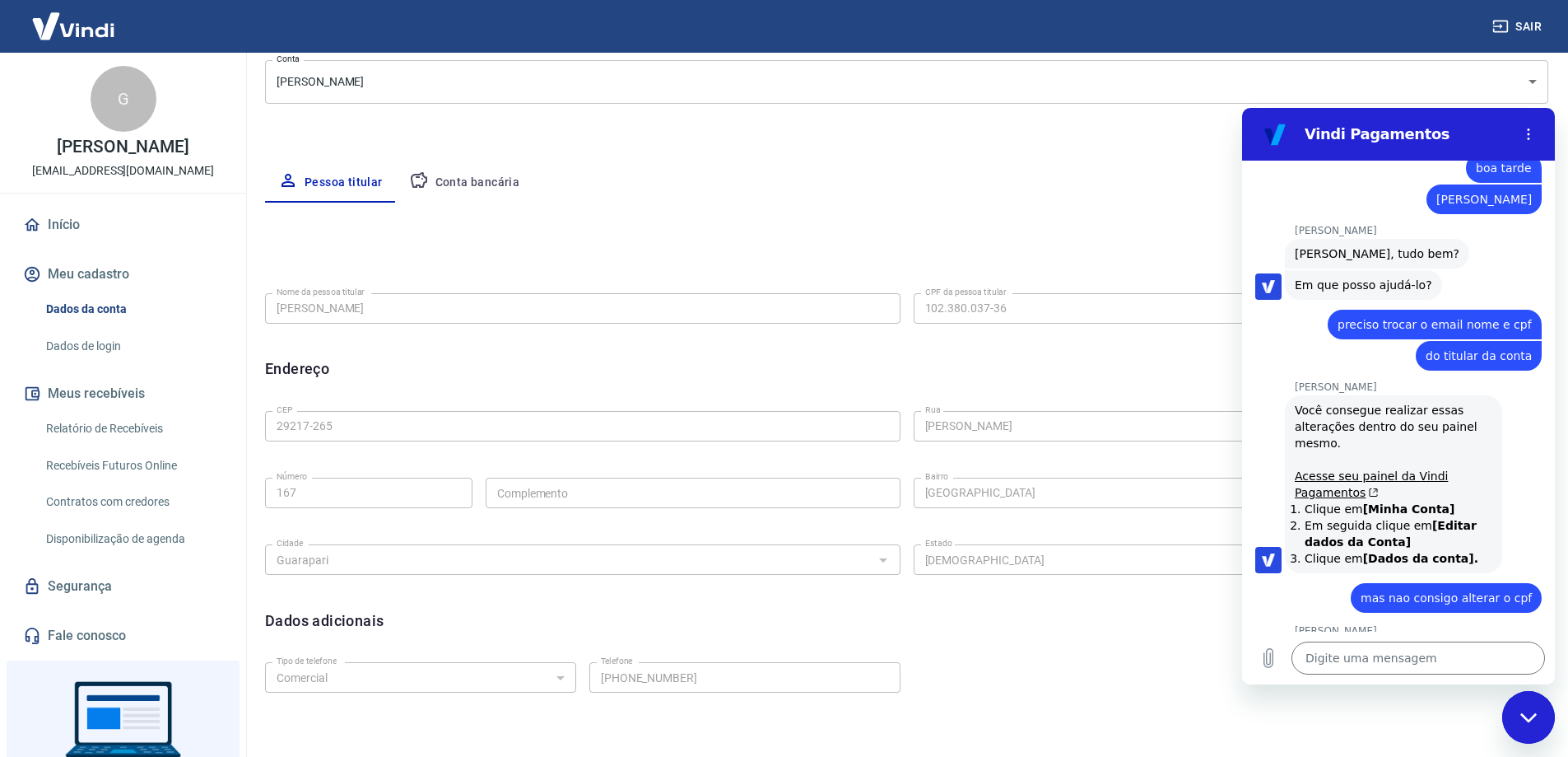
scroll to position [513, 0]
click at [1410, 657] on textarea at bounding box center [1418, 658] width 254 height 33
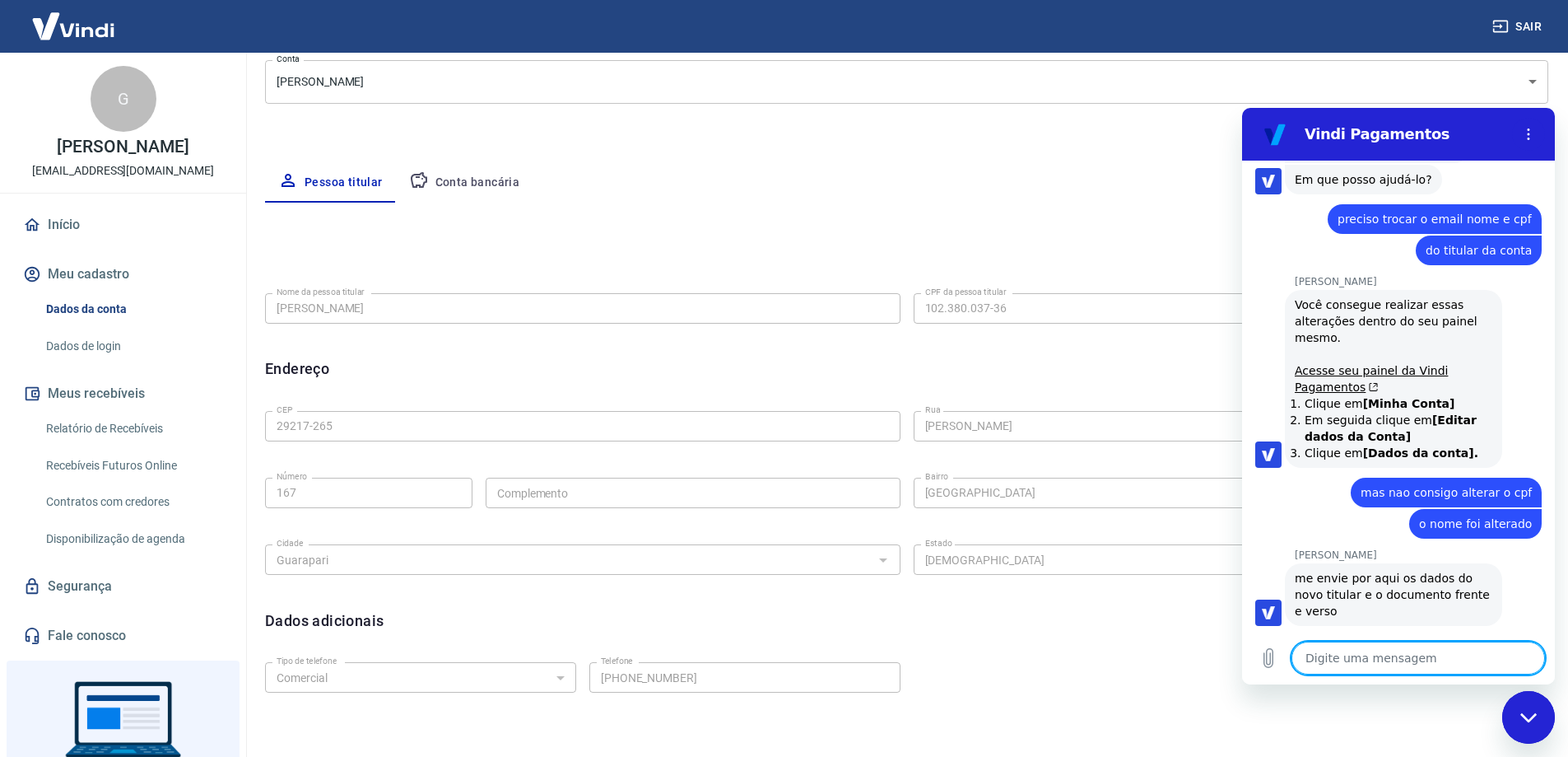
scroll to position [623, 0]
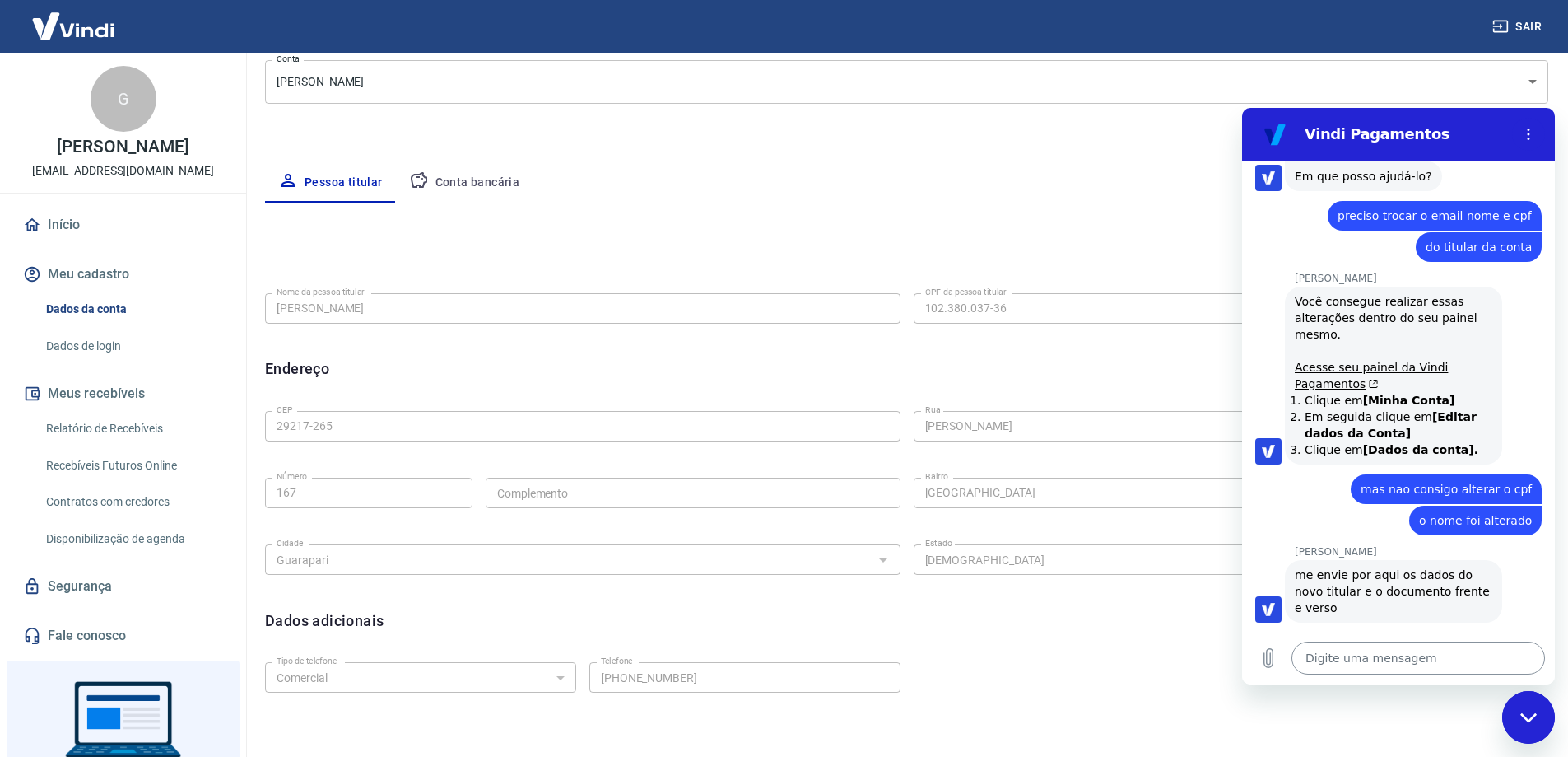
drag, startPoint x: 1479, startPoint y: 597, endPoint x: 1427, endPoint y: 663, distance: 84.0
click at [1427, 662] on textarea at bounding box center [1418, 658] width 254 height 33
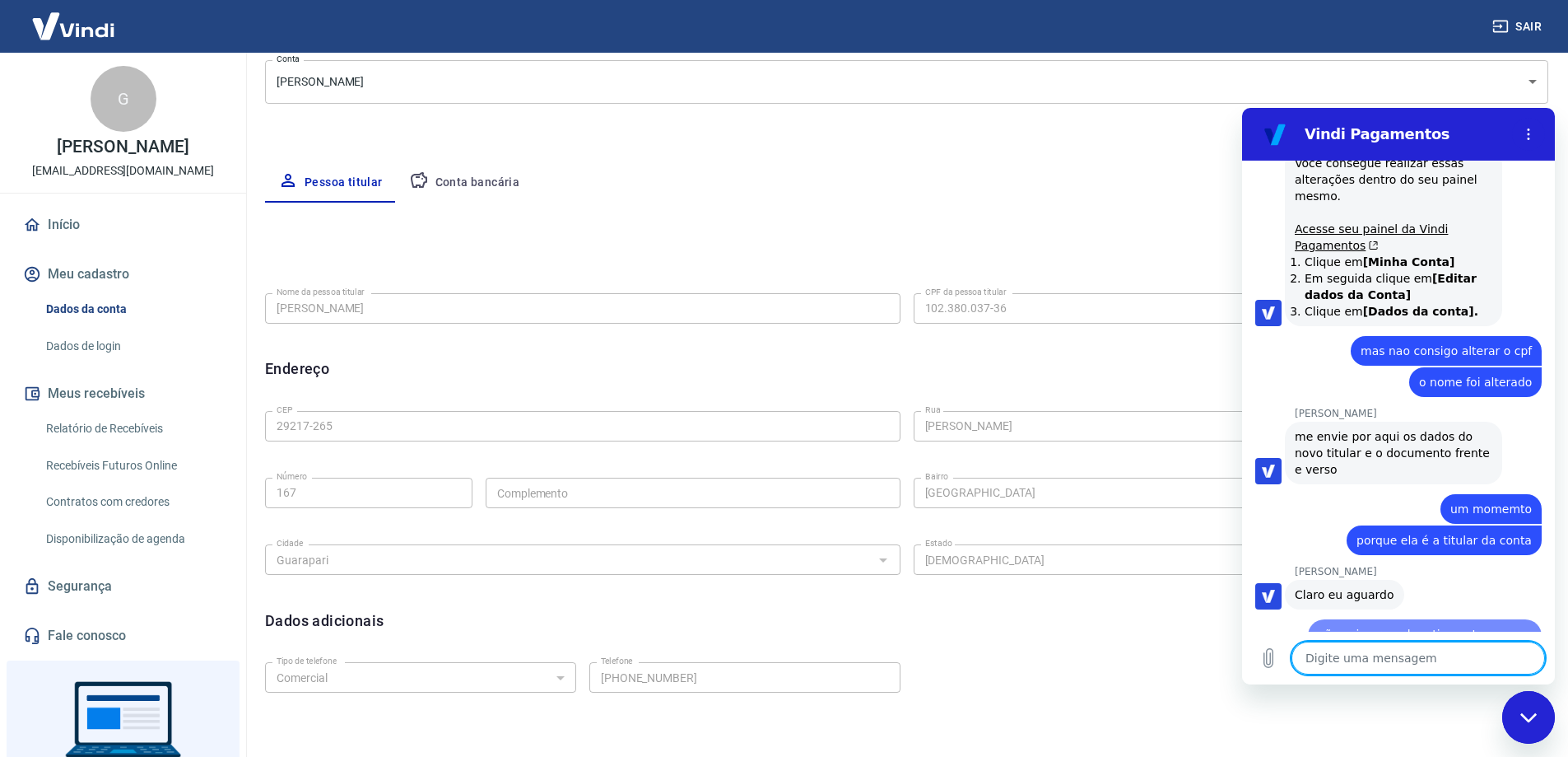
scroll to position [765, 0]
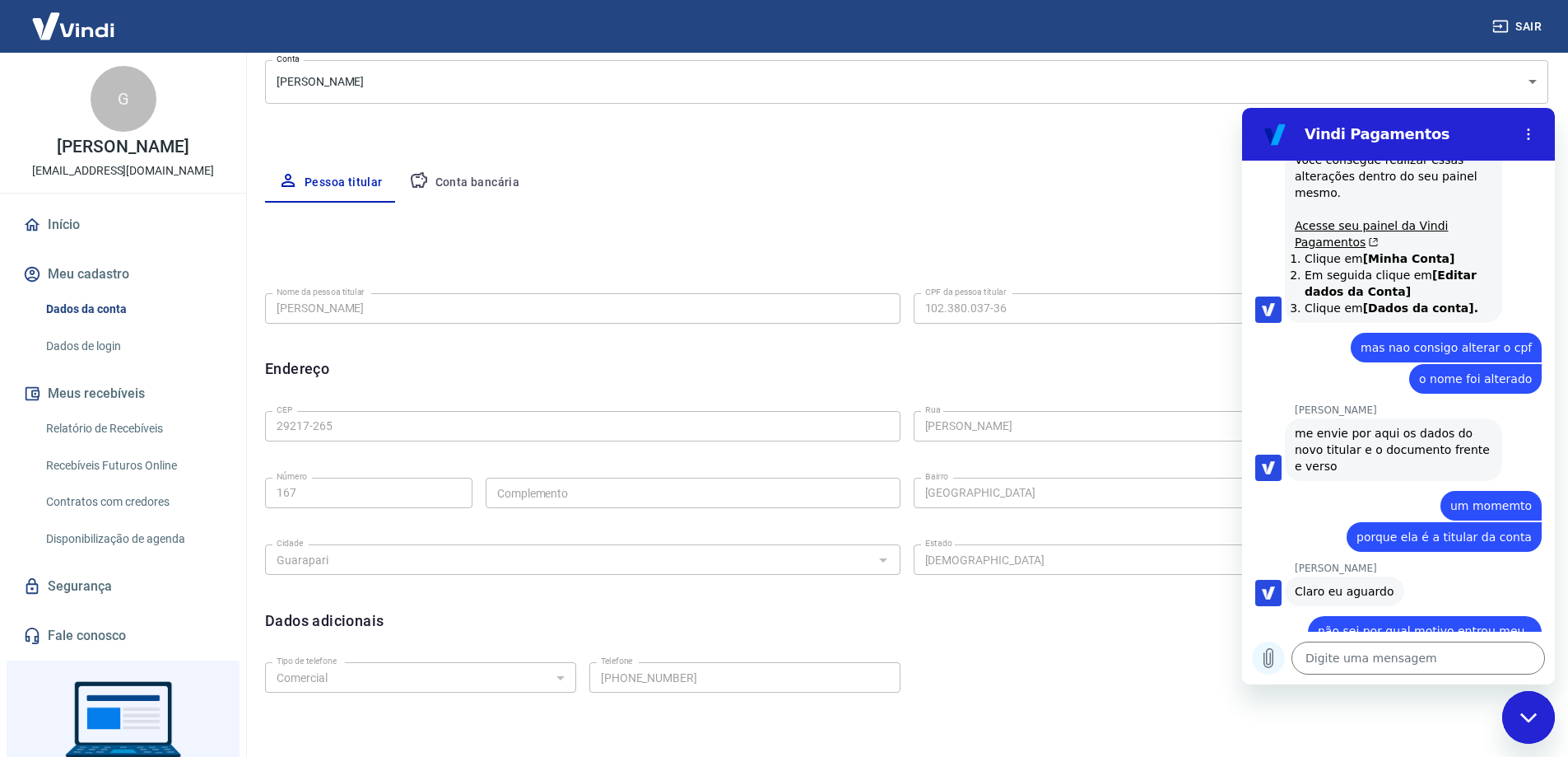
click at [1265, 655] on icon "Carregar arquivo" at bounding box center [1268, 658] width 20 height 20
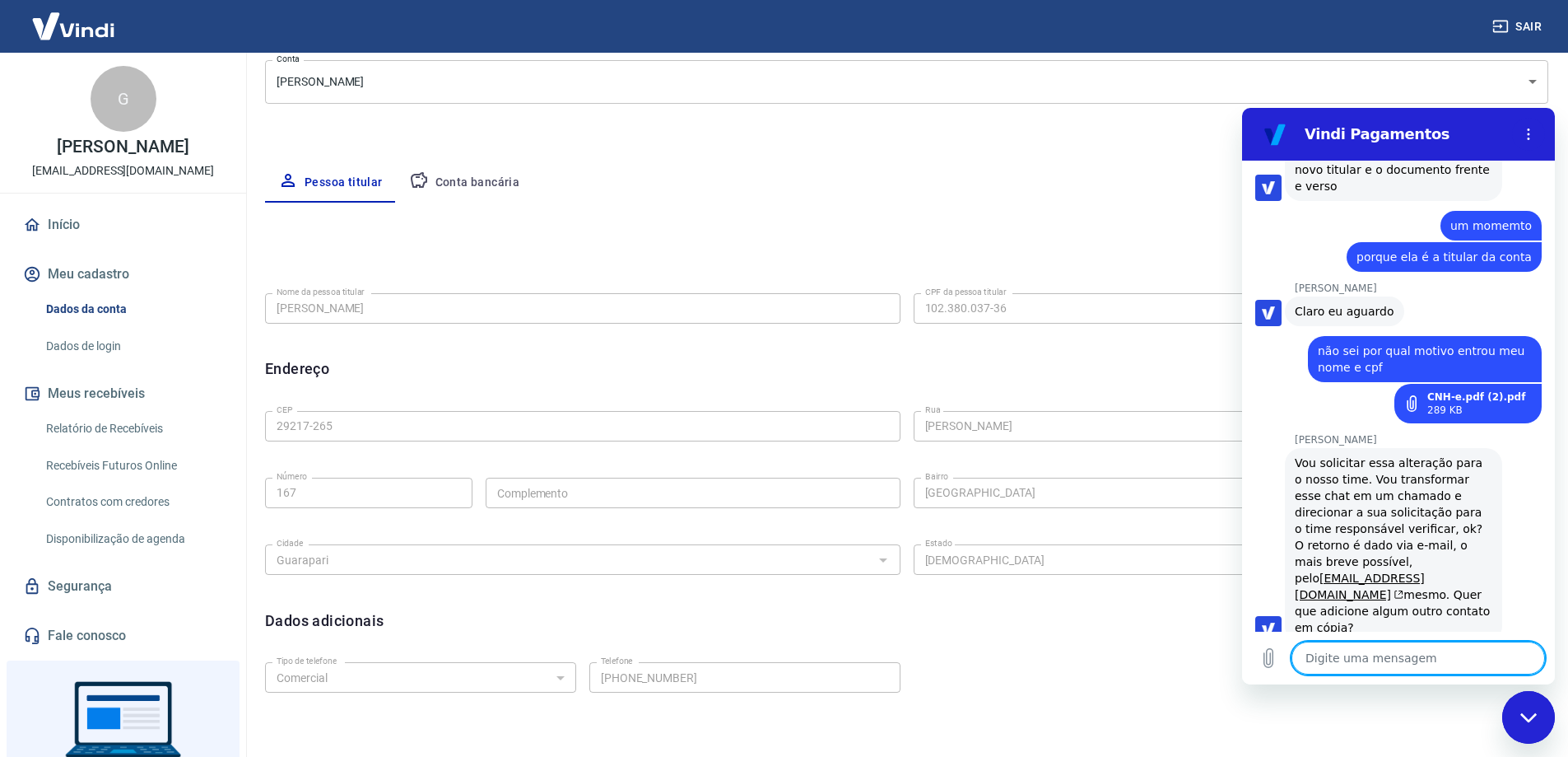
scroll to position [1048, 0]
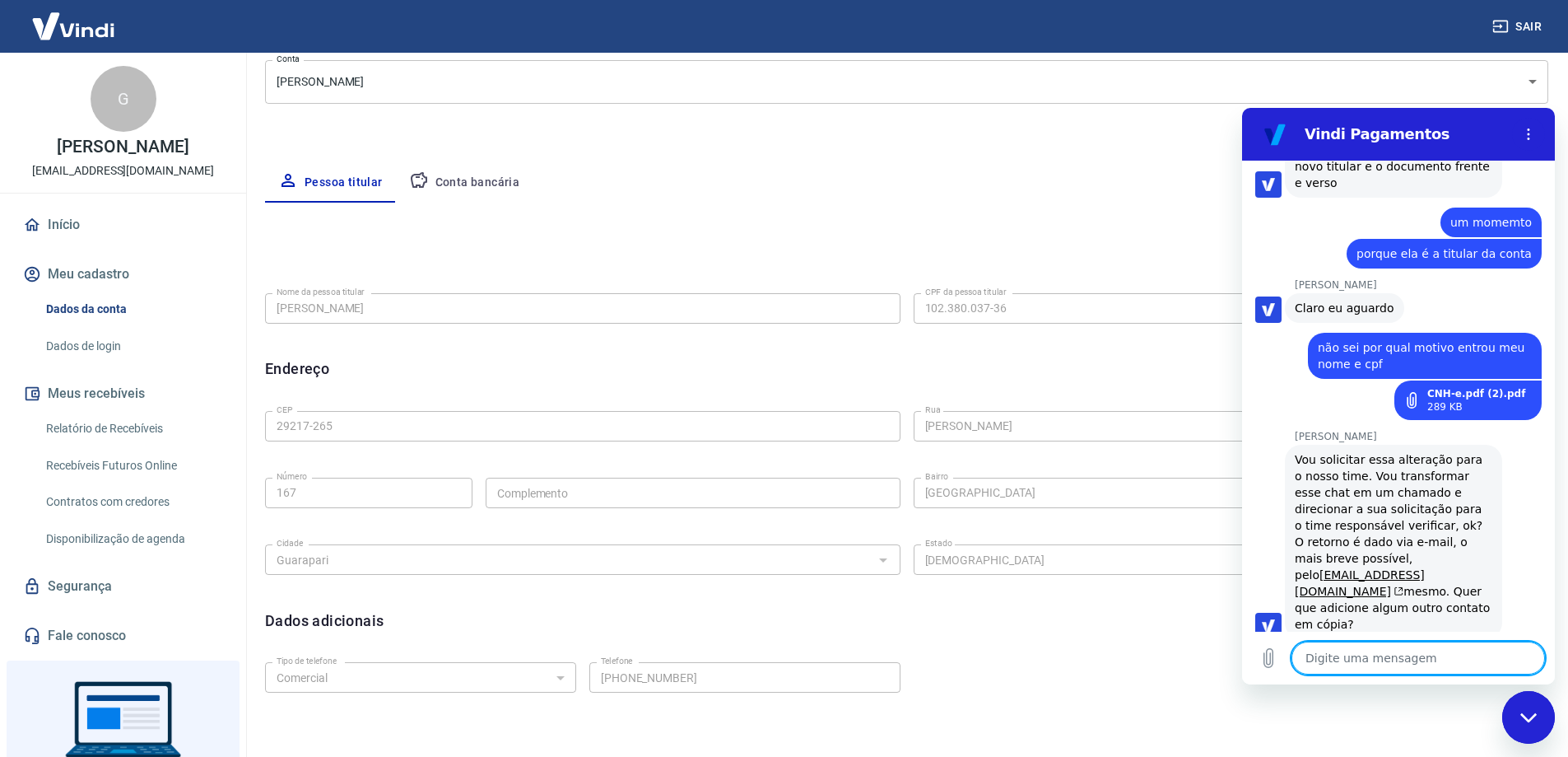
click at [1393, 664] on textarea at bounding box center [1418, 658] width 254 height 33
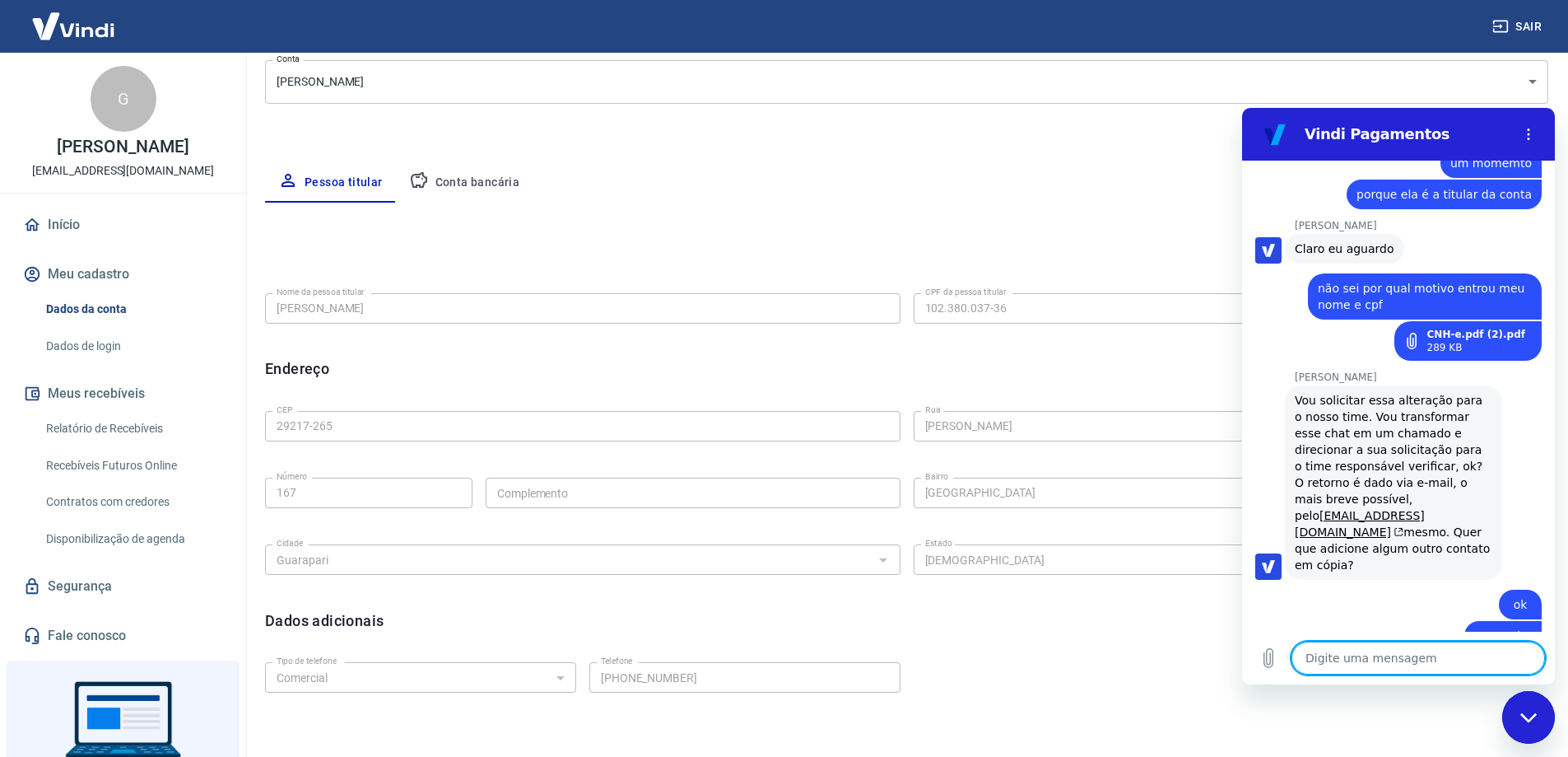
scroll to position [1110, 0]
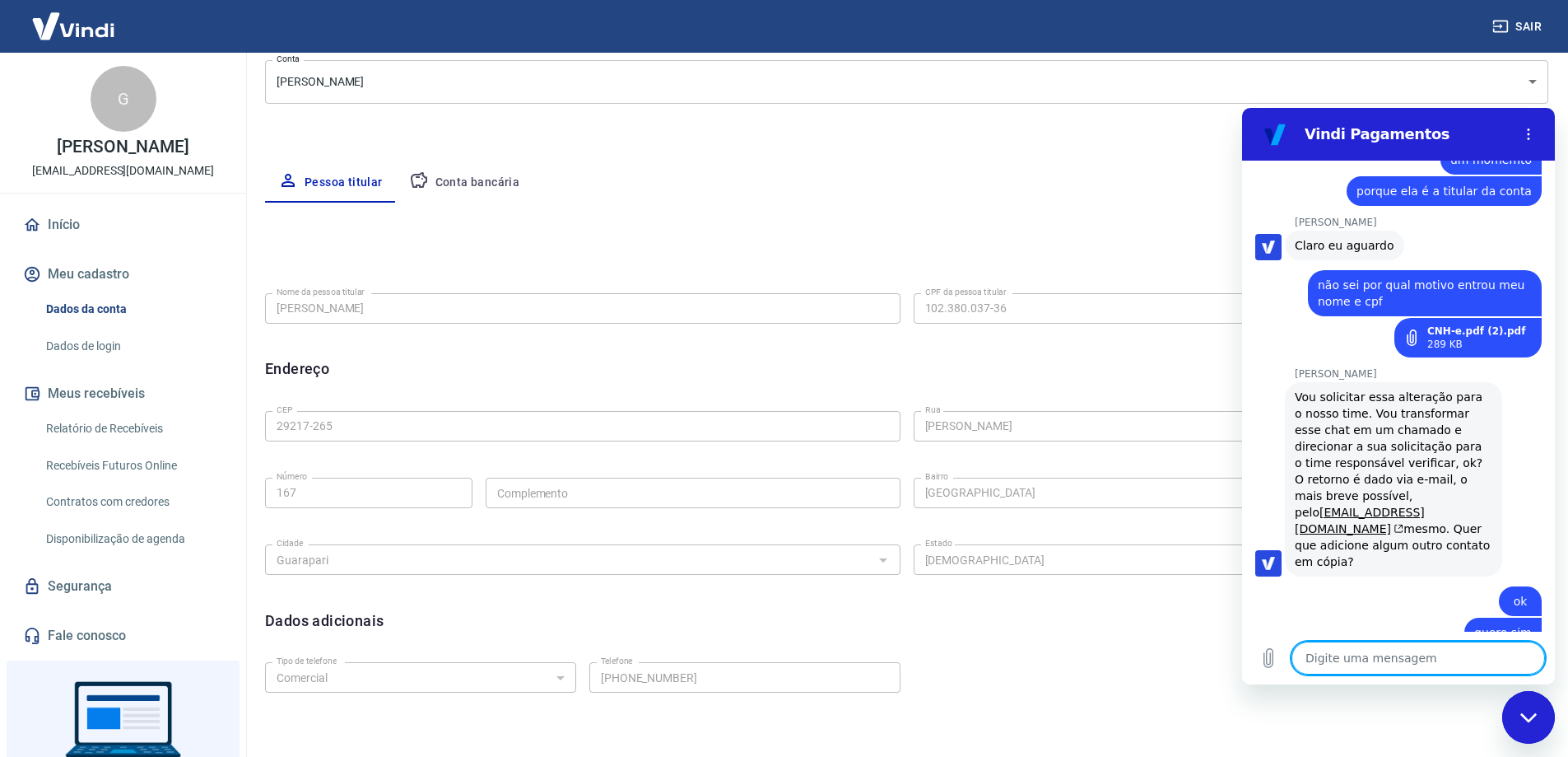
click at [82, 310] on link "Dados da conta" at bounding box center [133, 310] width 187 height 34
click at [83, 271] on button "Meu cadastro" at bounding box center [123, 274] width 206 height 36
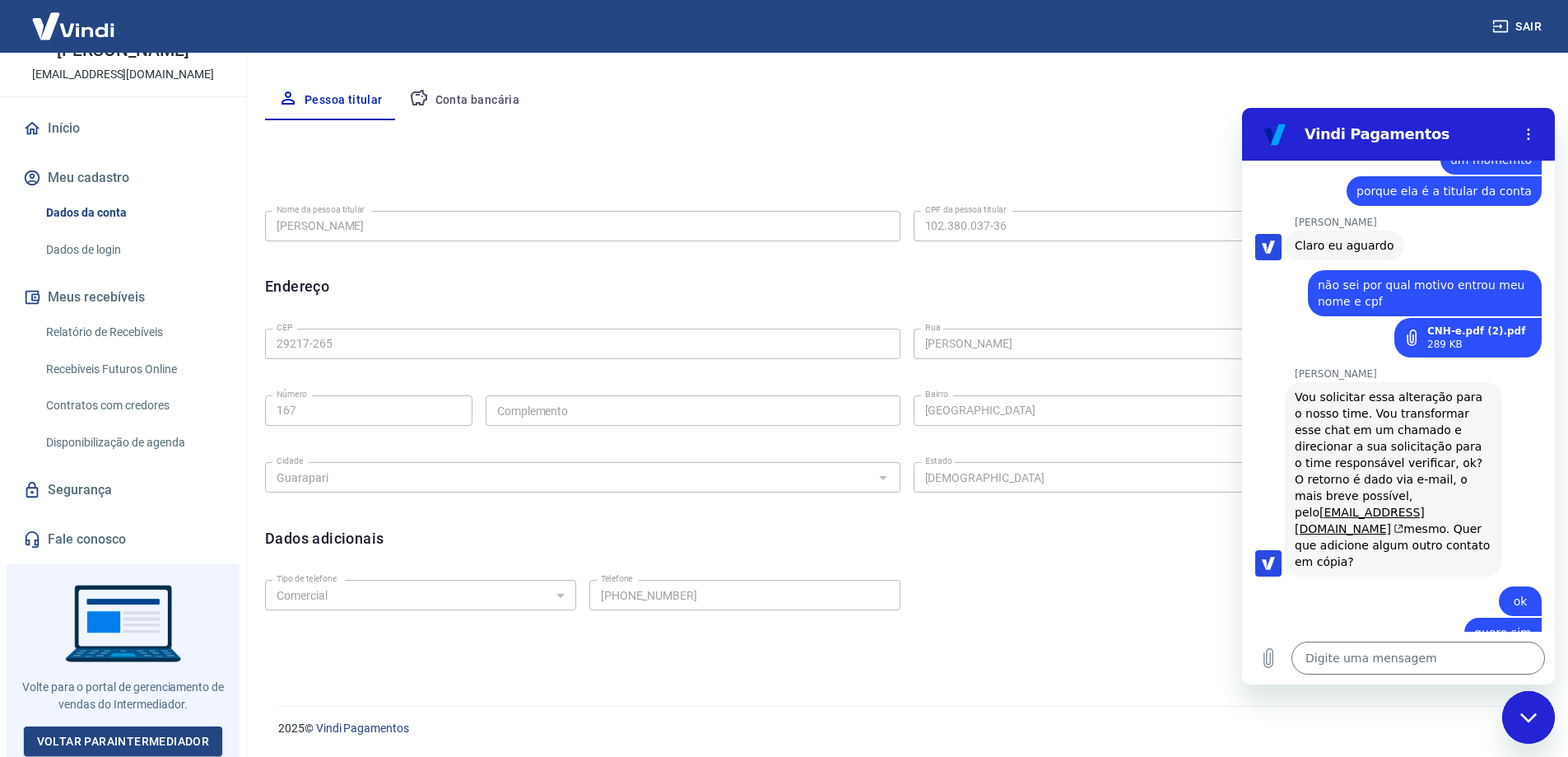
scroll to position [0, 0]
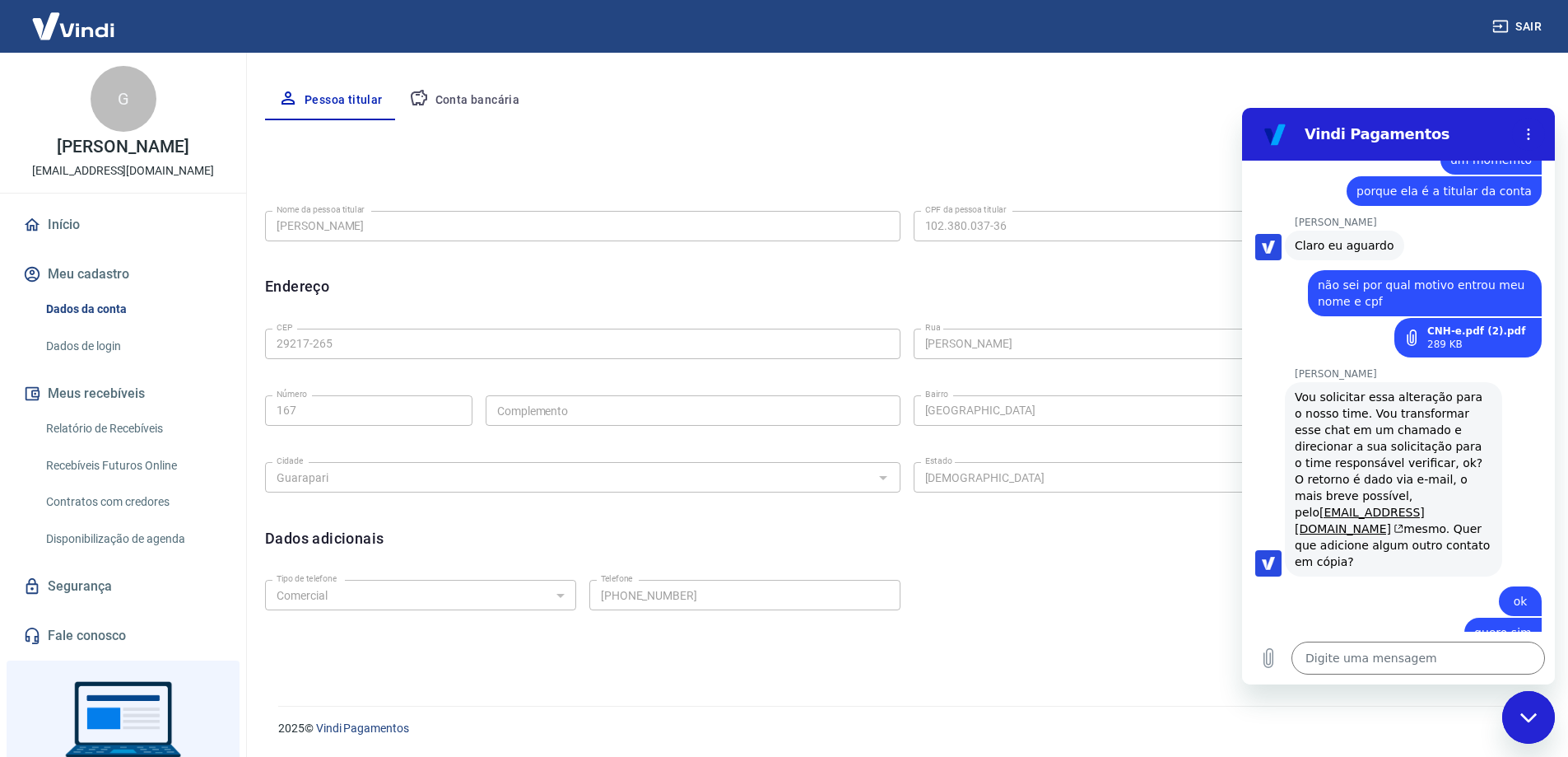
click at [63, 230] on link "Início" at bounding box center [123, 225] width 206 height 36
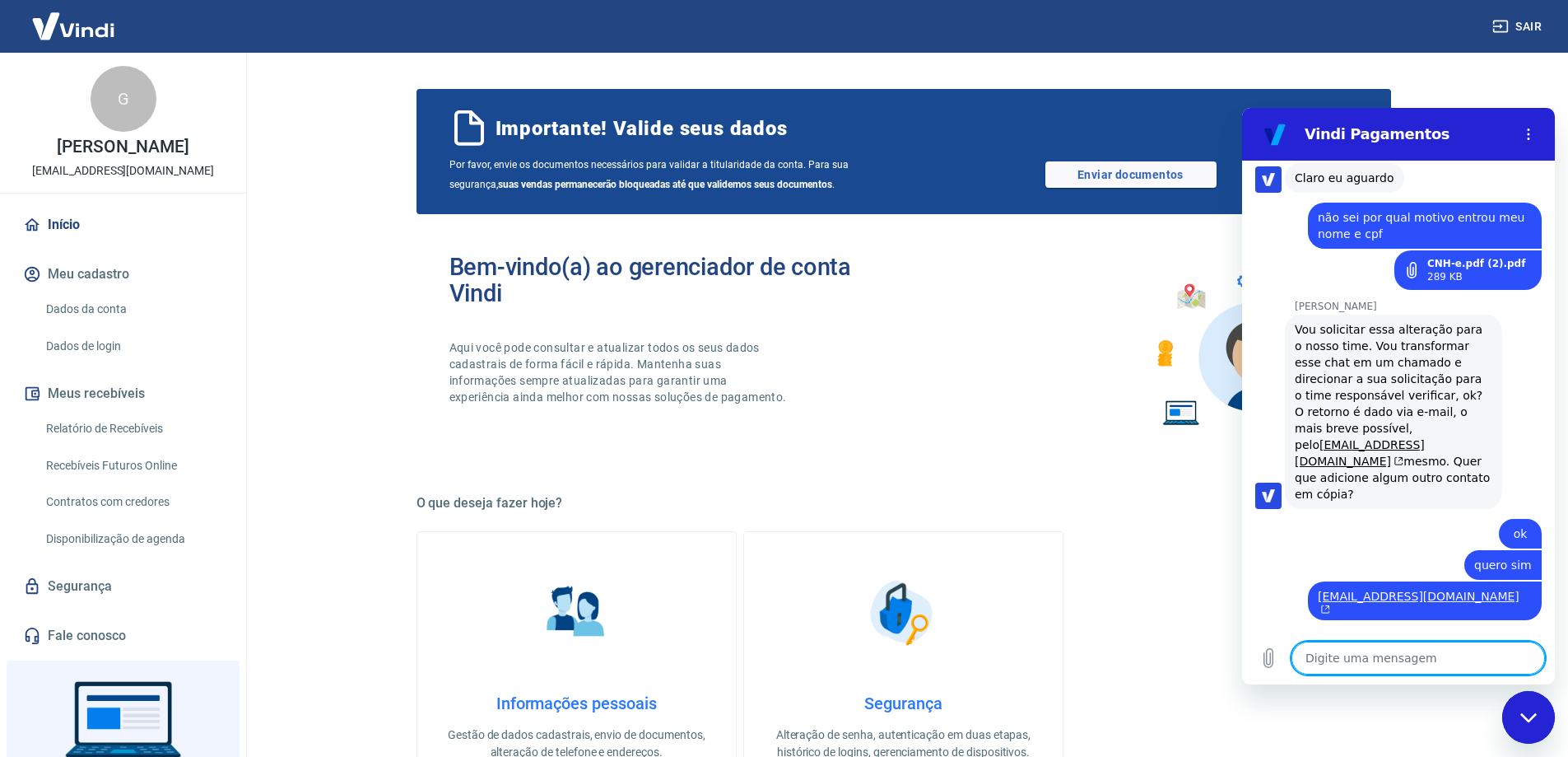
scroll to position [1181, 0]
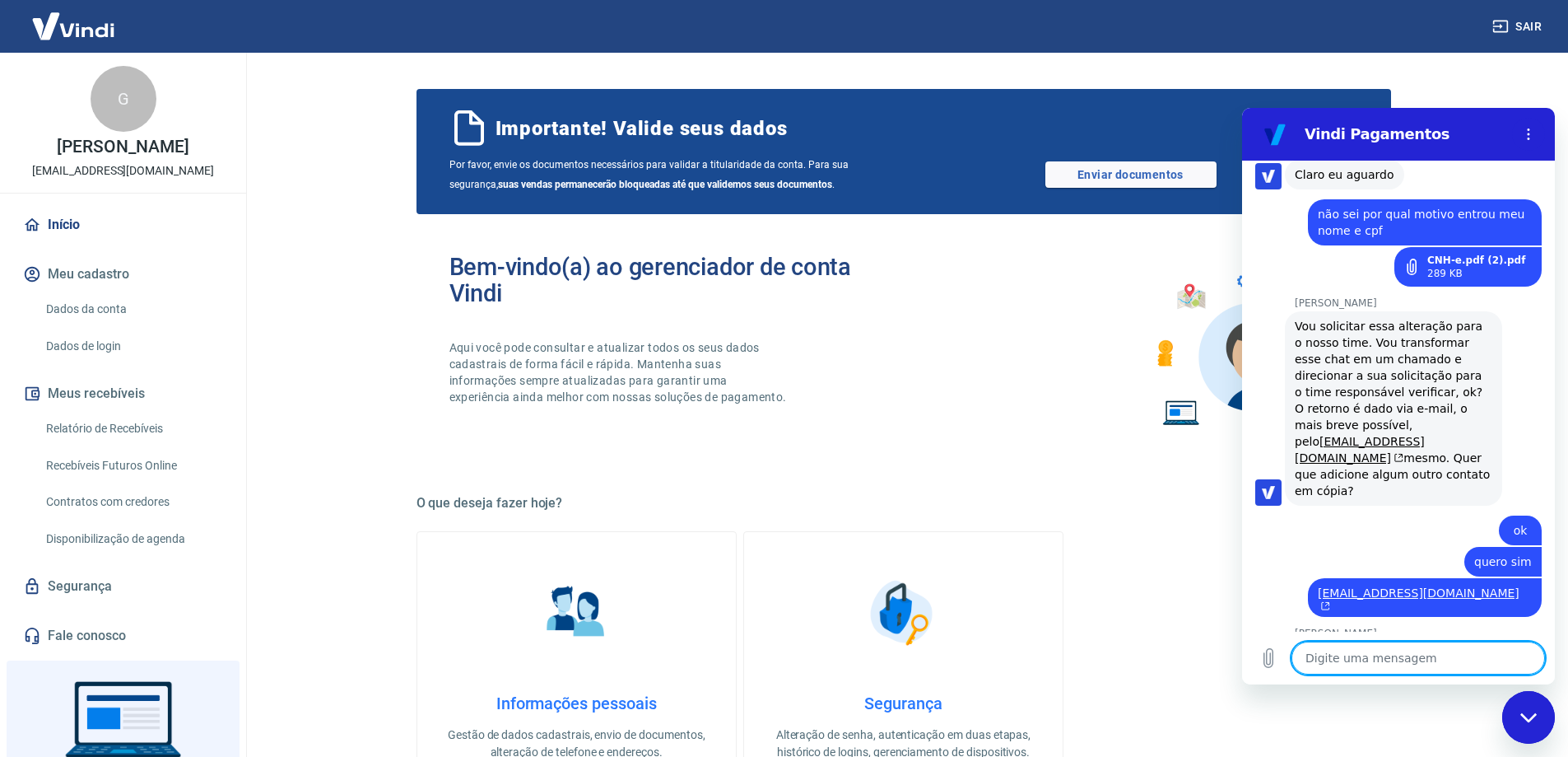
click at [1397, 658] on textarea at bounding box center [1418, 658] width 254 height 33
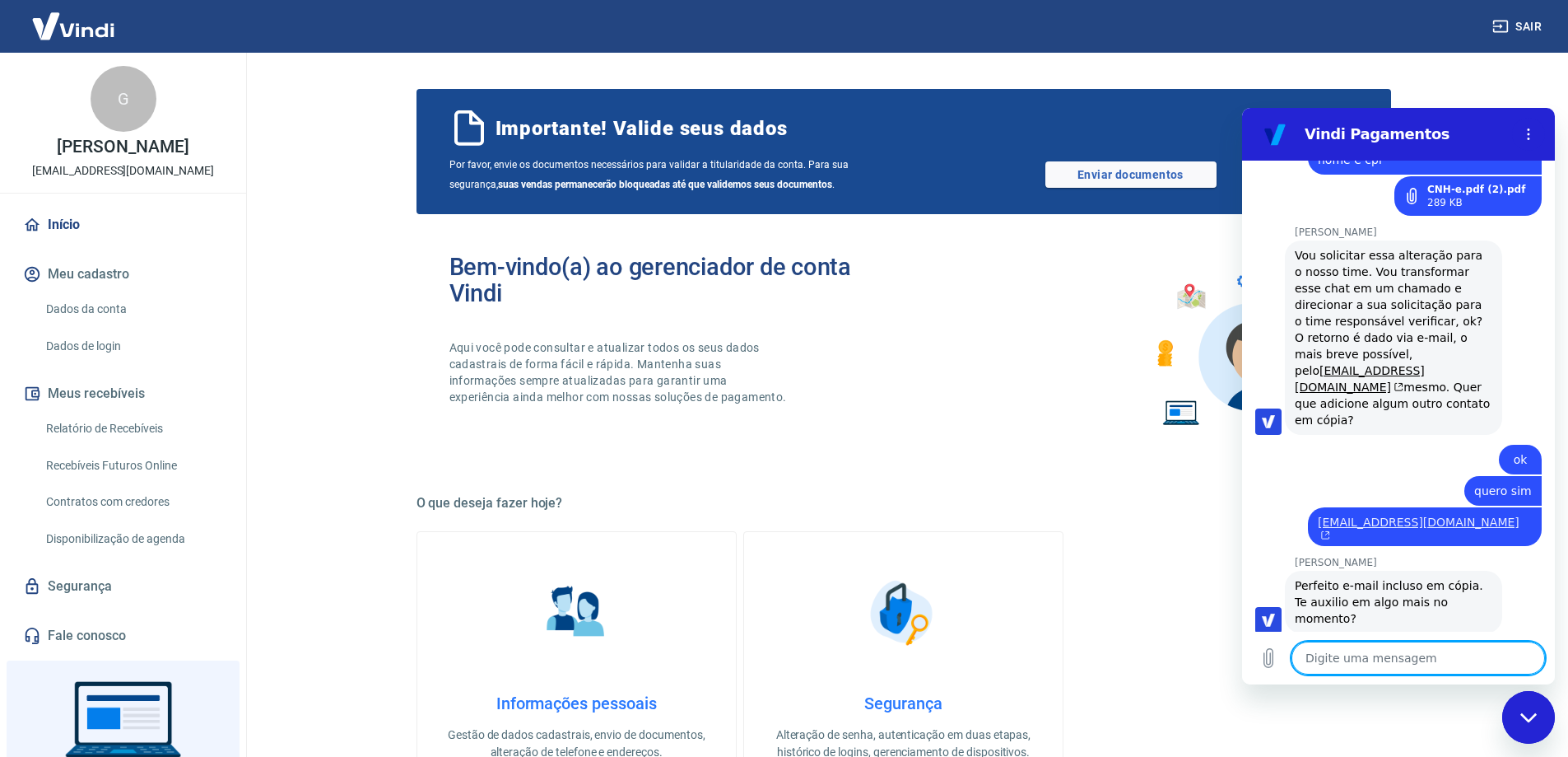
scroll to position [1088, 0]
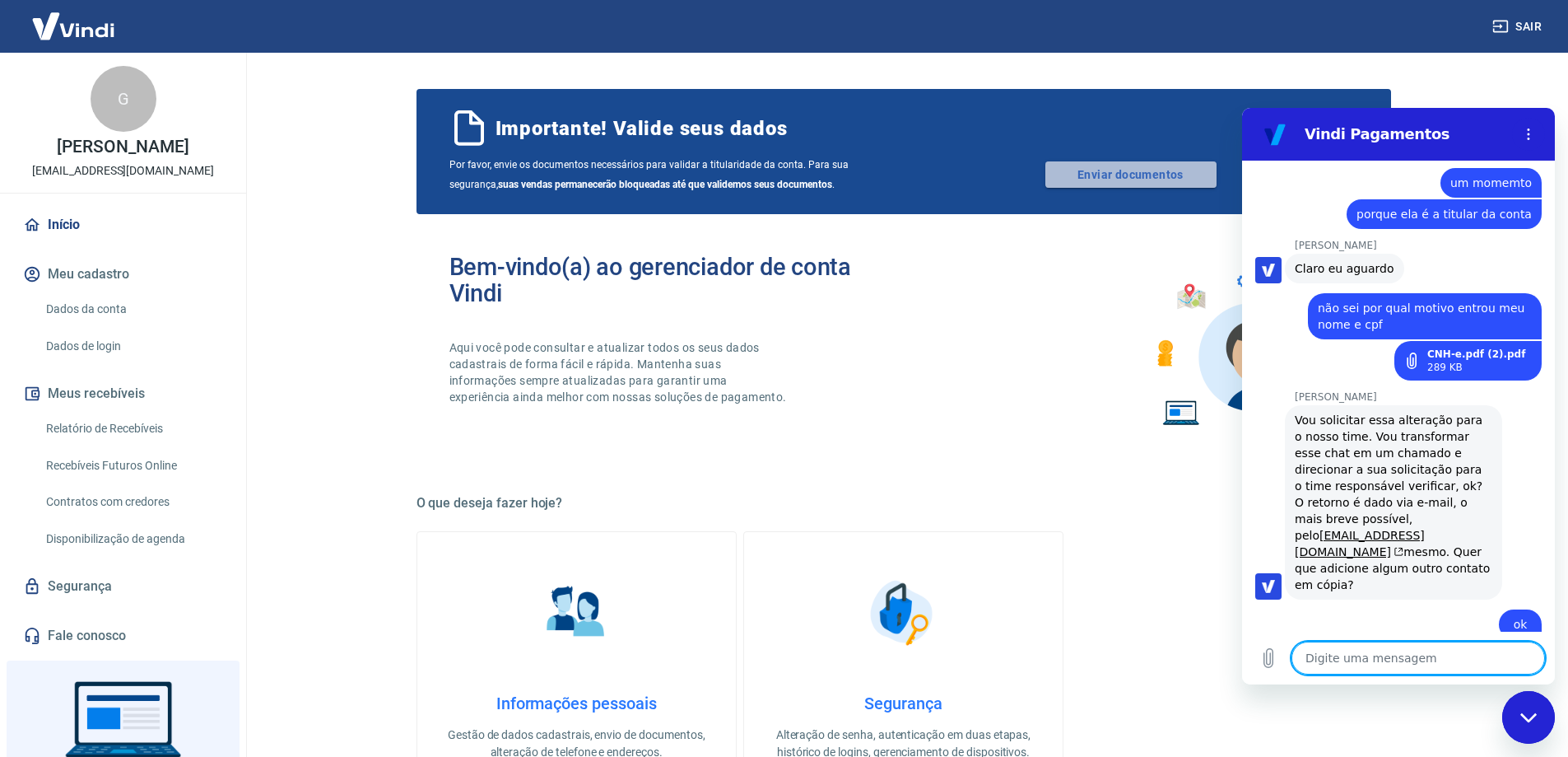
click at [1109, 181] on link "Enviar documentos" at bounding box center [1131, 174] width 171 height 27
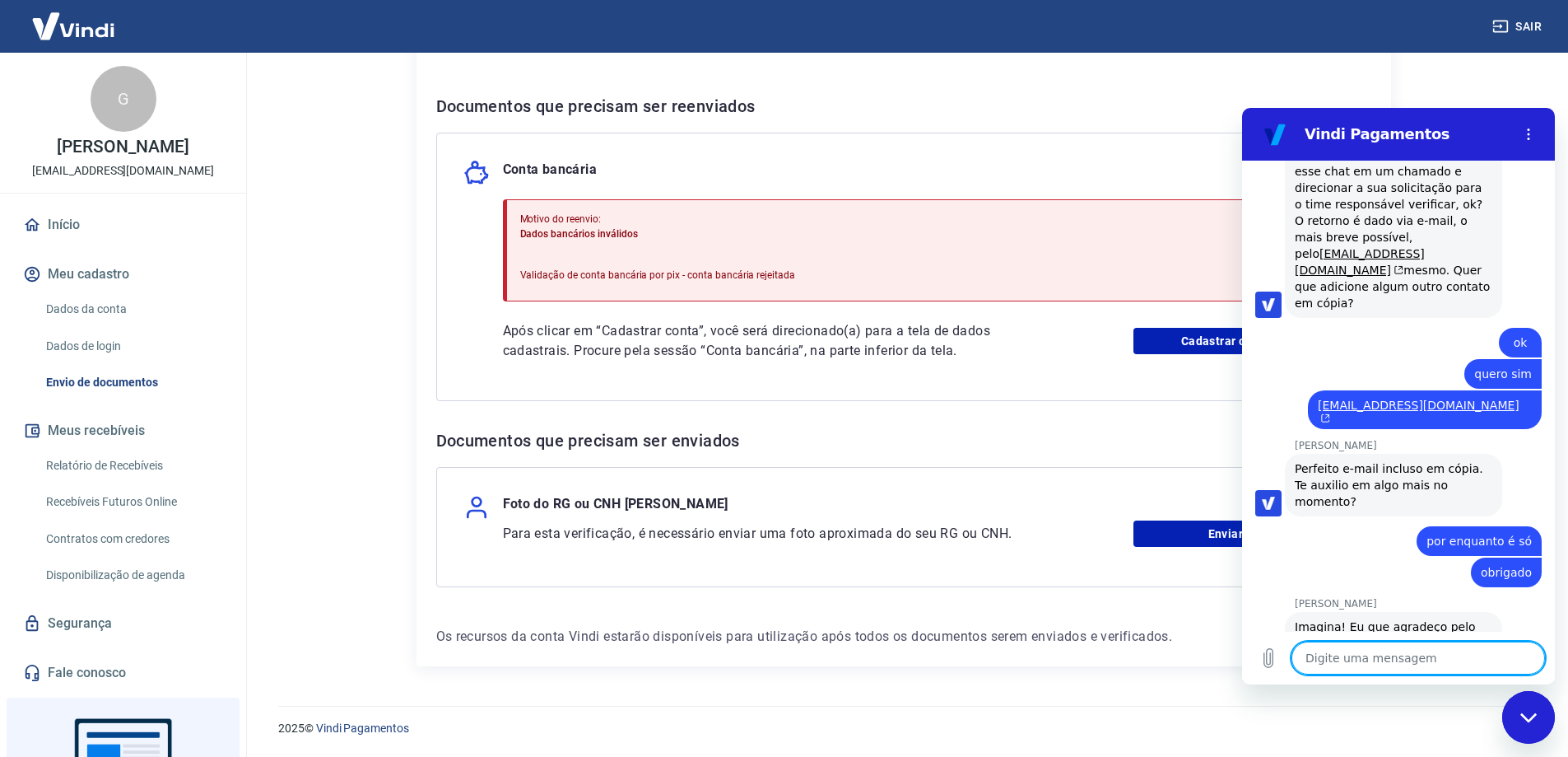
scroll to position [1373, 0]
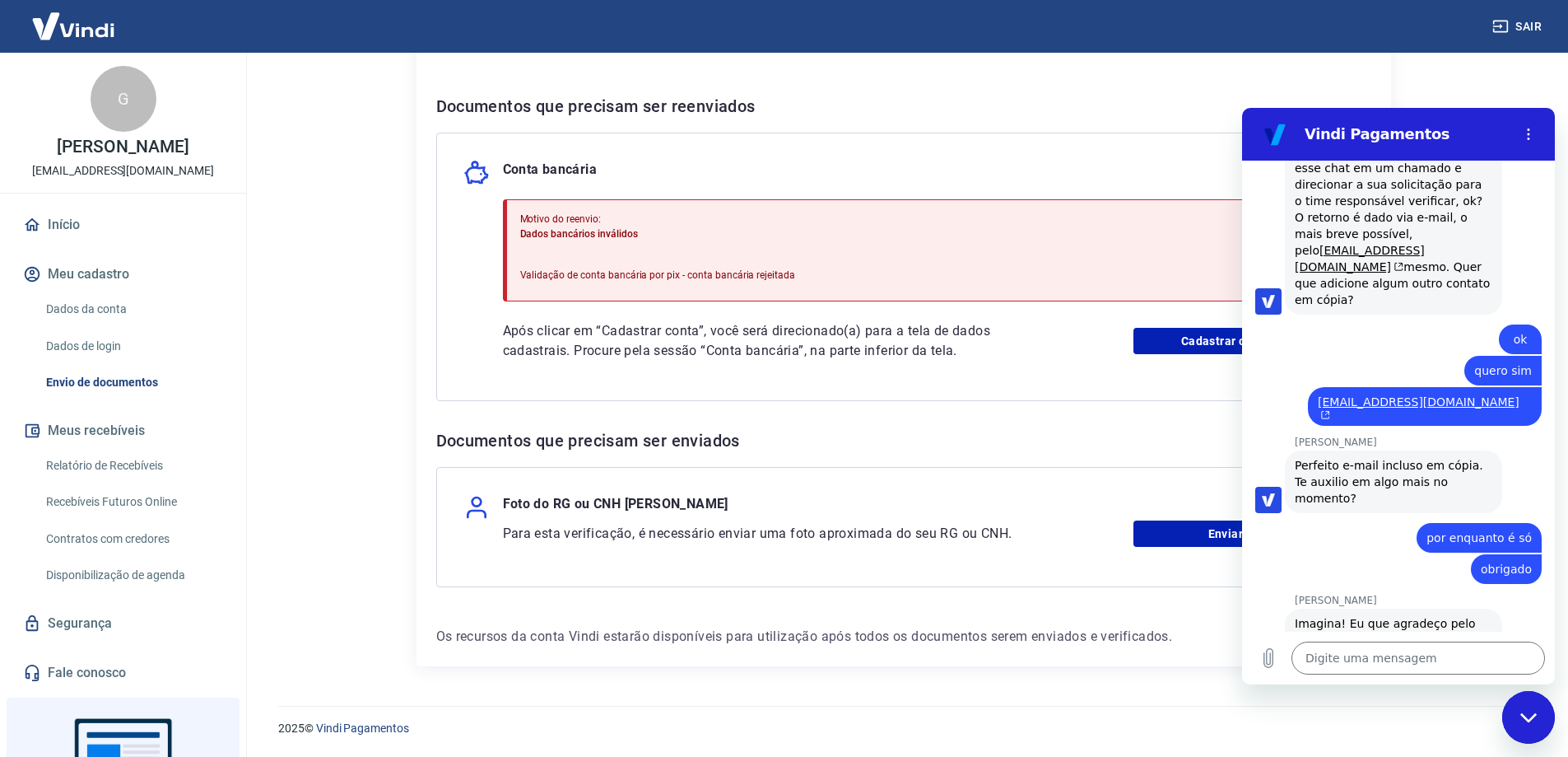
click at [1528, 729] on div "Fechar janela de mensagens" at bounding box center [1528, 717] width 49 height 49
type textarea "x"
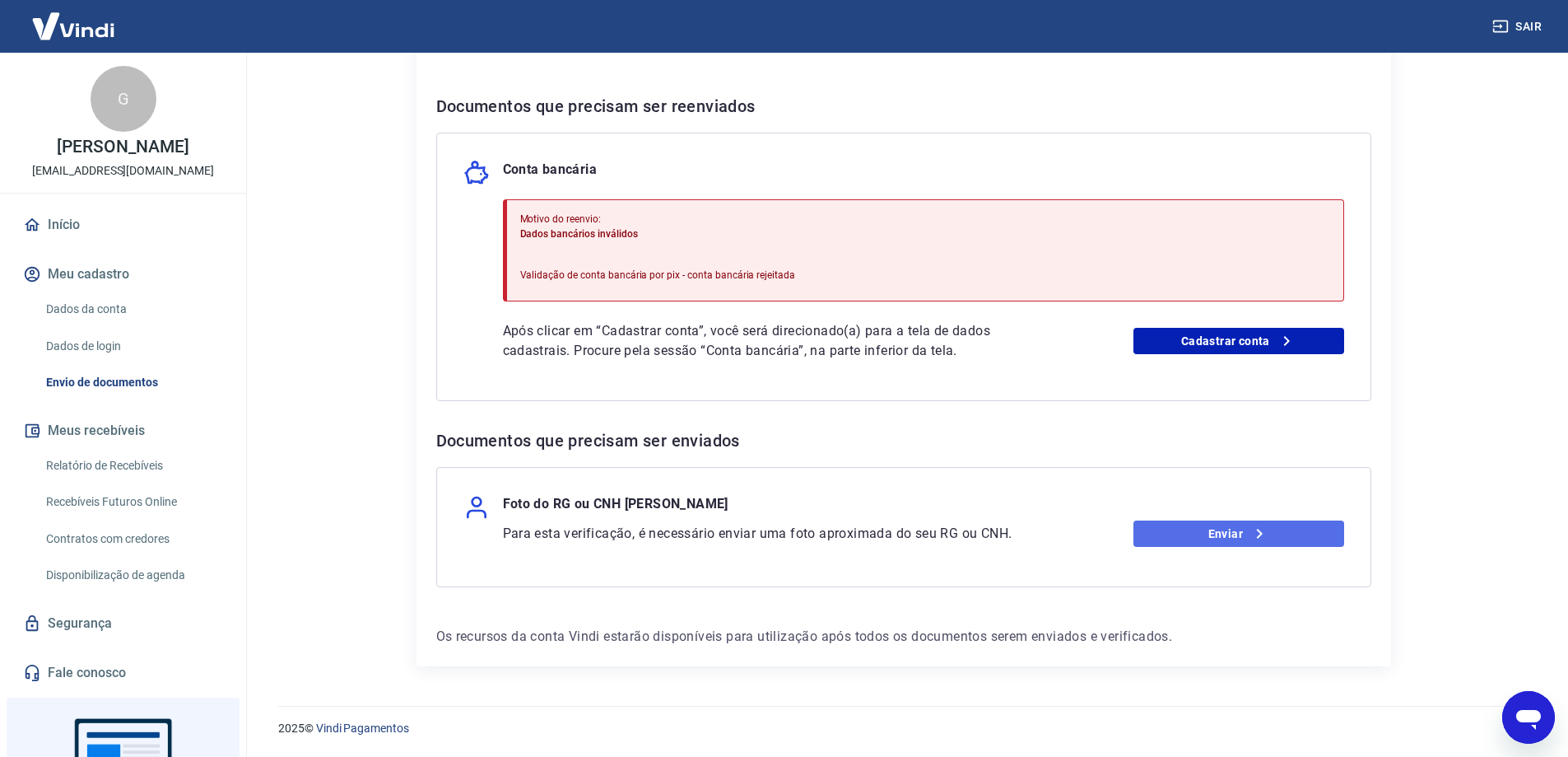
click at [1194, 525] on link "Enviar" at bounding box center [1238, 533] width 210 height 27
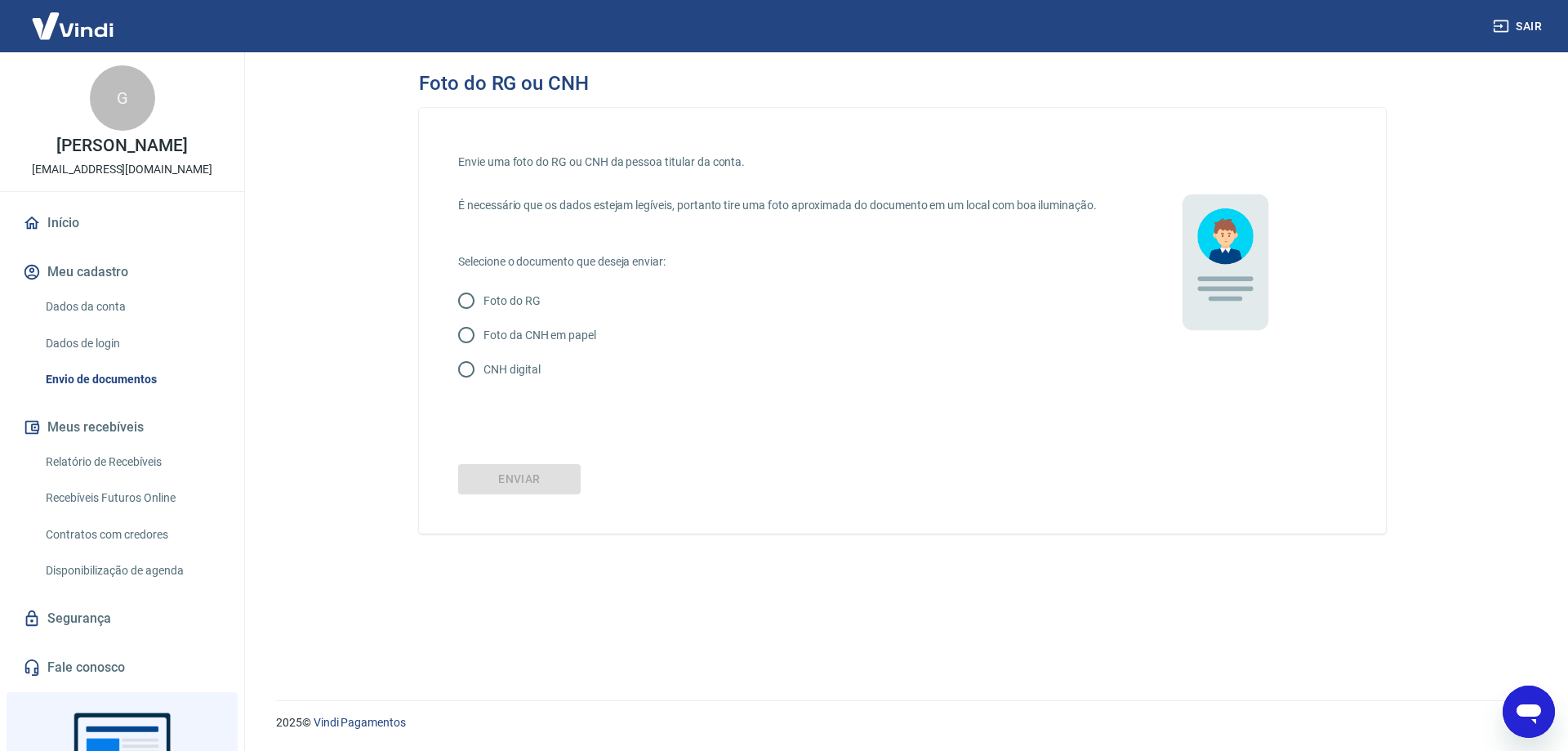
click at [522, 376] on p "CNH digital" at bounding box center [512, 369] width 56 height 17
click at [484, 376] on input "CNH digital" at bounding box center [466, 369] width 35 height 35
radio input "true"
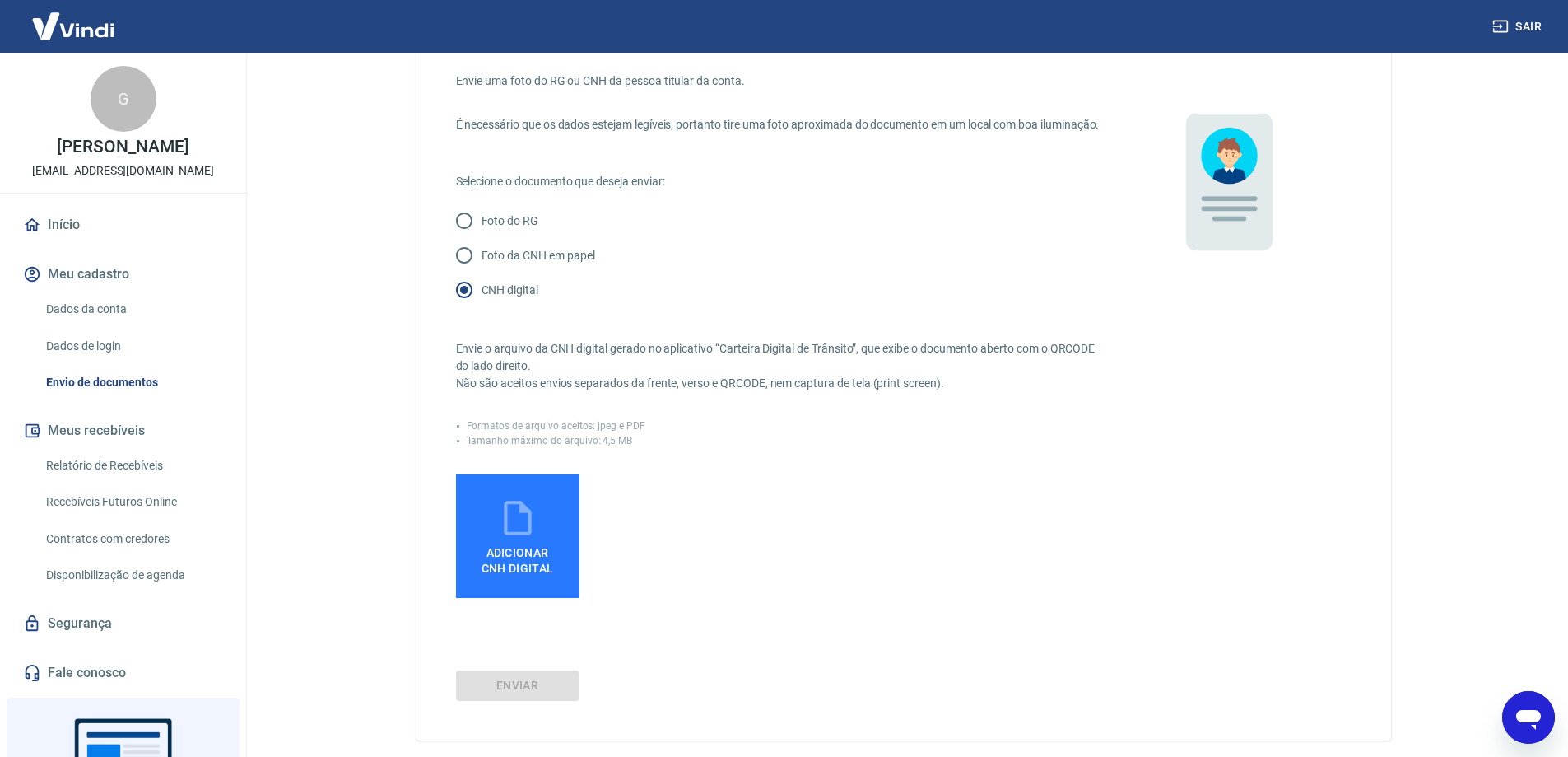
scroll to position [156, 0]
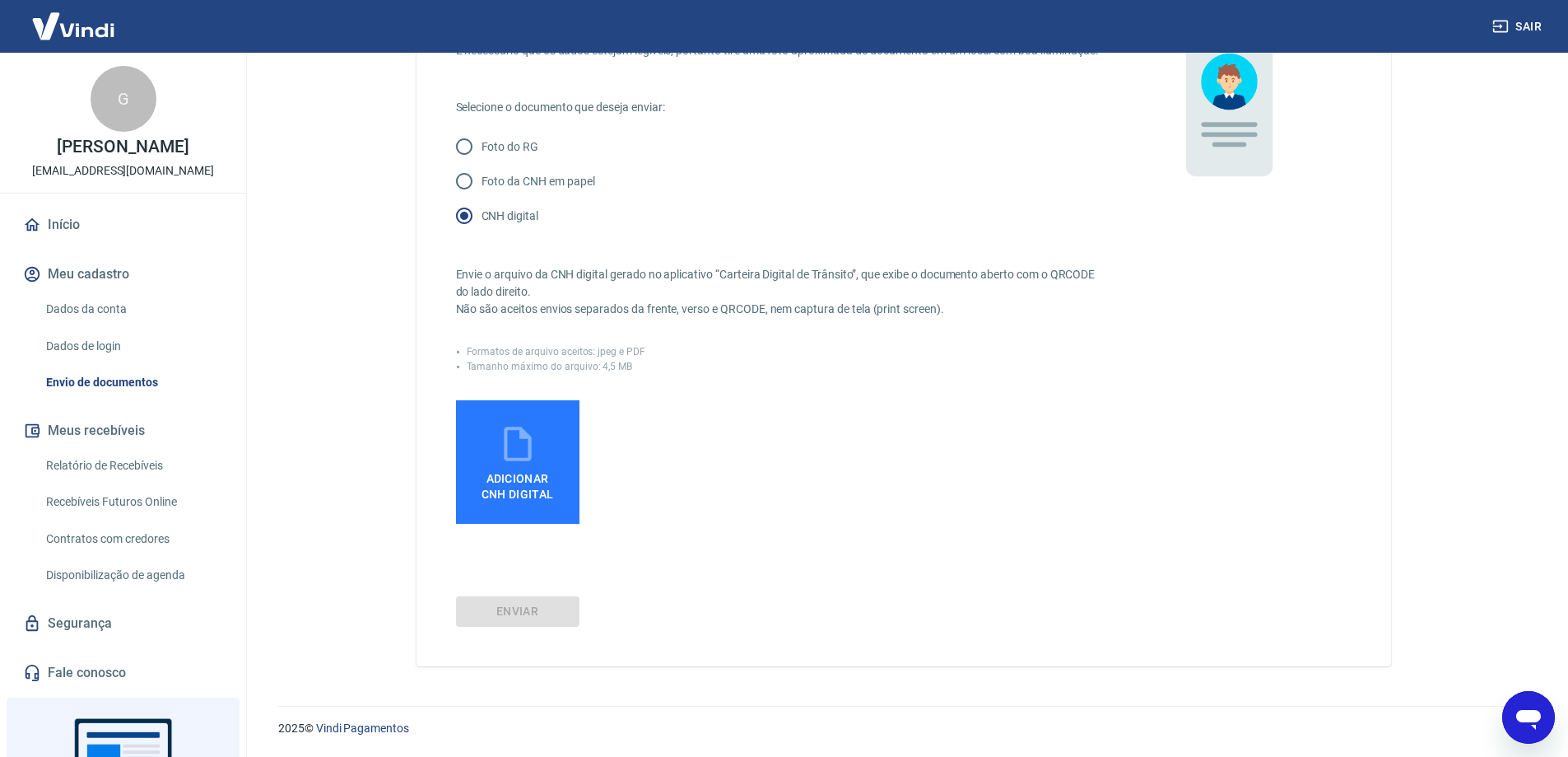
click at [527, 456] on icon at bounding box center [517, 443] width 27 height 35
click at [0, 0] on input "Adicionar CNH Digital" at bounding box center [0, 0] width 0 height 0
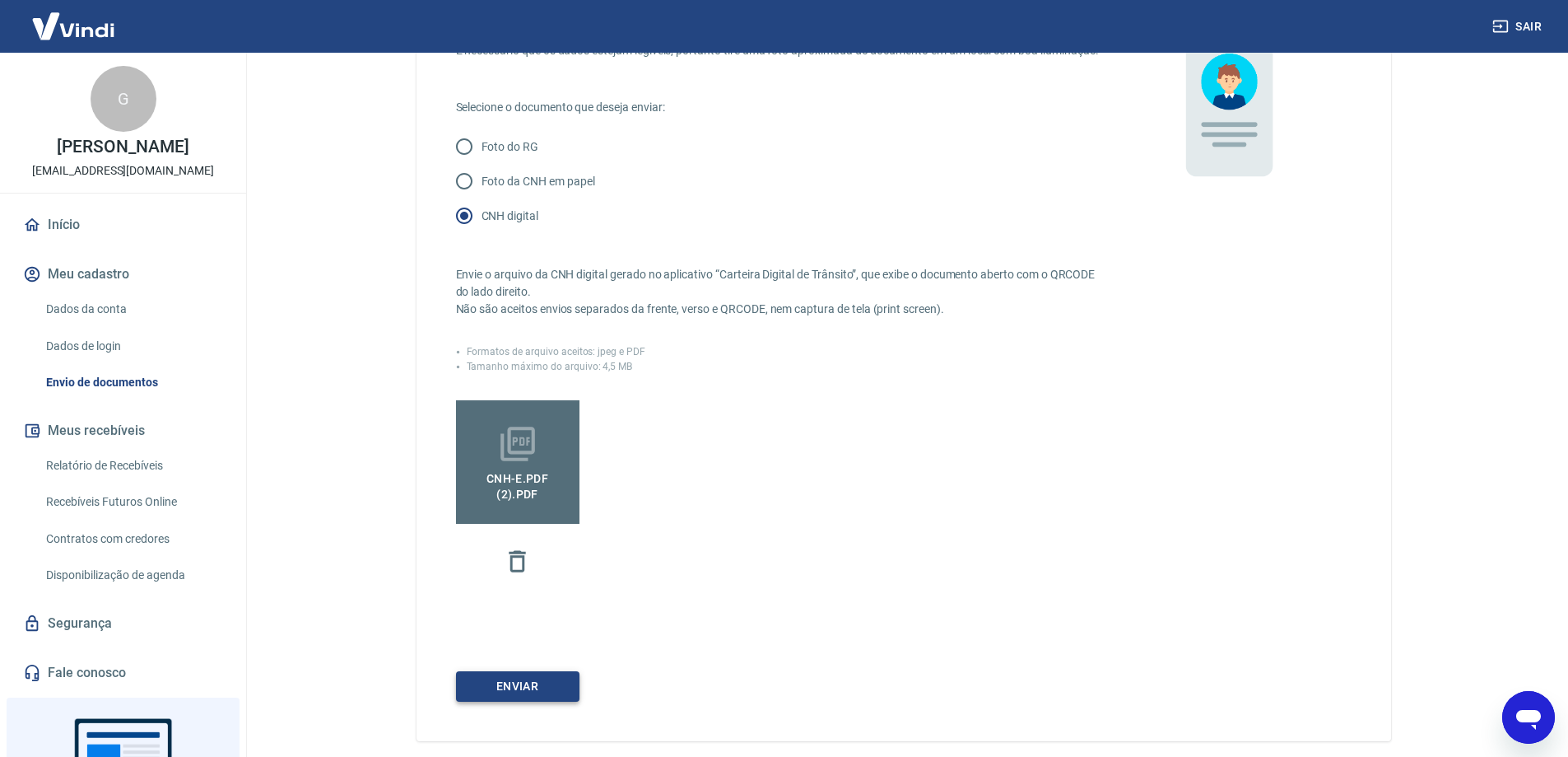
click at [541, 685] on button "Enviar" at bounding box center [517, 686] width 123 height 30
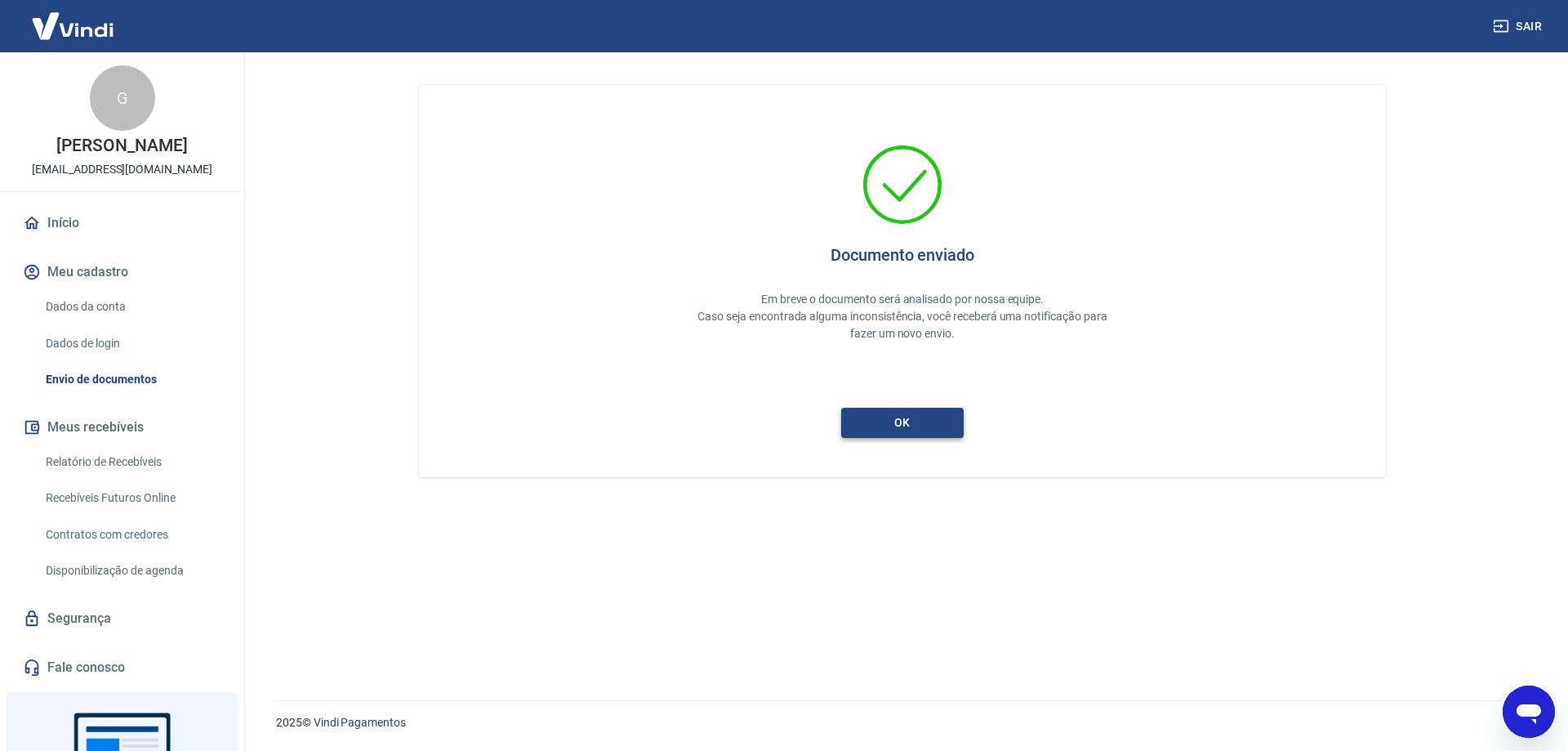
click at [901, 423] on button "ok" at bounding box center [902, 423] width 122 height 30
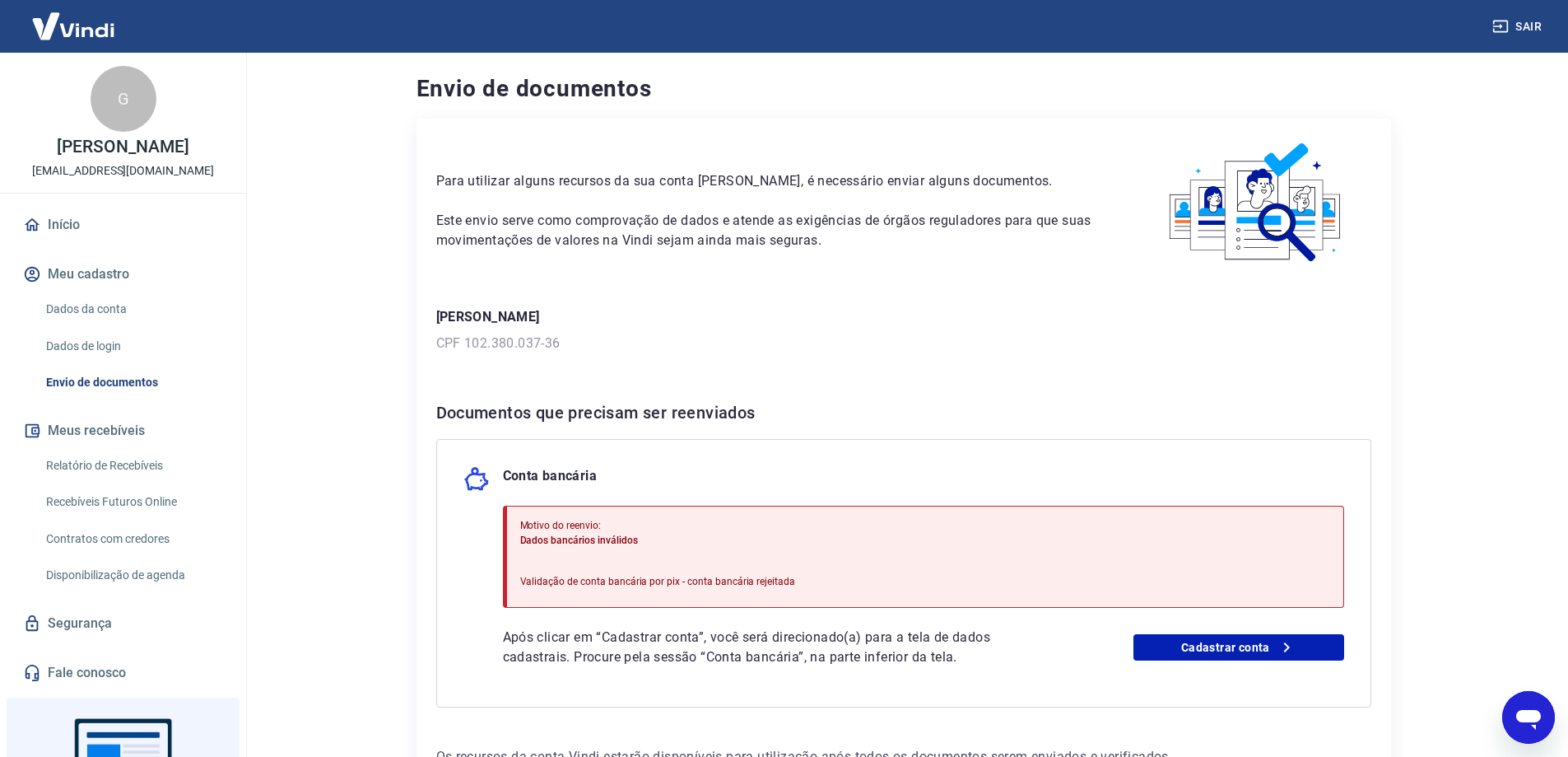
click at [66, 29] on img at bounding box center [73, 26] width 107 height 50
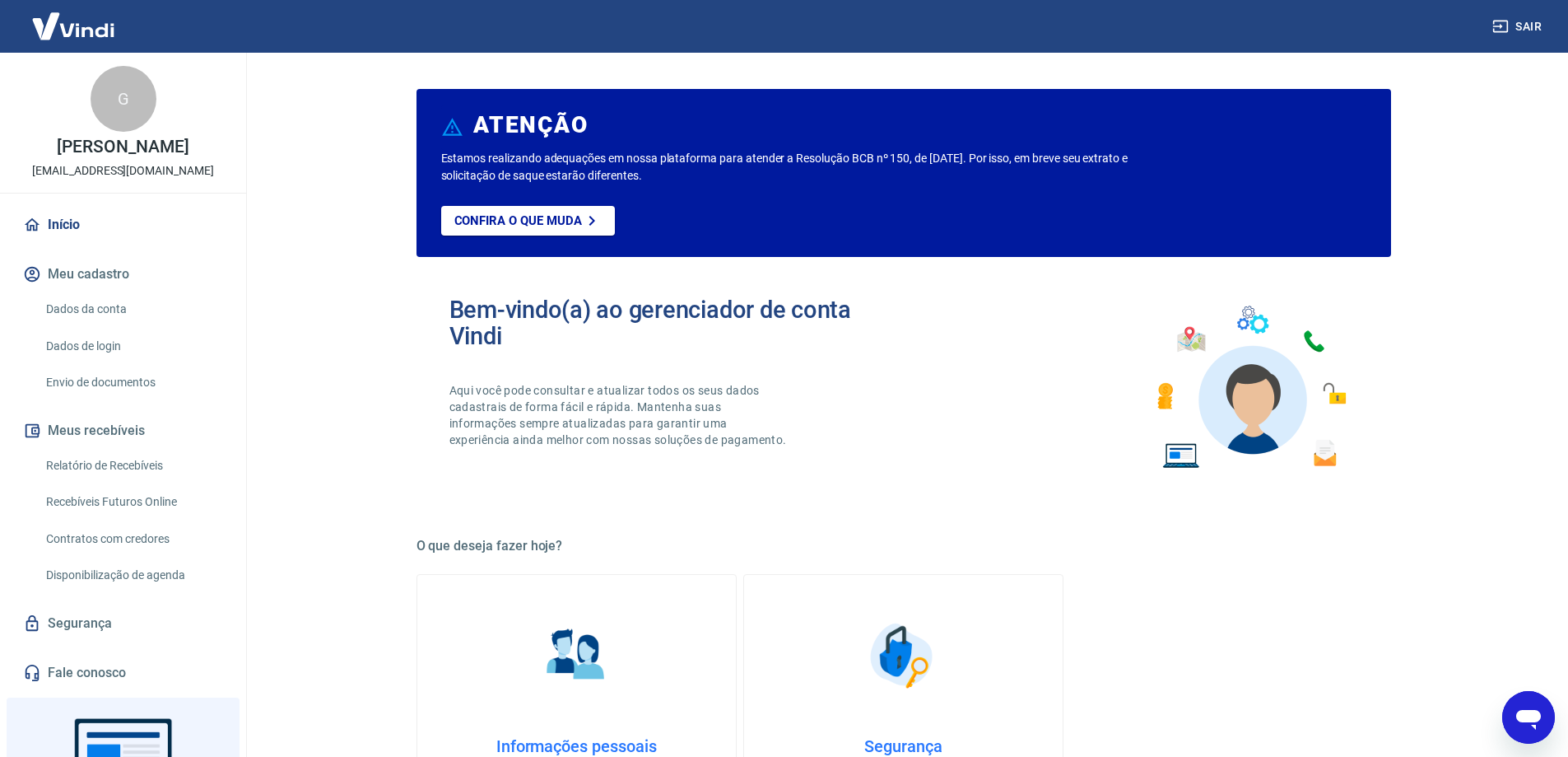
click at [70, 223] on link "Início" at bounding box center [123, 225] width 206 height 36
click at [127, 430] on button "Meus recebíveis" at bounding box center [123, 430] width 206 height 36
click at [93, 621] on link "Segurança" at bounding box center [123, 623] width 206 height 36
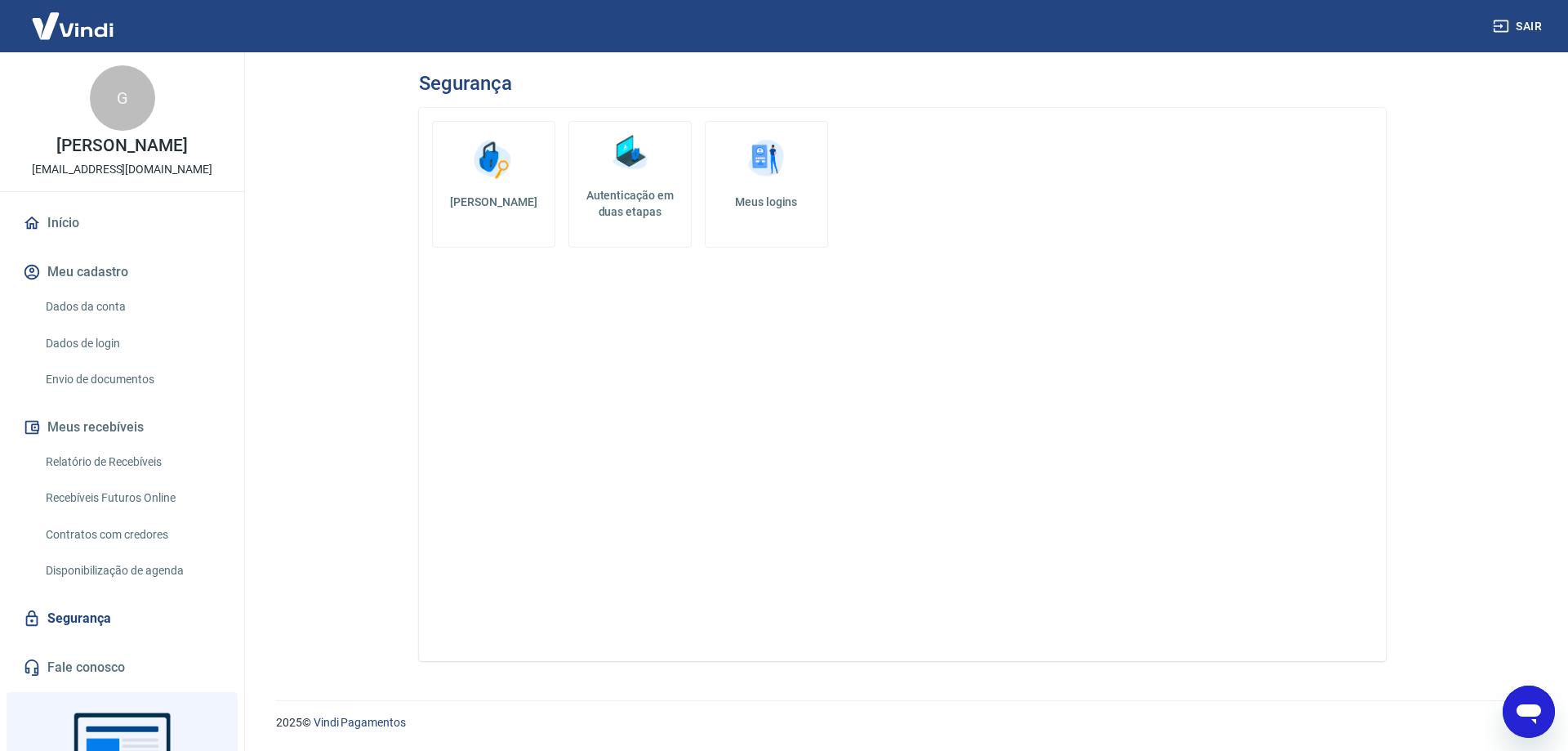
click at [68, 23] on img at bounding box center [72, 25] width 106 height 50
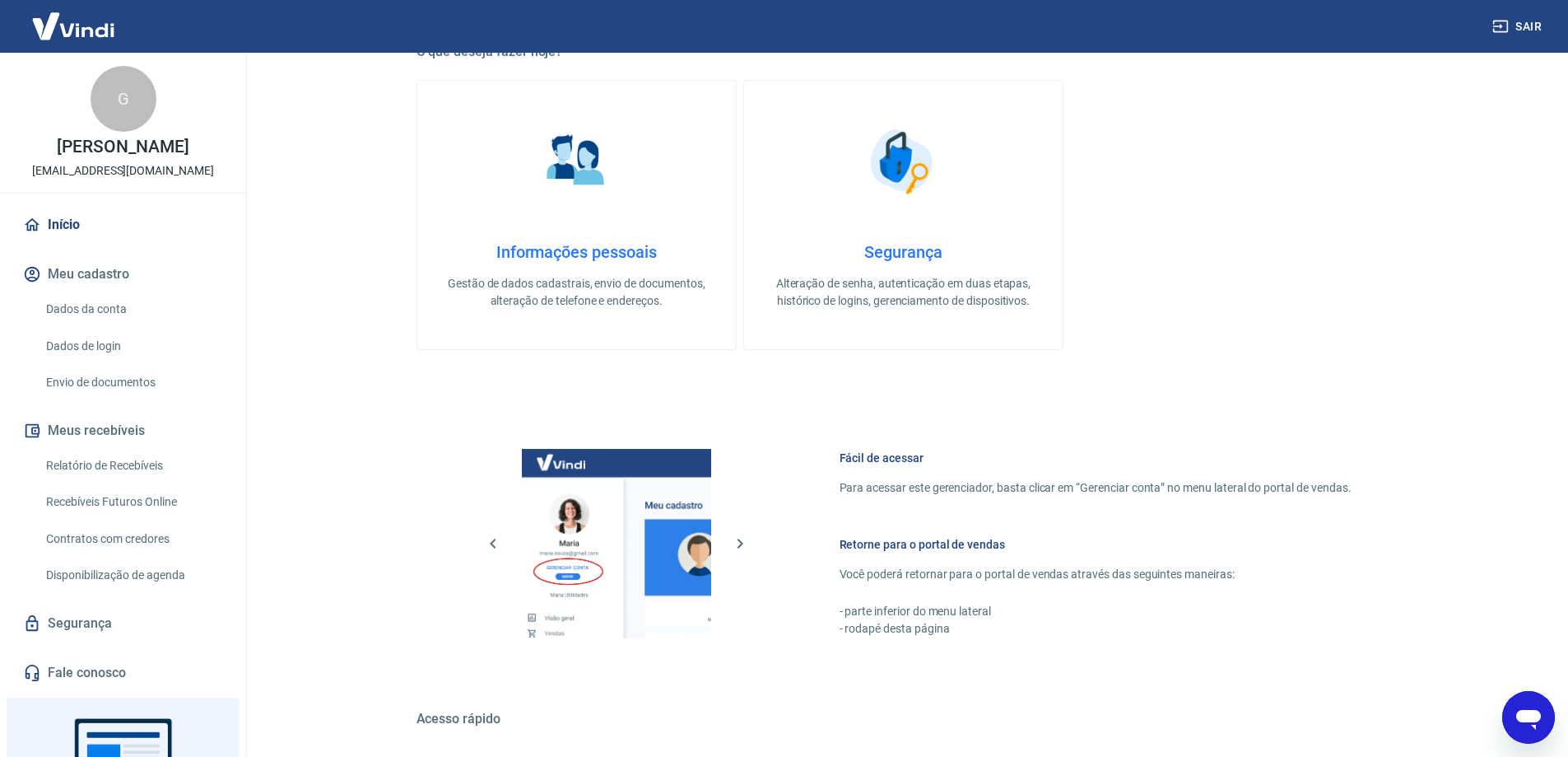
scroll to position [697, 0]
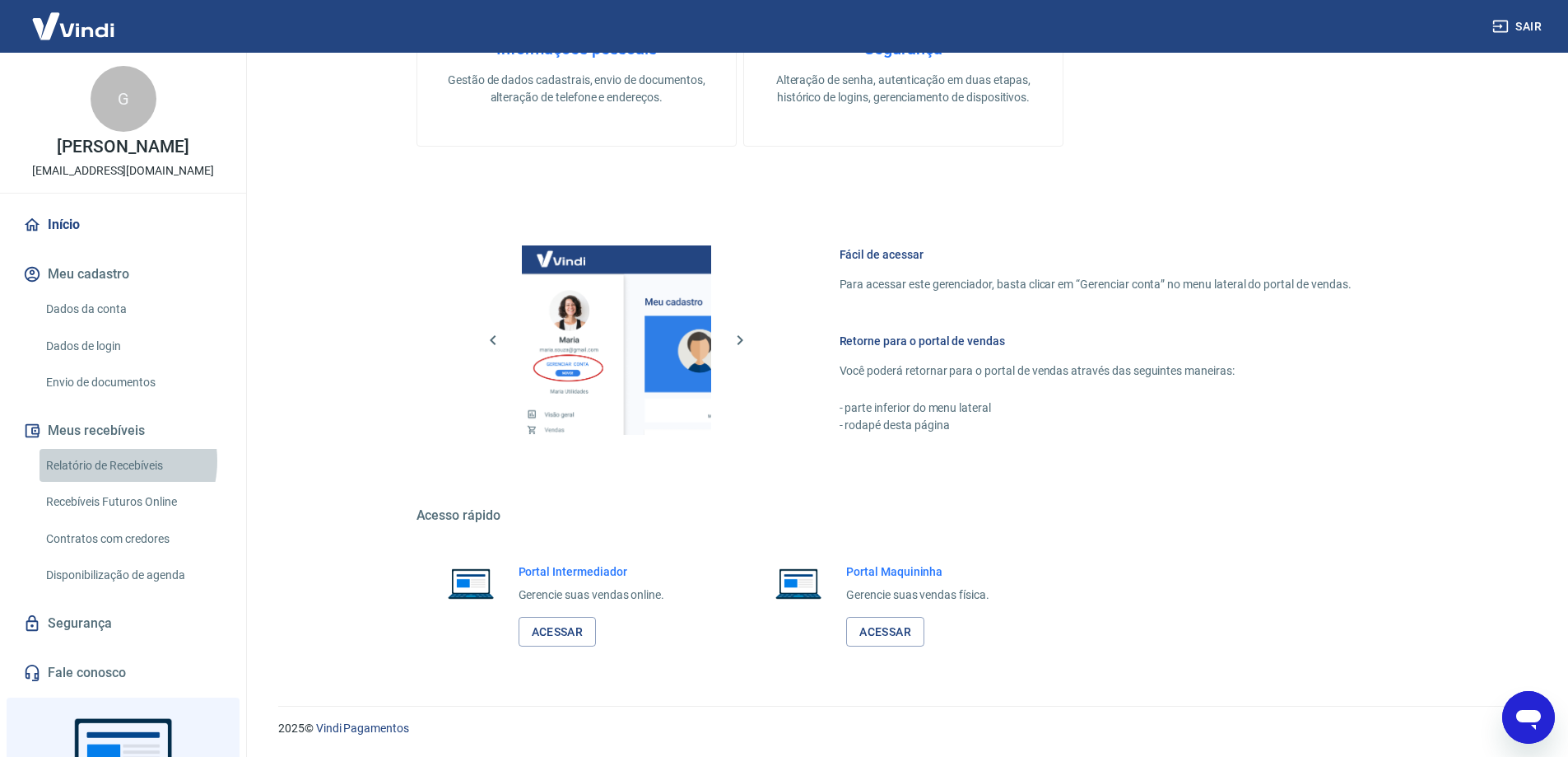
click at [104, 460] on link "Relatório de Recebíveis" at bounding box center [133, 466] width 187 height 34
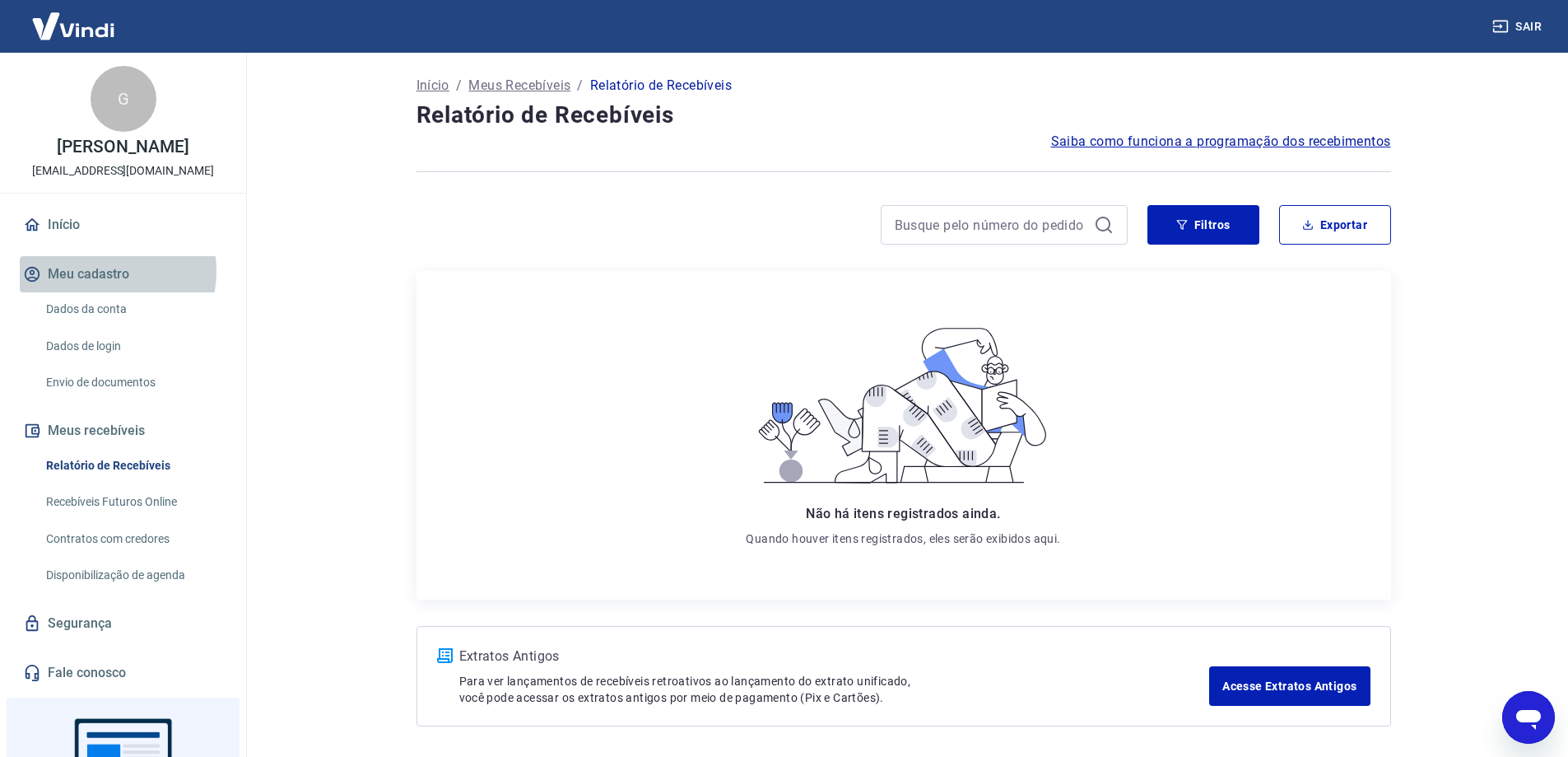
click at [93, 271] on button "Meu cadastro" at bounding box center [123, 274] width 206 height 36
click at [94, 311] on link "Dados da conta" at bounding box center [133, 310] width 187 height 34
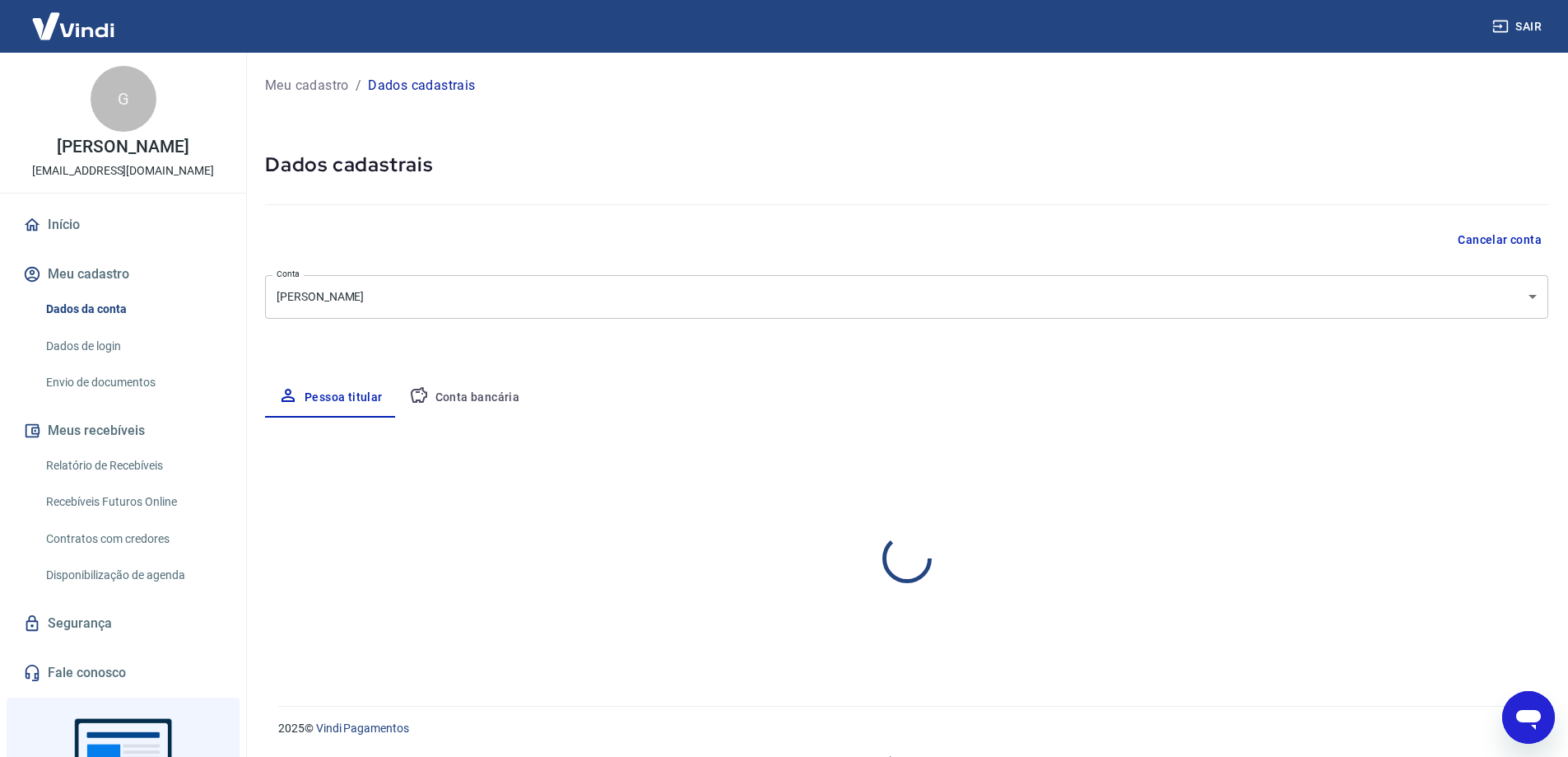
select select "ES"
select select "business"
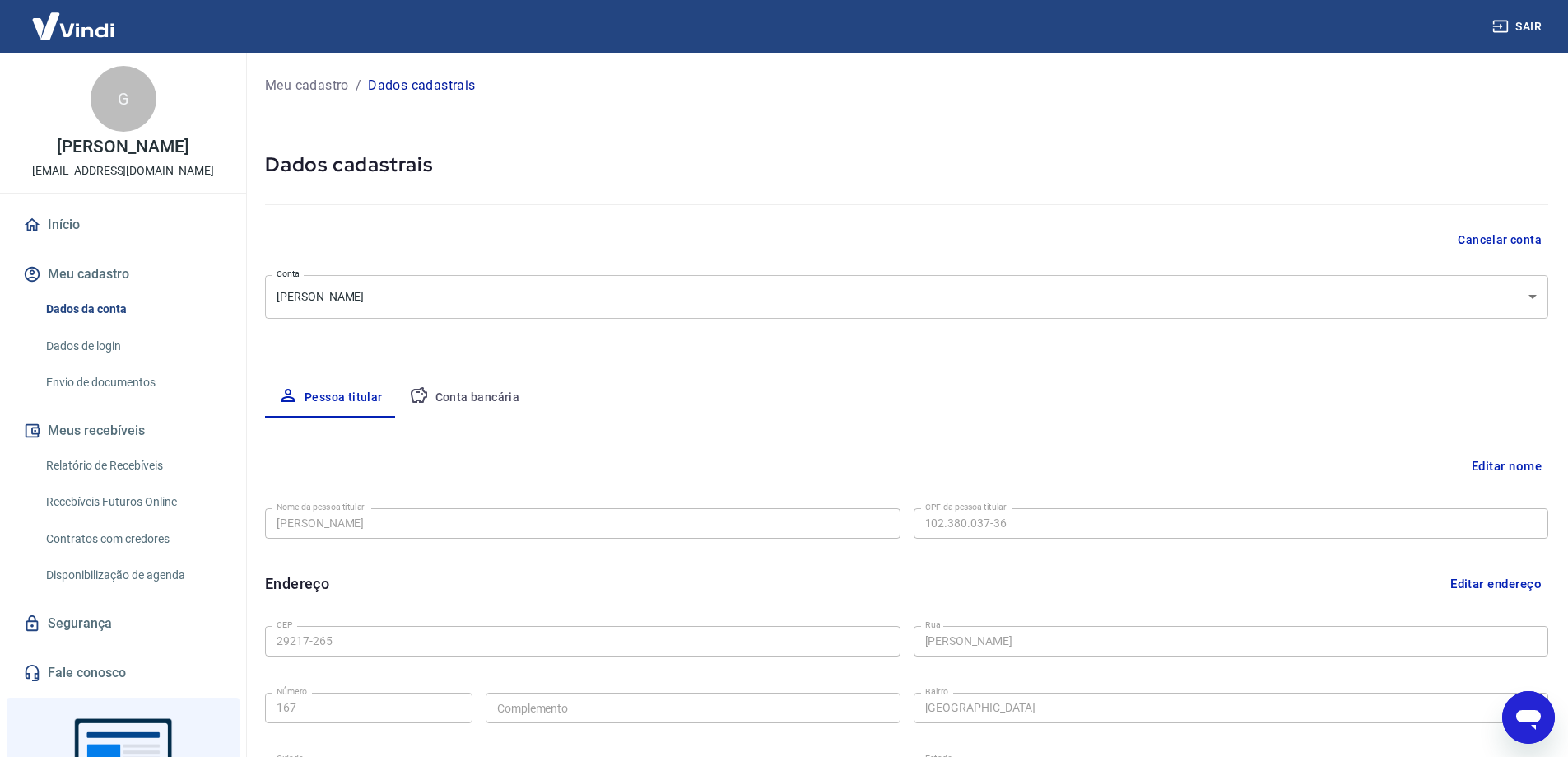
scroll to position [82, 0]
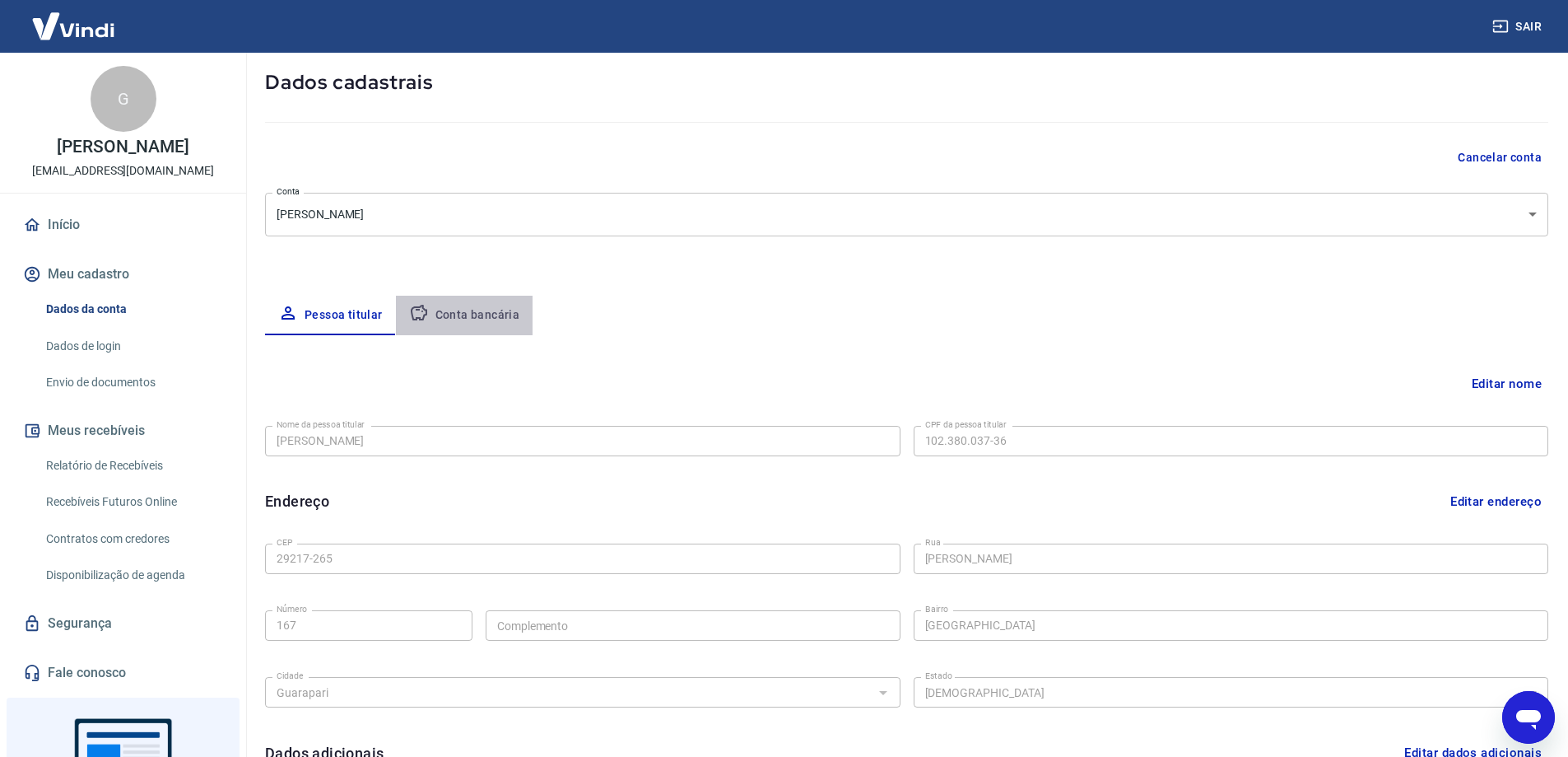
click at [447, 310] on button "Conta bancária" at bounding box center [464, 315] width 137 height 40
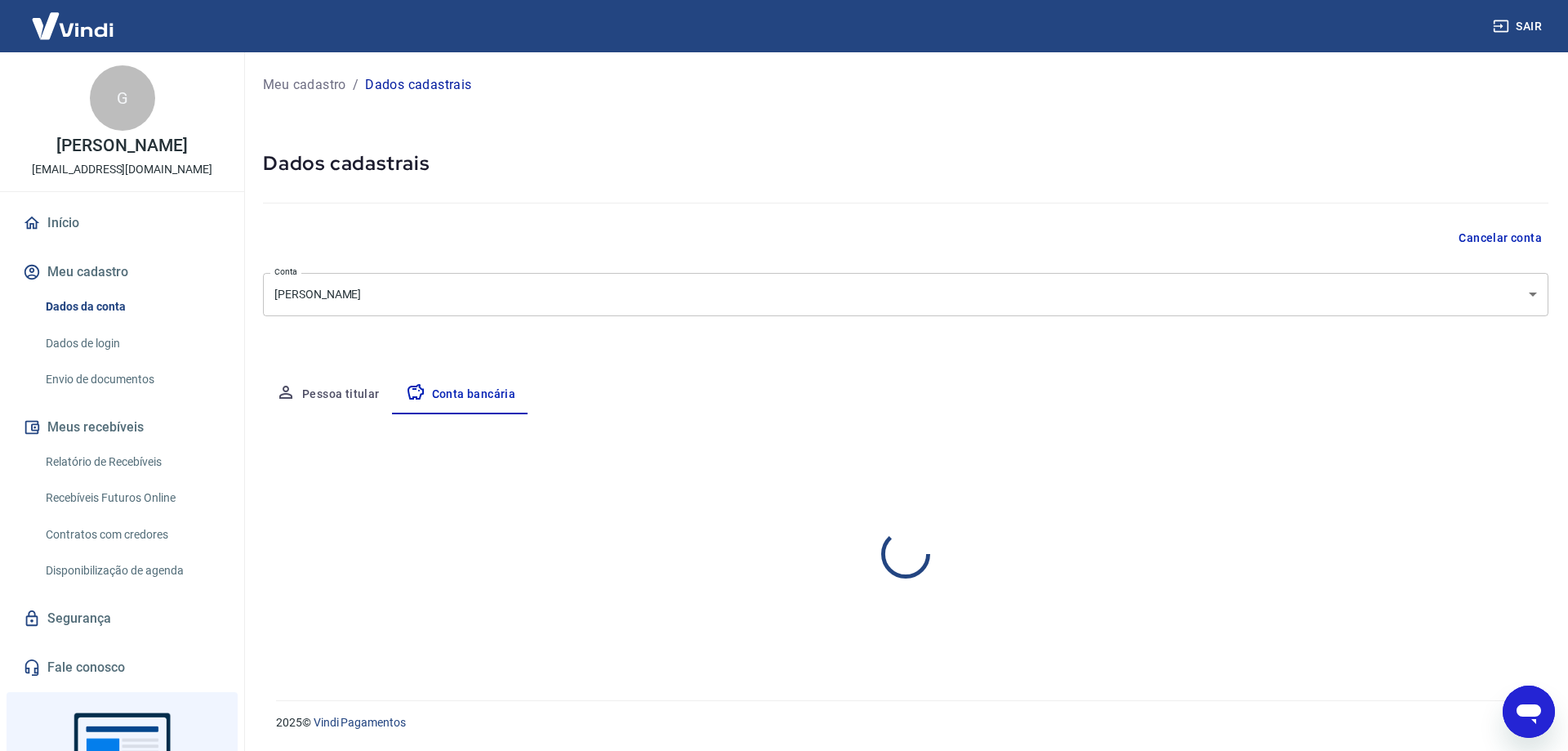
select select "1"
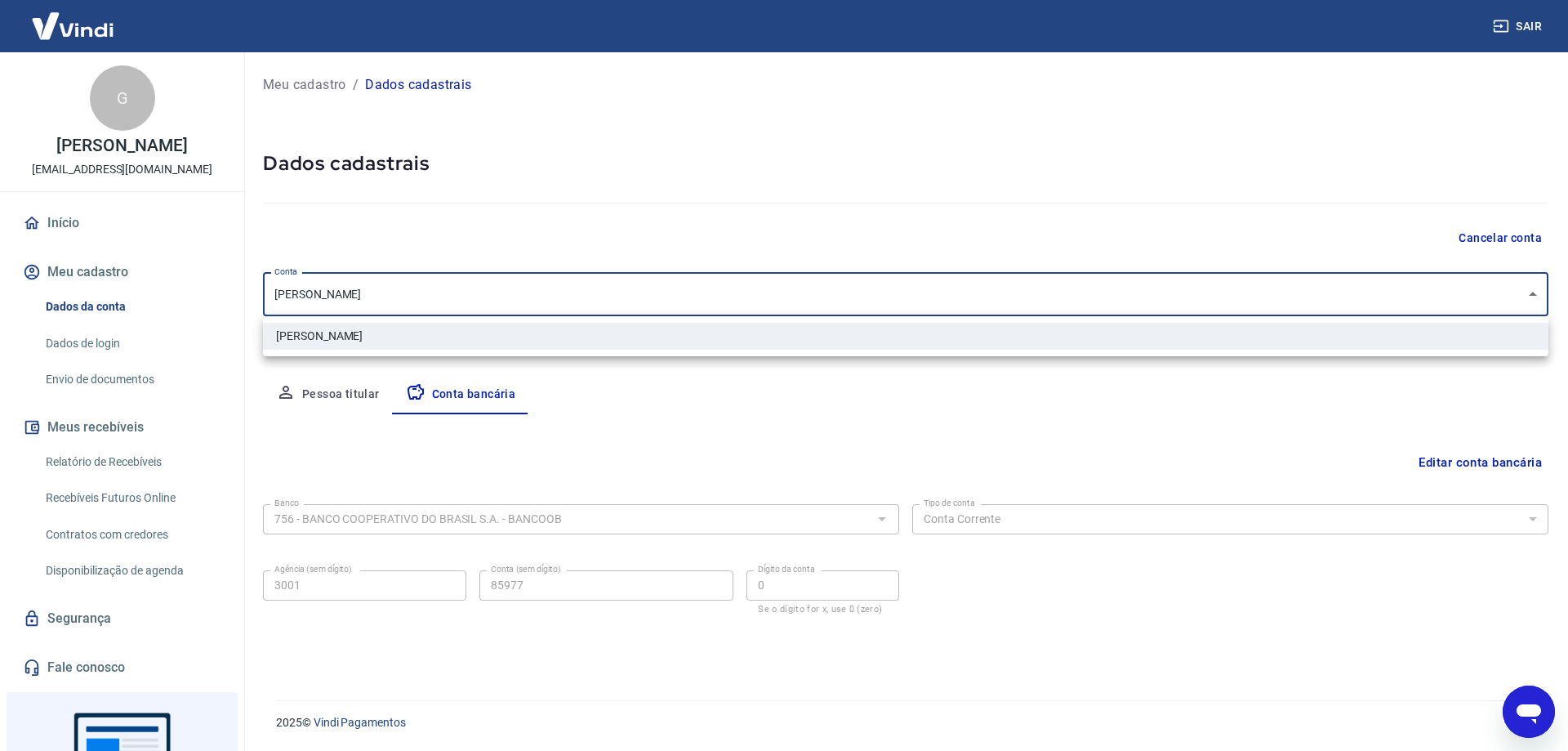
click at [413, 297] on body "Sair G Gabriela Vizzoni Mezadri rezzendegabriel@gmail.com Início Meu cadastro D…" at bounding box center [784, 375] width 1568 height 751
click at [413, 297] on div at bounding box center [784, 375] width 1568 height 751
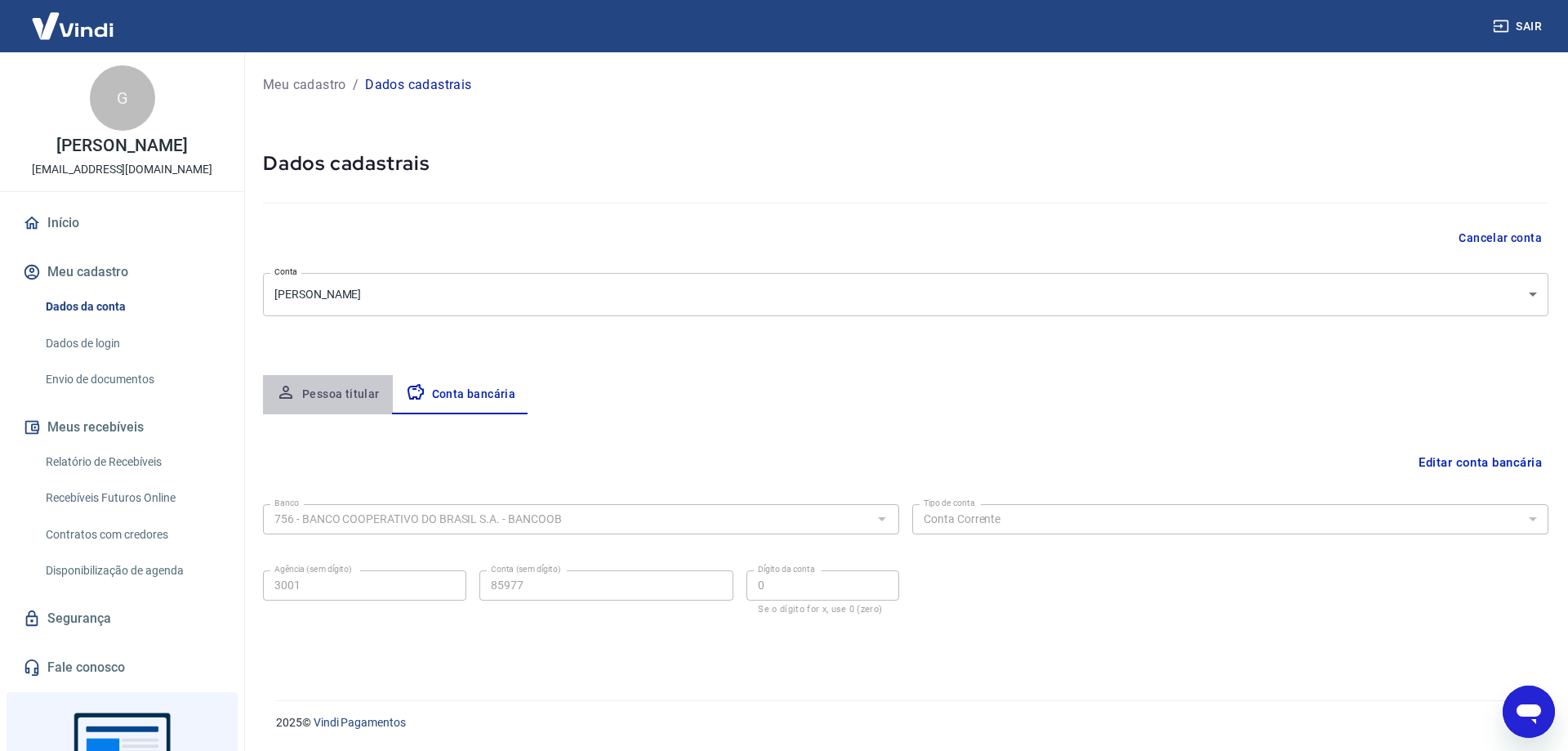
click at [355, 397] on button "Pessoa titular" at bounding box center [328, 395] width 130 height 39
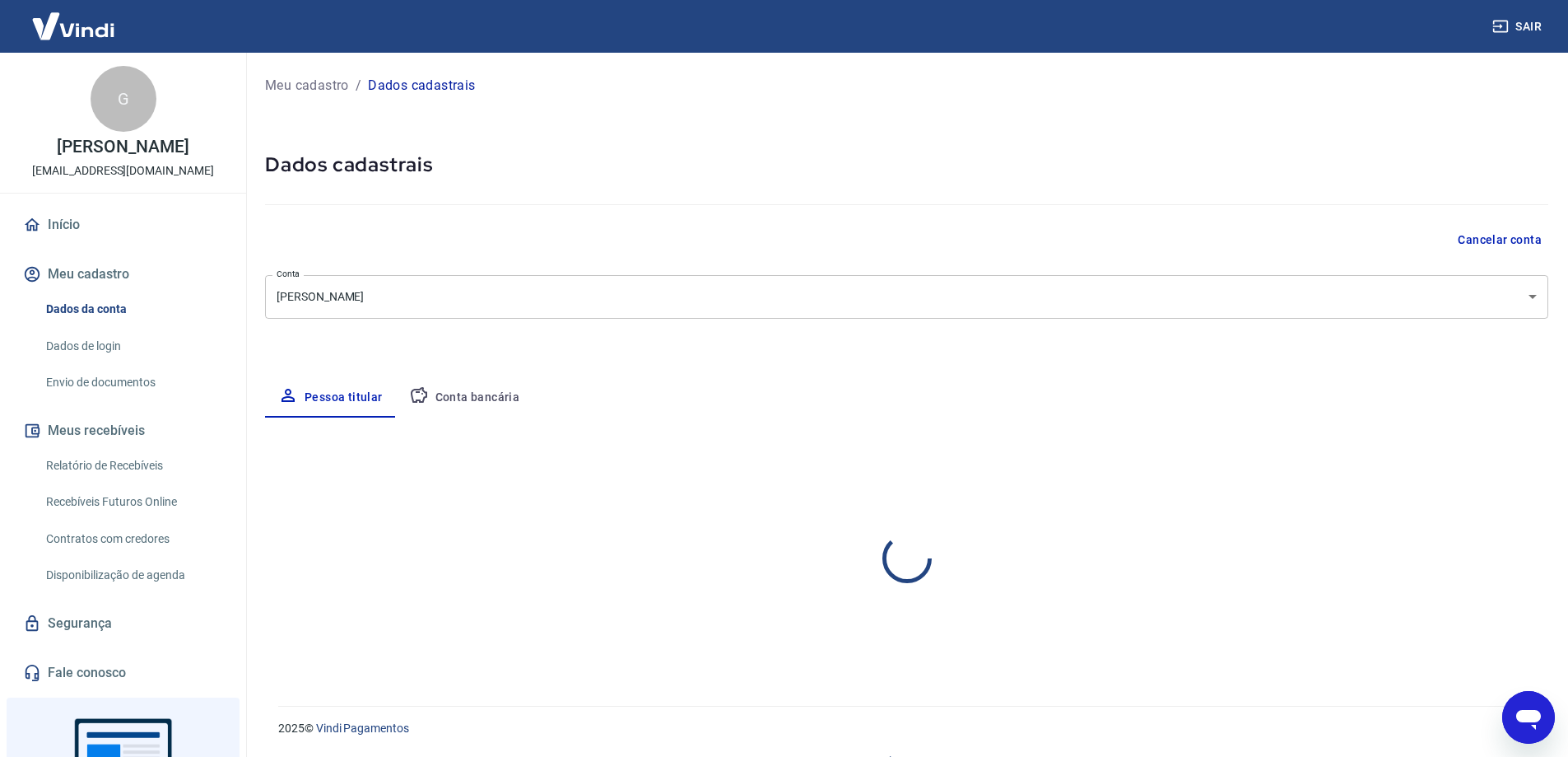
select select "ES"
select select "business"
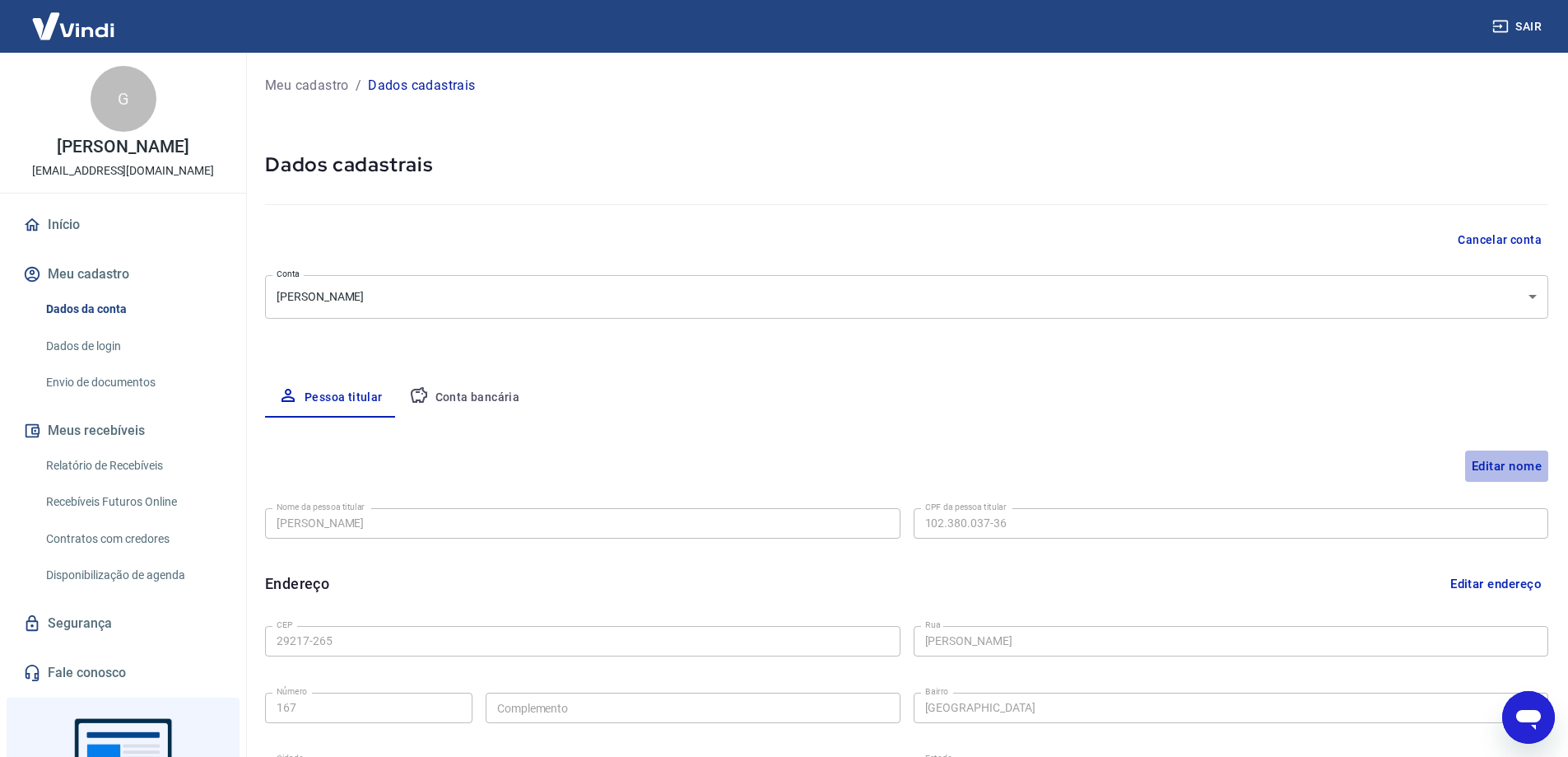
click at [1518, 464] on button "Editar nome" at bounding box center [1506, 465] width 83 height 31
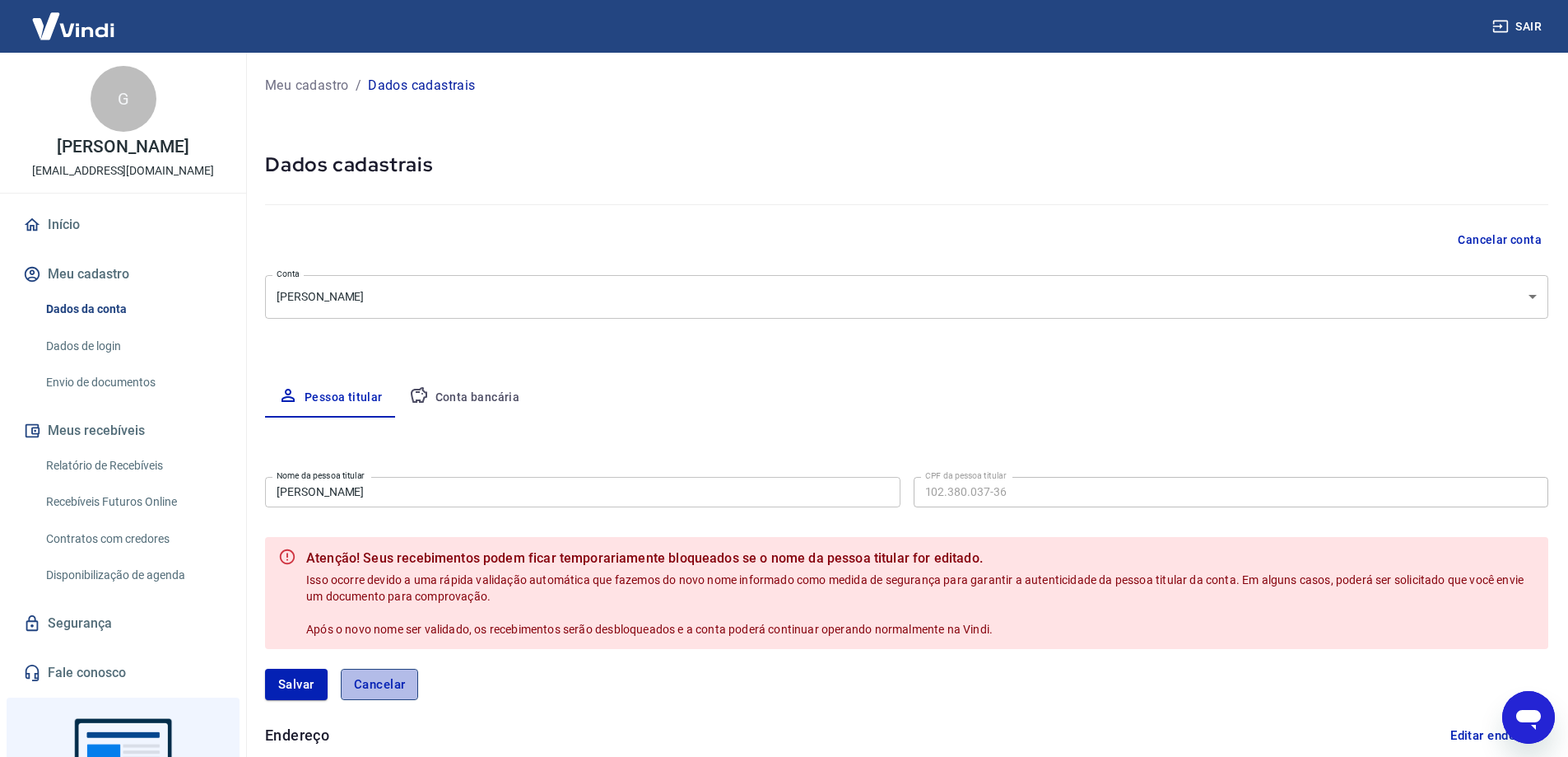
click at [392, 676] on button "Cancelar" at bounding box center [380, 684] width 79 height 31
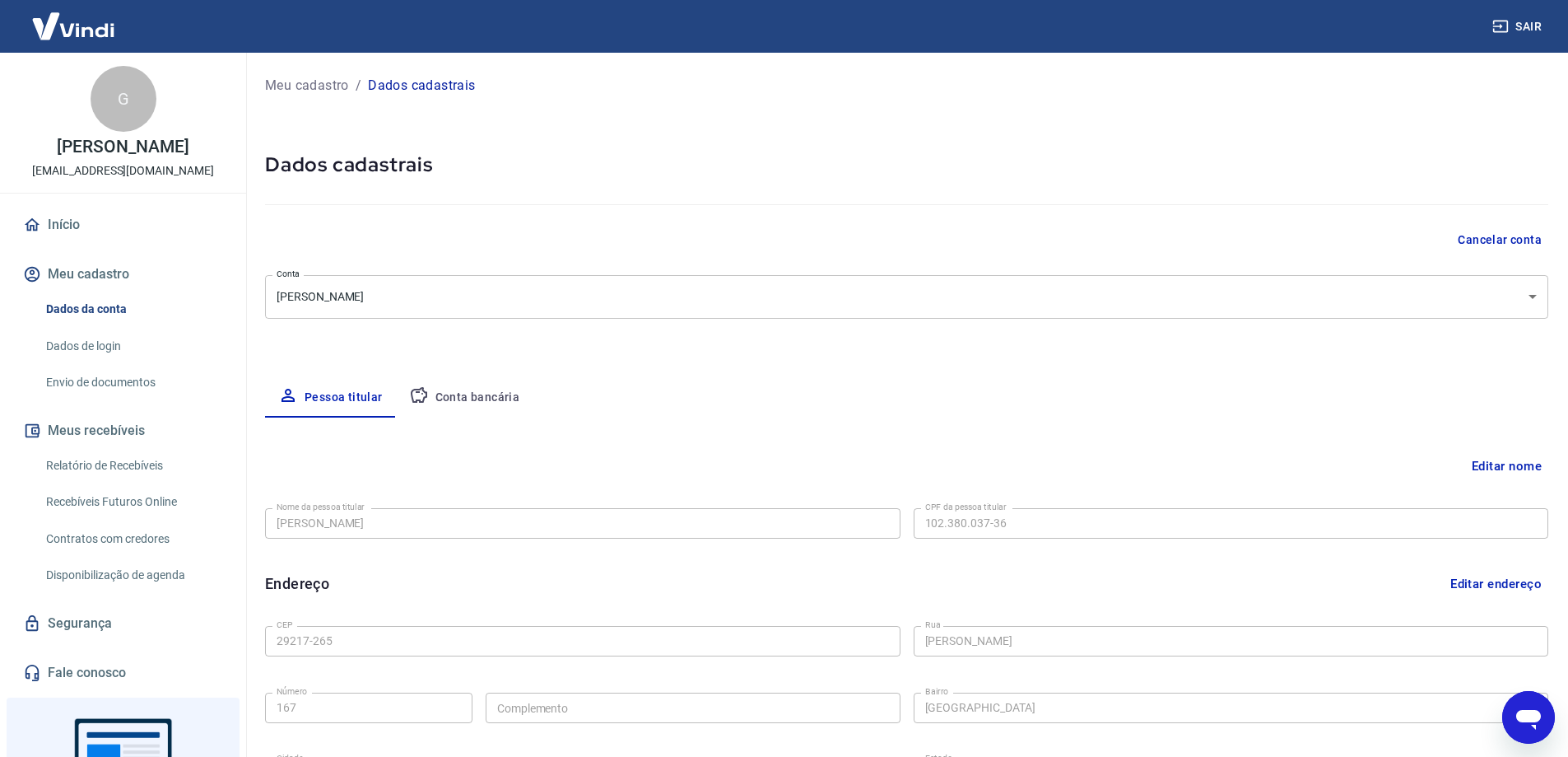
click at [102, 626] on link "Segurança" at bounding box center [123, 623] width 206 height 36
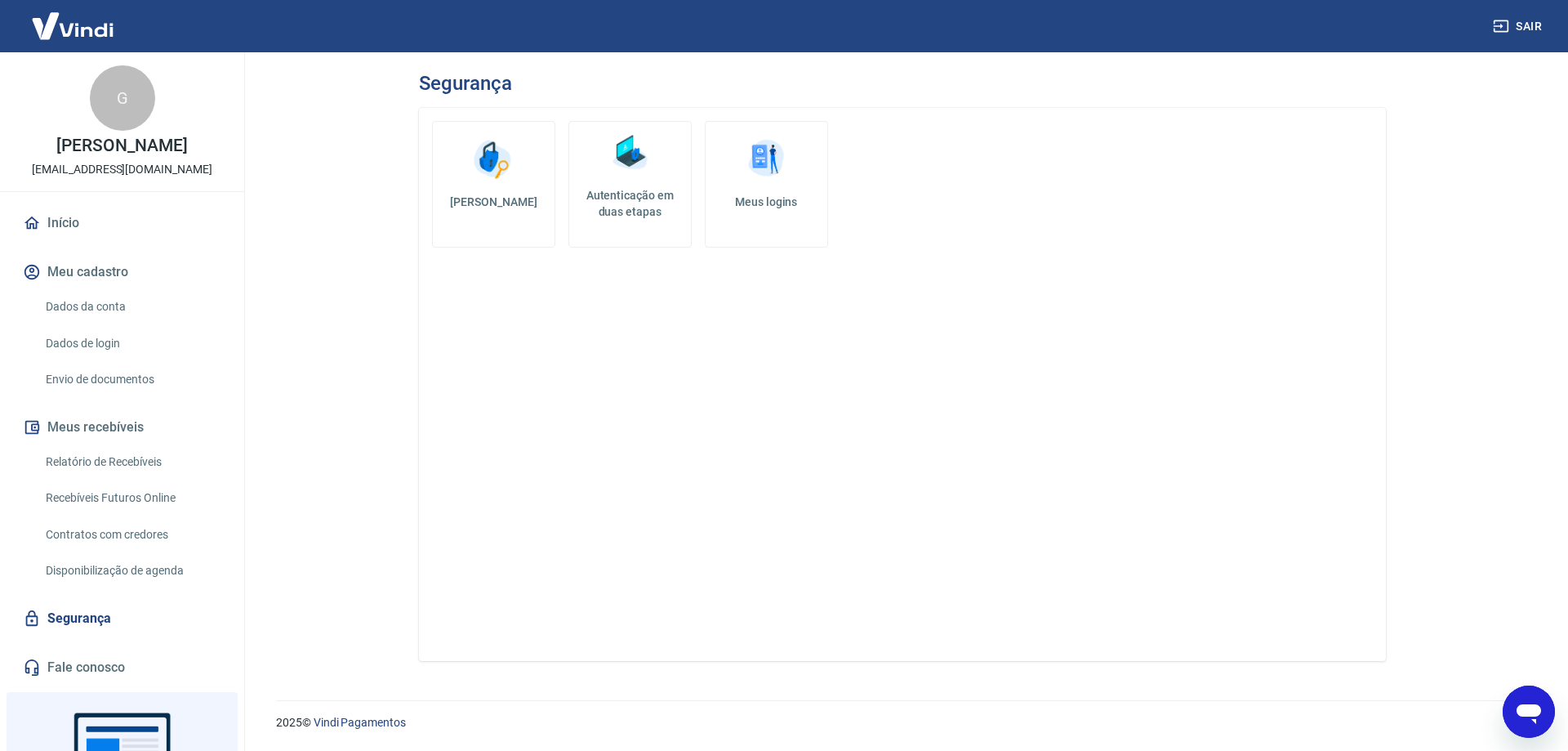
click at [54, 215] on link "Início" at bounding box center [122, 223] width 205 height 36
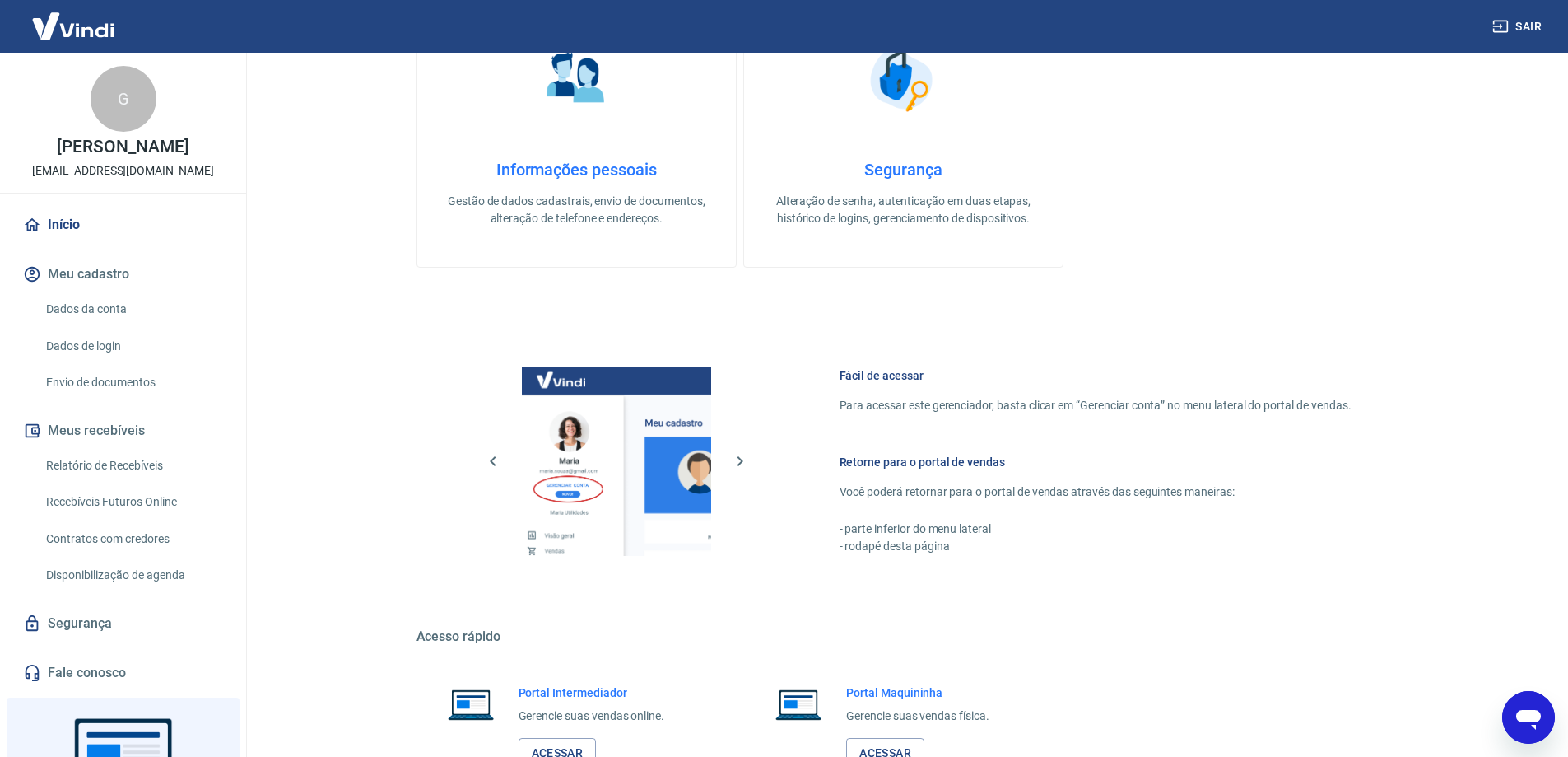
scroll to position [697, 0]
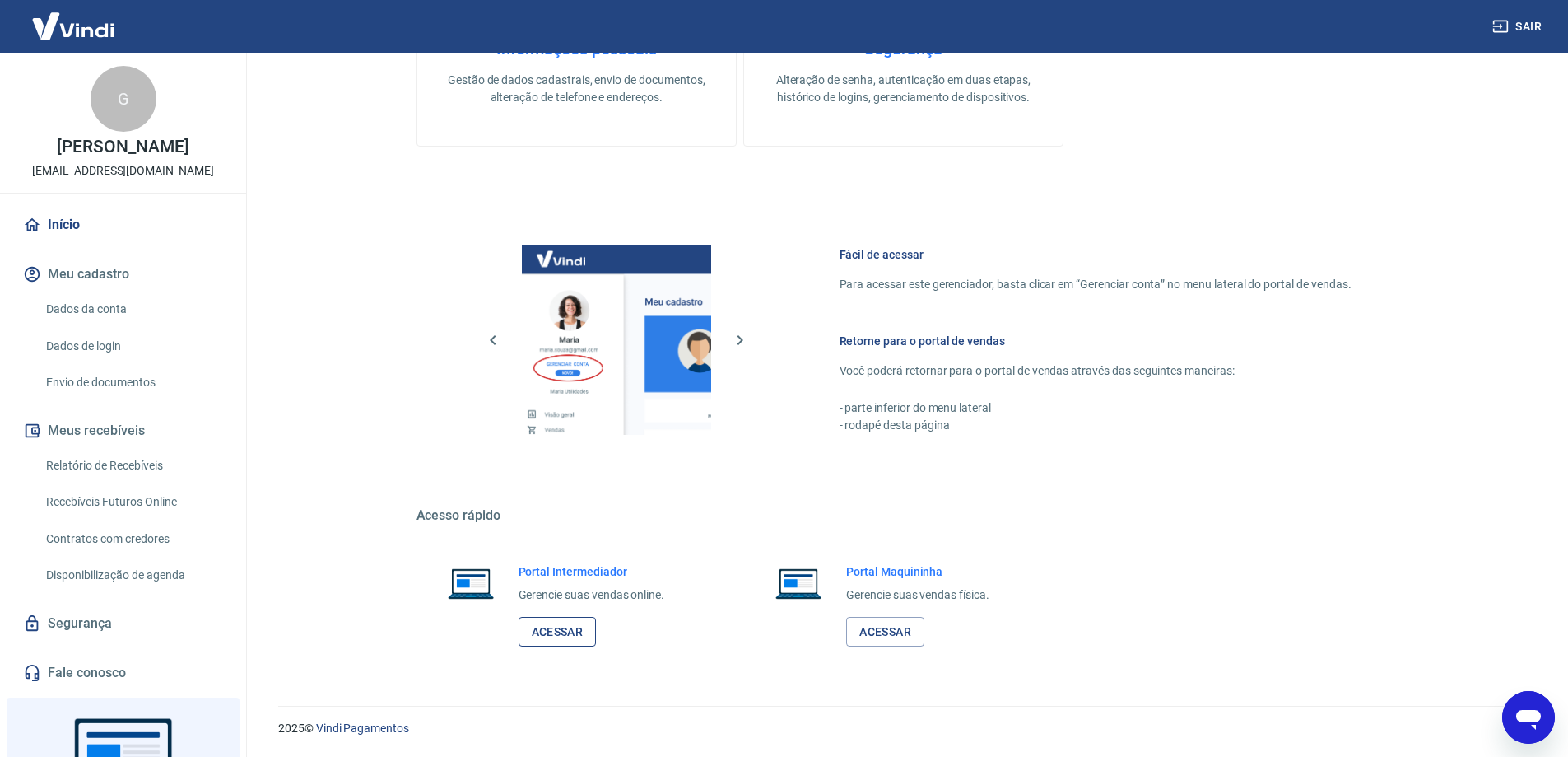
click at [550, 640] on link "Acessar" at bounding box center [558, 632] width 79 height 30
click at [543, 634] on link "Acessar" at bounding box center [558, 632] width 79 height 30
click at [572, 629] on link "Acessar" at bounding box center [558, 632] width 79 height 30
click at [560, 633] on link "Acessar" at bounding box center [558, 632] width 79 height 30
click at [543, 630] on link "Acessar" at bounding box center [558, 632] width 79 height 30
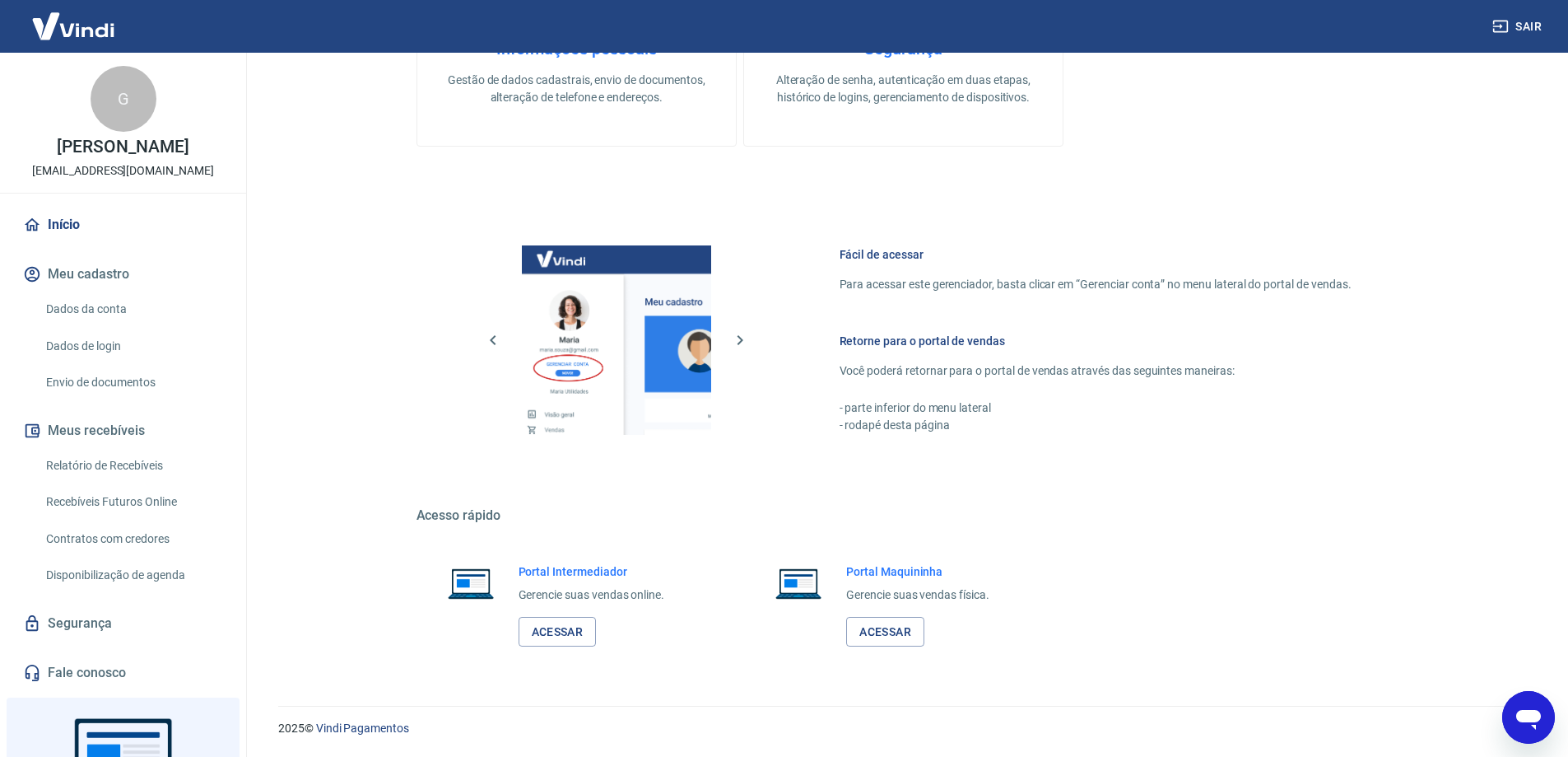
click at [1510, 25] on button "Sair" at bounding box center [1518, 27] width 60 height 30
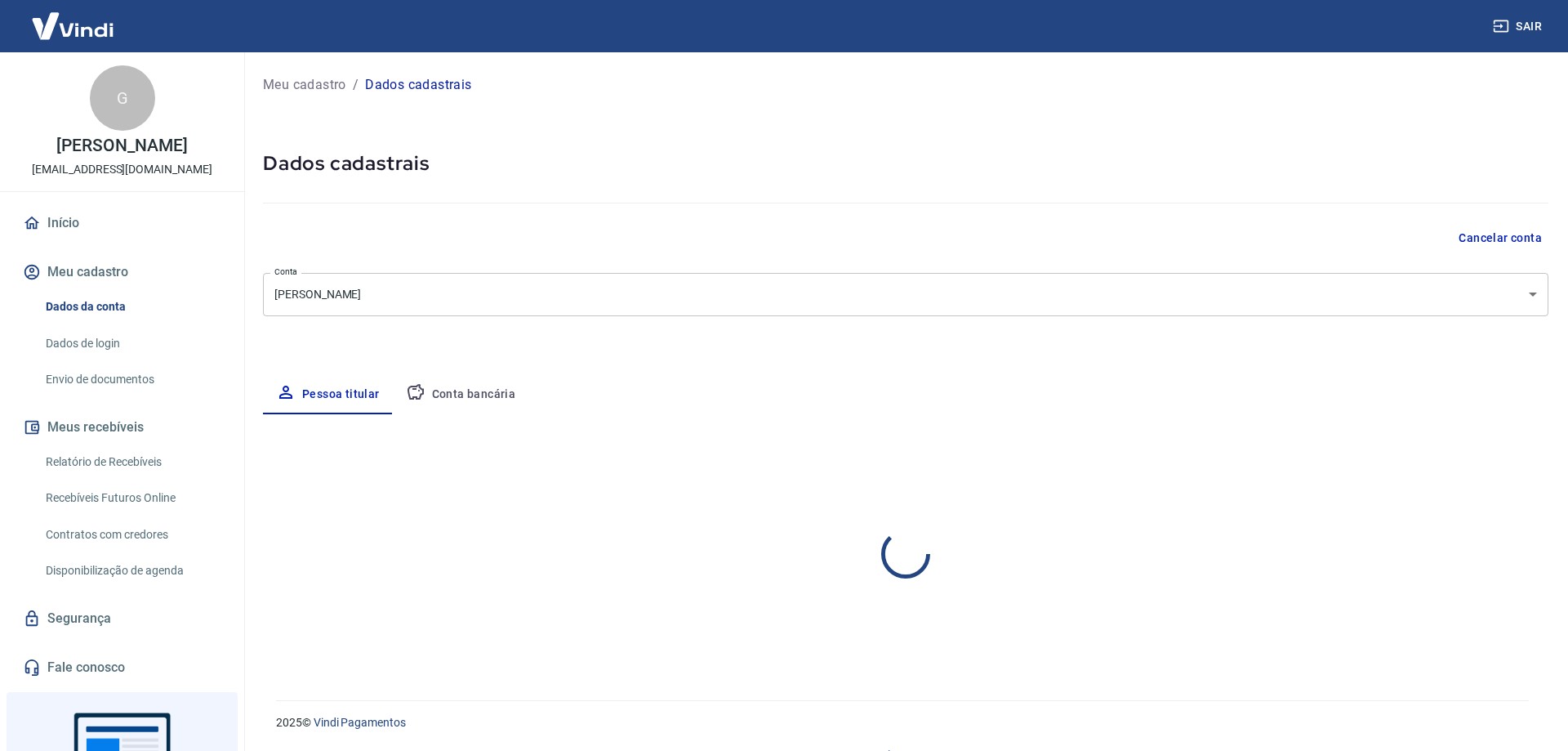
select select "ES"
select select "business"
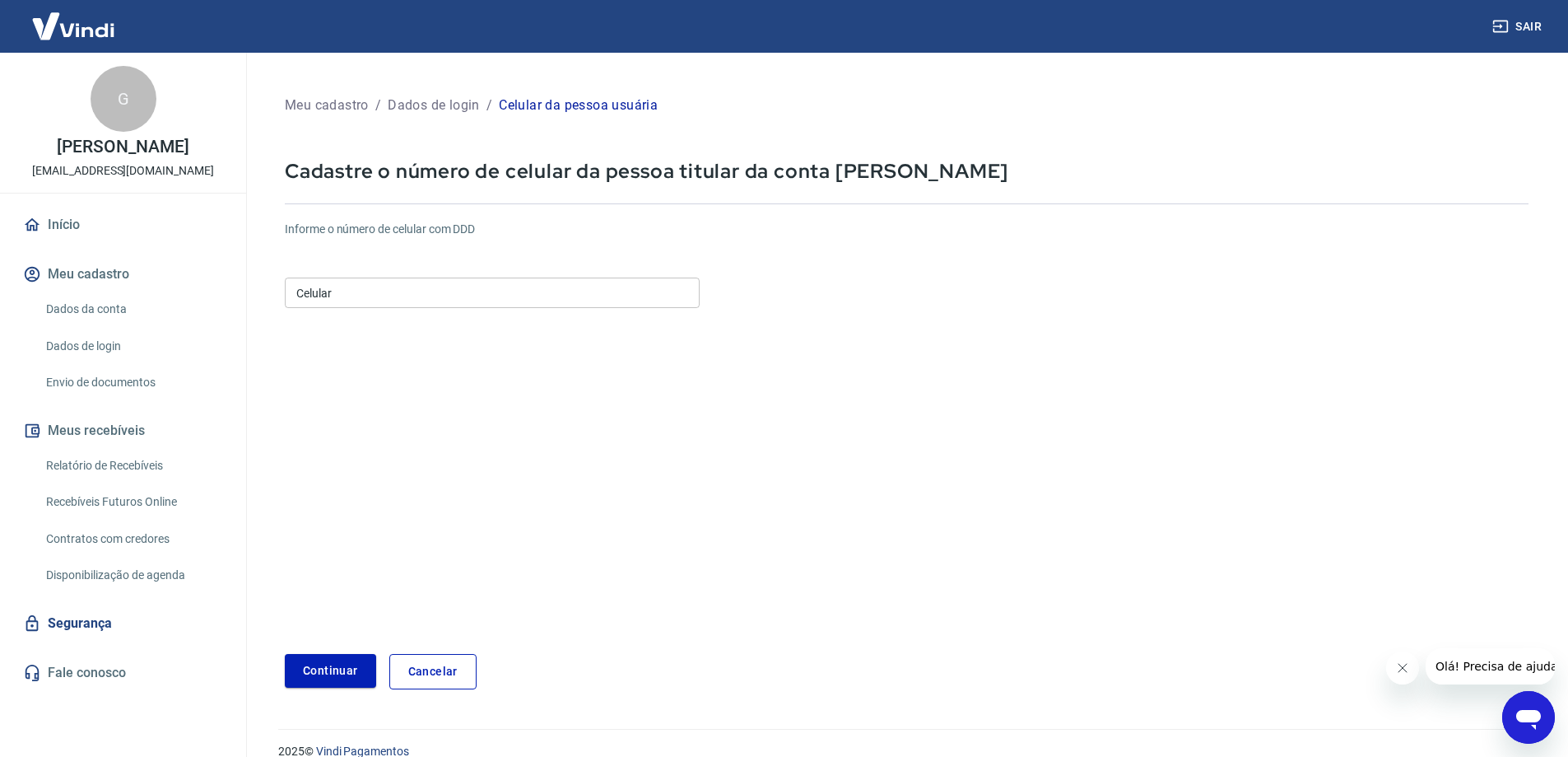
click at [412, 293] on input "Celular" at bounding box center [492, 293] width 415 height 30
type input "[PHONE_NUMBER]"
click at [330, 673] on button "Continuar" at bounding box center [330, 671] width 91 height 34
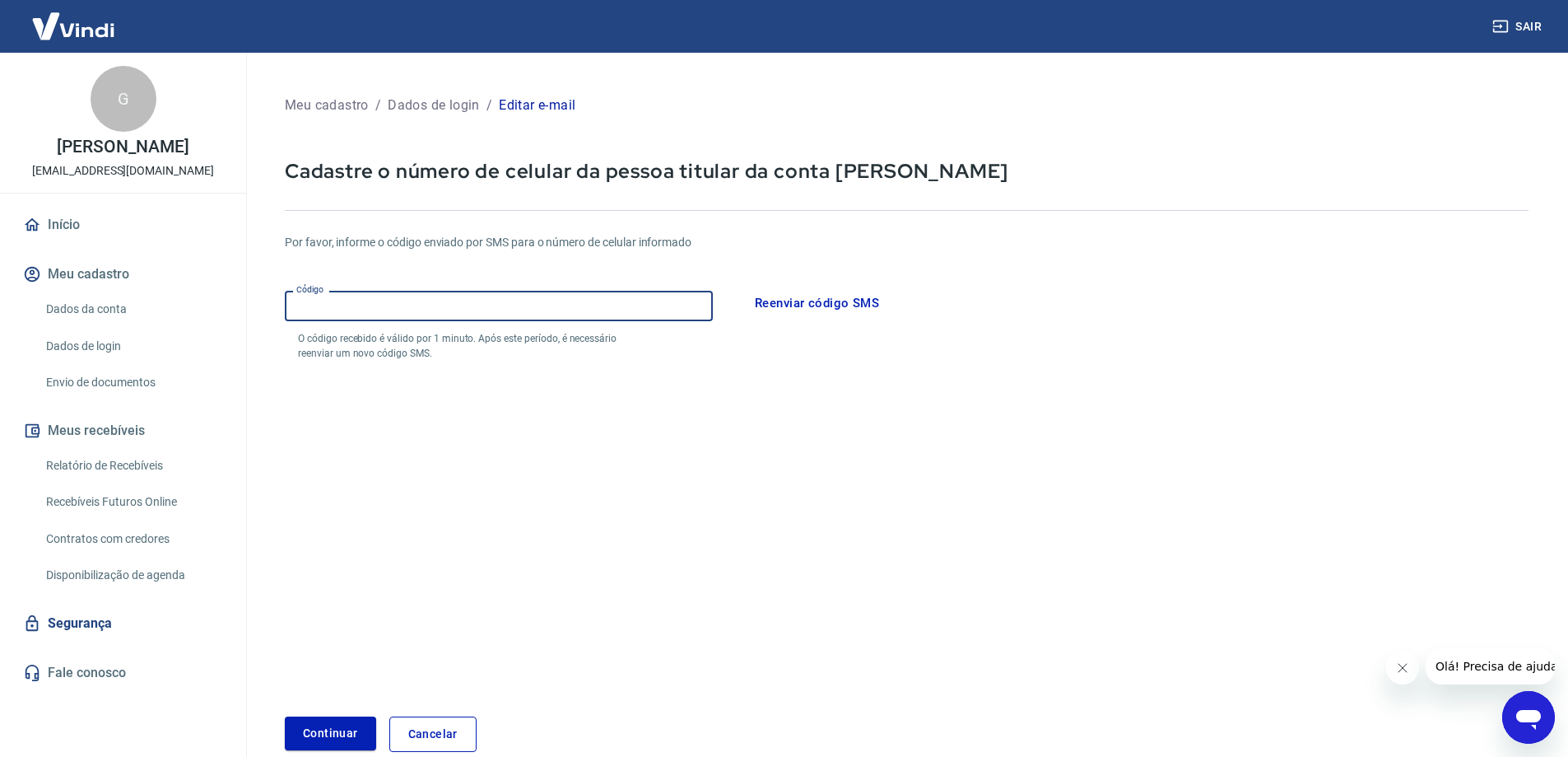
click at [407, 299] on input "Código" at bounding box center [499, 306] width 428 height 30
type input "556810"
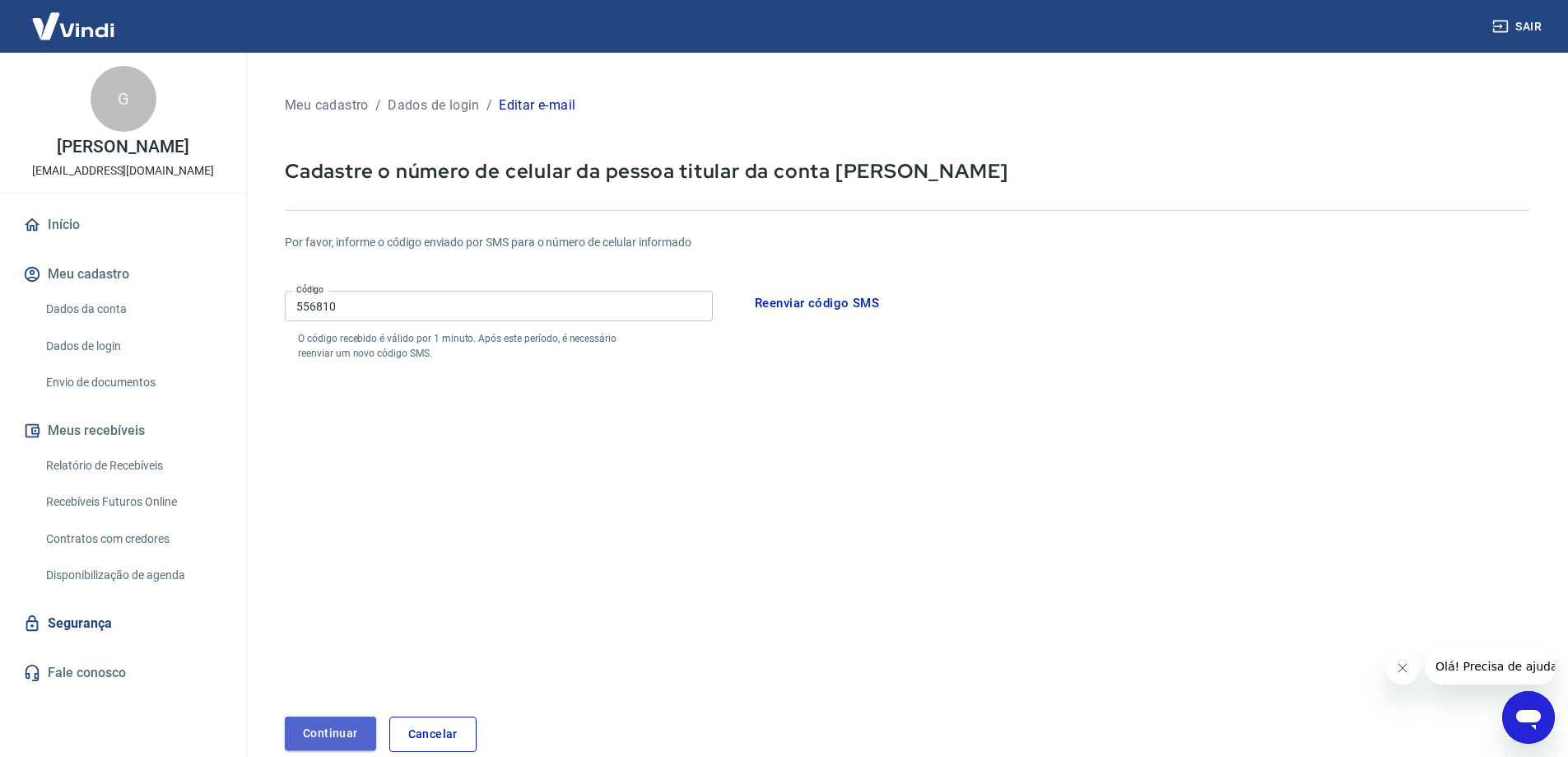
click at [347, 728] on button "Continuar" at bounding box center [330, 733] width 91 height 34
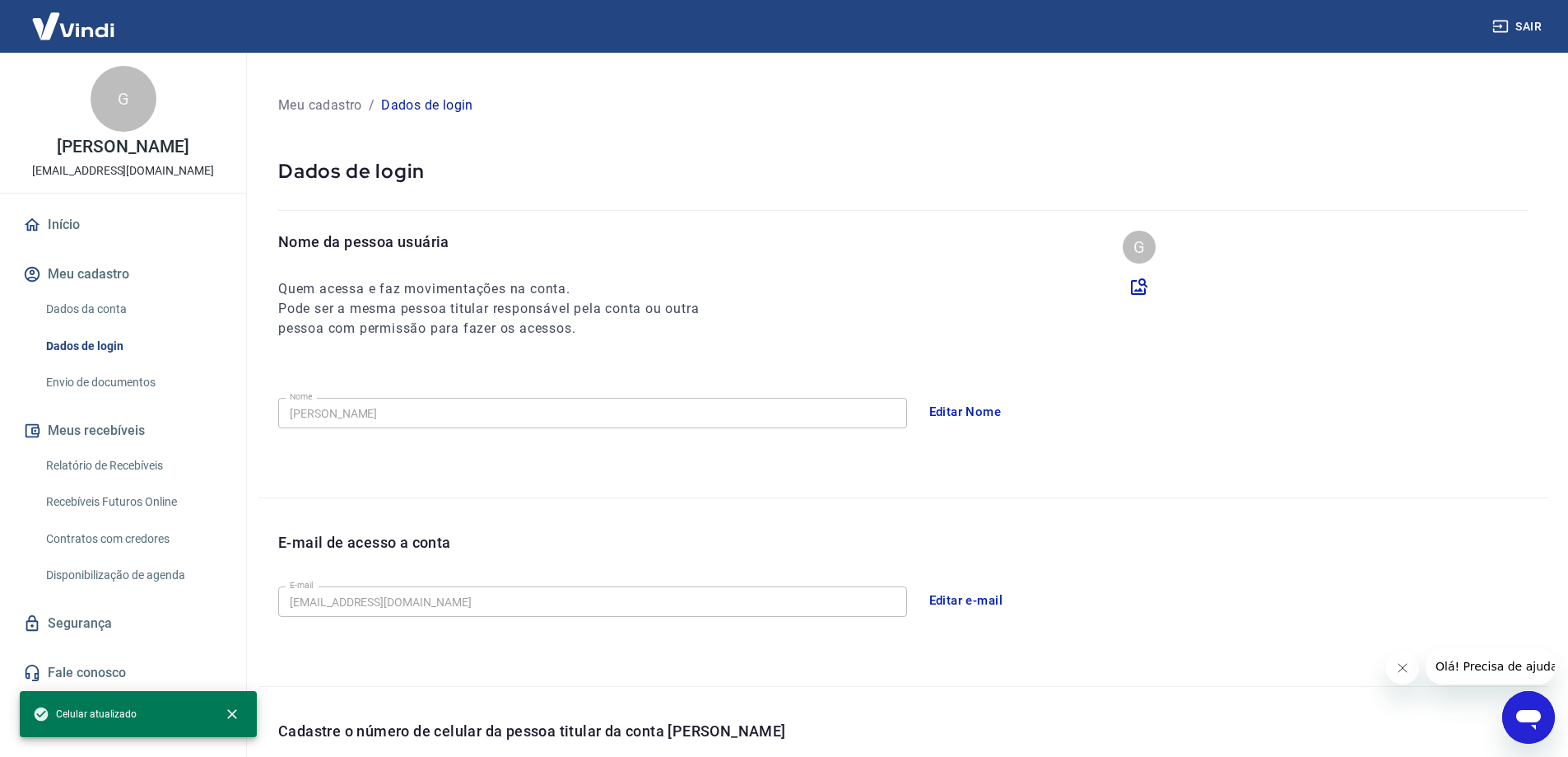
click at [992, 602] on button "Editar e-mail" at bounding box center [966, 600] width 92 height 35
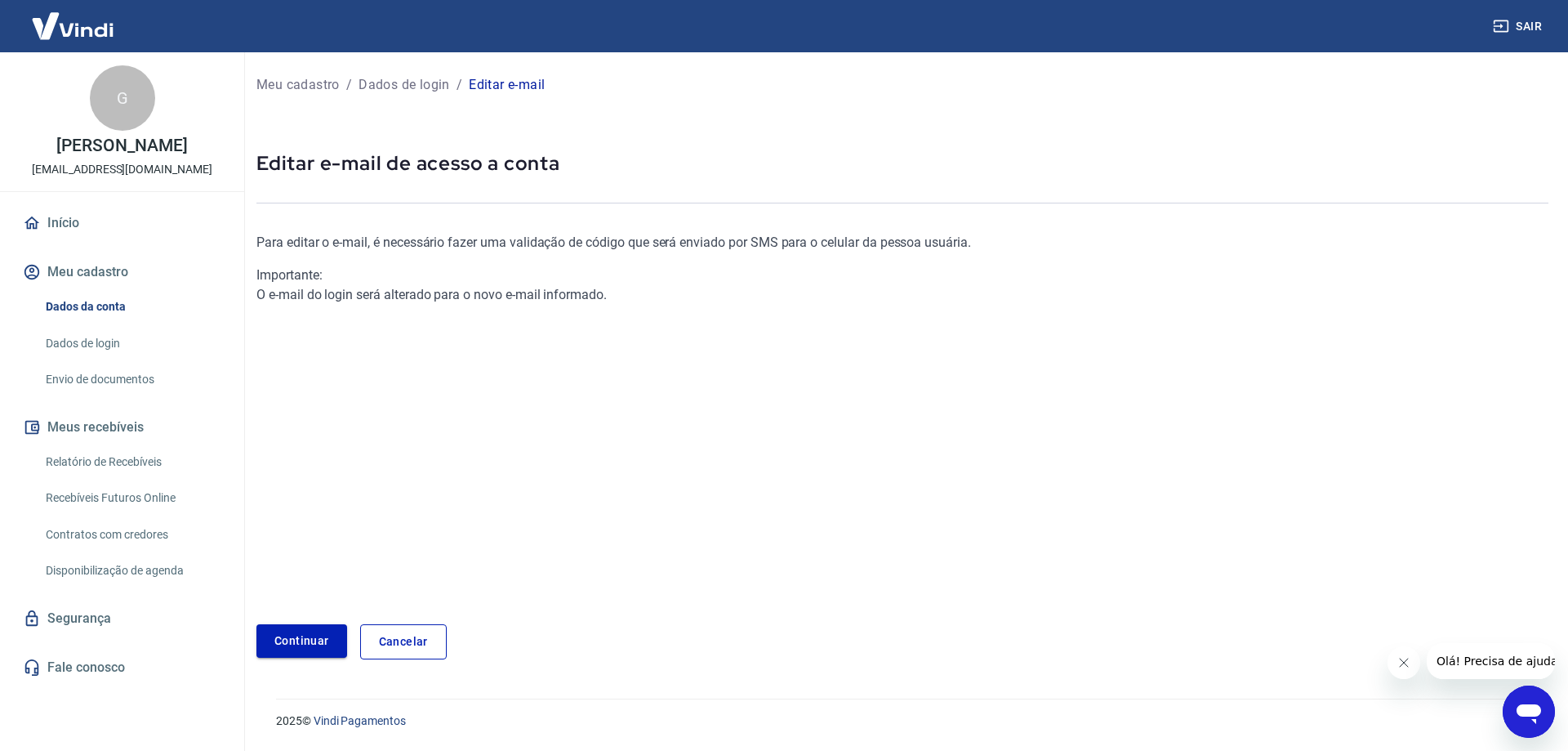
click at [314, 638] on link "Continuar" at bounding box center [302, 641] width 90 height 34
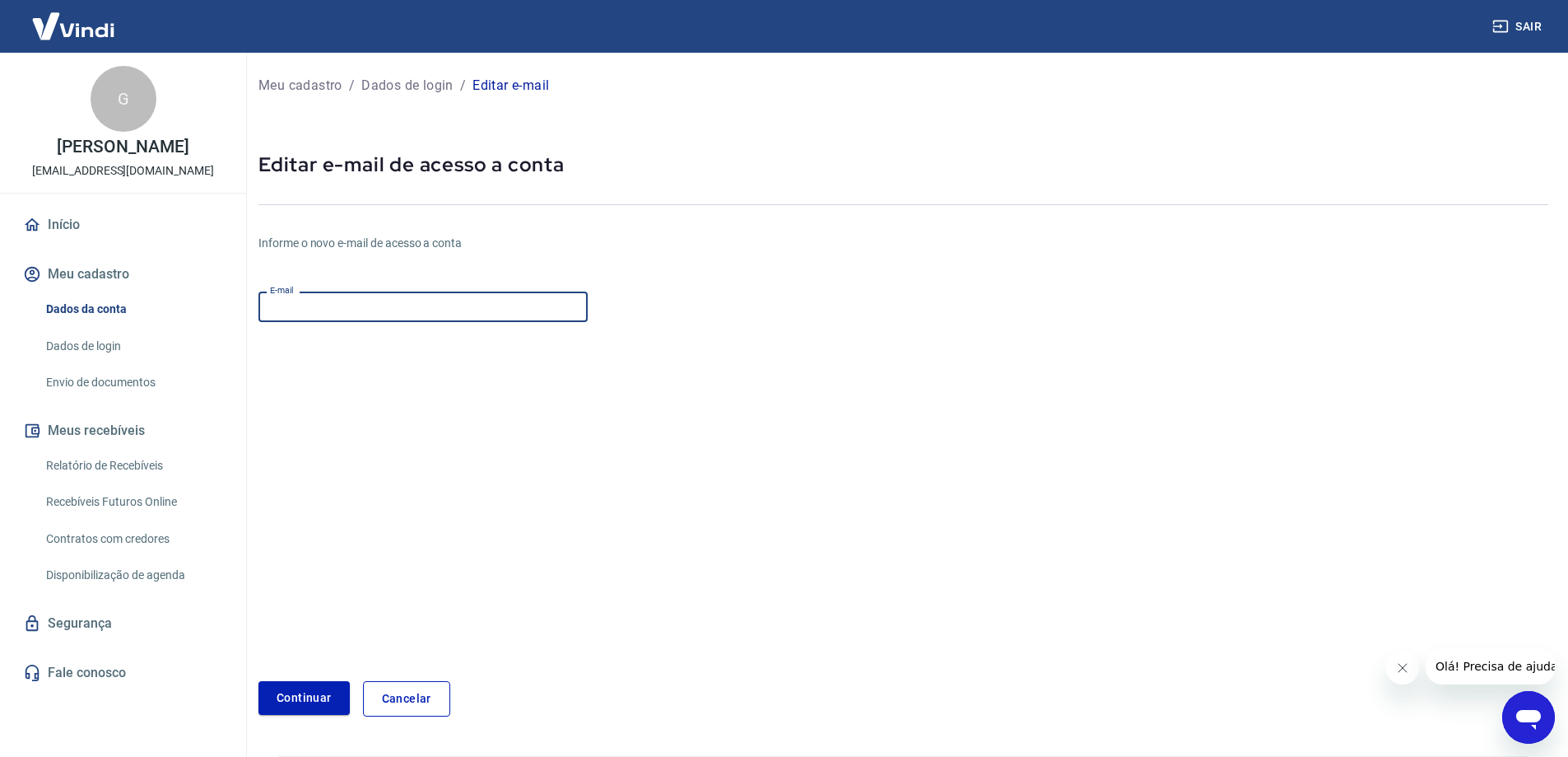
click at [357, 299] on input "E-mail" at bounding box center [423, 307] width 330 height 30
drag, startPoint x: 305, startPoint y: 309, endPoint x: 324, endPoint y: 332, distance: 29.8
click at [304, 309] on input "[EMAIL_ADDRESS][DOMAIN_NAME]" at bounding box center [423, 307] width 330 height 30
type input "[EMAIL_ADDRESS][DOMAIN_NAME]"
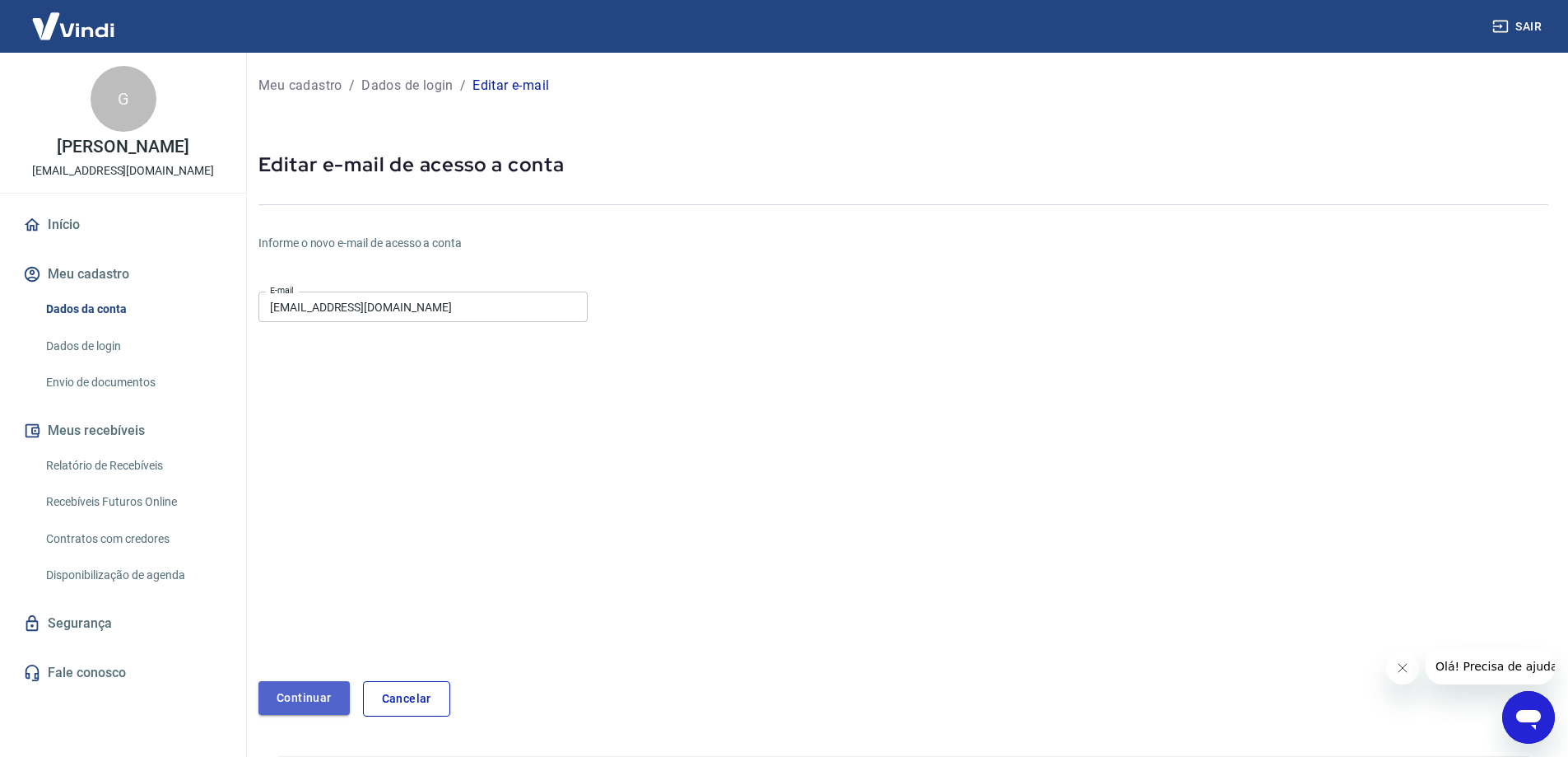
click at [335, 701] on button "Continuar" at bounding box center [304, 698] width 91 height 34
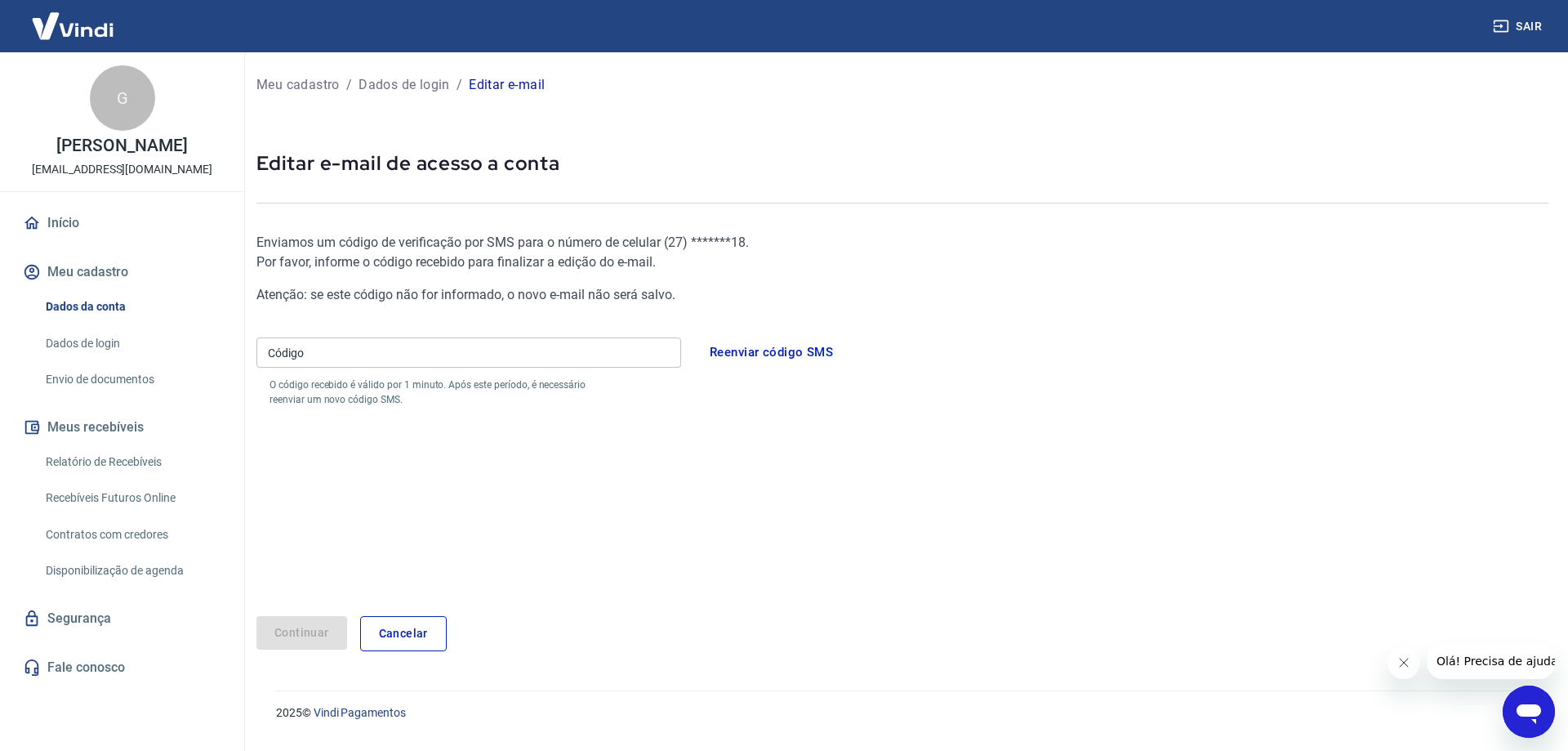
click at [572, 359] on input "Código" at bounding box center [469, 352] width 425 height 30
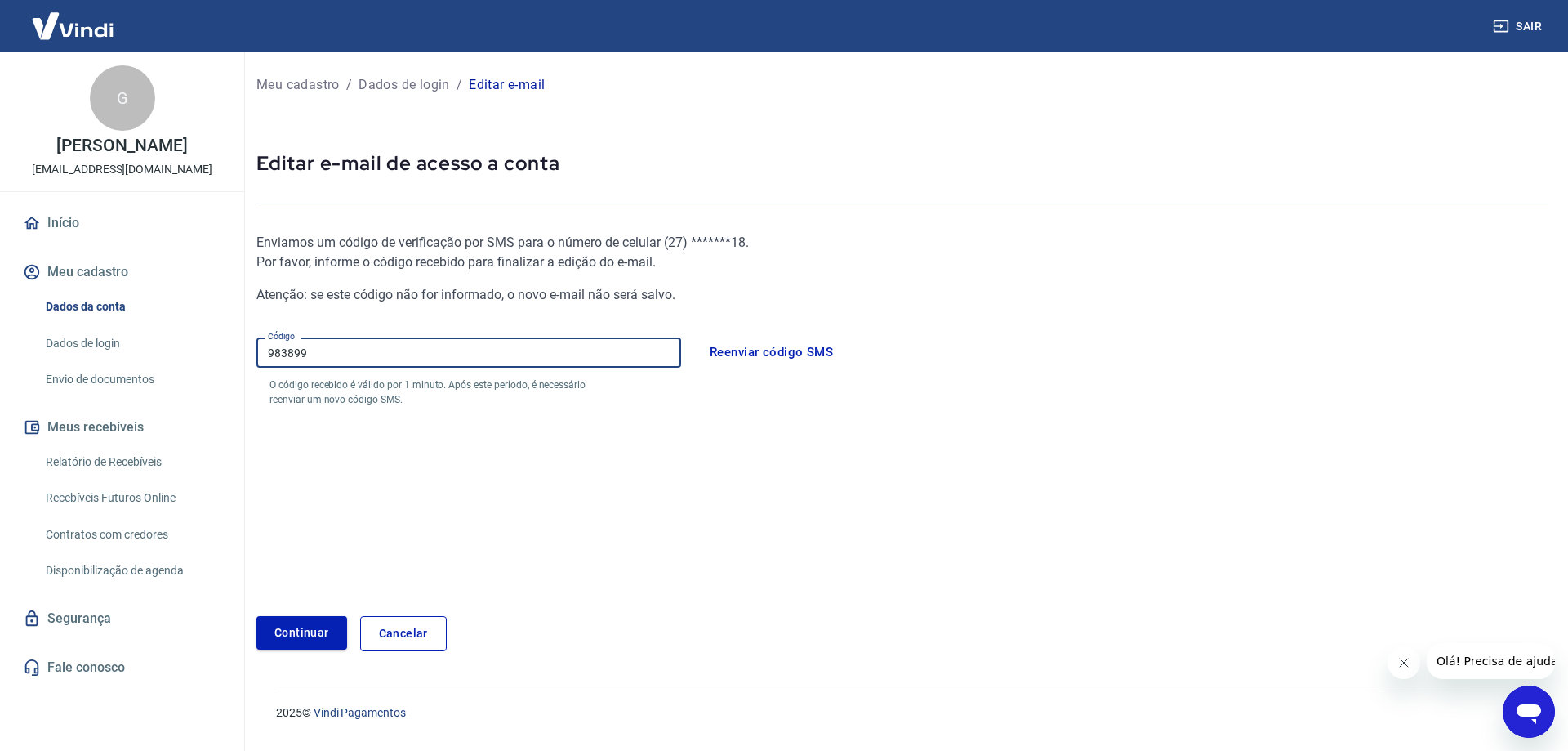
type input "983899"
click at [307, 634] on button "Continuar" at bounding box center [302, 633] width 90 height 34
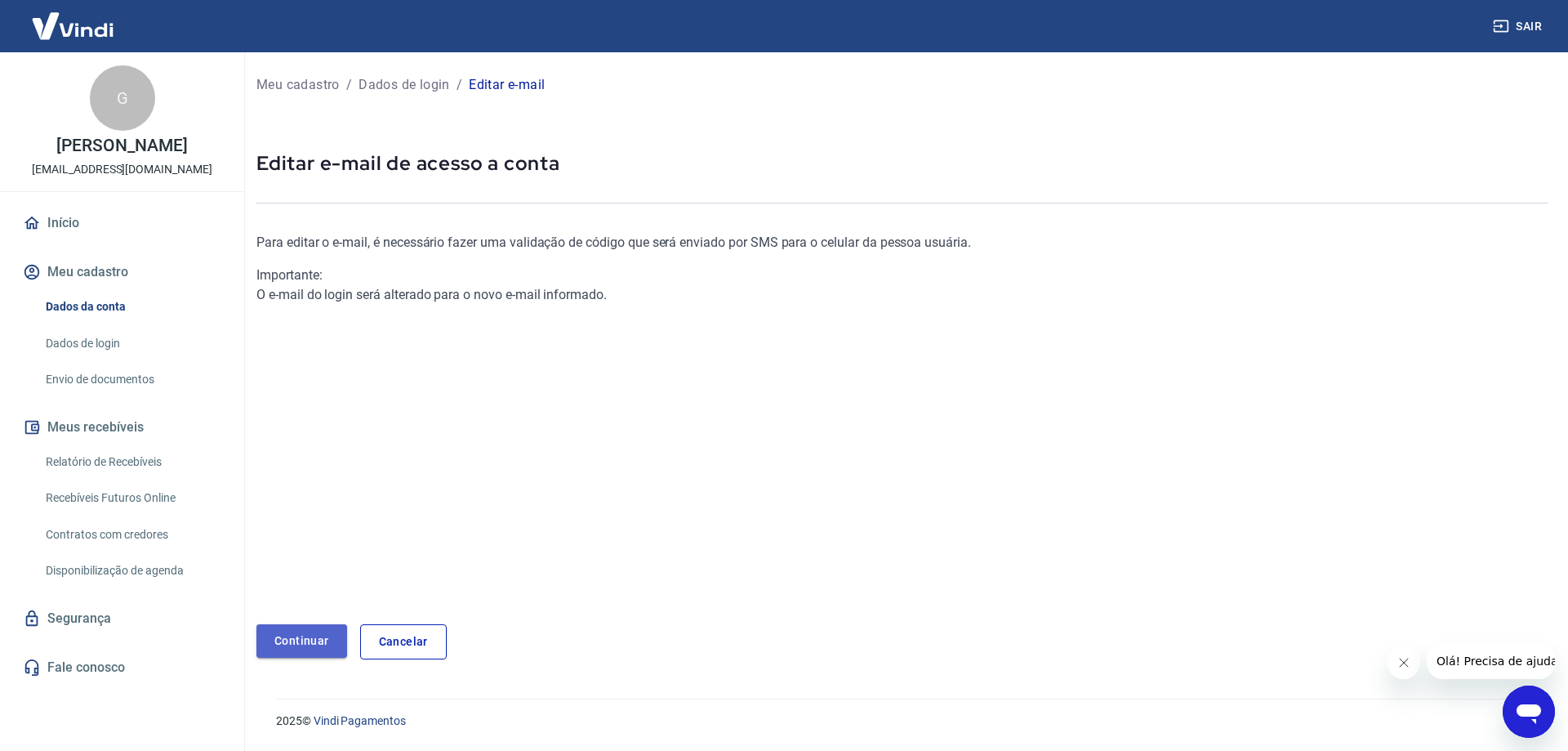
click at [296, 644] on link "Continuar" at bounding box center [302, 641] width 90 height 34
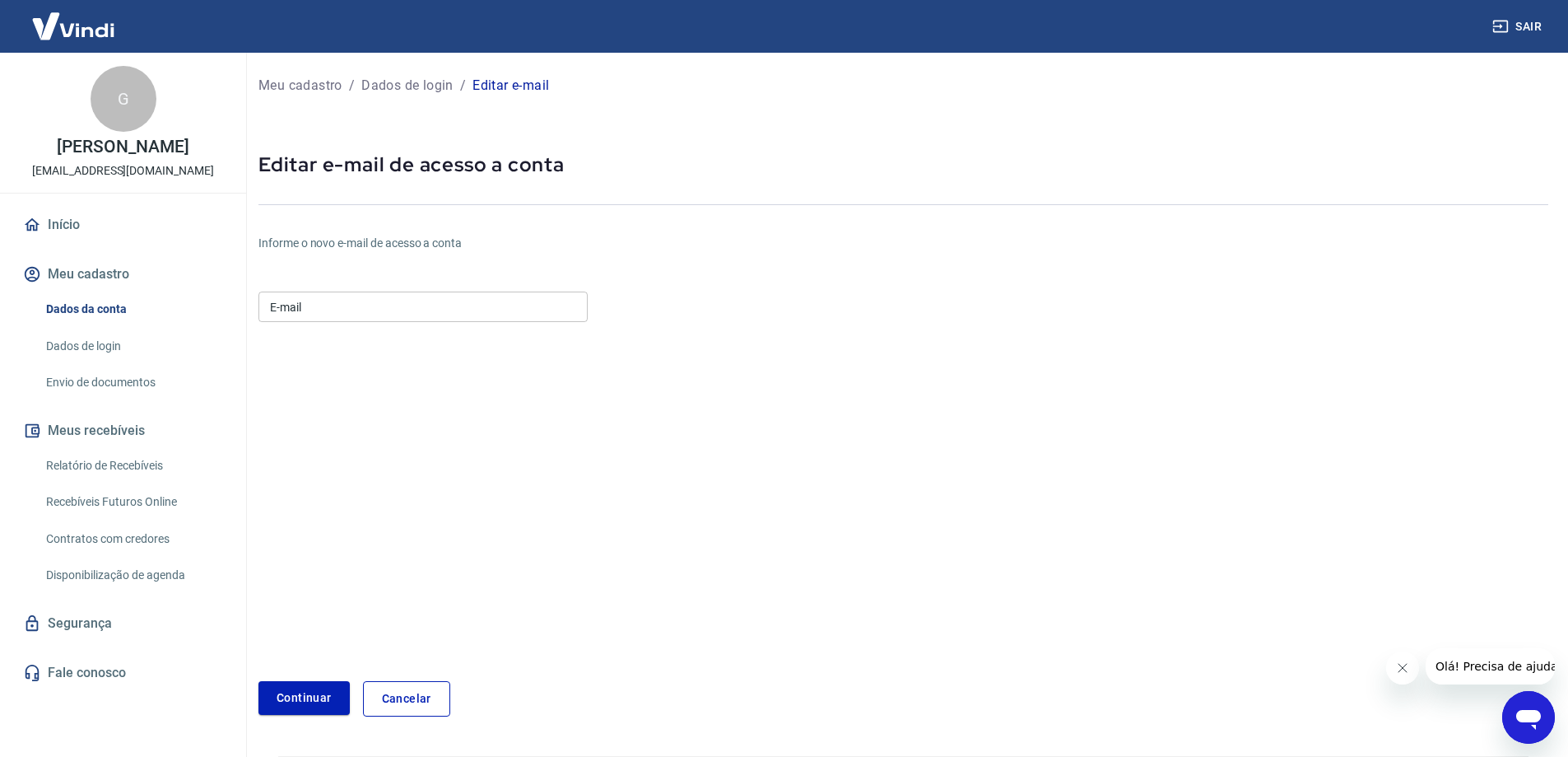
click at [443, 312] on input "E-mail" at bounding box center [423, 307] width 330 height 30
click at [1531, 708] on icon "Abrir janela de mensagens" at bounding box center [1527, 716] width 29 height 29
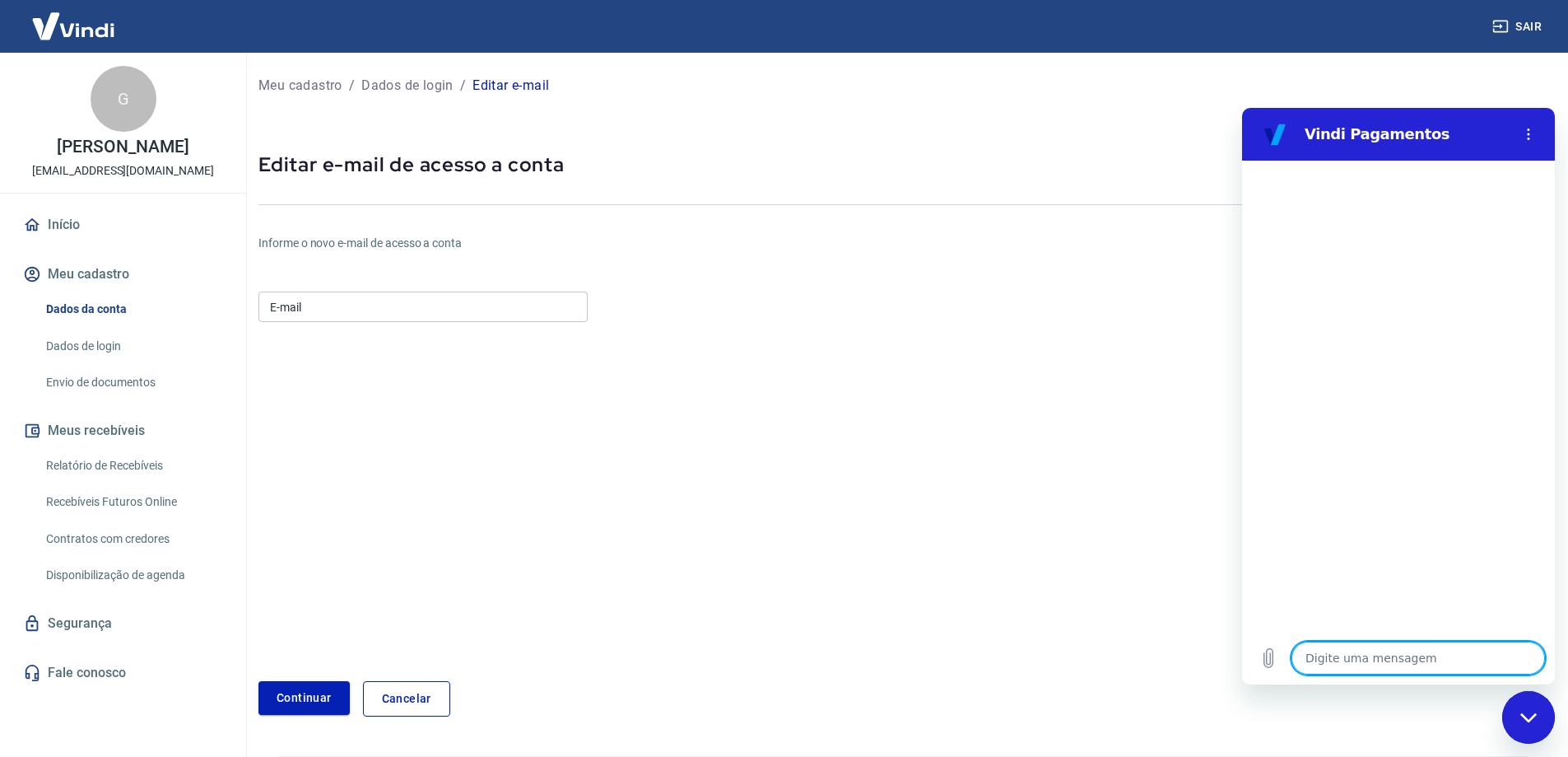
scroll to position [50, 0]
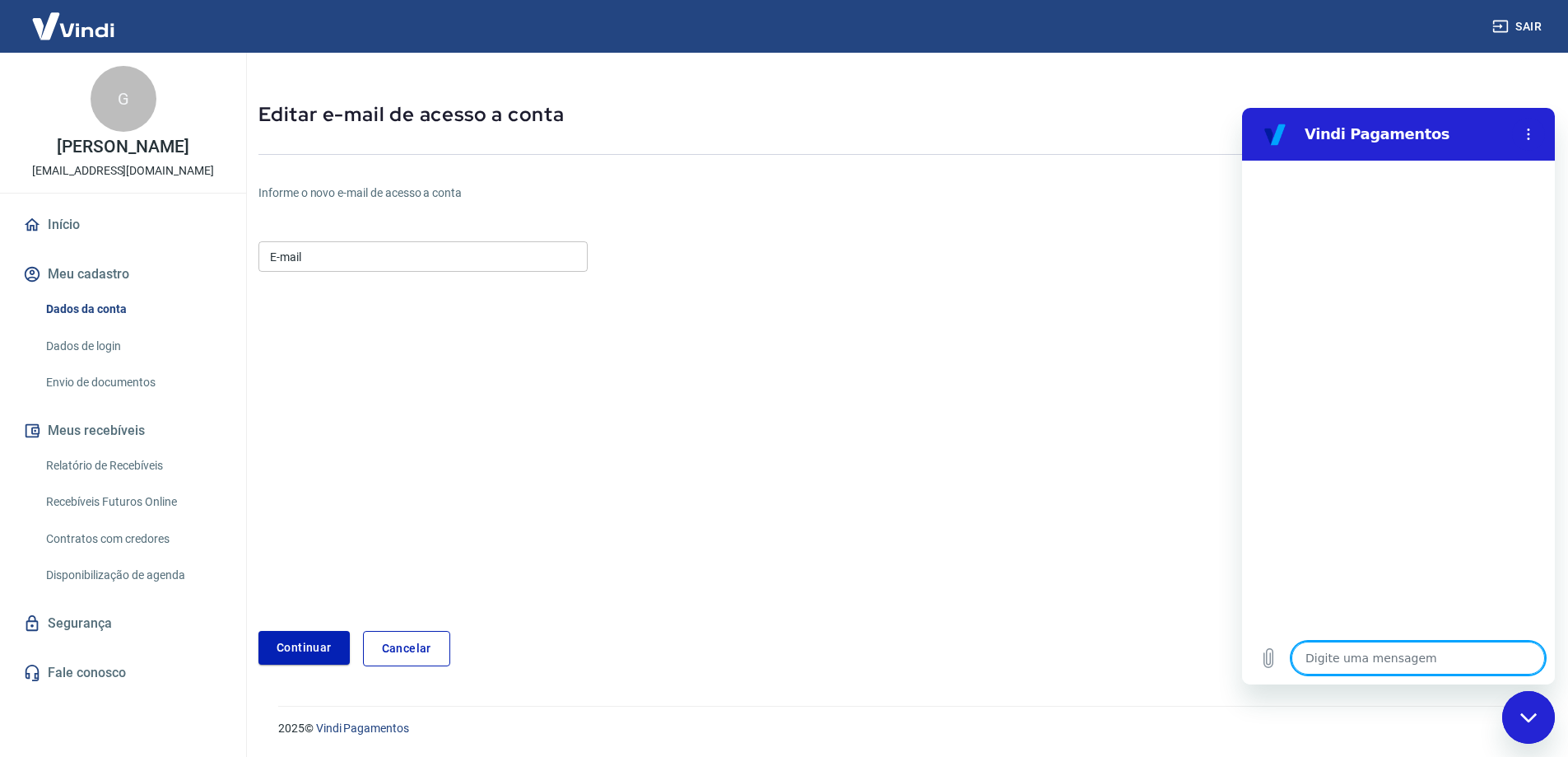
click at [1525, 708] on div "Fechar janela de mensagens" at bounding box center [1528, 717] width 49 height 49
type textarea "x"
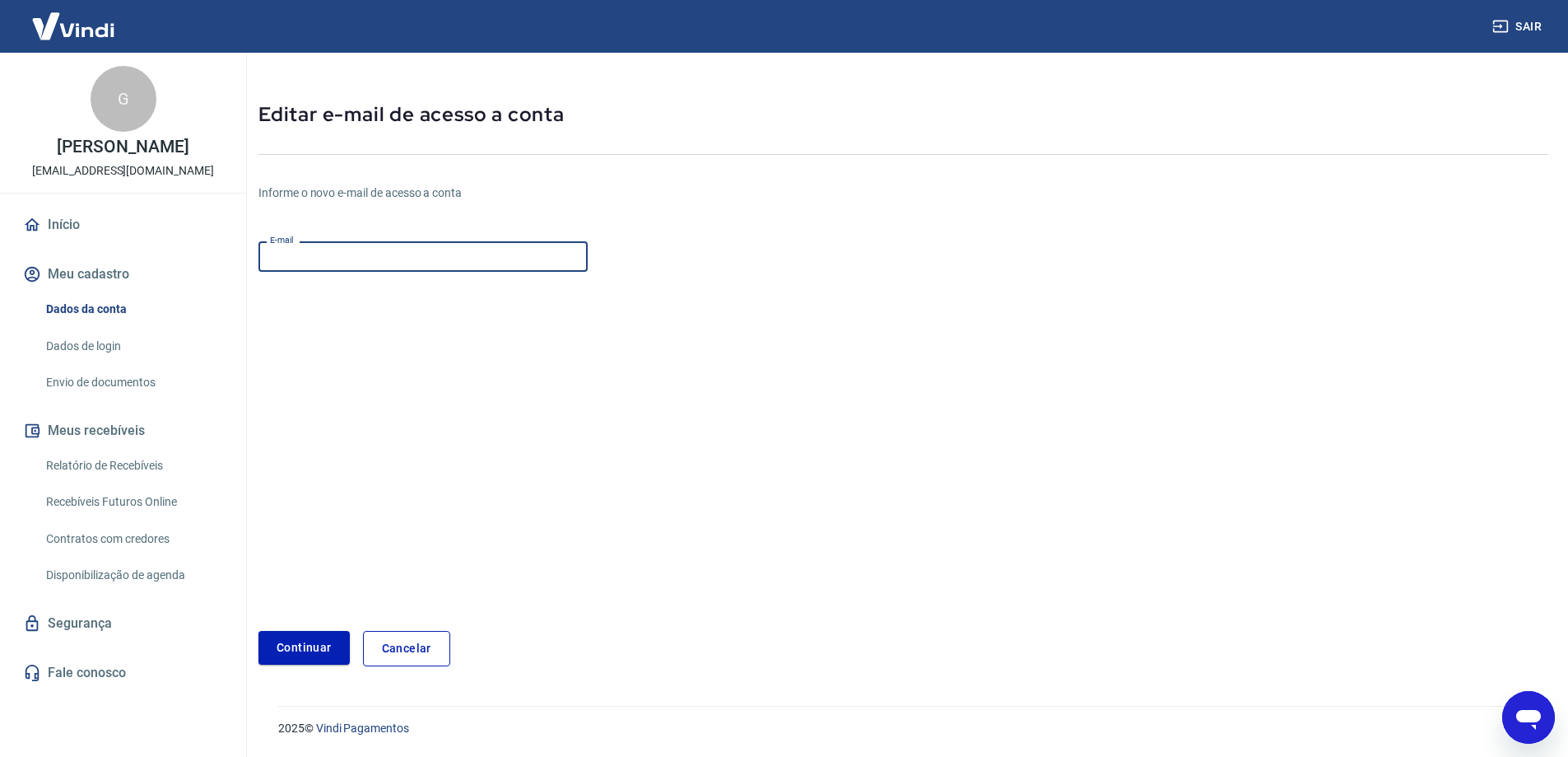
click at [335, 261] on input "E-mail" at bounding box center [423, 257] width 330 height 30
type input "[EMAIL_ADDRESS][DOMAIN_NAME]"
click at [322, 646] on button "Continuar" at bounding box center [304, 648] width 91 height 34
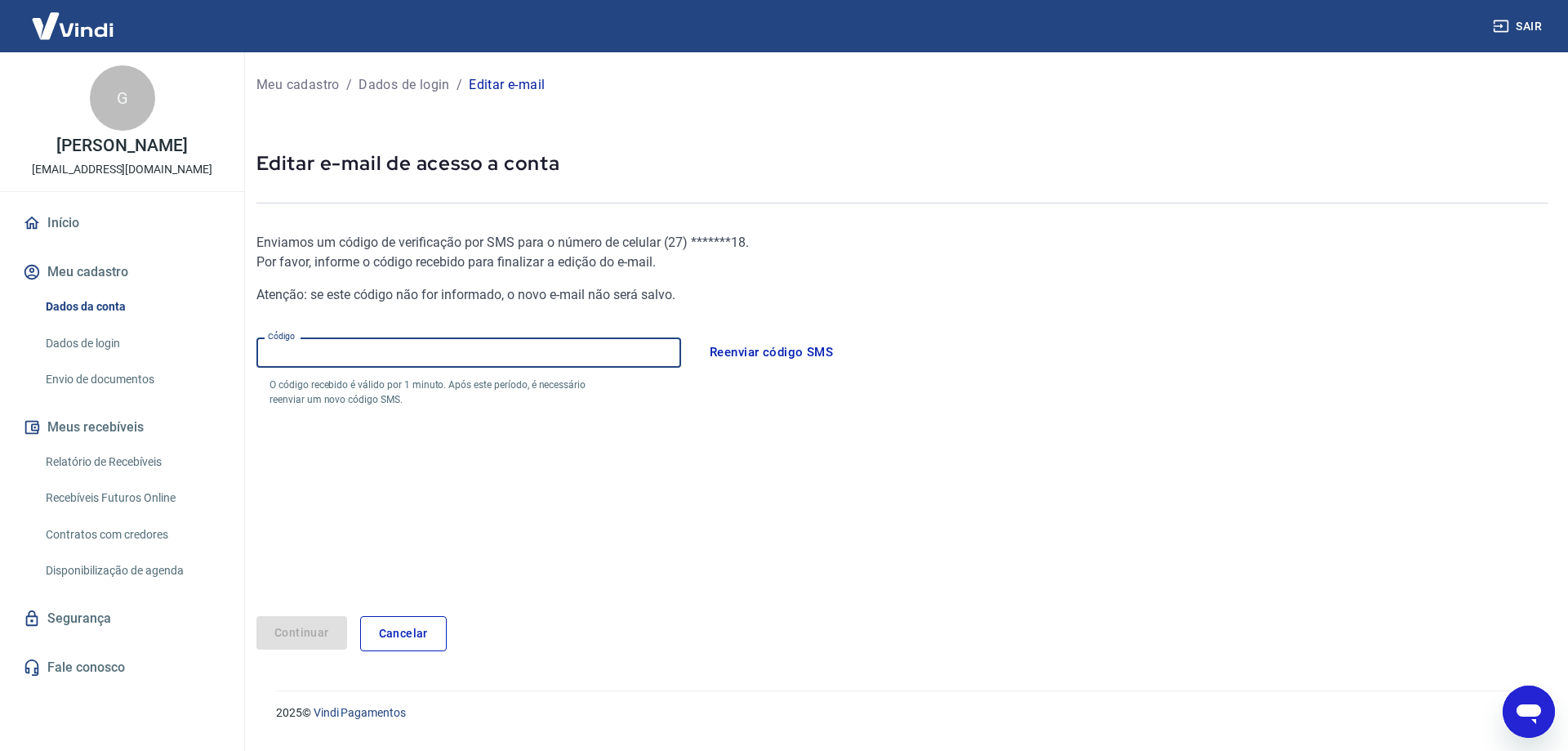
click at [323, 357] on input "Código" at bounding box center [469, 352] width 425 height 30
type input "703770"
click at [316, 635] on button "Continuar" at bounding box center [302, 633] width 90 height 34
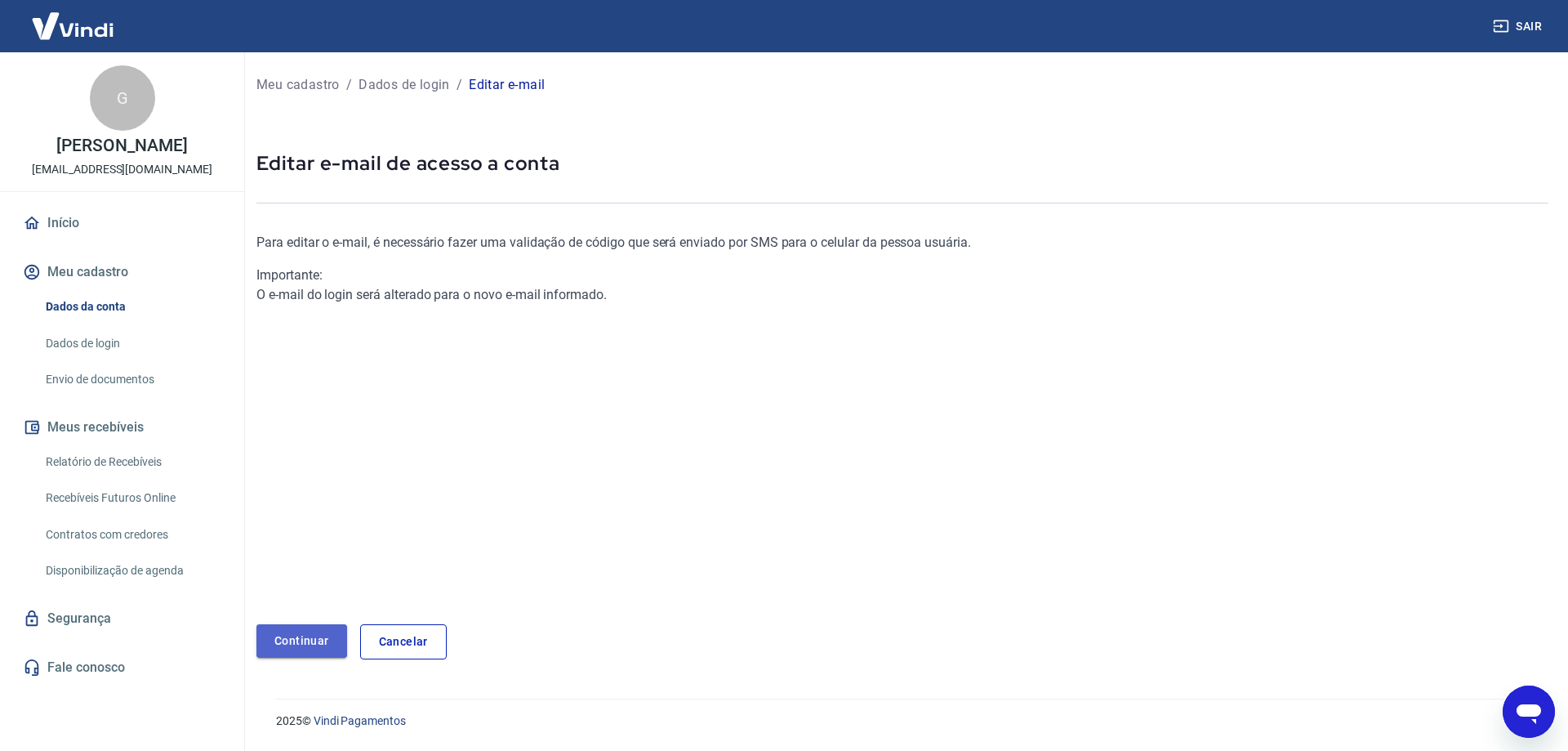
click at [316, 640] on link "Continuar" at bounding box center [302, 641] width 90 height 34
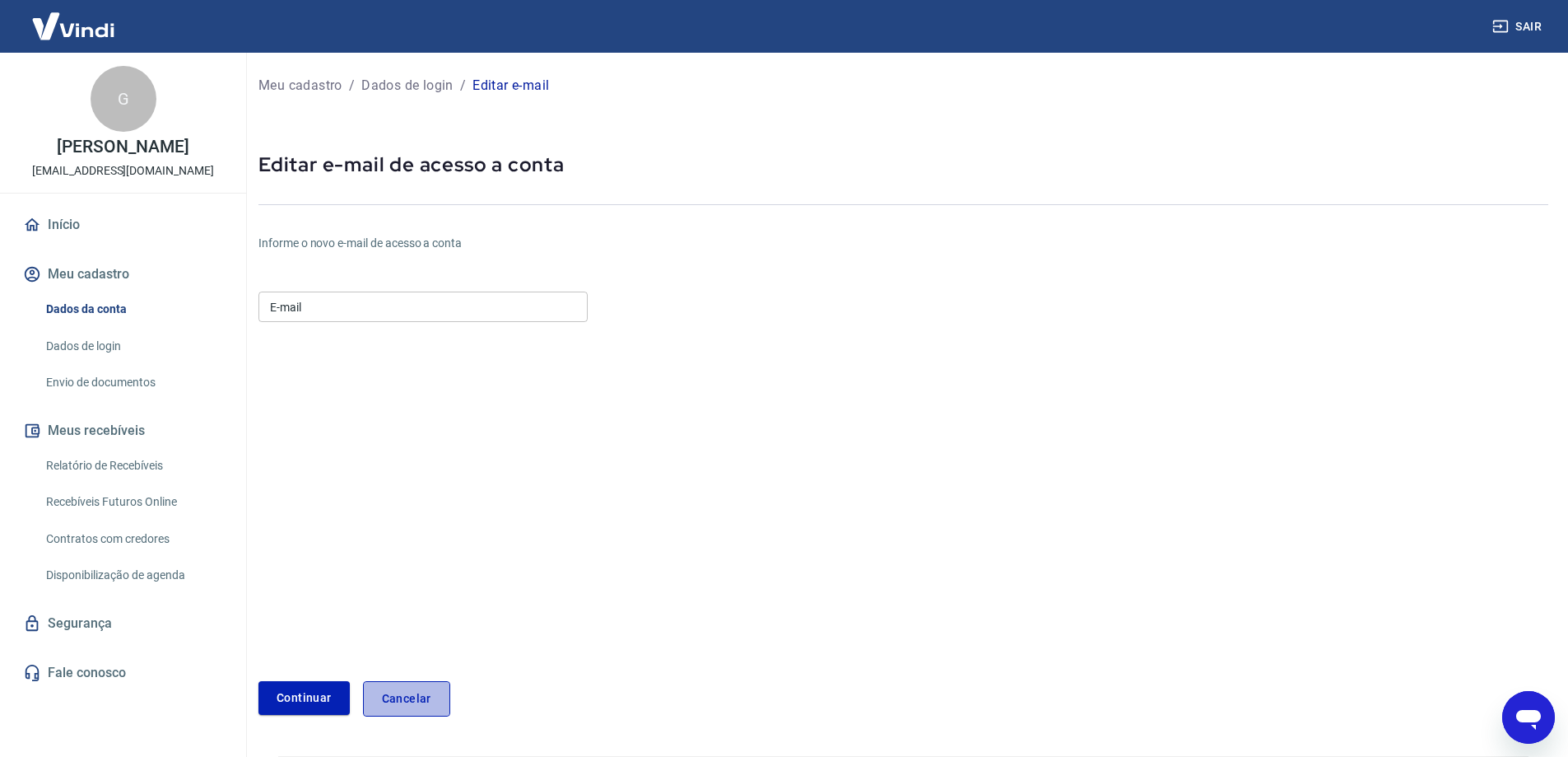
click at [430, 695] on link "Cancelar" at bounding box center [406, 698] width 87 height 35
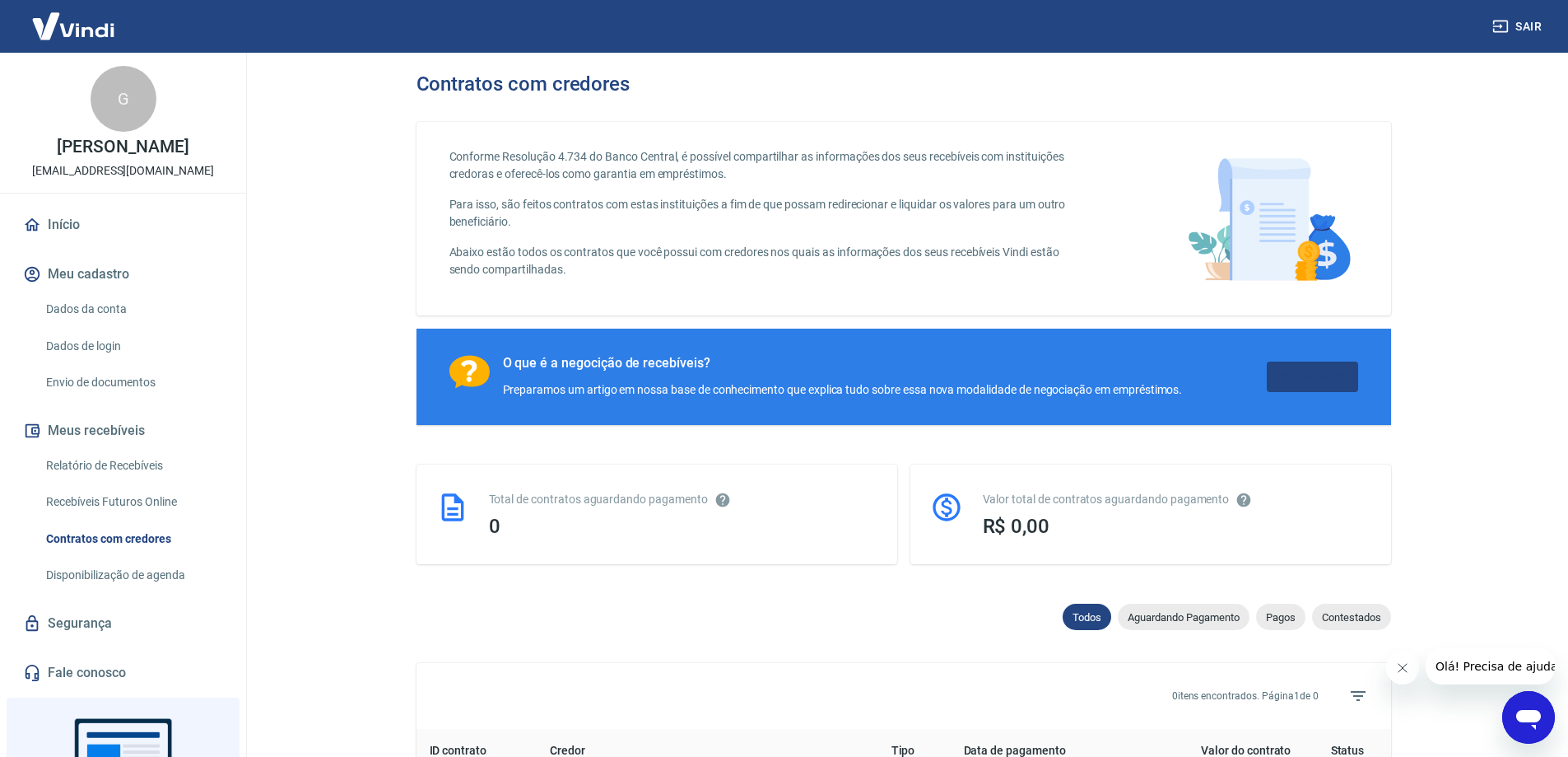
click at [1290, 386] on link "Saiba Mais" at bounding box center [1312, 377] width 91 height 30
click at [1292, 387] on link "Saiba Mais" at bounding box center [1312, 377] width 91 height 30
